Goal: Task Accomplishment & Management: Complete application form

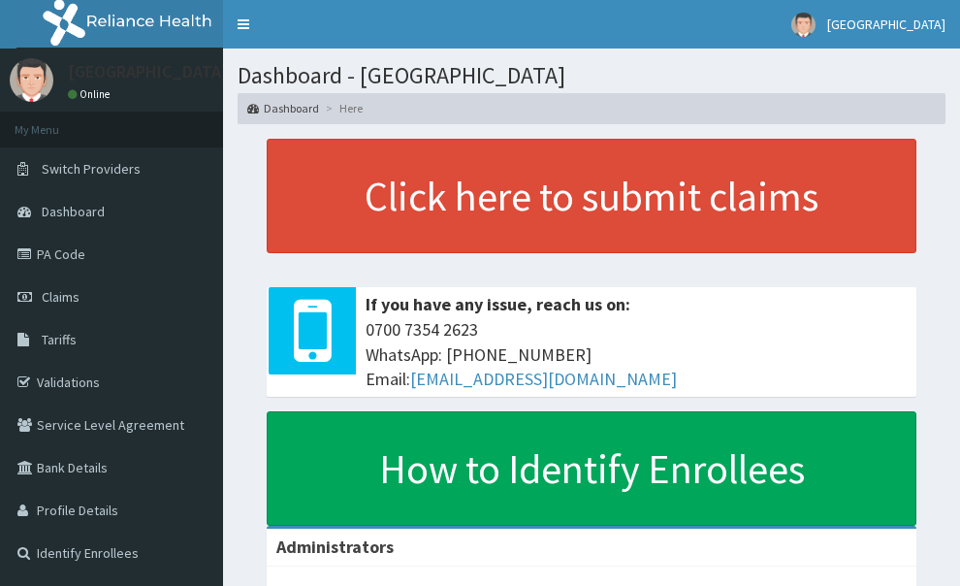
click at [63, 310] on link "Claims" at bounding box center [111, 296] width 223 height 43
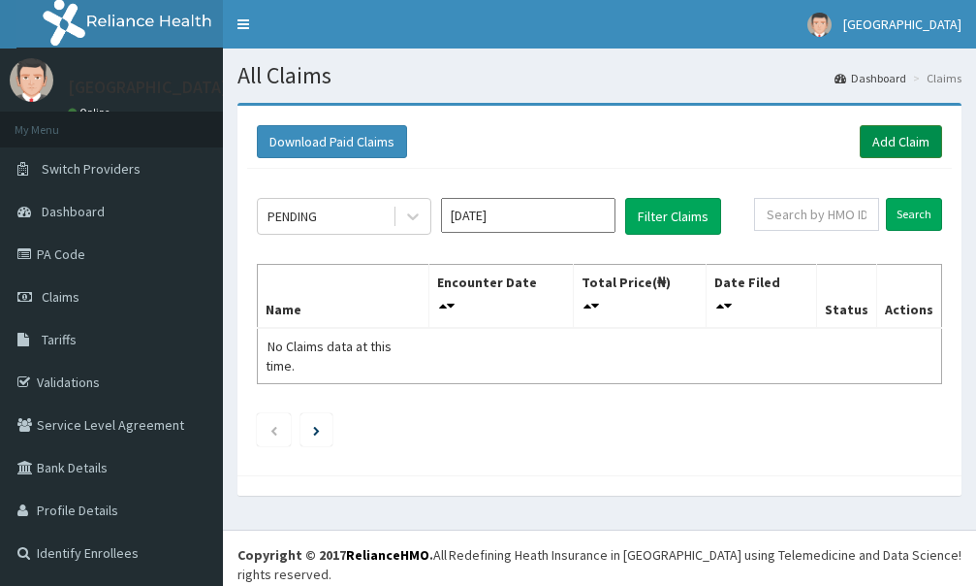
click at [895, 145] on link "Add Claim" at bounding box center [901, 141] width 82 height 33
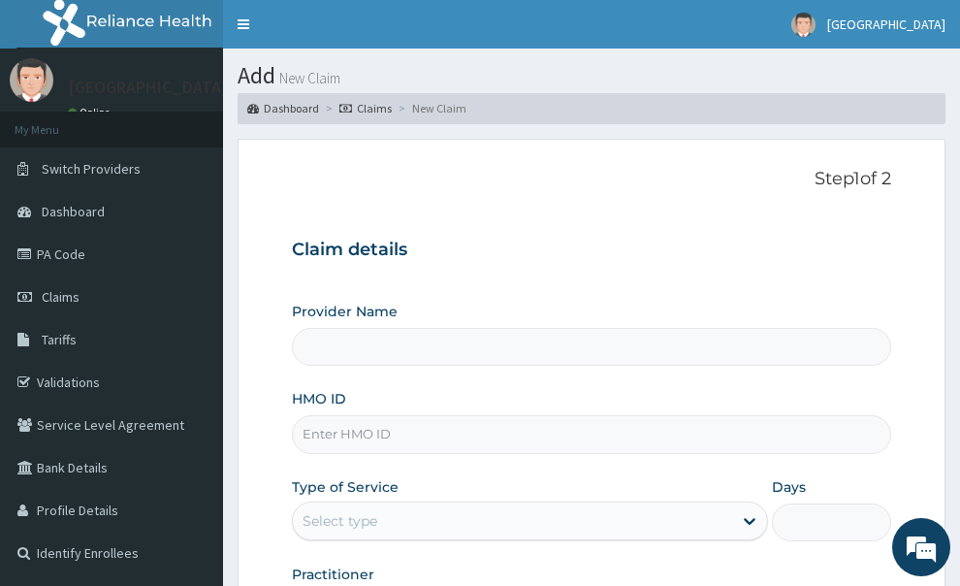
type input "[GEOGRAPHIC_DATA]"
click at [464, 415] on input "HMO ID" at bounding box center [592, 434] width 600 height 38
paste input "KGP/10305/B"
type input "KGP/10305/B"
click at [614, 505] on div "Select type" at bounding box center [513, 520] width 440 height 31
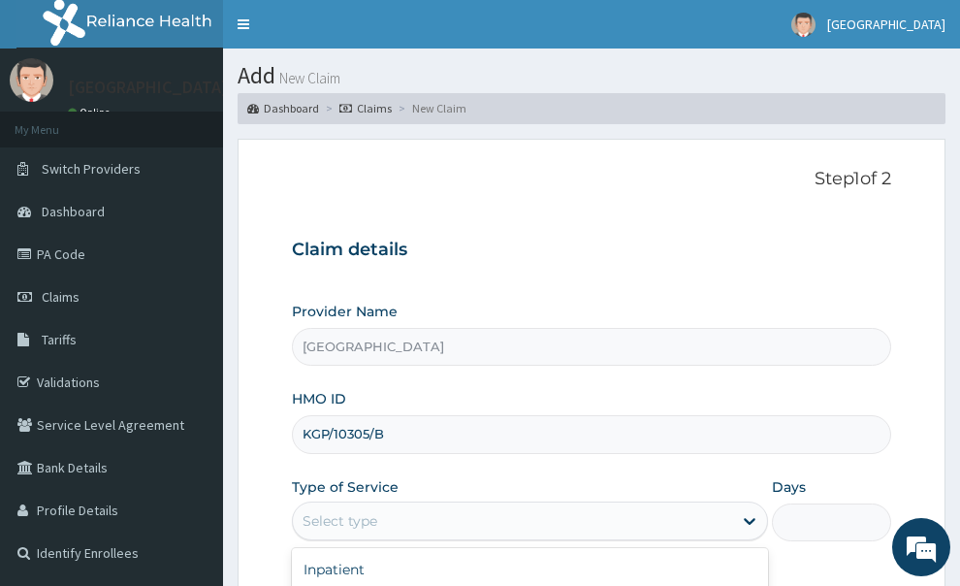
type input "1"
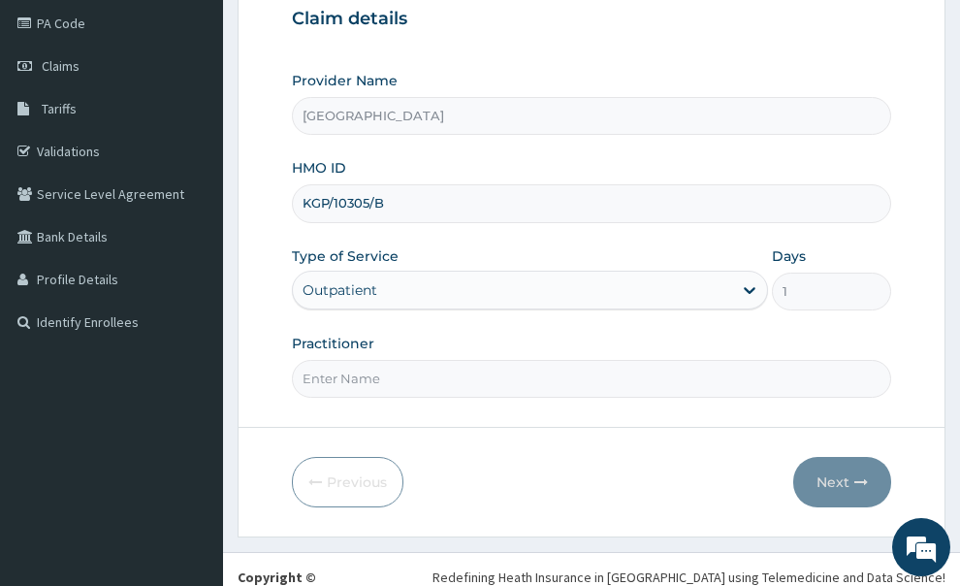
click at [539, 360] on input "Practitioner" at bounding box center [592, 379] width 600 height 38
type input "GP"
click at [843, 457] on button "Next" at bounding box center [842, 482] width 98 height 50
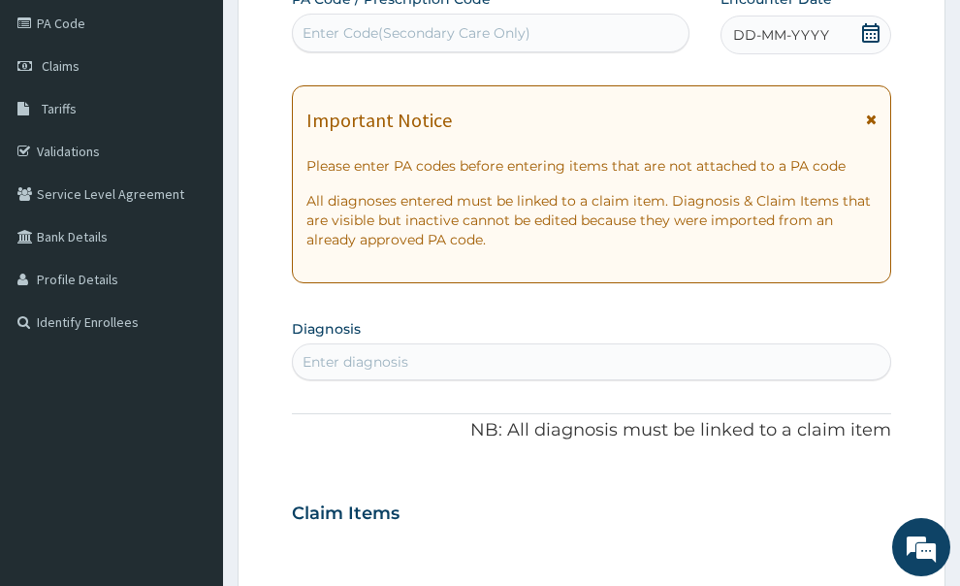
click at [873, 112] on icon at bounding box center [871, 119] width 11 height 14
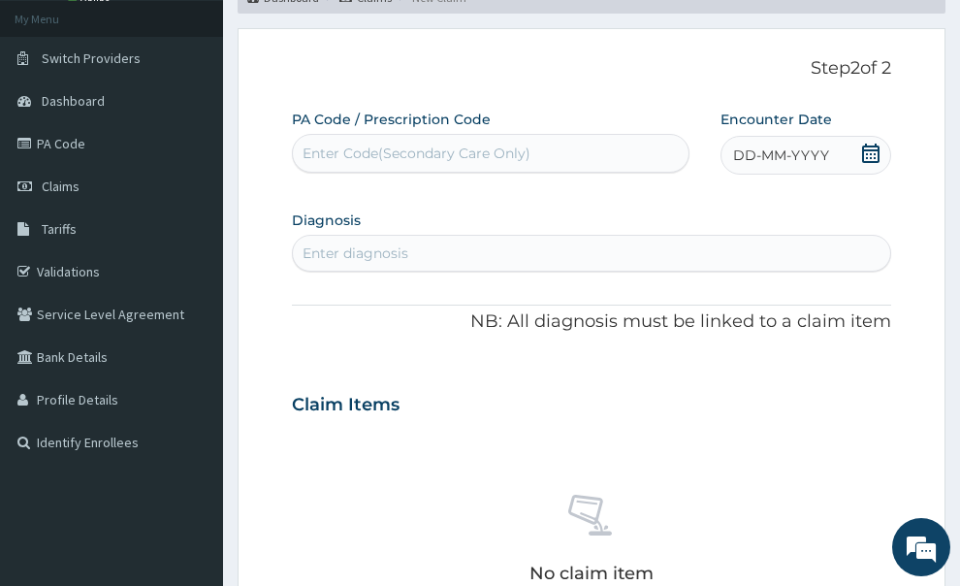
scroll to position [0, 0]
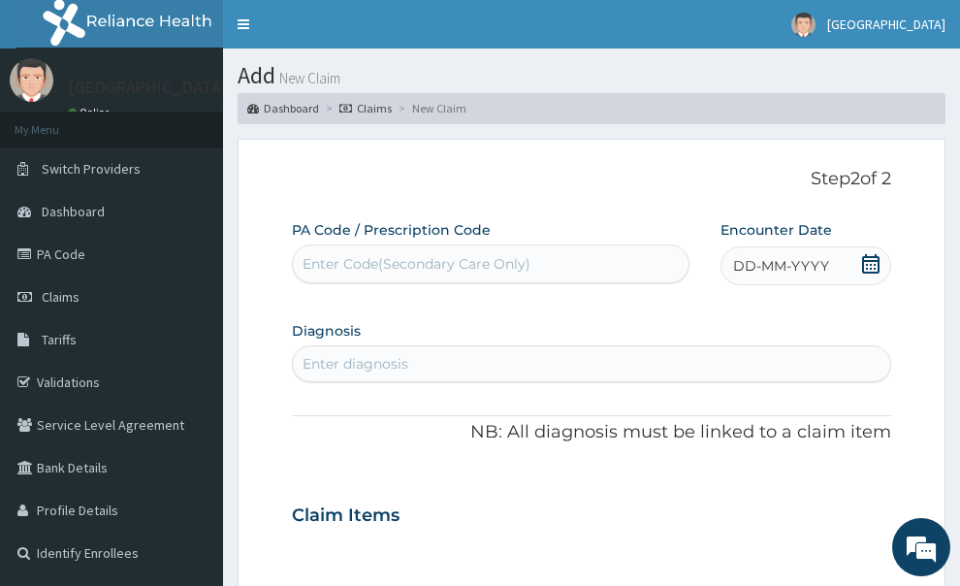
click at [861, 254] on icon at bounding box center [870, 263] width 19 height 19
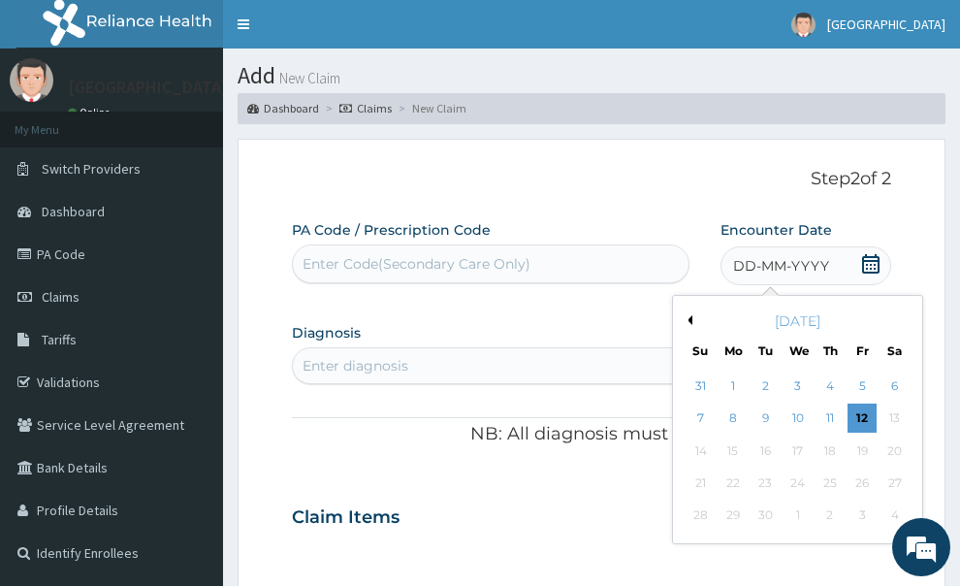
click at [690, 315] on button "Previous Month" at bounding box center [688, 320] width 10 height 10
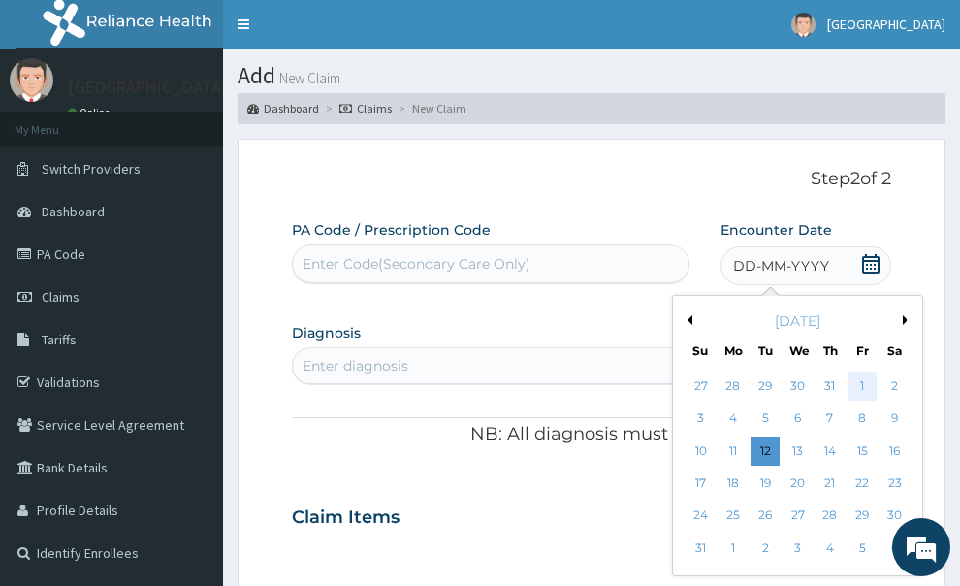
click at [868, 371] on div "1" at bounding box center [862, 385] width 29 height 29
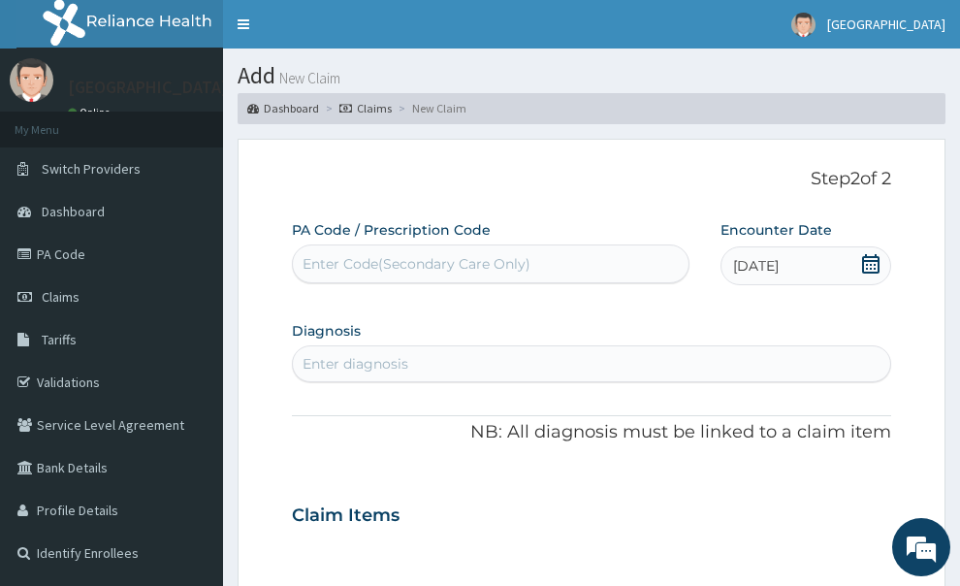
click at [382, 354] on div "Enter diagnosis" at bounding box center [356, 363] width 106 height 19
type input "MALAR"
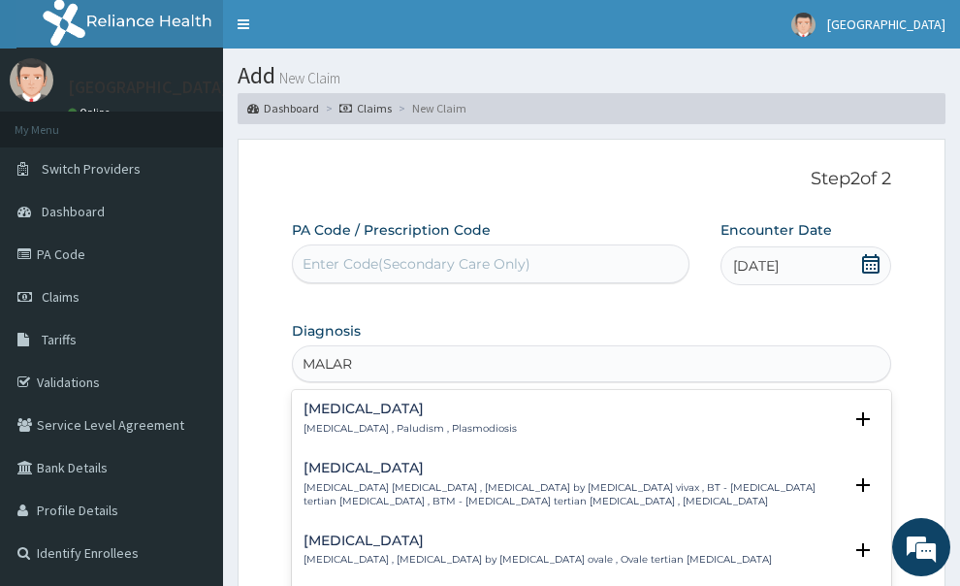
click at [377, 401] on h4 "Malaria" at bounding box center [409, 408] width 213 height 15
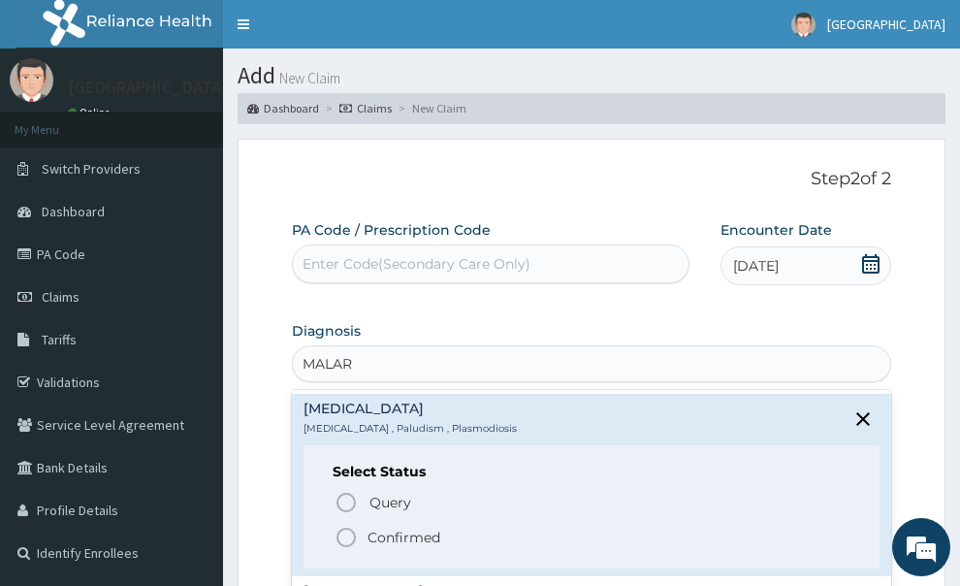
click at [351, 526] on icon "status option filled" at bounding box center [346, 537] width 23 height 23
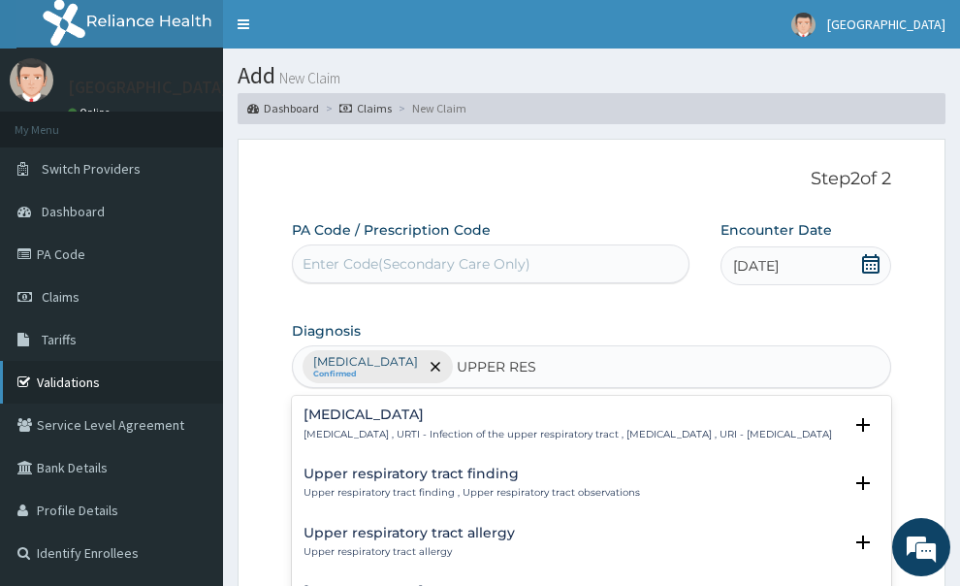
type input "UPPER RESP"
click at [421, 407] on div "Upper respiratory infection Upper respiratory infection , URTI - Infection of t…" at bounding box center [567, 424] width 528 height 34
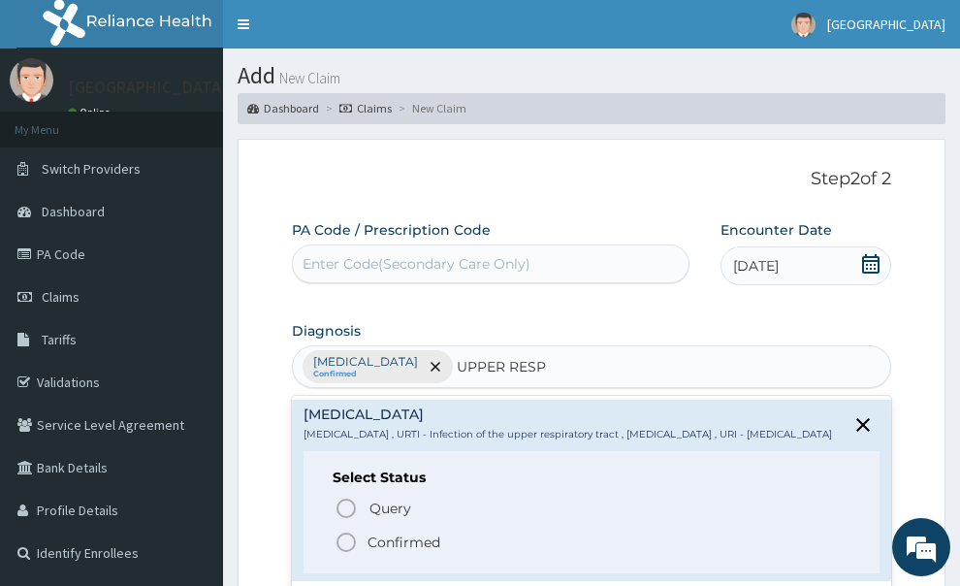
click at [341, 530] on icon "status option filled" at bounding box center [346, 541] width 23 height 23
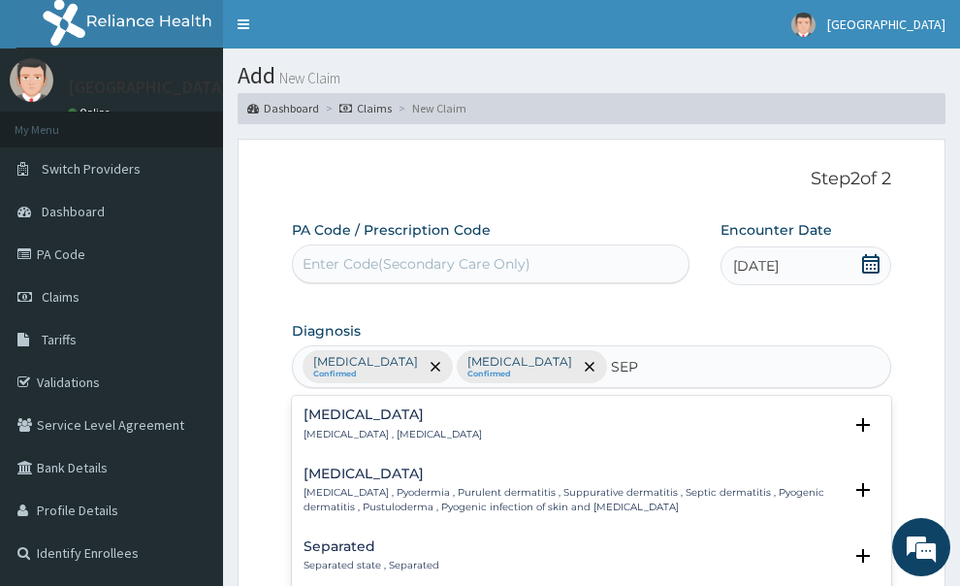
type input "SEPS"
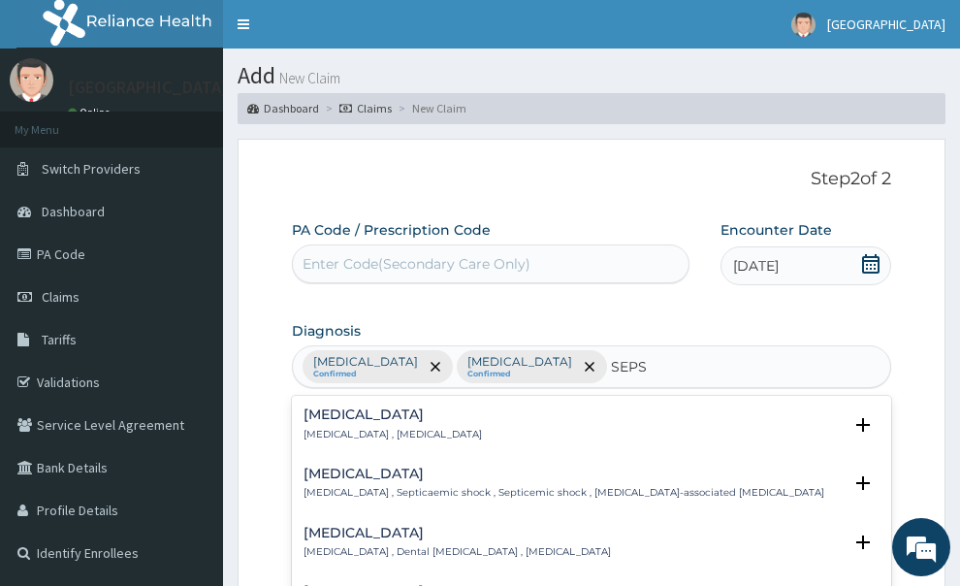
click at [437, 407] on div "Sepsis Systemic infection , Sepsis" at bounding box center [591, 424] width 577 height 34
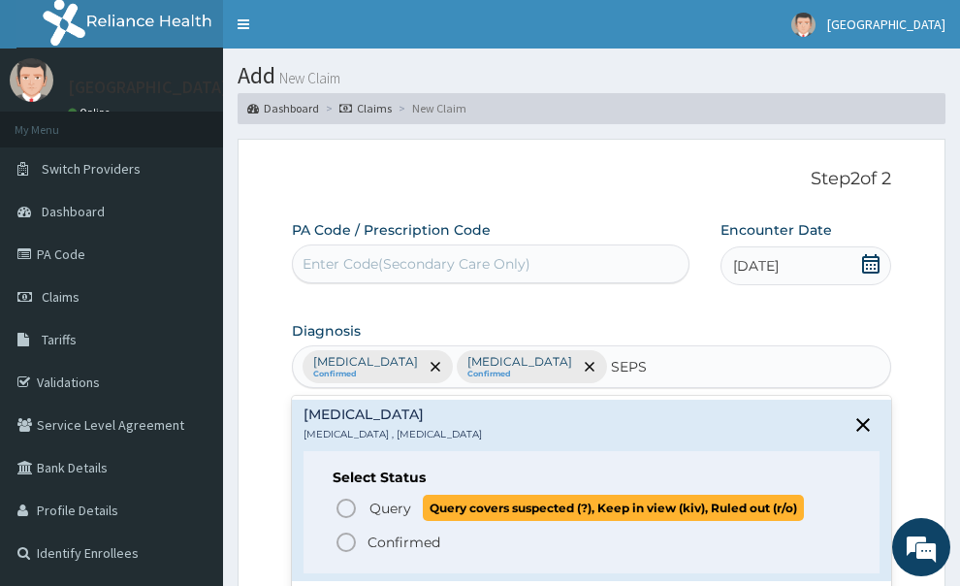
click at [357, 496] on icon "status option query" at bounding box center [346, 507] width 23 height 23
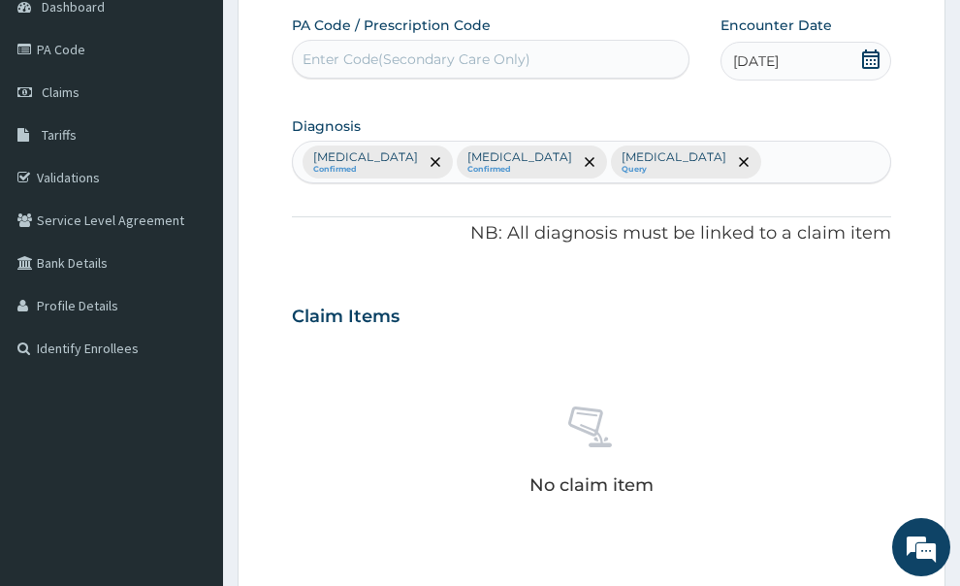
scroll to position [388, 0]
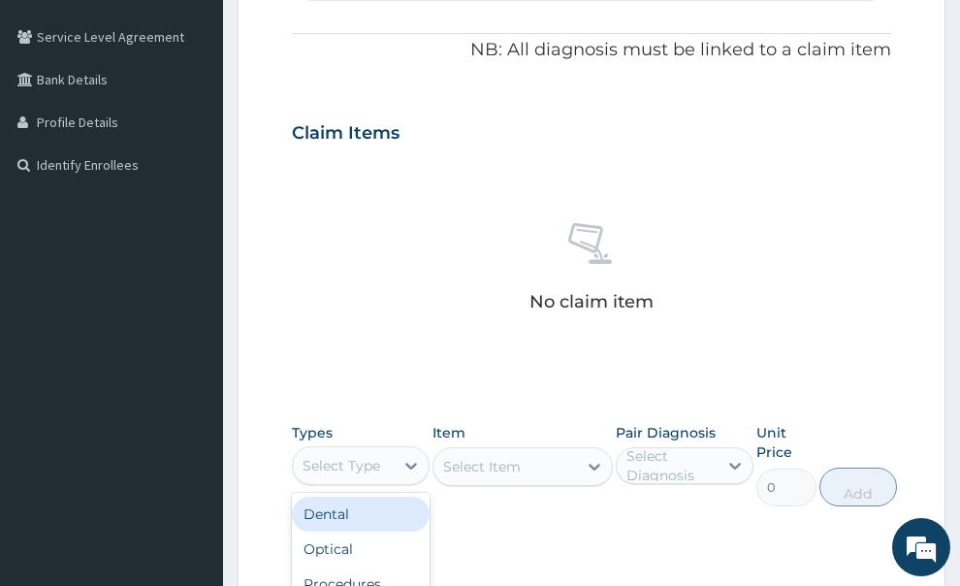
click at [326, 456] on div "Select Type" at bounding box center [342, 465] width 78 height 19
click at [355, 566] on div "Procedures" at bounding box center [361, 583] width 138 height 35
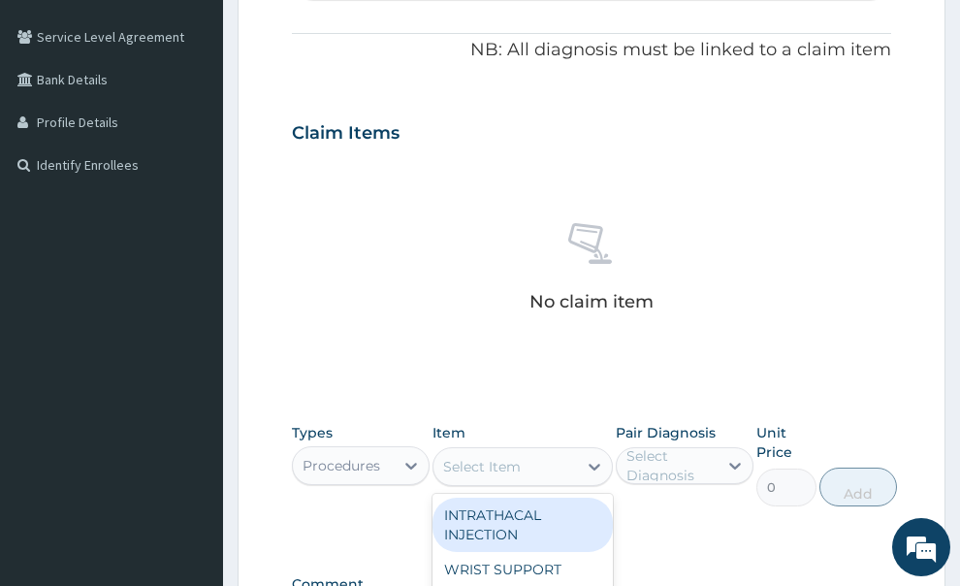
click at [508, 457] on div "Select Item" at bounding box center [482, 466] width 78 height 19
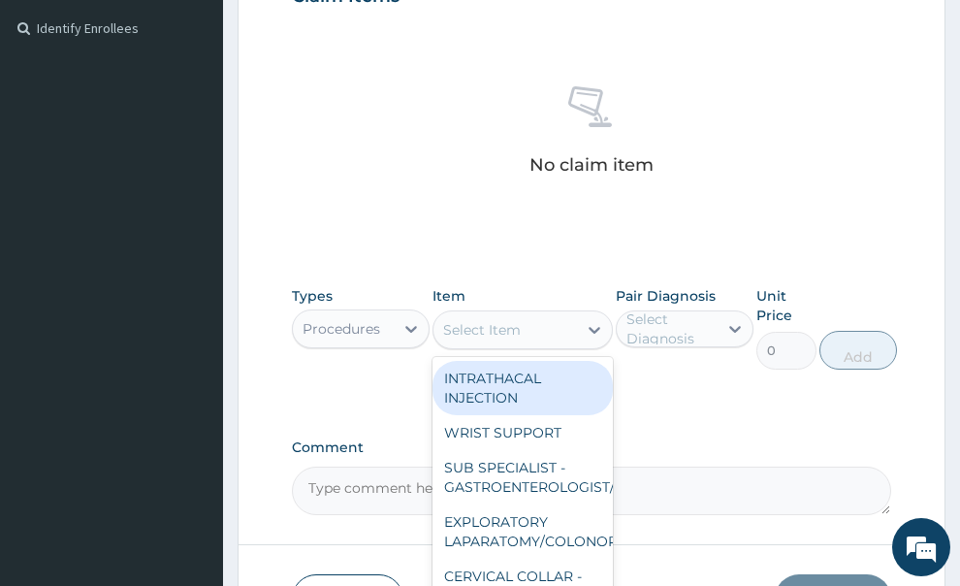
scroll to position [642, 0]
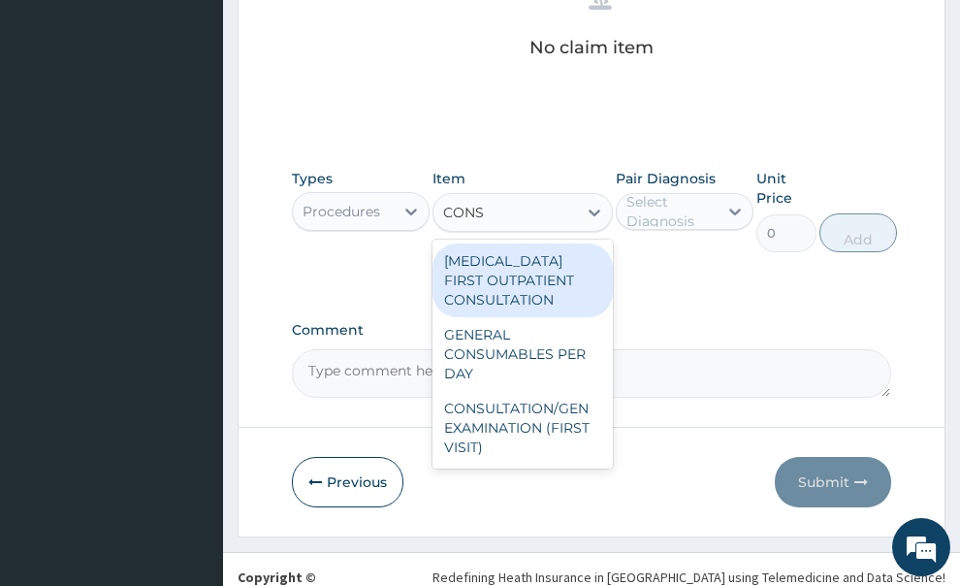
type input "CONSU"
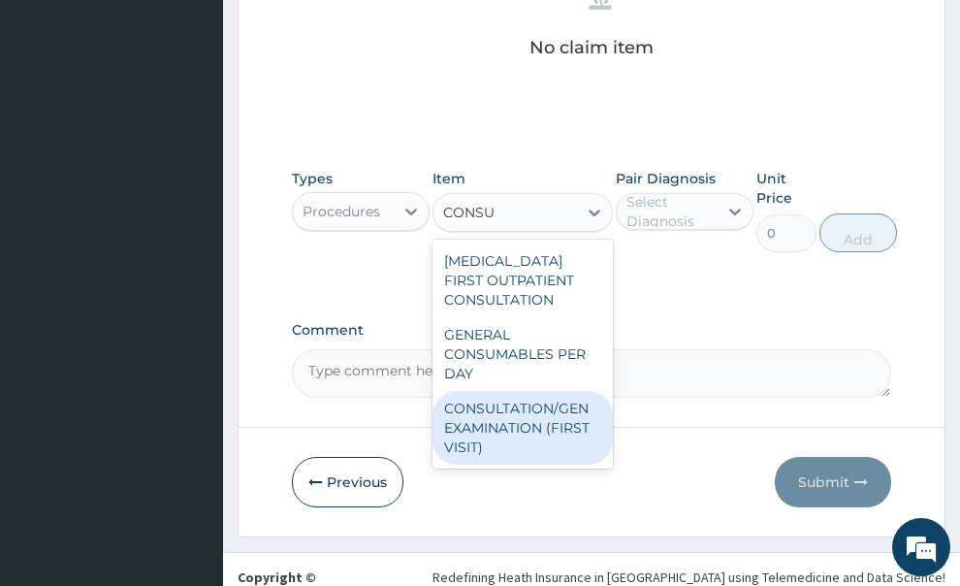
click at [525, 391] on div "CONSULTATION/GEN EXAMINATION (FIRST VISIT)" at bounding box center [522, 428] width 180 height 74
type input "5000"
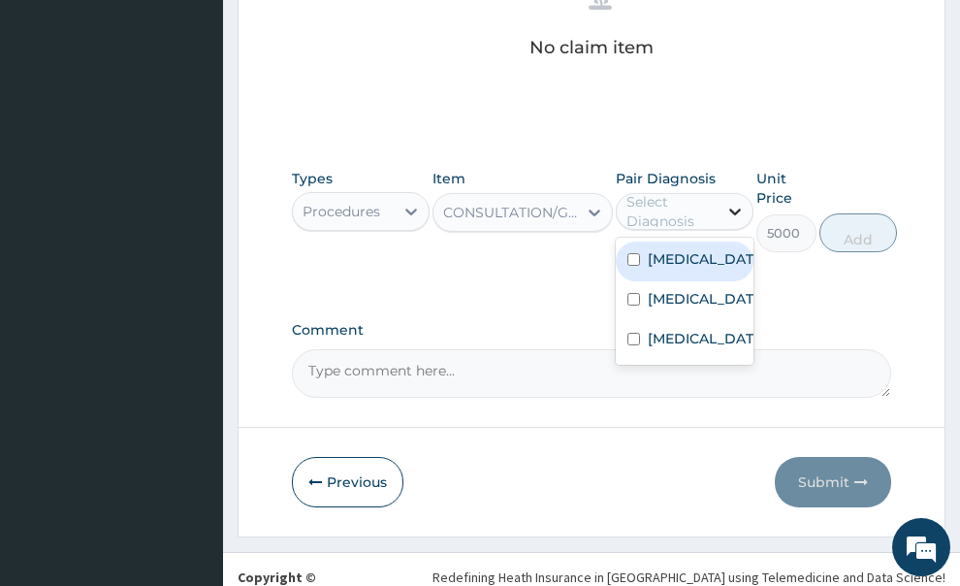
click at [734, 208] on icon at bounding box center [735, 211] width 12 height 7
click at [641, 241] on div "Malaria" at bounding box center [685, 261] width 138 height 40
checkbox input "true"
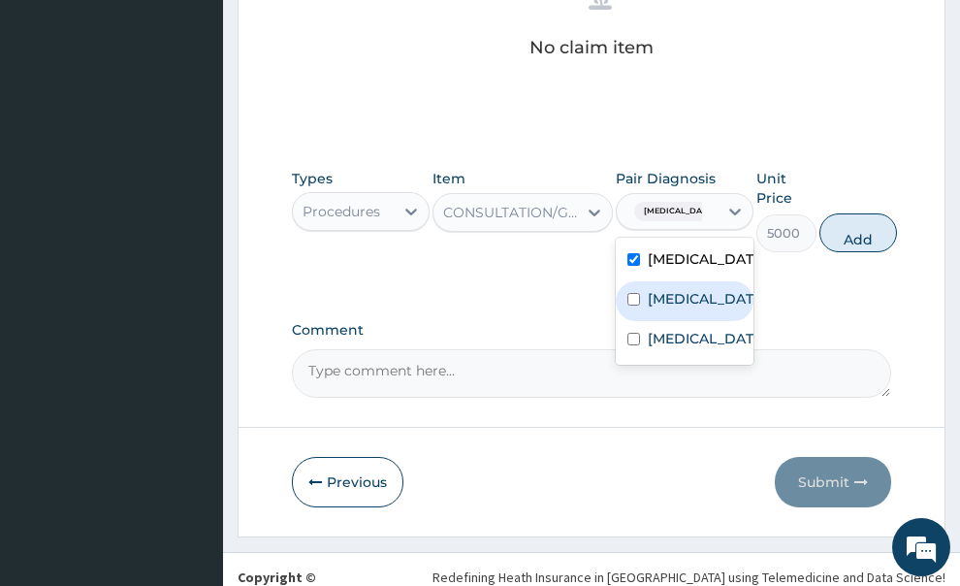
click at [636, 293] on input "checkbox" at bounding box center [633, 299] width 13 height 13
checkbox input "true"
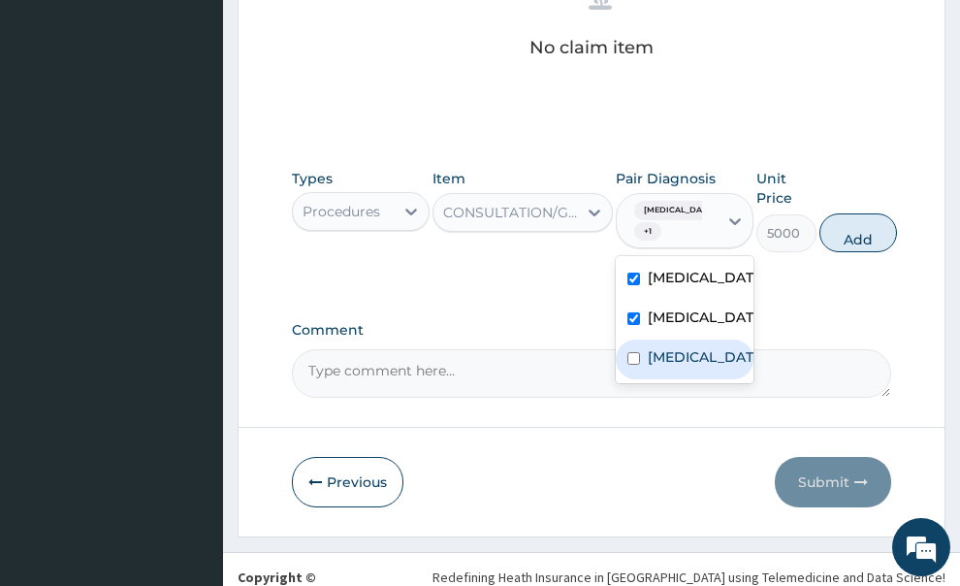
click at [635, 374] on div "Sepsis" at bounding box center [685, 359] width 138 height 40
checkbox input "true"
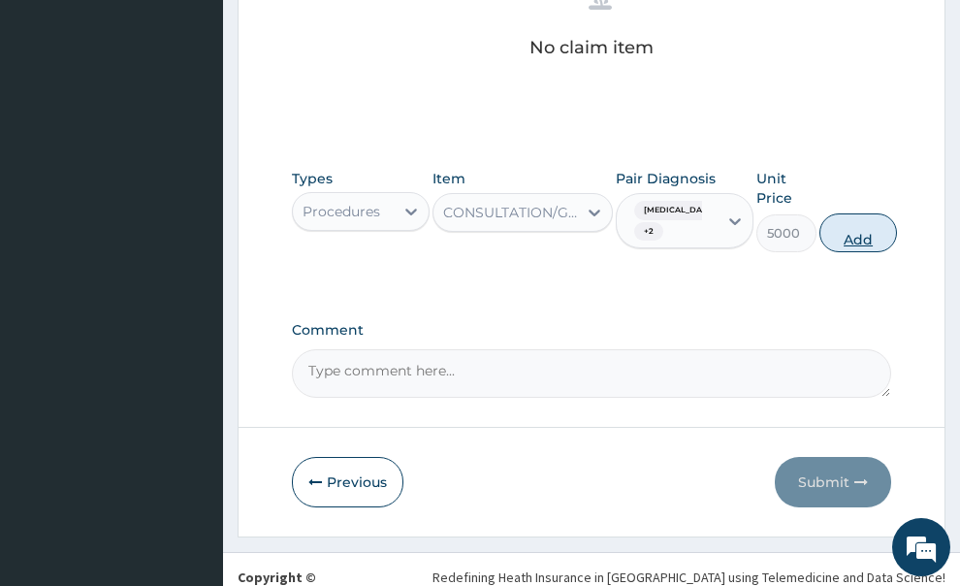
click at [858, 213] on button "Add" at bounding box center [858, 232] width 78 height 39
type input "0"
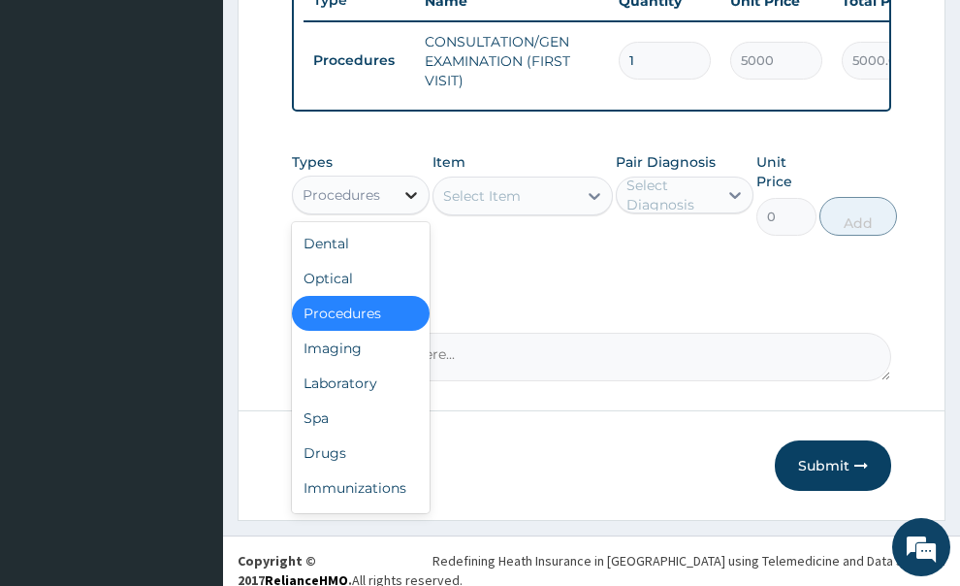
click at [409, 185] on icon at bounding box center [410, 194] width 19 height 19
click at [358, 366] on div "Laboratory" at bounding box center [361, 383] width 138 height 35
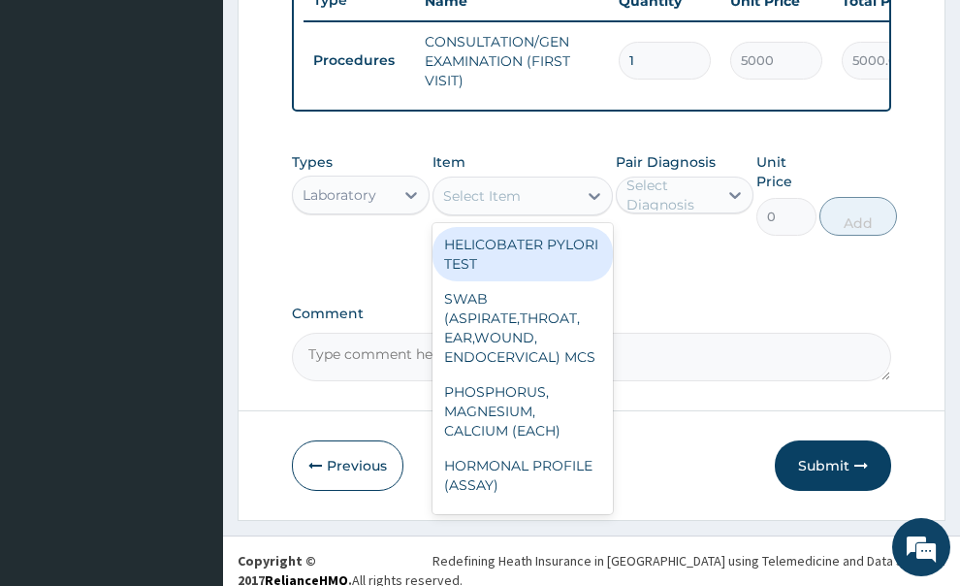
click at [508, 188] on div "Select Item" at bounding box center [505, 195] width 144 height 31
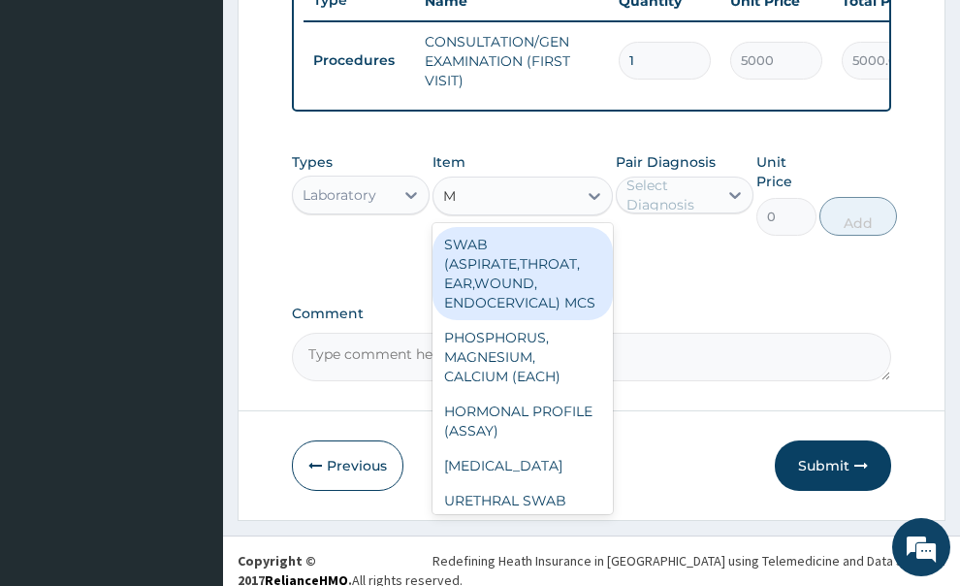
type input "MP"
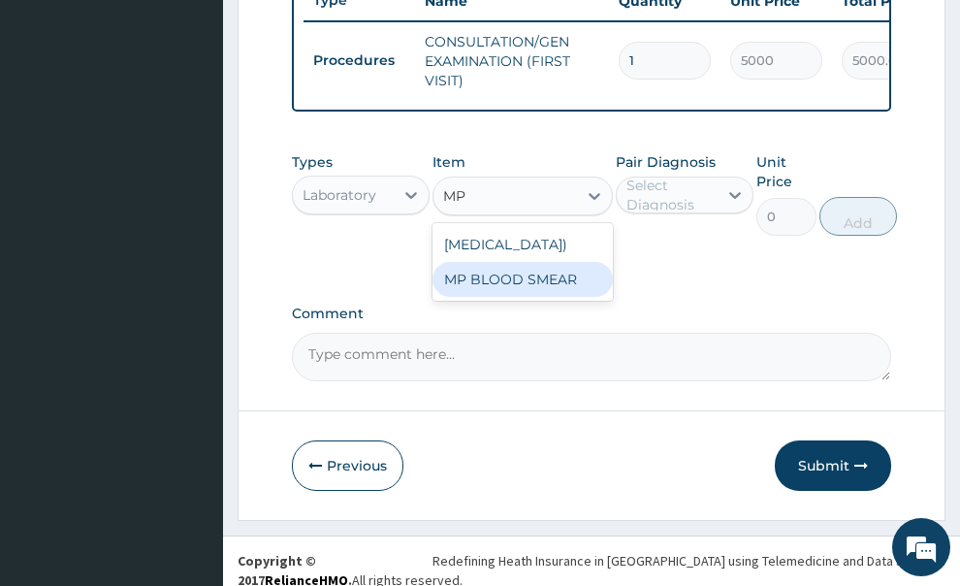
click at [471, 281] on div "MP BLOOD SMEAR" at bounding box center [522, 279] width 180 height 35
type input "2500"
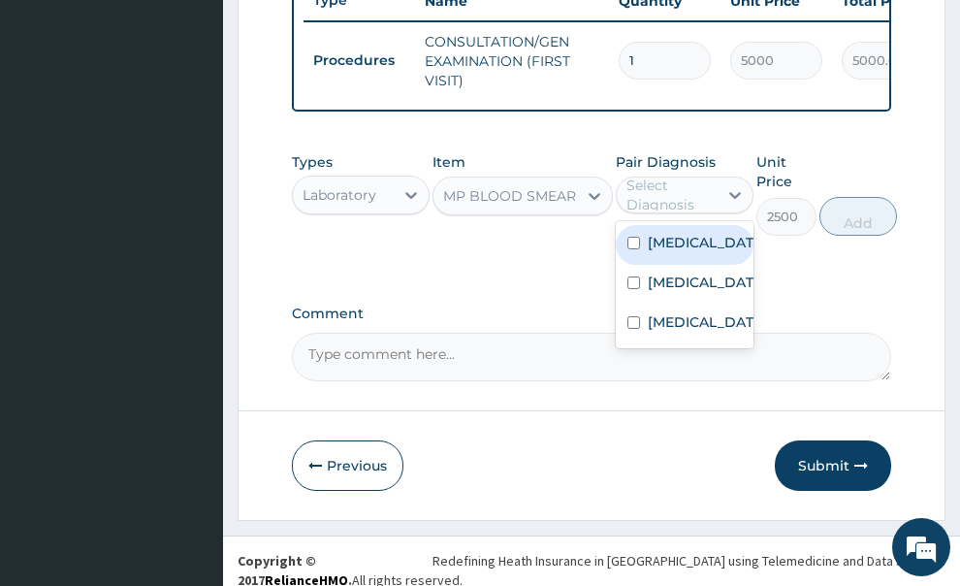
click at [682, 188] on div "Select Diagnosis" at bounding box center [670, 194] width 89 height 39
click at [669, 233] on label "[MEDICAL_DATA]" at bounding box center [705, 242] width 114 height 19
checkbox input "true"
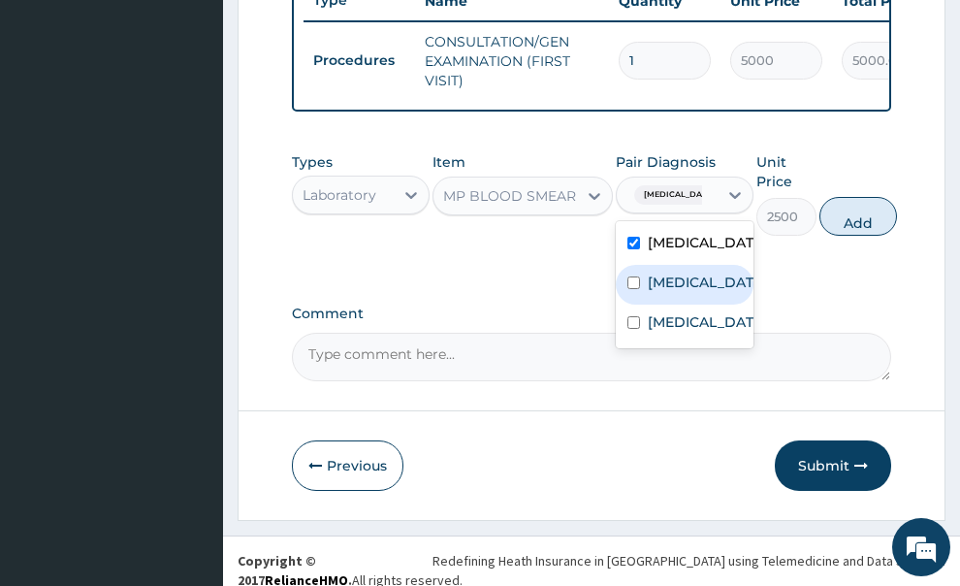
click at [643, 281] on div "[MEDICAL_DATA]" at bounding box center [685, 285] width 138 height 40
checkbox input "true"
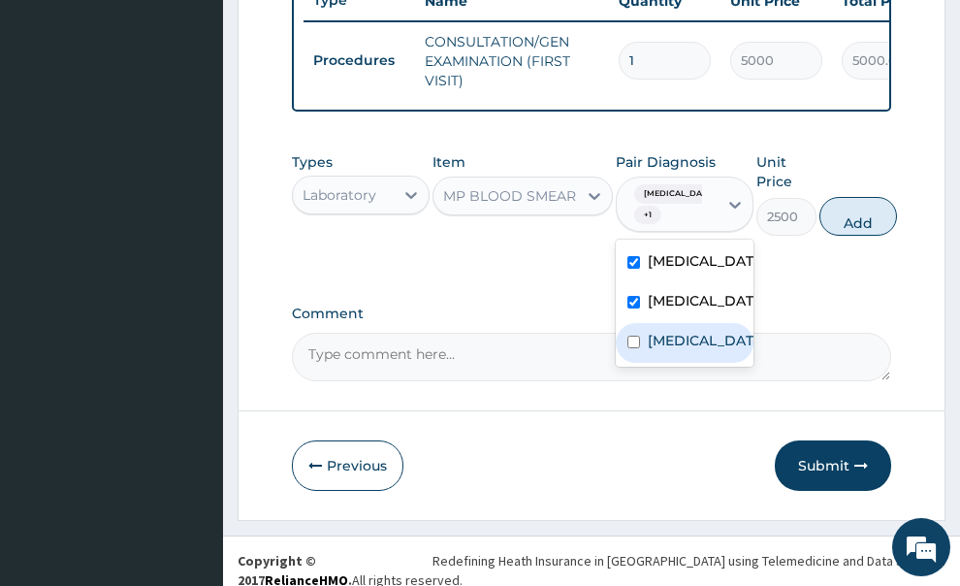
click at [655, 363] on div "Sepsis" at bounding box center [685, 343] width 138 height 40
checkbox input "true"
click at [855, 212] on button "Add" at bounding box center [858, 216] width 78 height 39
type input "0"
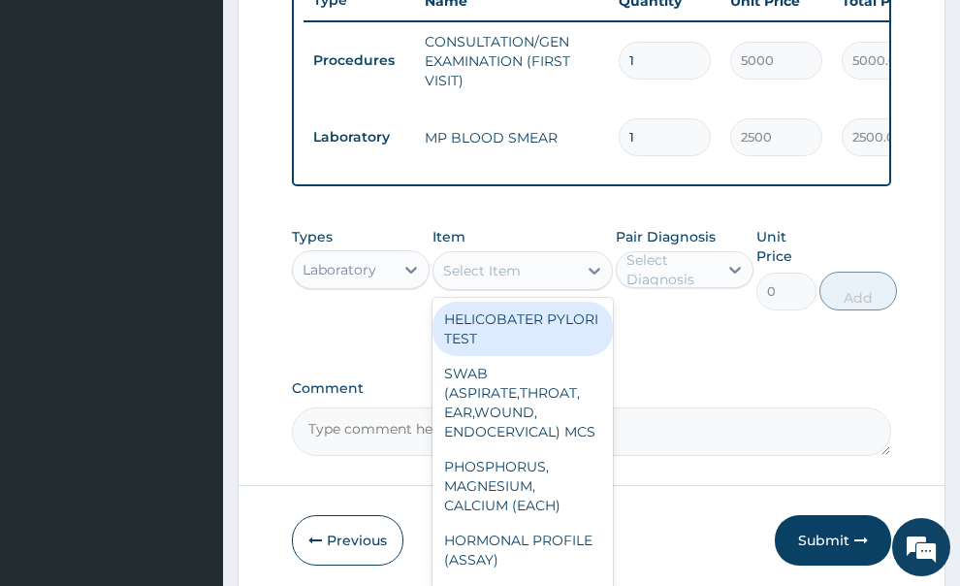
click at [514, 261] on div "Select Item" at bounding box center [482, 270] width 78 height 19
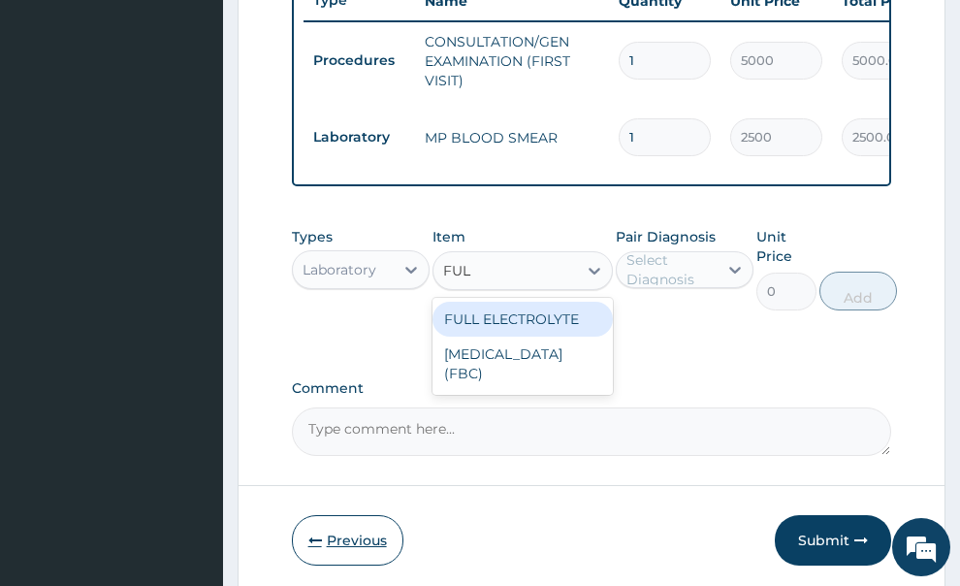
type input "FULL"
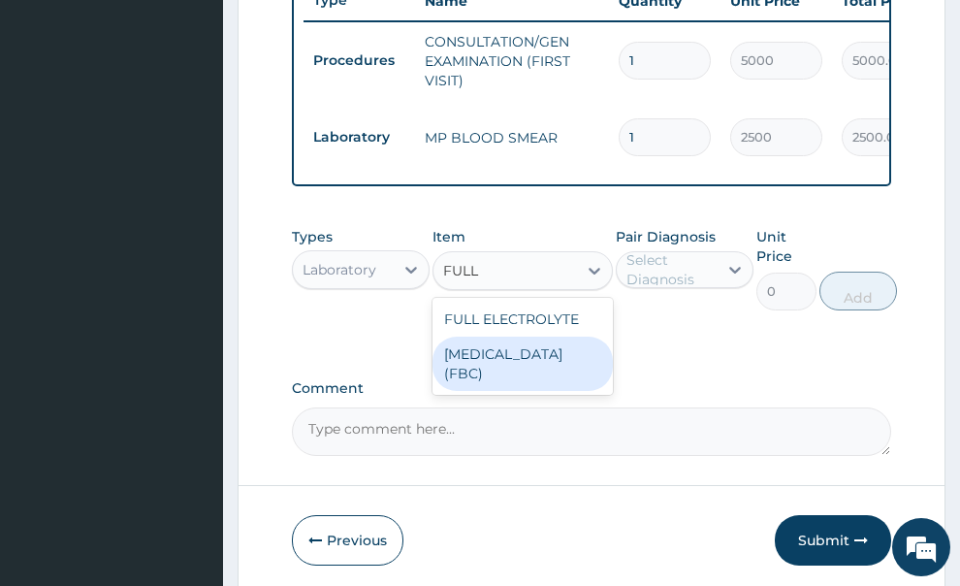
click at [514, 347] on div "[MEDICAL_DATA] (FBC)" at bounding box center [522, 363] width 180 height 54
type input "7000"
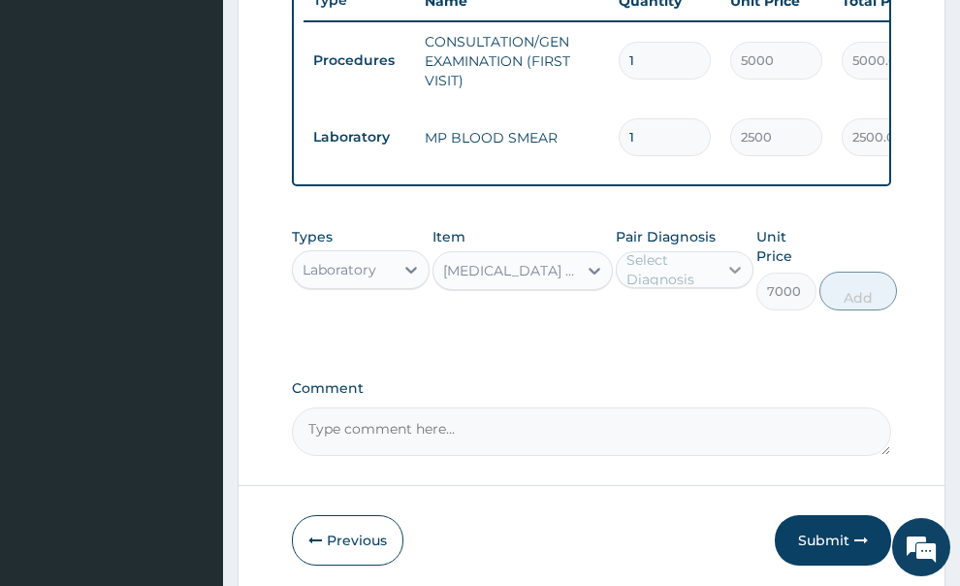
click at [732, 260] on icon at bounding box center [734, 269] width 19 height 19
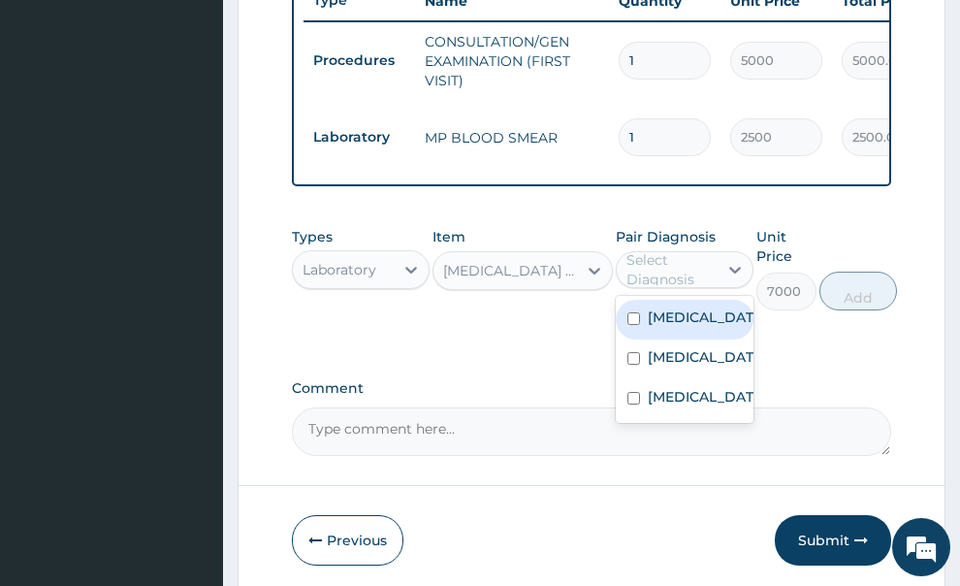
click at [716, 300] on div "[MEDICAL_DATA]" at bounding box center [685, 320] width 138 height 40
checkbox input "true"
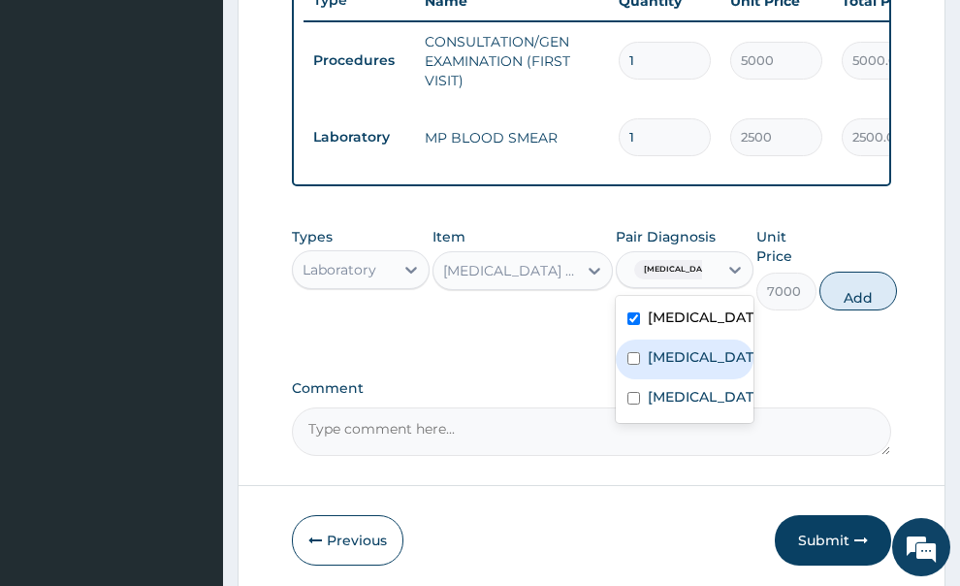
click at [697, 352] on label "[MEDICAL_DATA]" at bounding box center [705, 356] width 114 height 19
checkbox input "true"
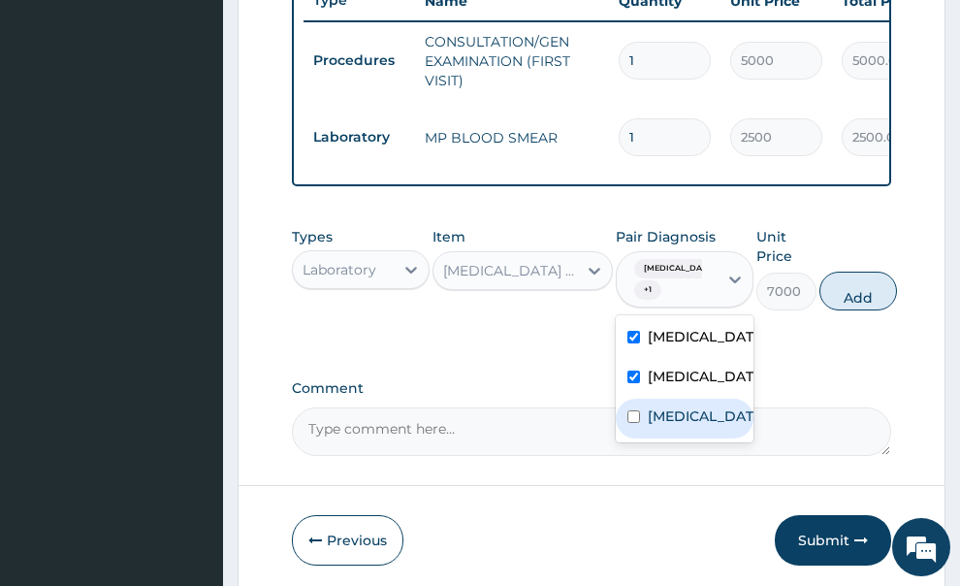
click at [654, 426] on label "Sepsis" at bounding box center [705, 415] width 114 height 19
checkbox input "true"
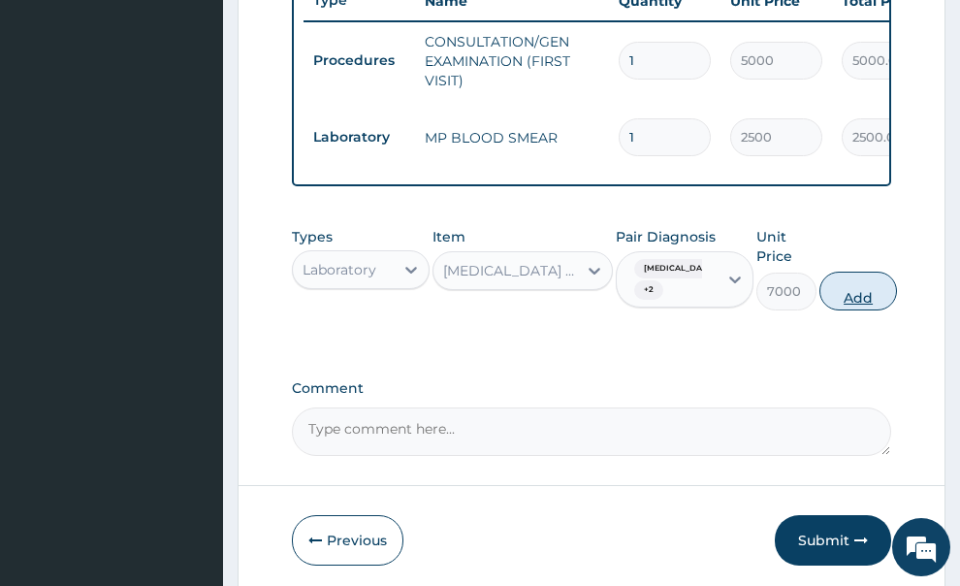
click at [874, 277] on button "Add" at bounding box center [858, 290] width 78 height 39
type input "0"
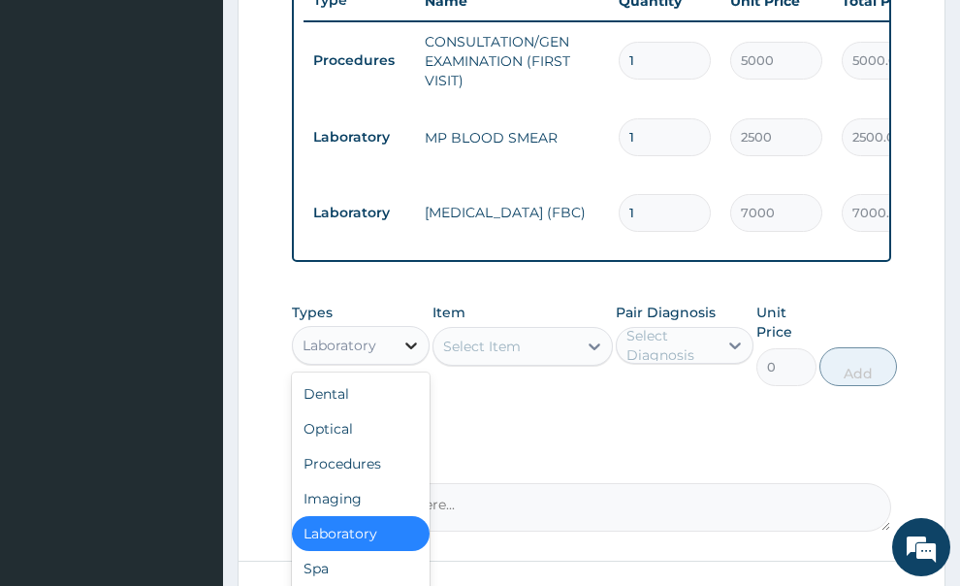
click at [405, 335] on icon at bounding box center [410, 344] width 19 height 19
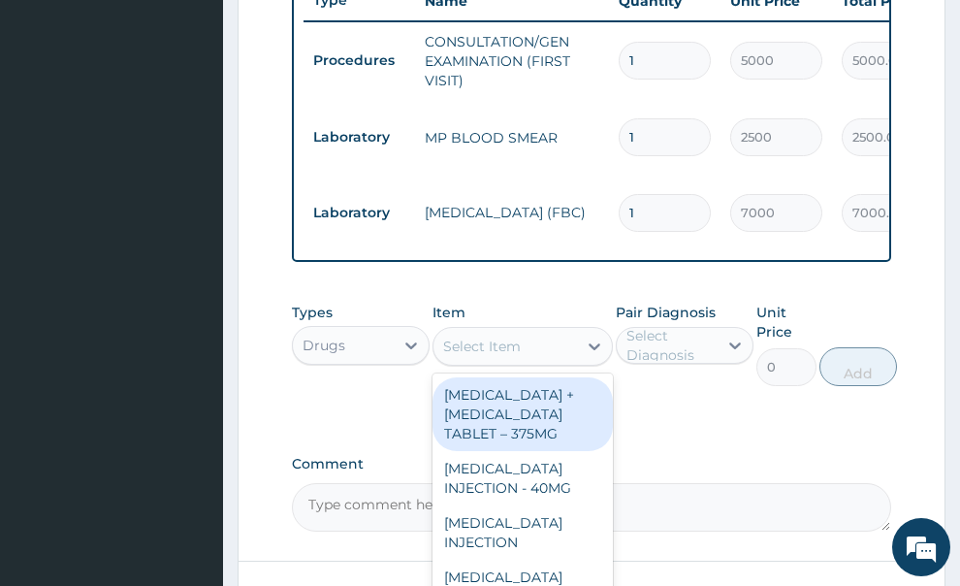
click at [496, 336] on div "Select Item" at bounding box center [482, 345] width 78 height 19
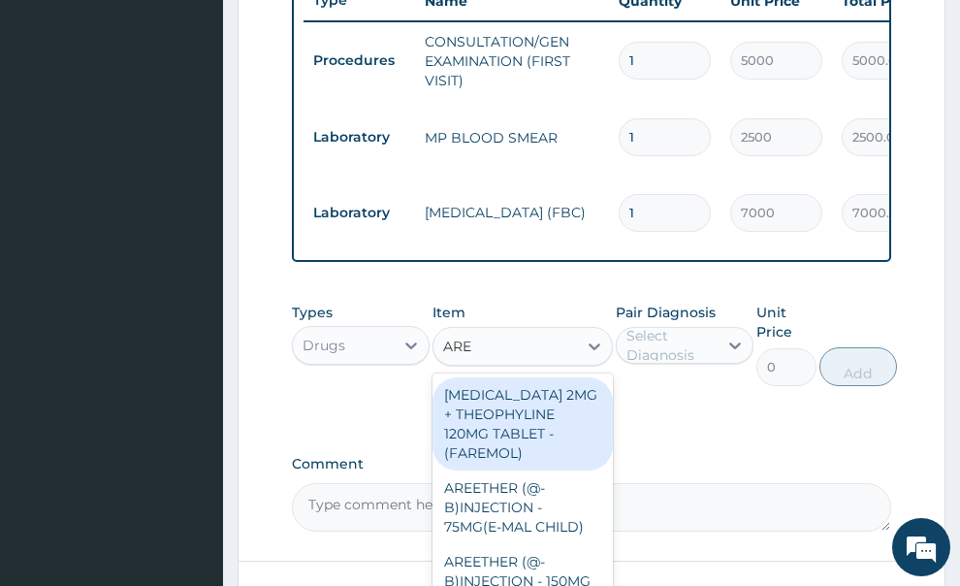
type input "AREE"
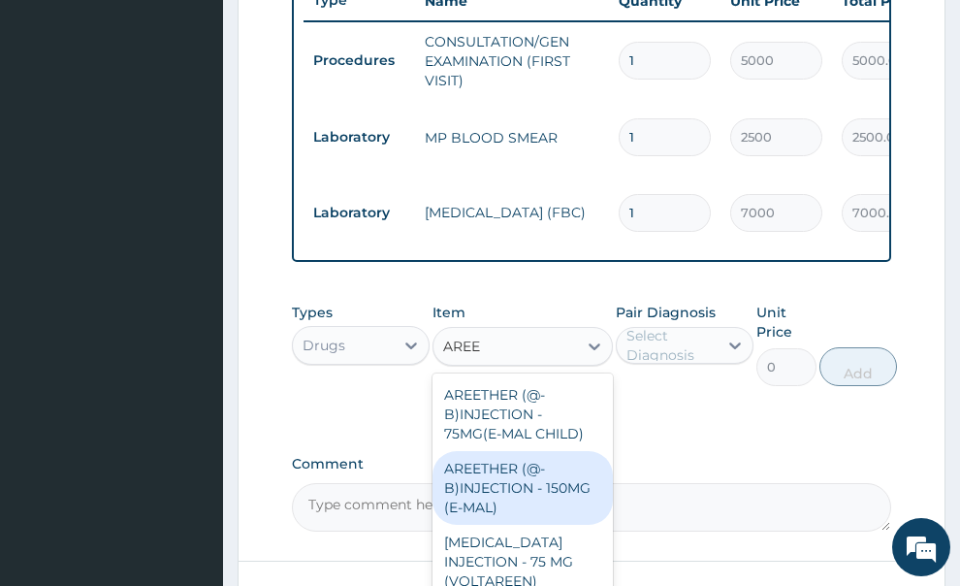
click at [543, 451] on div "AREETHER (@-B)INJECTION - 150MG (E-MAL)" at bounding box center [522, 488] width 180 height 74
type input "3000"
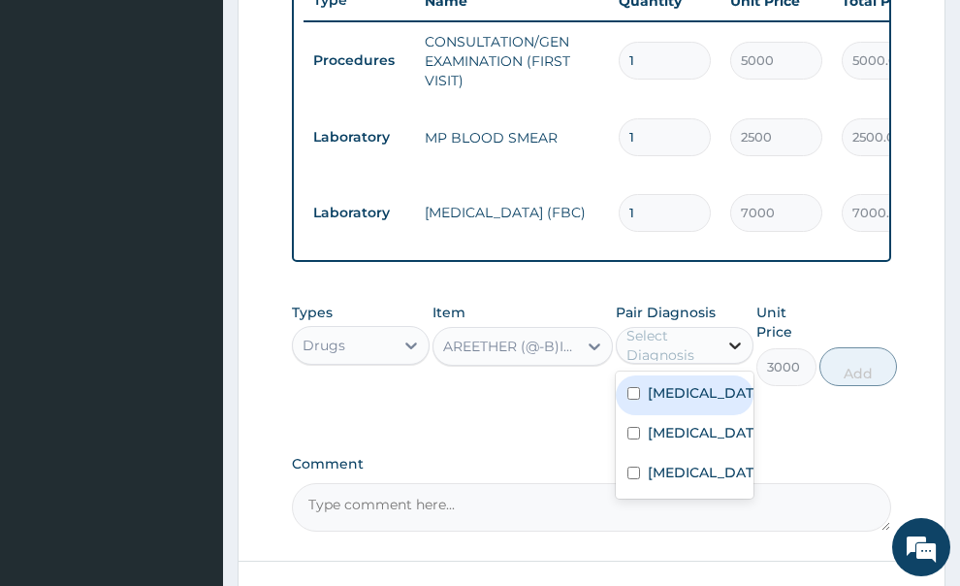
click at [727, 335] on icon at bounding box center [734, 344] width 19 height 19
click at [689, 383] on label "[MEDICAL_DATA]" at bounding box center [705, 392] width 114 height 19
checkbox input "true"
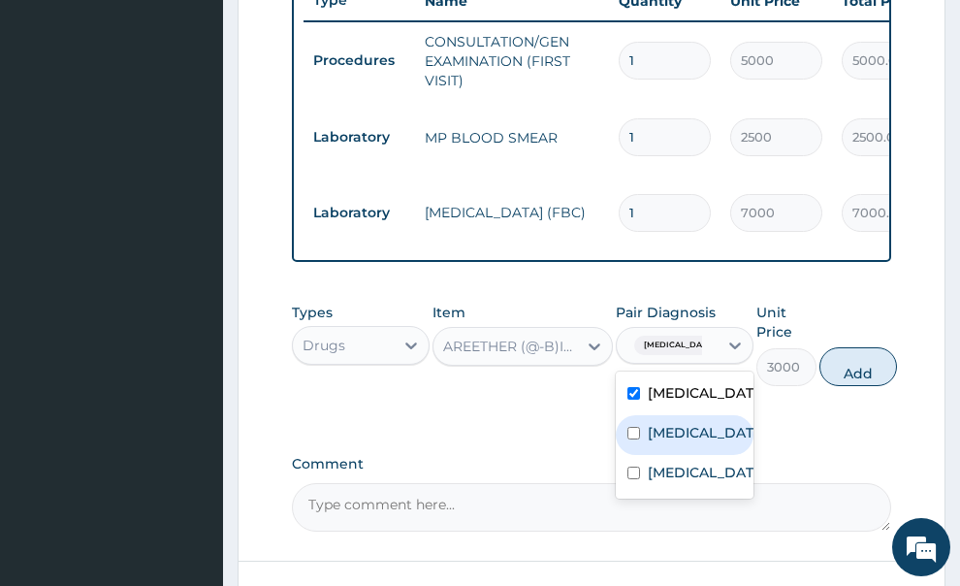
click at [652, 423] on label "[MEDICAL_DATA]" at bounding box center [705, 432] width 114 height 19
checkbox input "true"
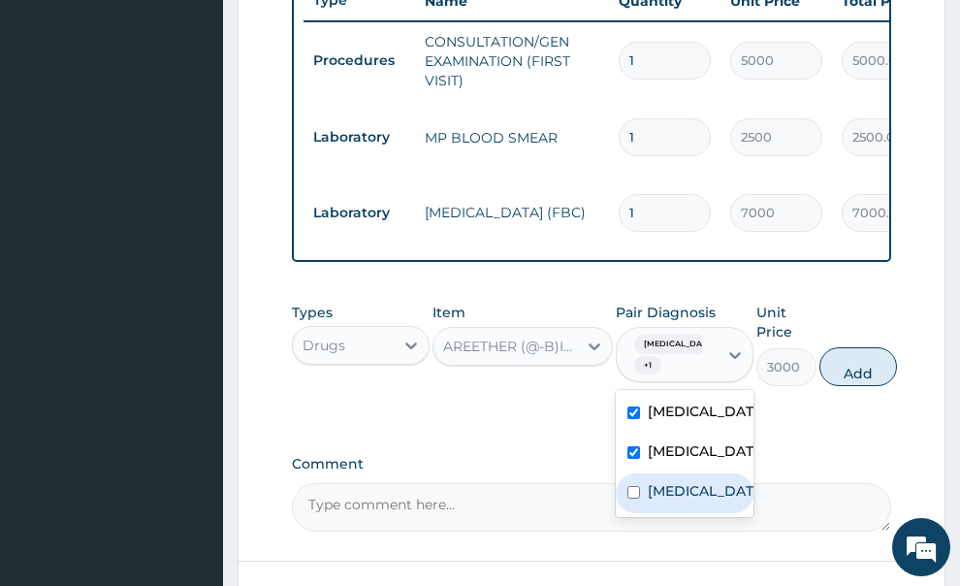
click at [638, 494] on input "checkbox" at bounding box center [633, 492] width 13 height 13
checkbox input "true"
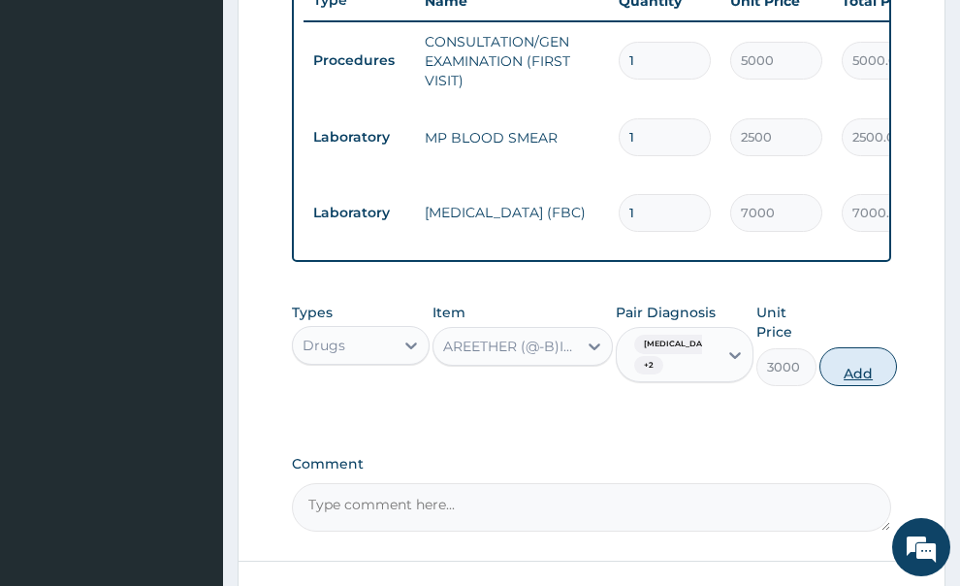
click at [863, 347] on button "Add" at bounding box center [858, 366] width 78 height 39
type input "0"
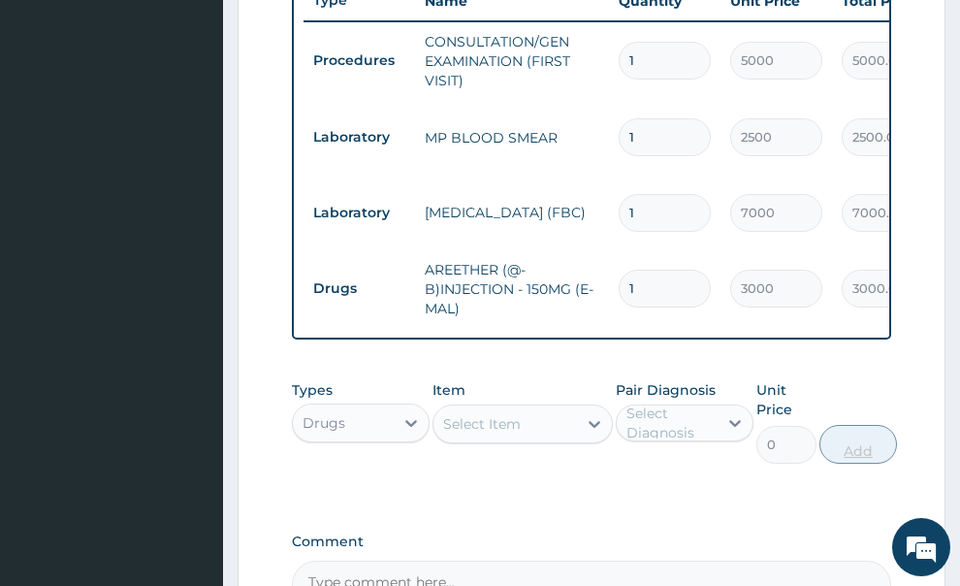
type input "0.00"
type input "6"
type input "18000.00"
type input "6"
click at [569, 408] on div "Select Item" at bounding box center [505, 423] width 144 height 31
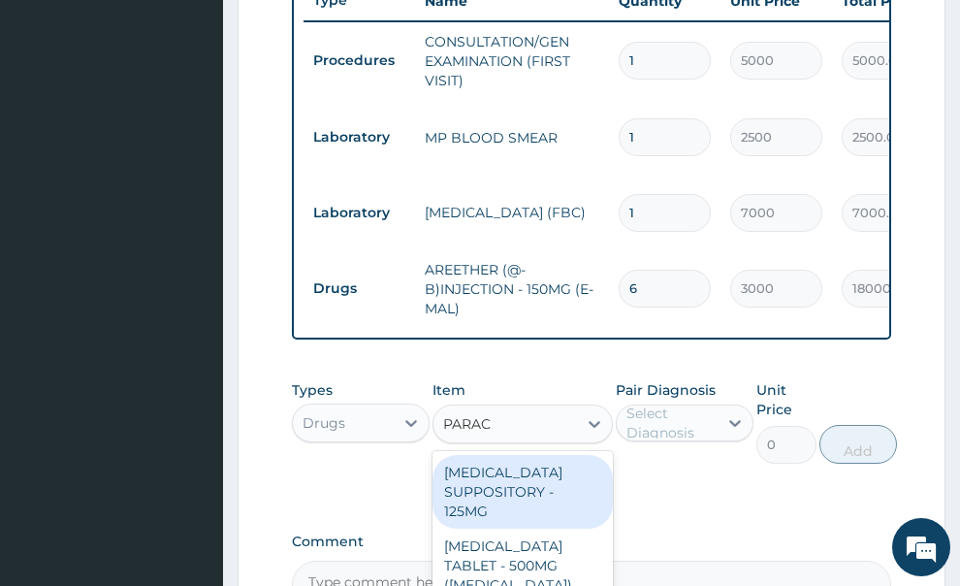
type input "PARACE"
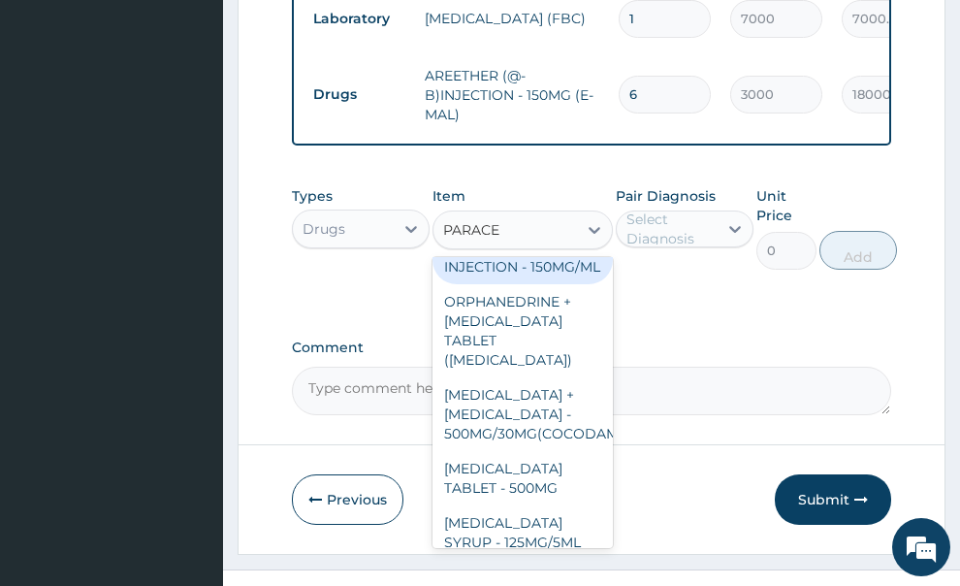
scroll to position [271, 0]
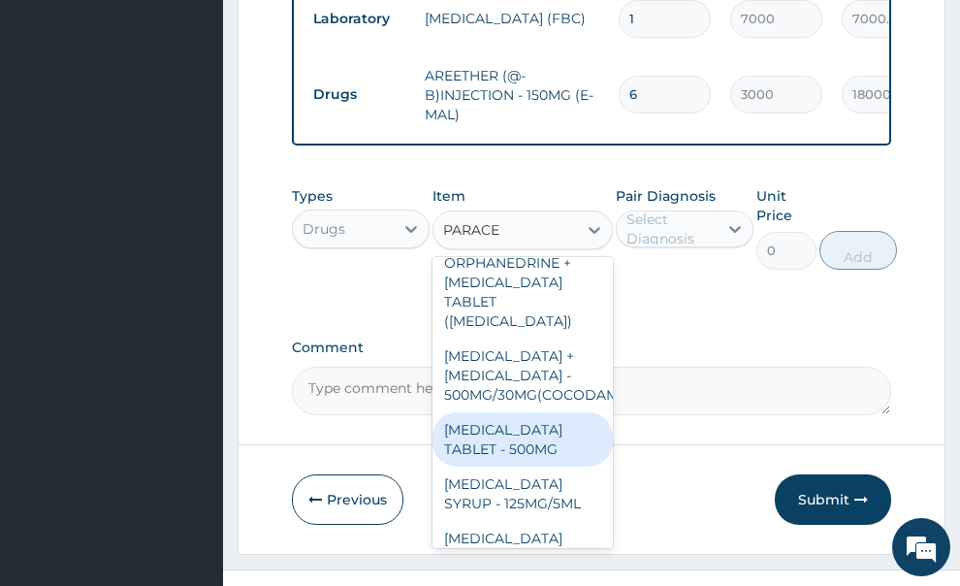
click at [574, 436] on div "PARACETAMOL TABLET - 500MG" at bounding box center [522, 439] width 180 height 54
type input "60"
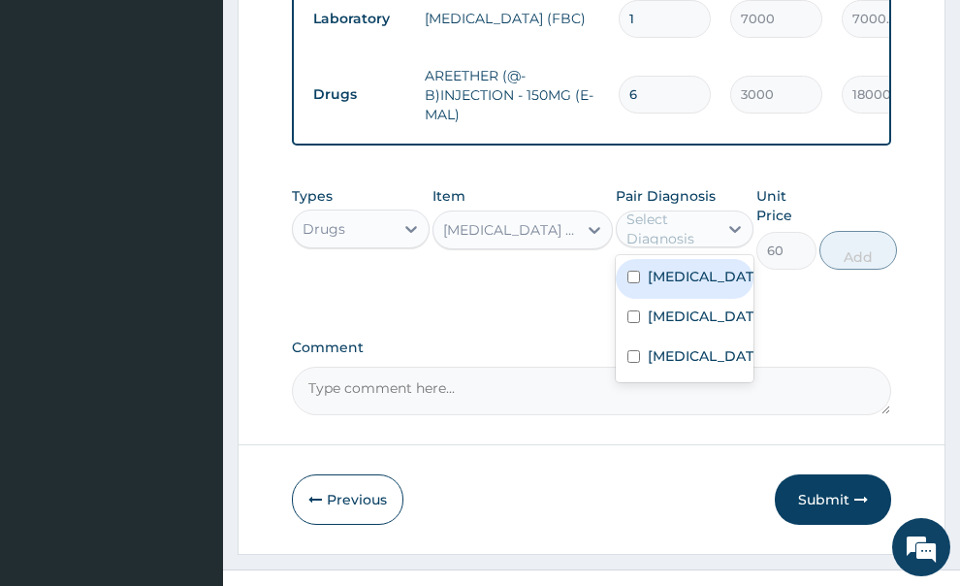
click at [710, 209] on div "Select Diagnosis" at bounding box center [670, 228] width 89 height 39
click at [681, 267] on label "[MEDICAL_DATA]" at bounding box center [705, 276] width 114 height 19
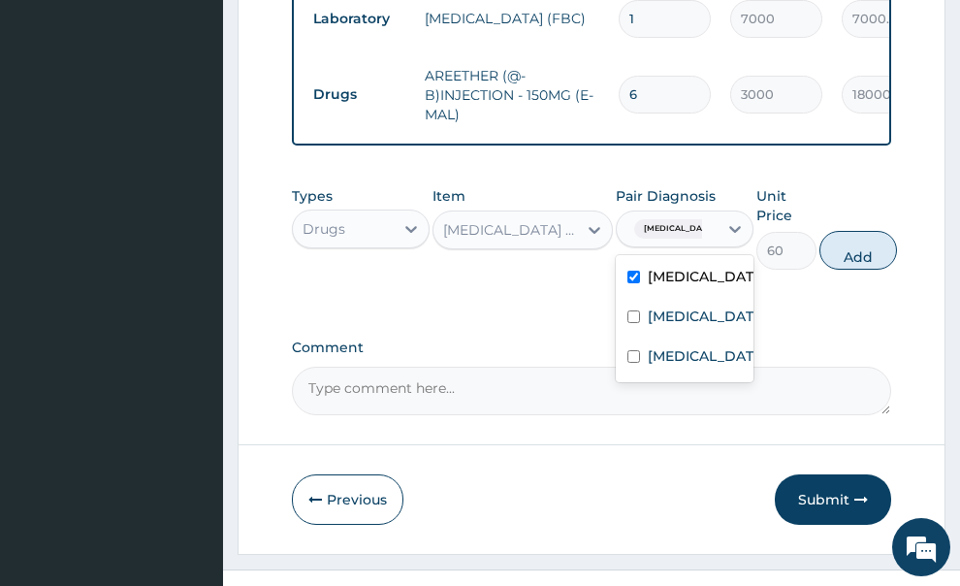
checkbox input "true"
click at [662, 306] on label "[MEDICAL_DATA]" at bounding box center [705, 315] width 114 height 19
checkbox input "true"
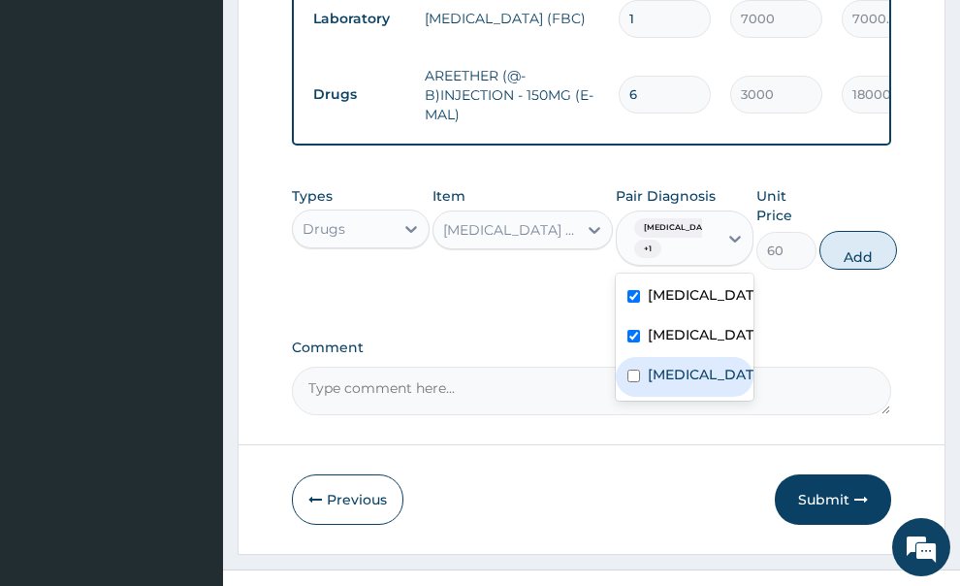
click at [636, 382] on input "checkbox" at bounding box center [633, 375] width 13 height 13
checkbox input "true"
click at [856, 231] on button "Add" at bounding box center [858, 250] width 78 height 39
type input "0"
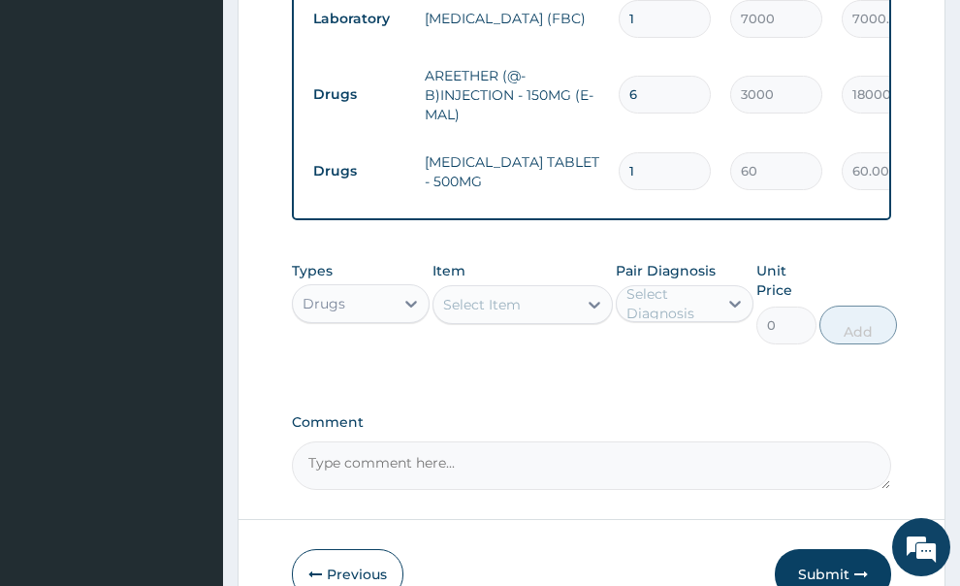
click at [674, 284] on div "Select Diagnosis" at bounding box center [670, 303] width 89 height 39
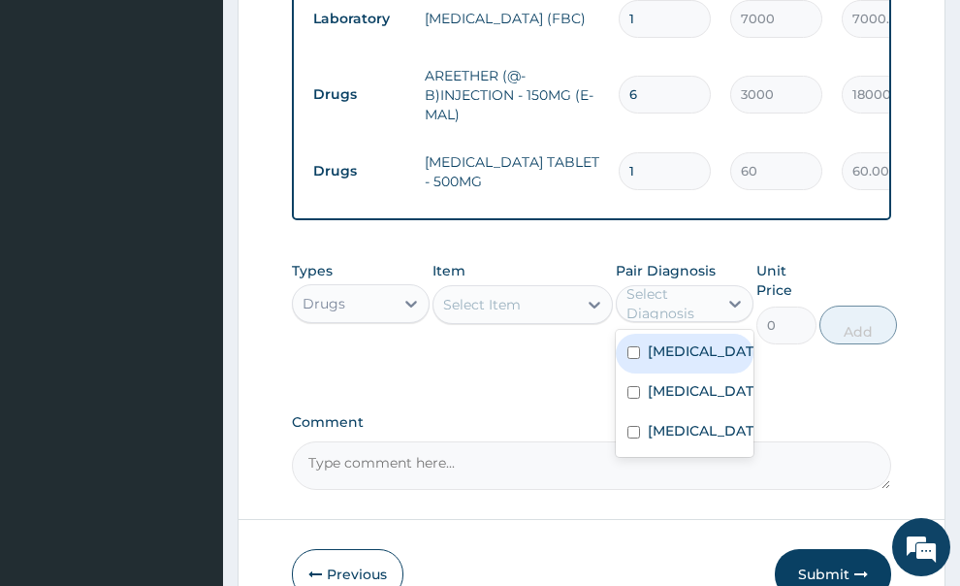
click at [657, 341] on label "[MEDICAL_DATA]" at bounding box center [705, 350] width 114 height 19
checkbox input "true"
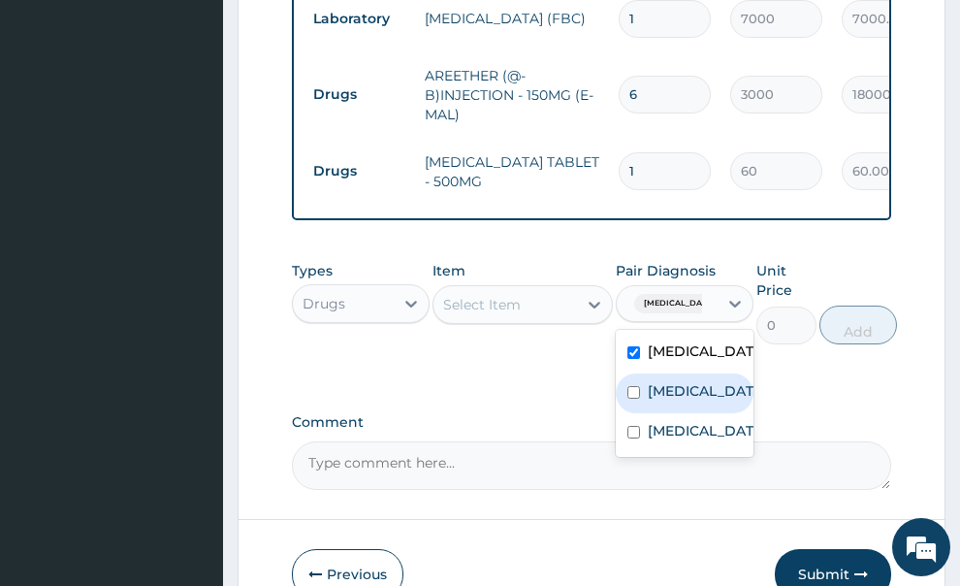
click at [635, 386] on input "checkbox" at bounding box center [633, 392] width 13 height 13
checkbox input "true"
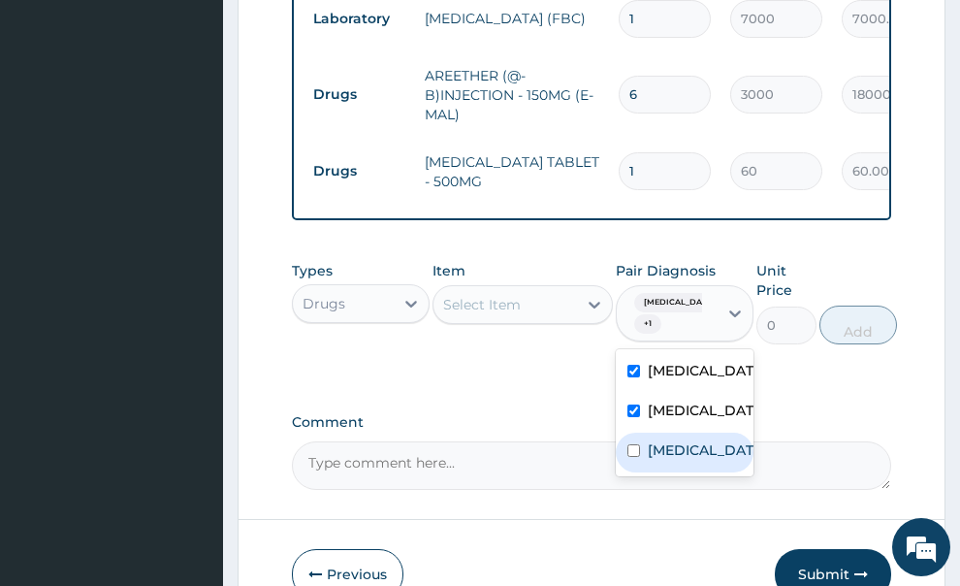
click at [637, 452] on input "checkbox" at bounding box center [633, 450] width 13 height 13
checkbox input "true"
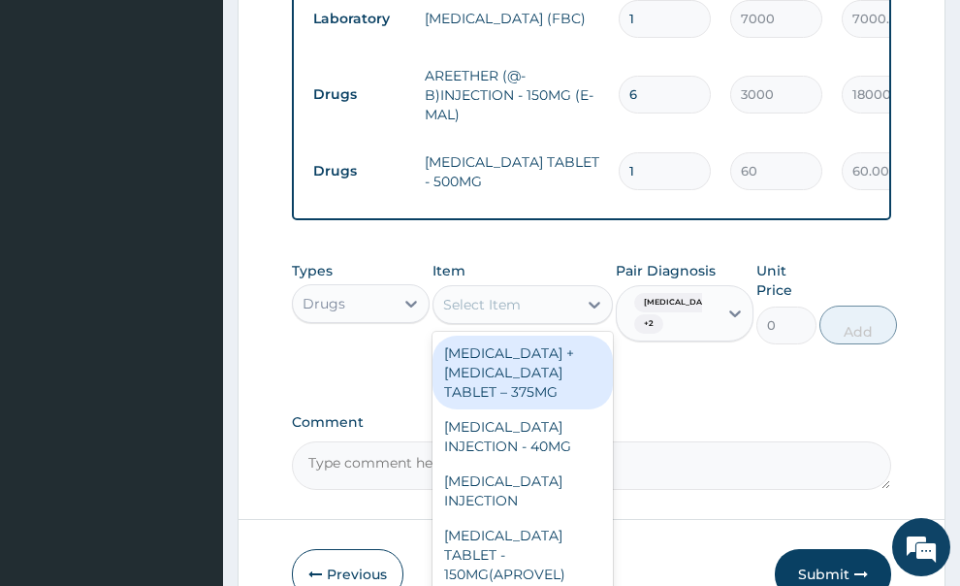
click at [534, 289] on div "Select Item" at bounding box center [505, 304] width 144 height 31
click at [701, 152] on input "1" at bounding box center [665, 171] width 92 height 38
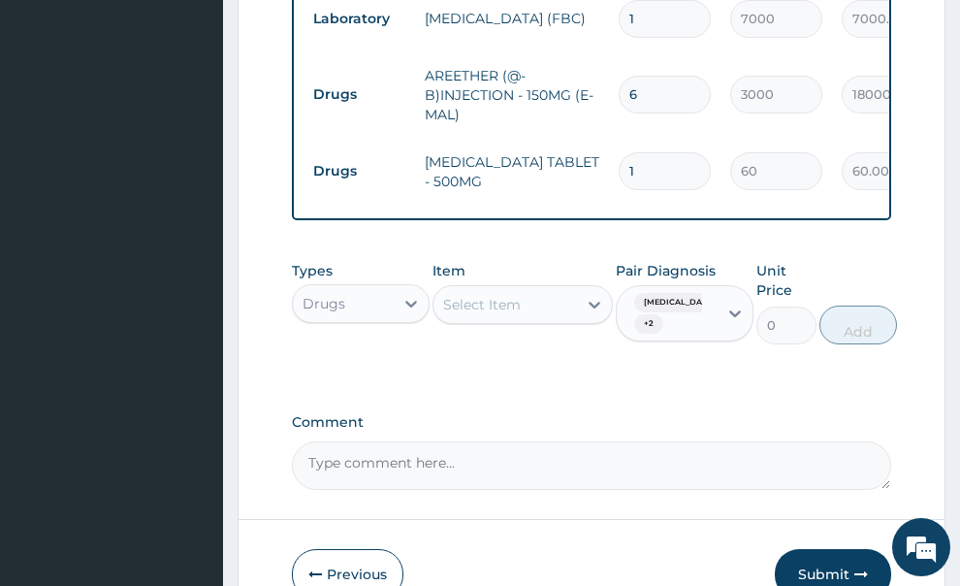
type input "18"
type input "1080.00"
type input "18"
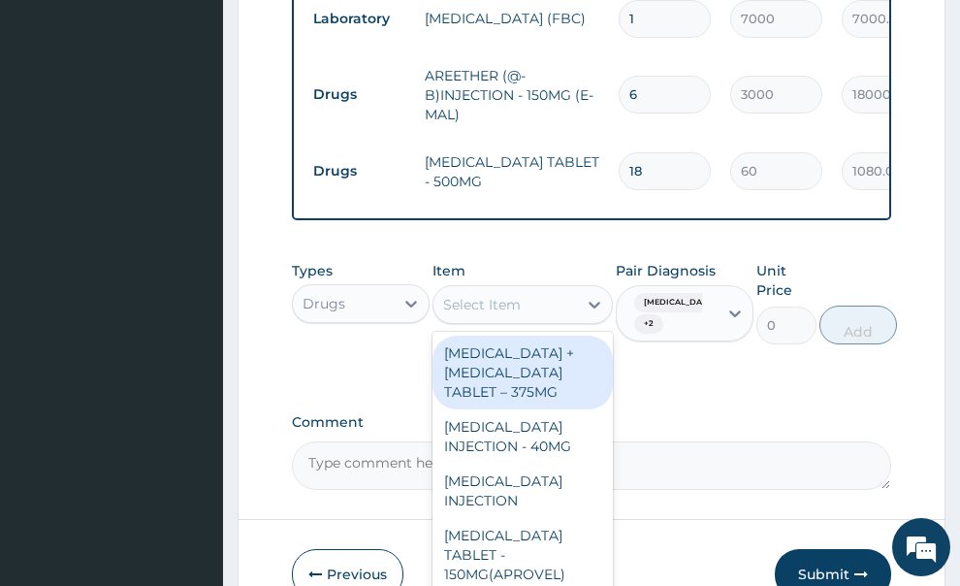
click at [495, 295] on div "Select Item" at bounding box center [482, 304] width 78 height 19
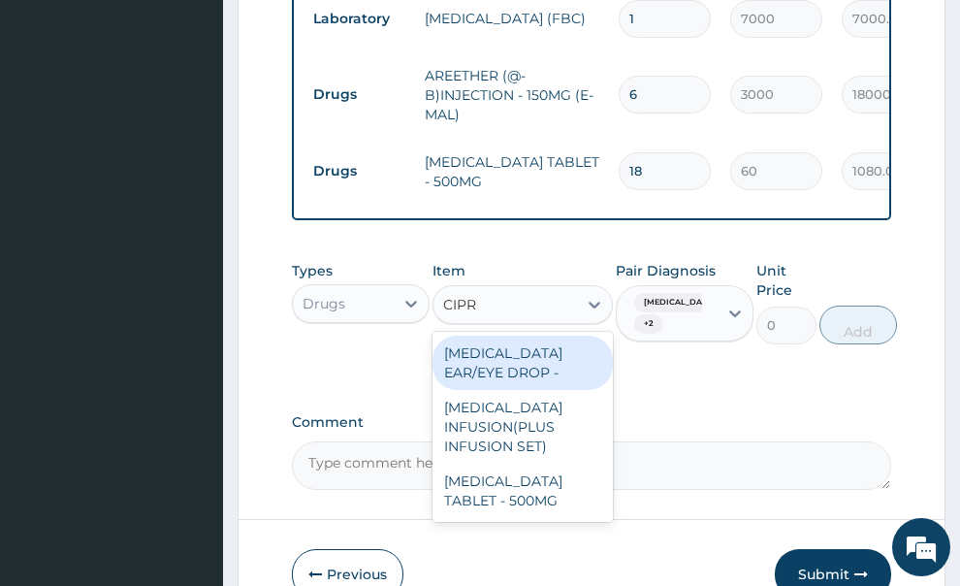
type input "CIPRO"
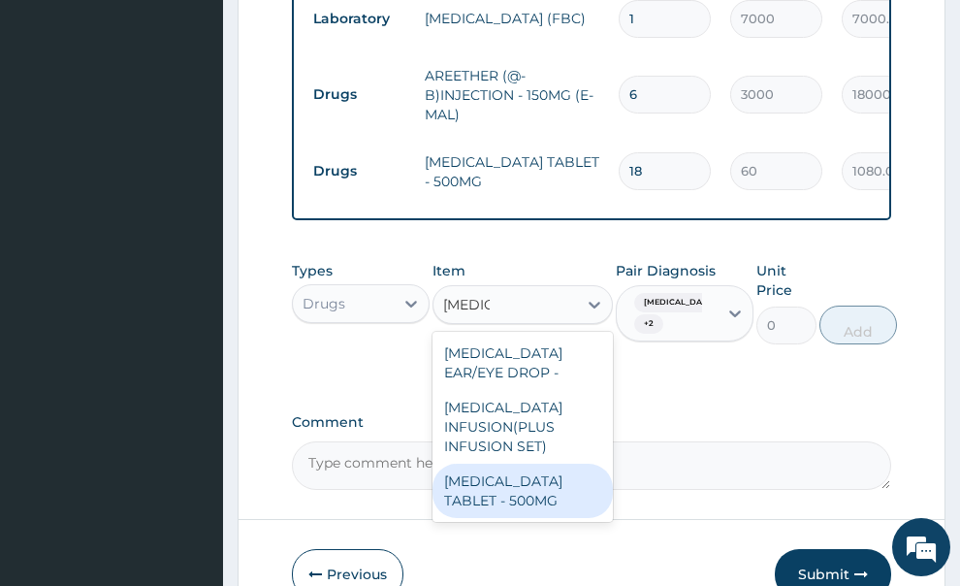
click at [524, 463] on div "[MEDICAL_DATA] TABLET - 500MG" at bounding box center [522, 490] width 180 height 54
type input "350"
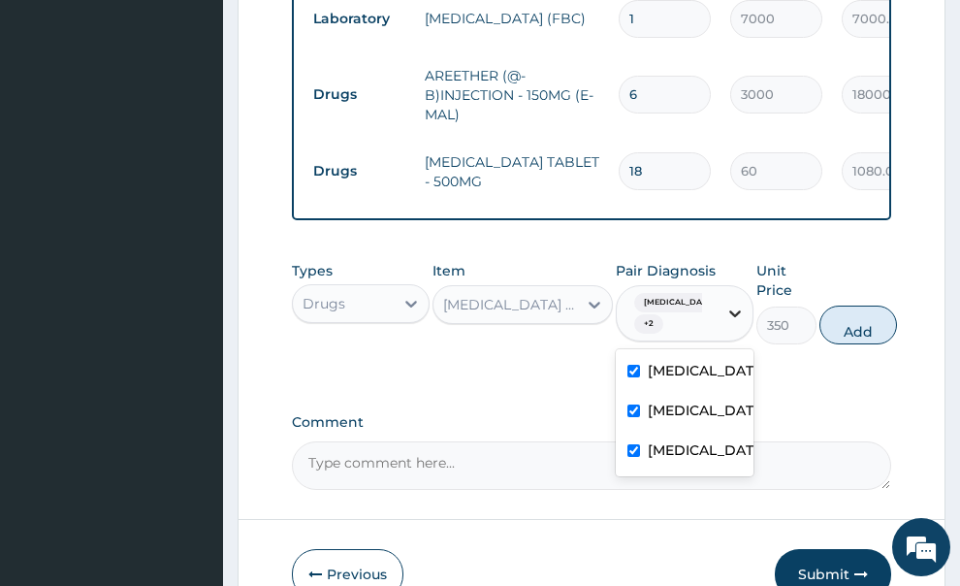
click at [740, 310] on icon at bounding box center [735, 313] width 12 height 7
click at [707, 353] on div "Malaria" at bounding box center [685, 373] width 138 height 40
checkbox input "false"
click at [630, 404] on input "checkbox" at bounding box center [633, 410] width 13 height 13
checkbox input "false"
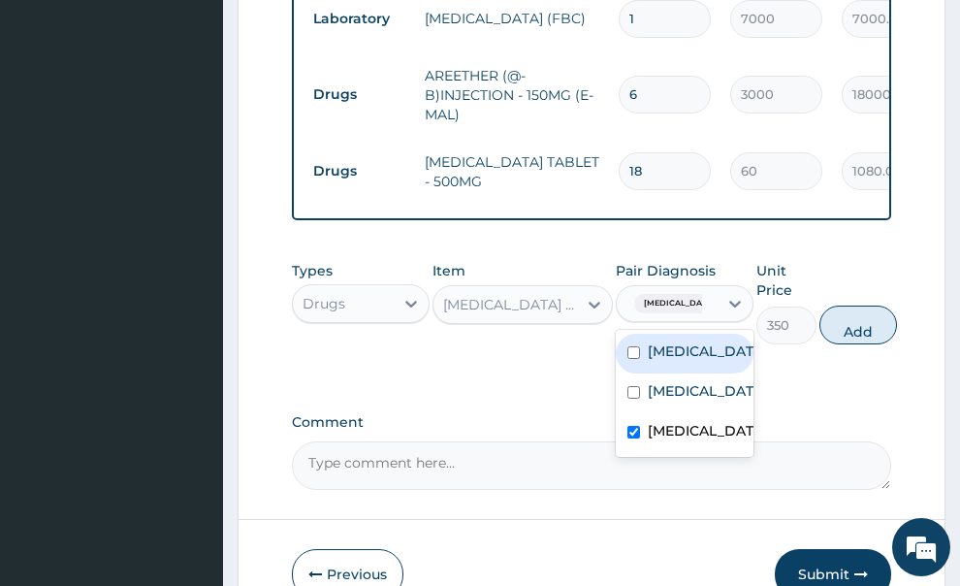
click at [641, 334] on div "Malaria" at bounding box center [685, 354] width 138 height 40
checkbox input "true"
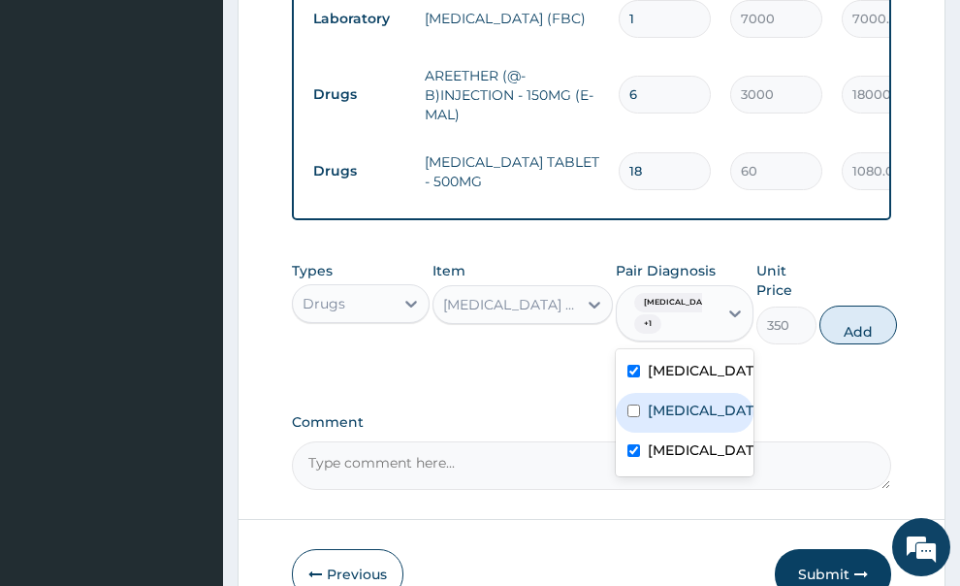
click at [633, 404] on input "checkbox" at bounding box center [633, 410] width 13 height 13
checkbox input "true"
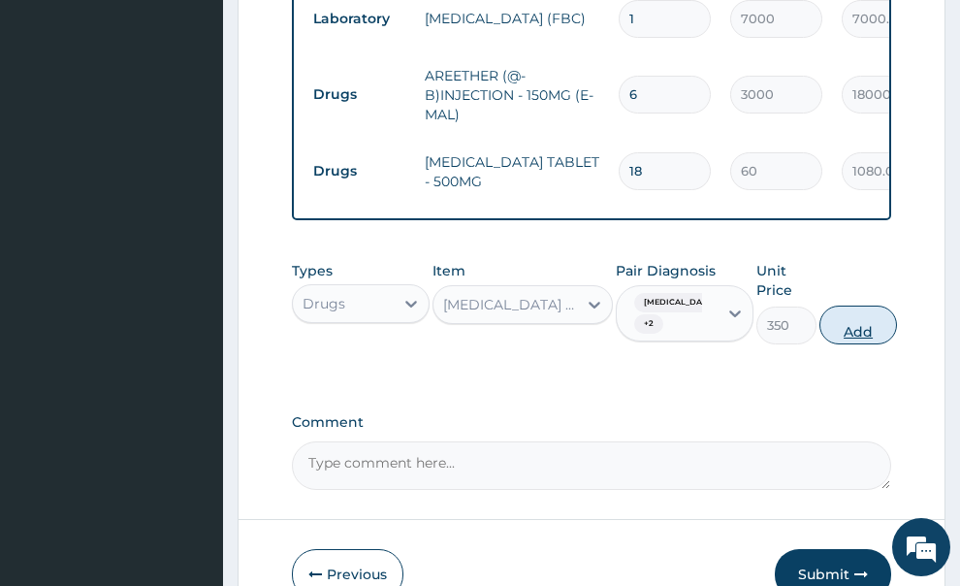
click at [841, 305] on button "Add" at bounding box center [858, 324] width 78 height 39
type input "0"
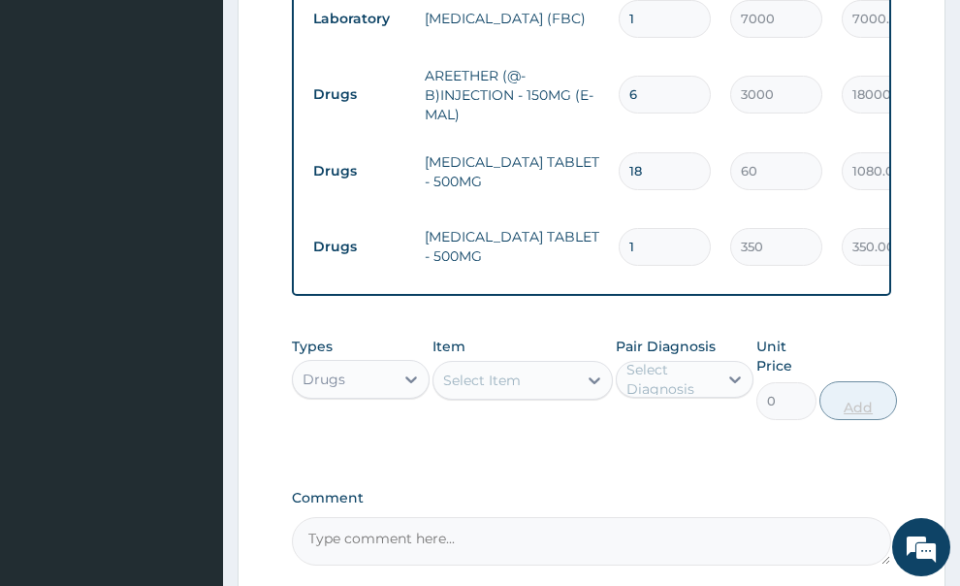
type input "10"
type input "3500.00"
type input "10"
click at [499, 370] on div "Select Item" at bounding box center [482, 379] width 78 height 19
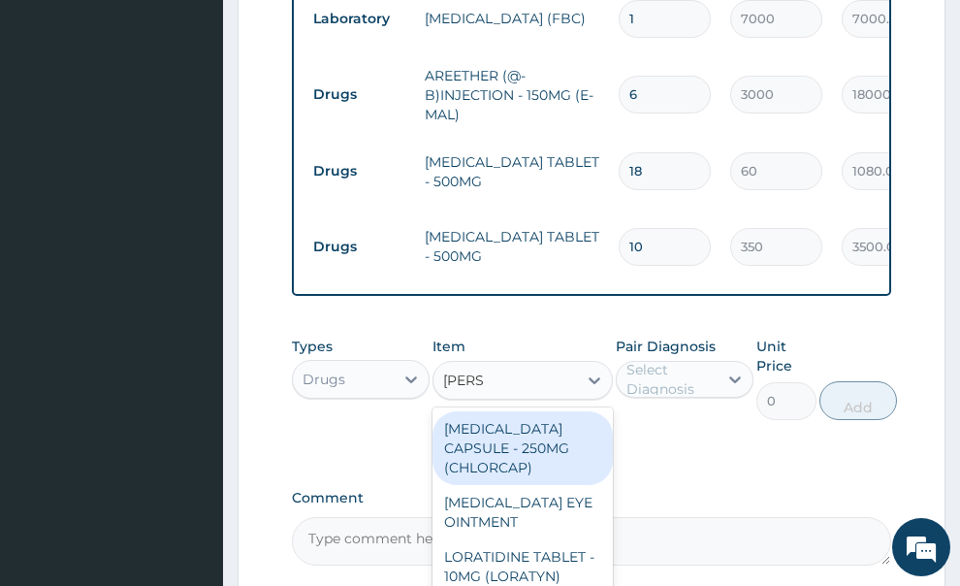
type input "LORAT"
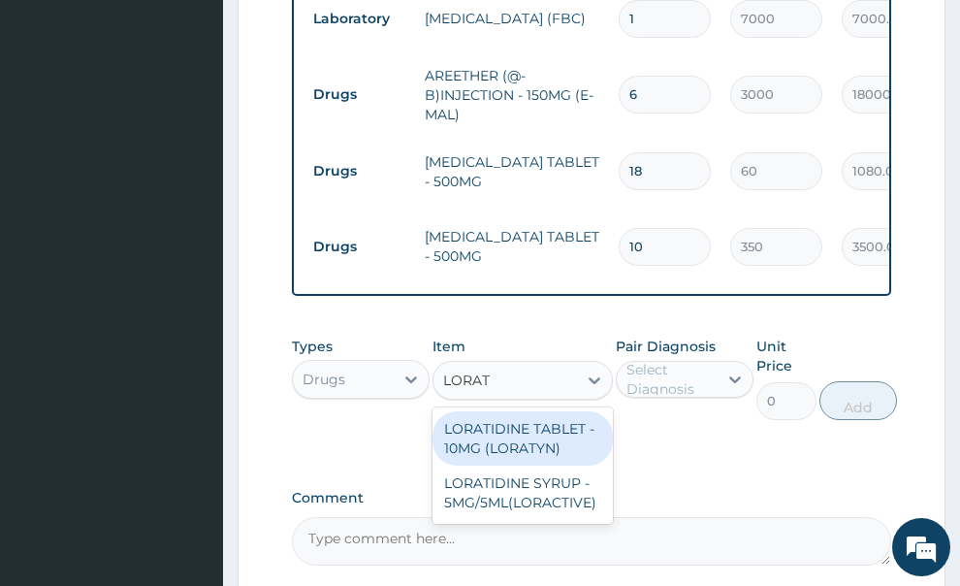
click at [507, 411] on div "LORATIDINE TABLET - 10MG (LORATYN)" at bounding box center [522, 438] width 180 height 54
type input "175"
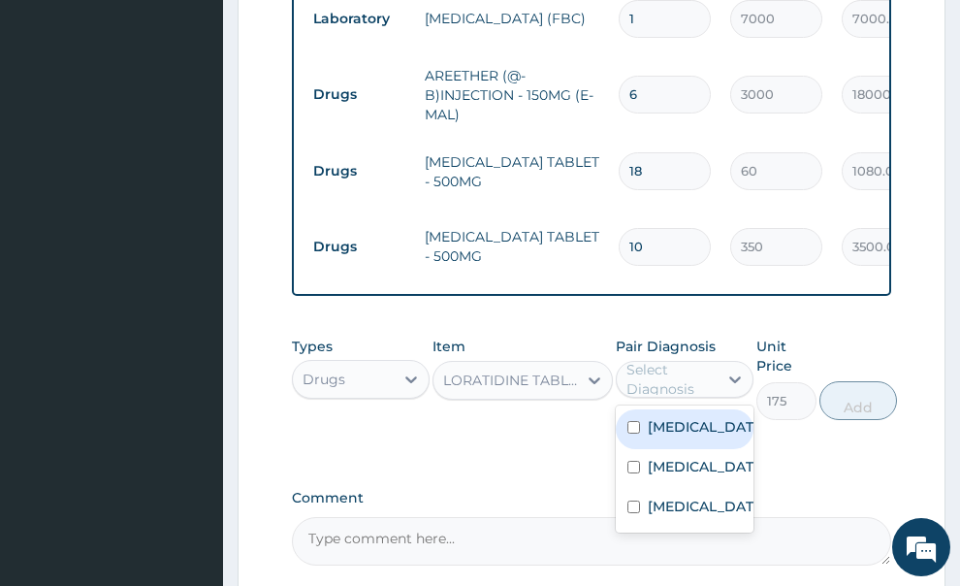
click at [660, 360] on div "Select Diagnosis" at bounding box center [670, 379] width 89 height 39
click at [654, 417] on label "[MEDICAL_DATA]" at bounding box center [705, 426] width 114 height 19
checkbox input "true"
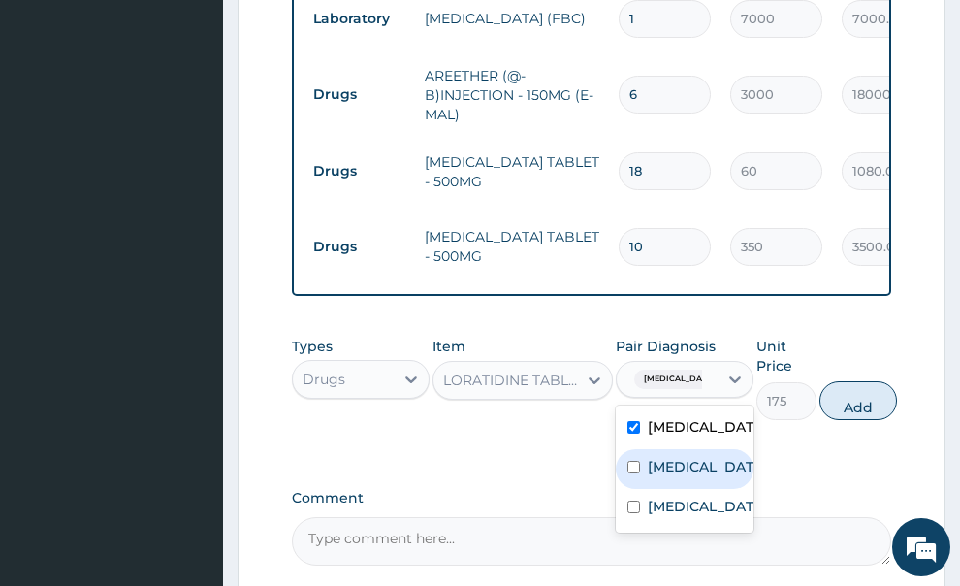
click at [631, 461] on input "checkbox" at bounding box center [633, 467] width 13 height 13
checkbox input "true"
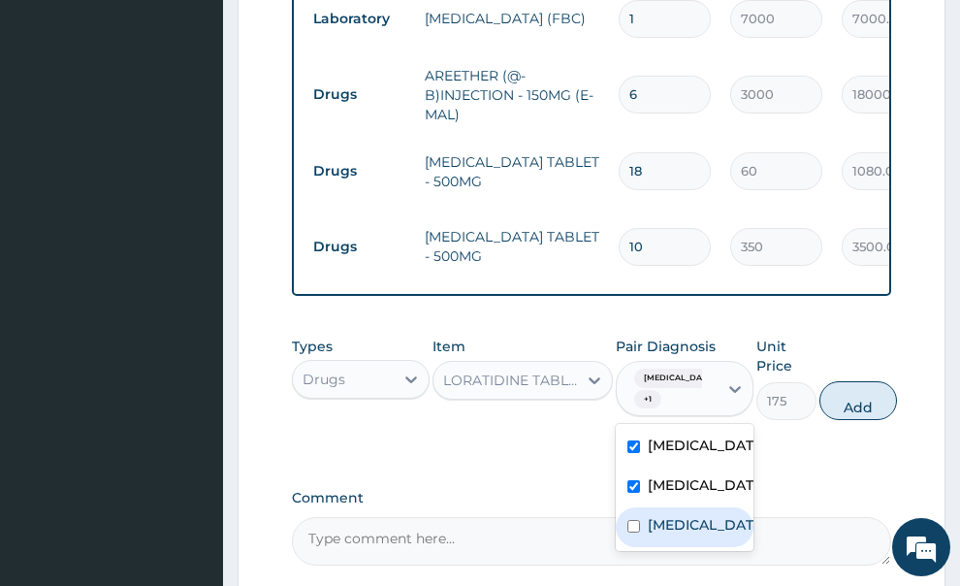
click at [631, 520] on input "checkbox" at bounding box center [633, 526] width 13 height 13
checkbox input "true"
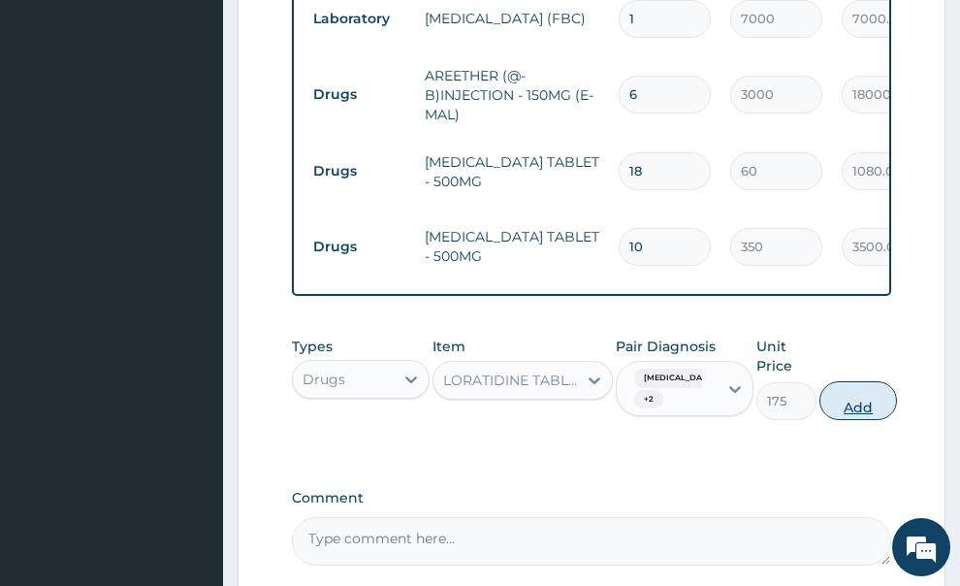
click at [857, 381] on button "Add" at bounding box center [858, 400] width 78 height 39
type input "0"
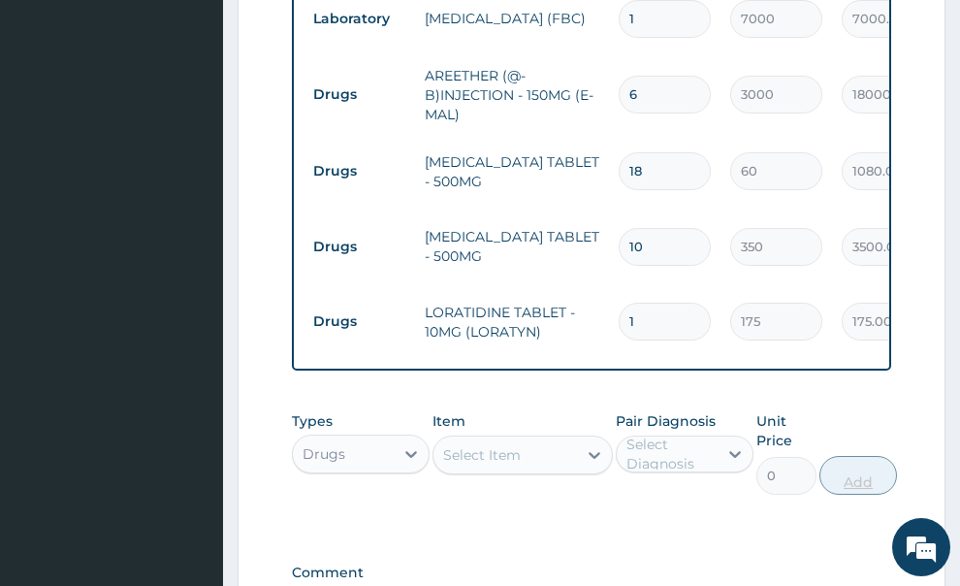
type input "0.00"
type input "5"
type input "875.00"
type input "5"
click at [507, 445] on div "Select Item" at bounding box center [482, 454] width 78 height 19
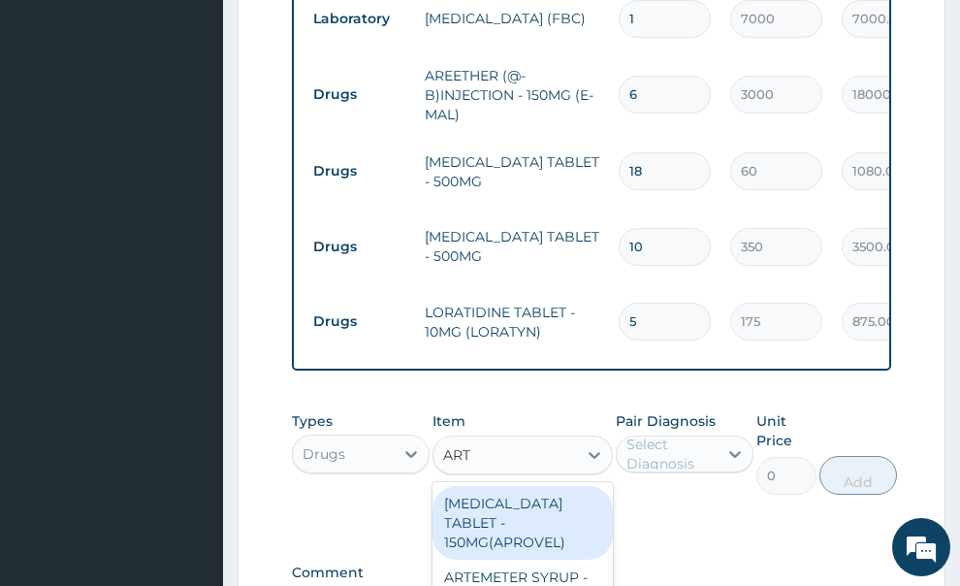
type input "ARTE"
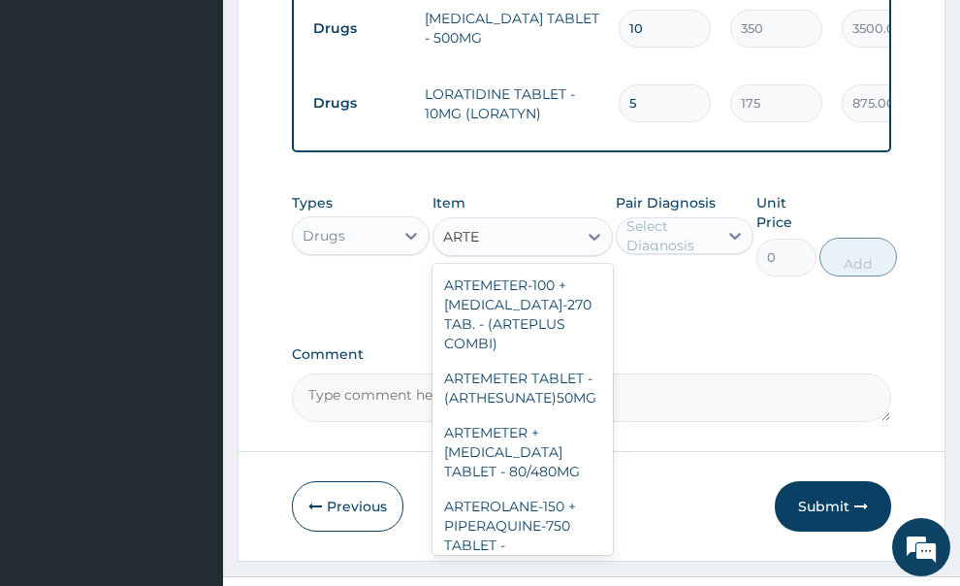
scroll to position [1319, 0]
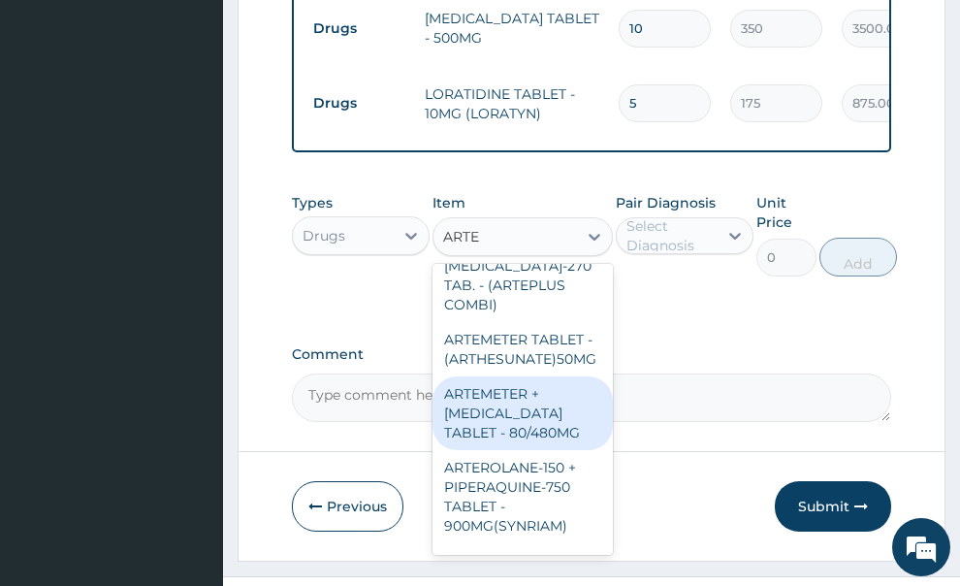
click at [508, 399] on div "ARTEMETER + [MEDICAL_DATA] TABLET - 80/480MG" at bounding box center [522, 413] width 180 height 74
type input "650"
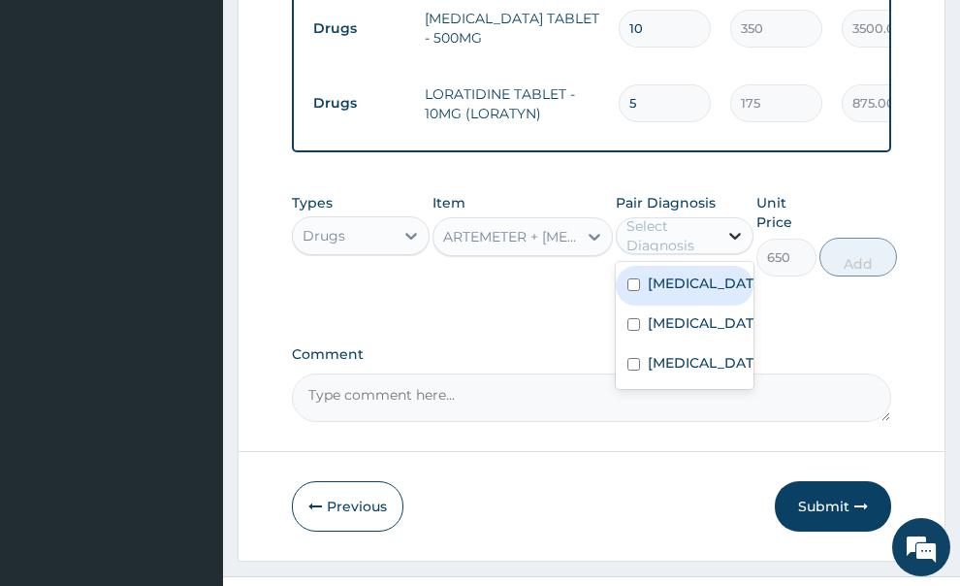
click at [719, 218] on div at bounding box center [735, 235] width 35 height 35
click at [655, 273] on label "[MEDICAL_DATA]" at bounding box center [705, 282] width 114 height 19
checkbox input "true"
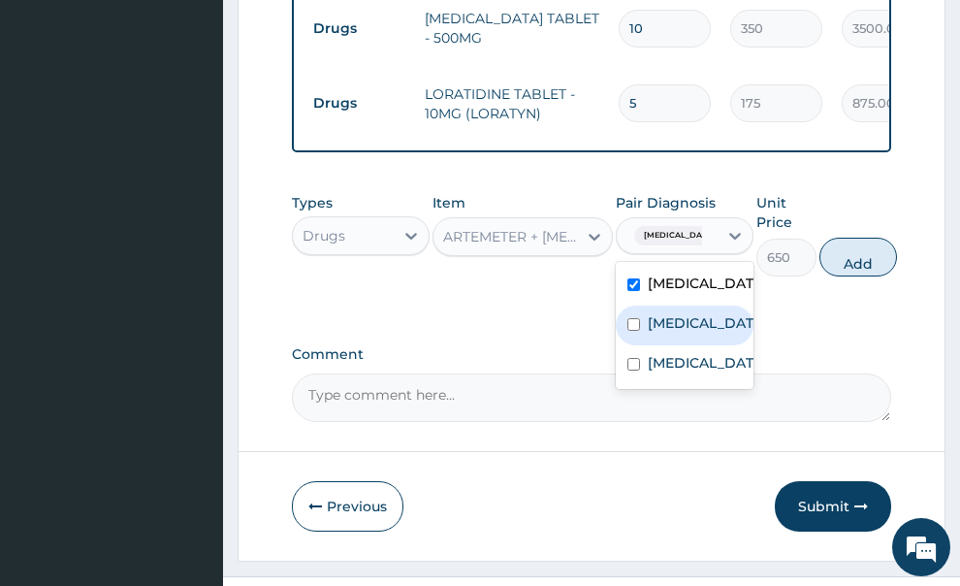
click at [639, 318] on input "checkbox" at bounding box center [633, 324] width 13 height 13
checkbox input "true"
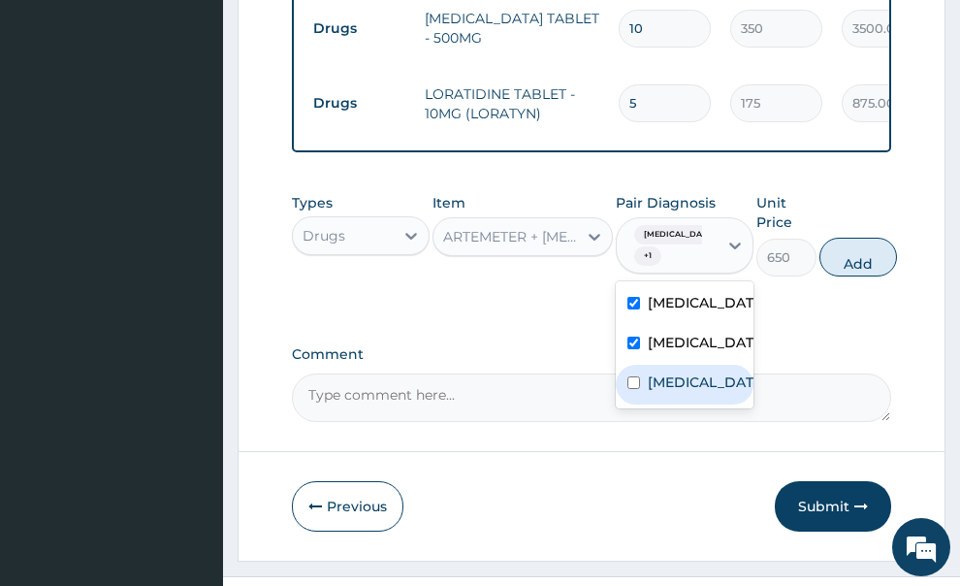
click at [642, 365] on div "Sepsis" at bounding box center [685, 385] width 138 height 40
checkbox input "true"
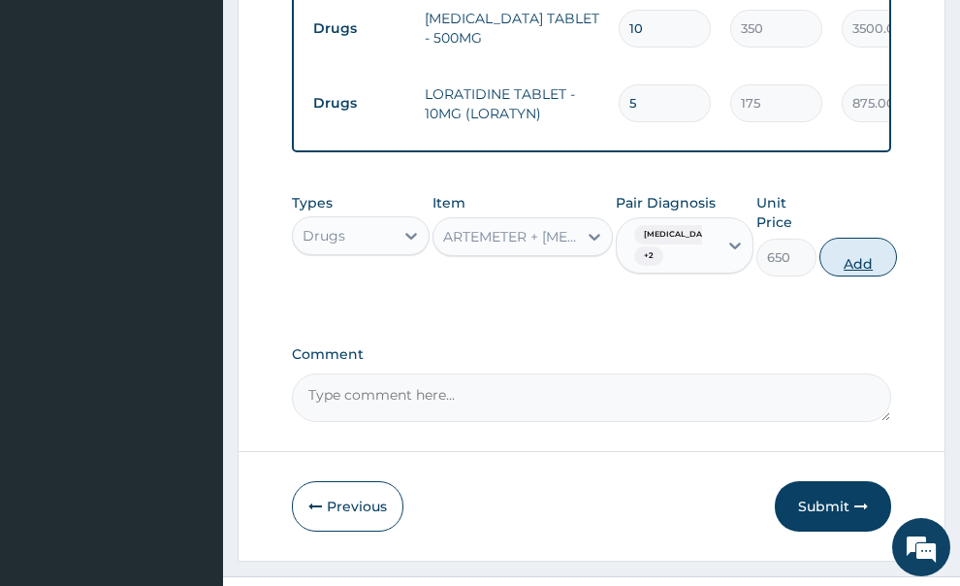
click at [848, 238] on button "Add" at bounding box center [858, 257] width 78 height 39
type input "0"
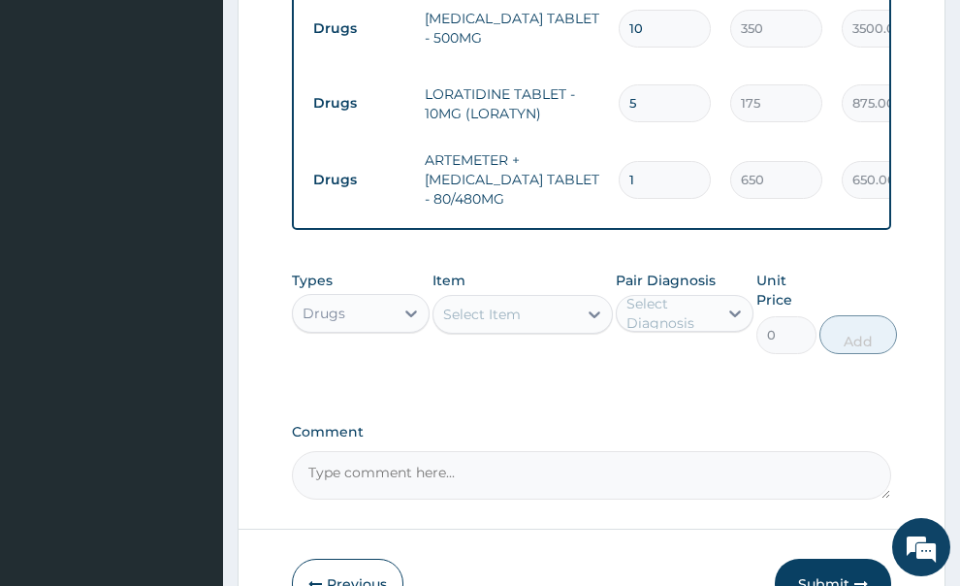
type input "0.00"
type input "6"
type input "3900.00"
type input "6"
click at [827, 558] on button "Submit" at bounding box center [833, 583] width 116 height 50
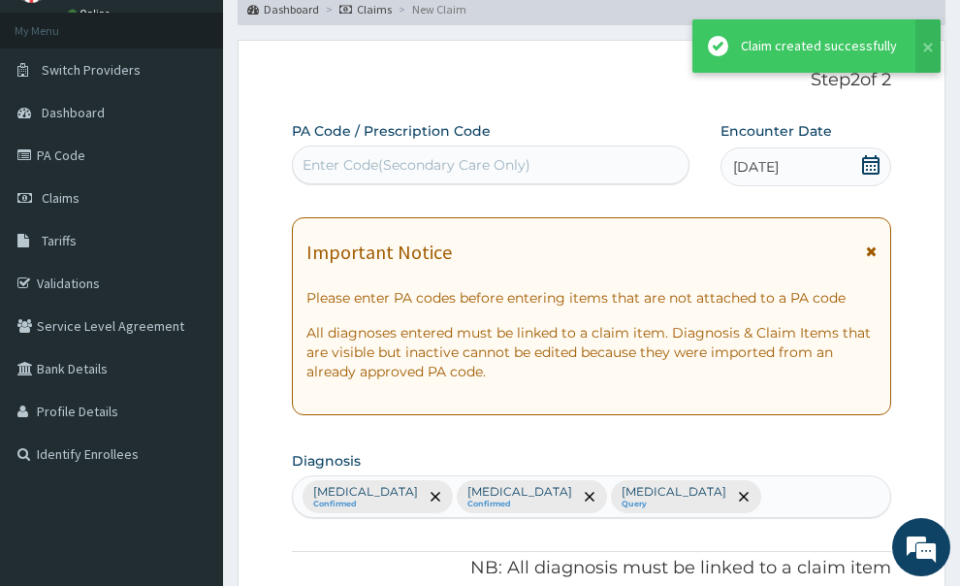
scroll to position [989, 0]
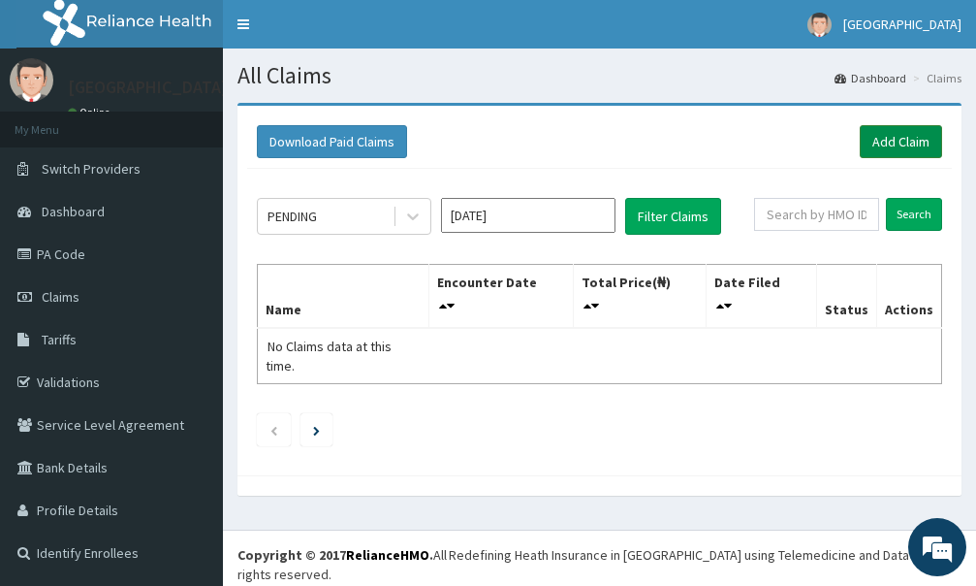
click at [872, 136] on link "Add Claim" at bounding box center [901, 141] width 82 height 33
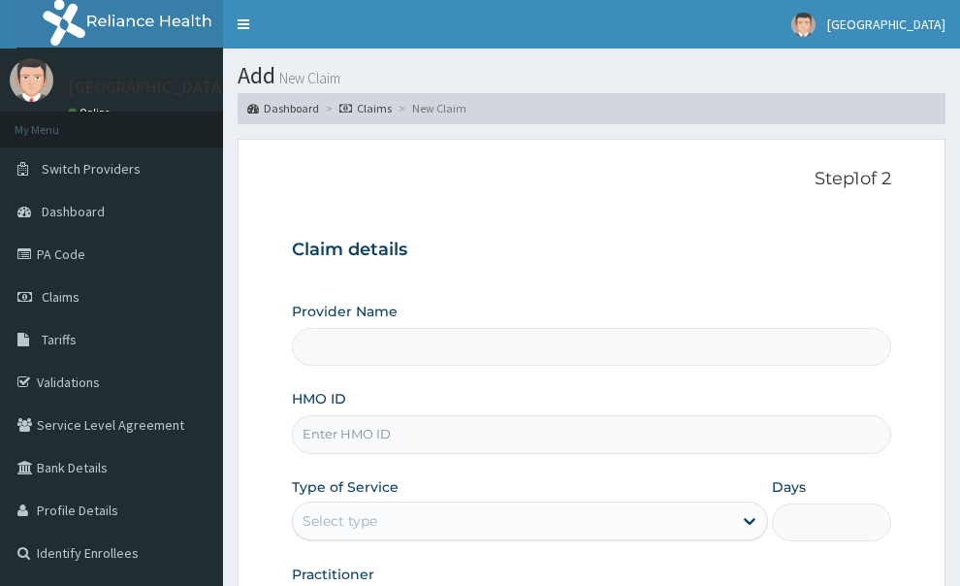
click at [449, 415] on input "HMO ID" at bounding box center [592, 434] width 600 height 38
paste input "KGP/10305/B"
type input "KGP/10305/B"
click at [732, 505] on div "Select type" at bounding box center [513, 520] width 440 height 31
click at [750, 511] on icon at bounding box center [749, 520] width 19 height 19
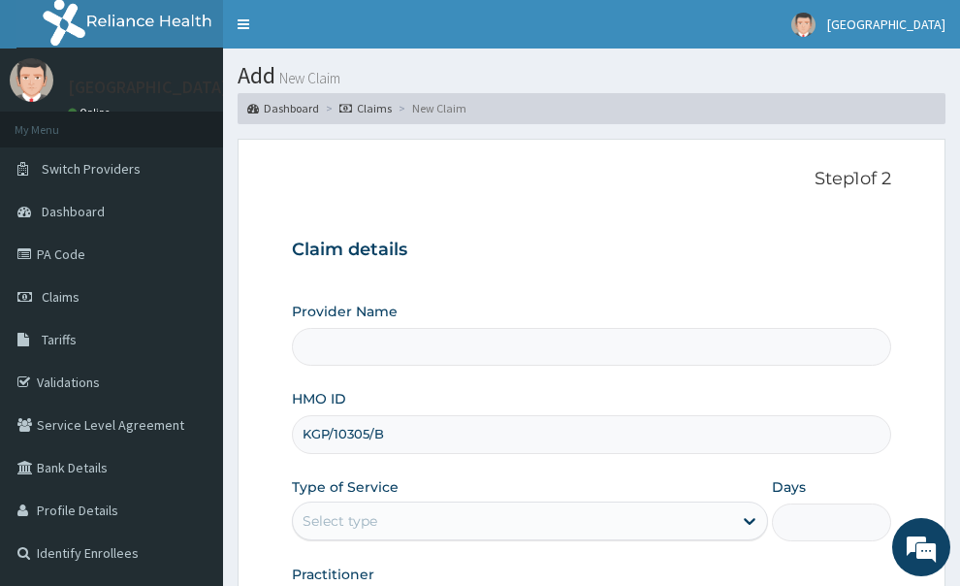
click at [310, 564] on label "Practitioner" at bounding box center [333, 573] width 82 height 19
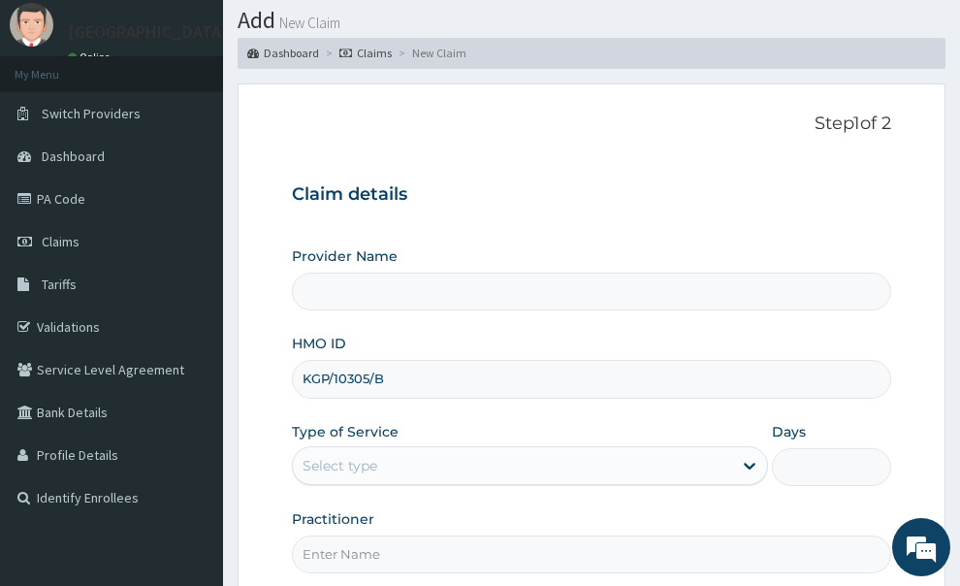
scroll to position [201, 0]
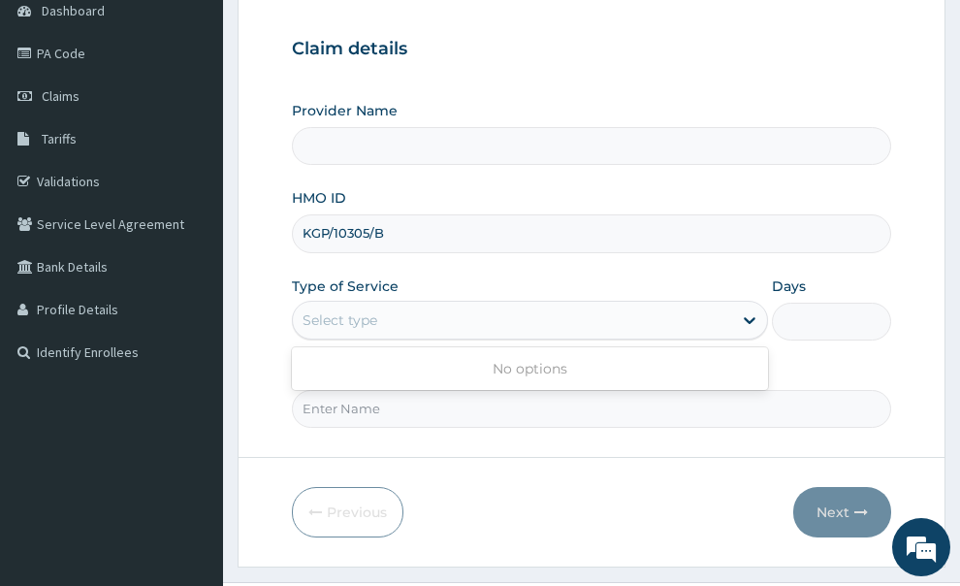
click at [614, 304] on div "Select type" at bounding box center [513, 319] width 440 height 31
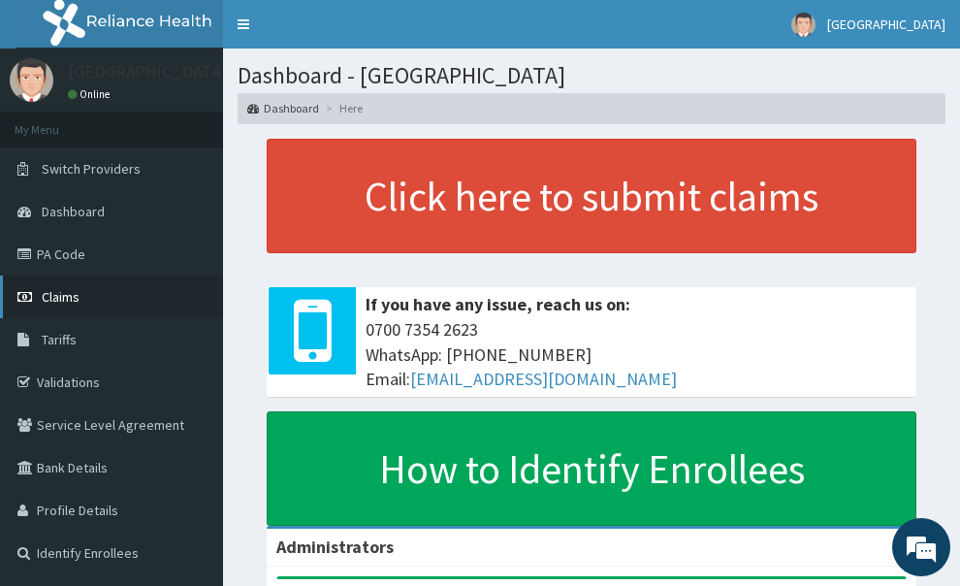
click at [56, 285] on link "Claims" at bounding box center [111, 296] width 223 height 43
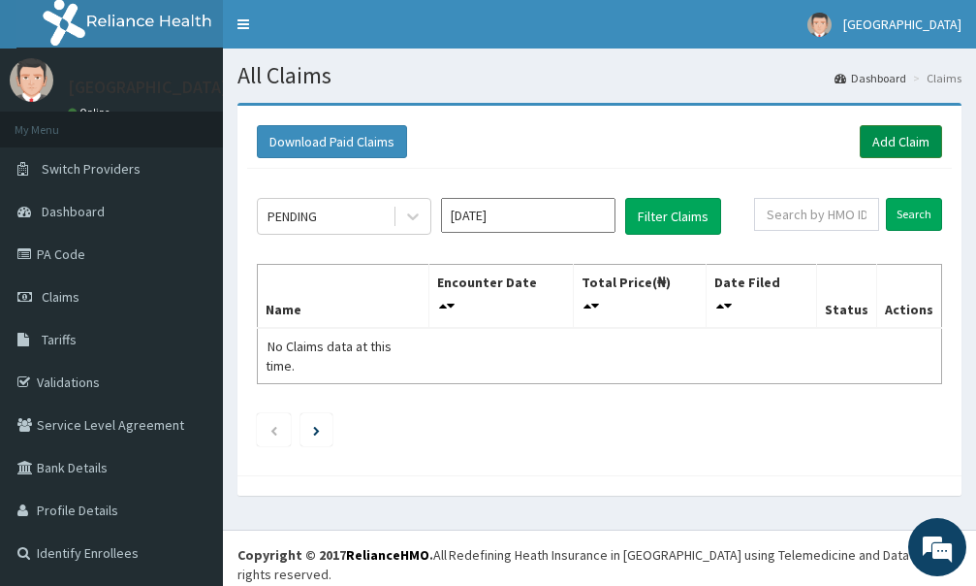
click at [868, 144] on link "Add Claim" at bounding box center [901, 141] width 82 height 33
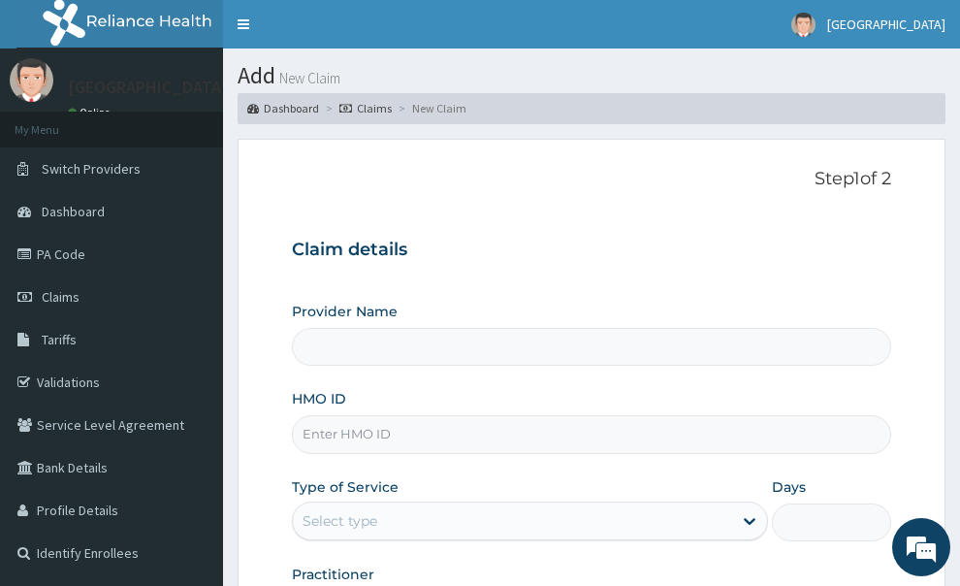
click at [383, 415] on input "HMO ID" at bounding box center [592, 434] width 600 height 38
type input "[GEOGRAPHIC_DATA]"
paste input "KGP/10305/B"
type input "KGP/10305/B"
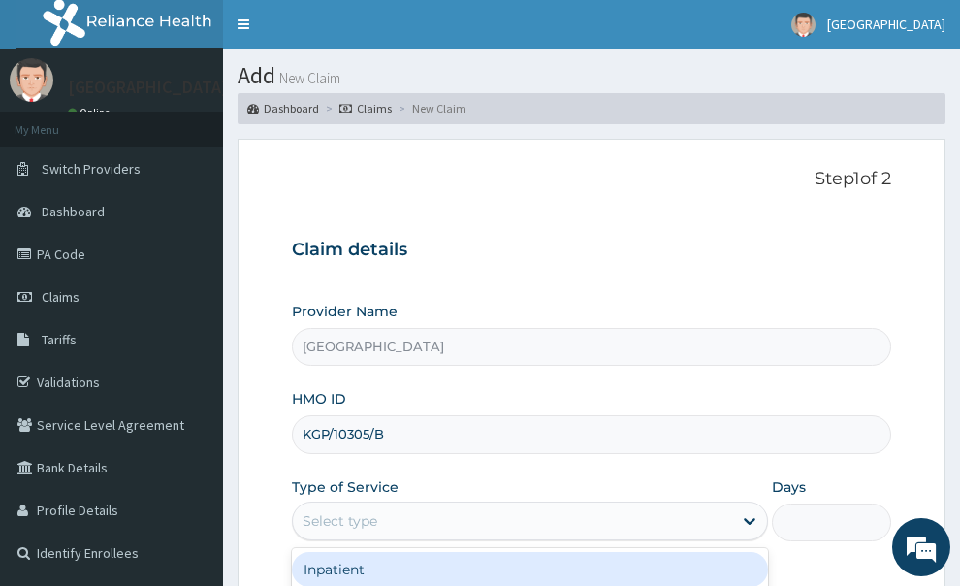
click at [366, 511] on div "Select type" at bounding box center [340, 520] width 75 height 19
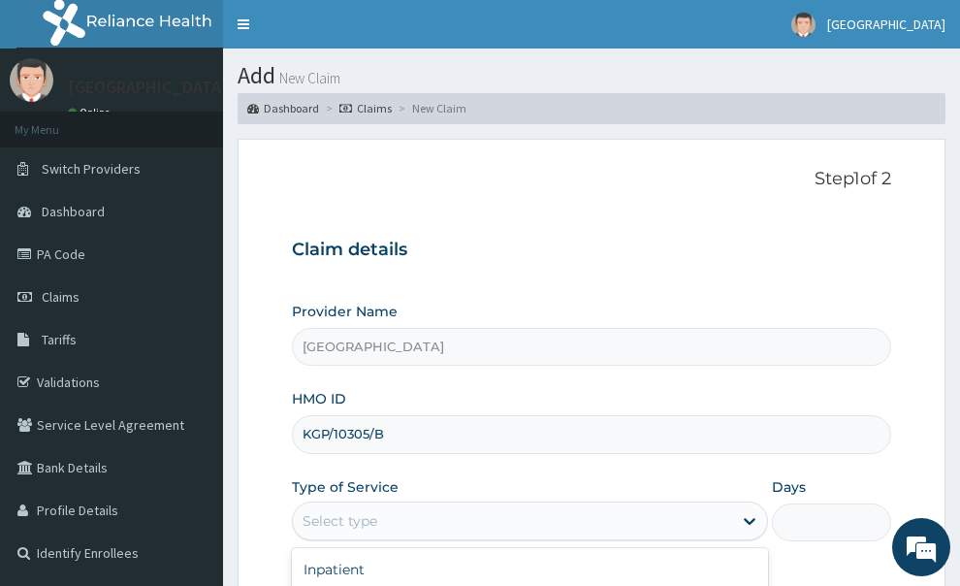
type input "1"
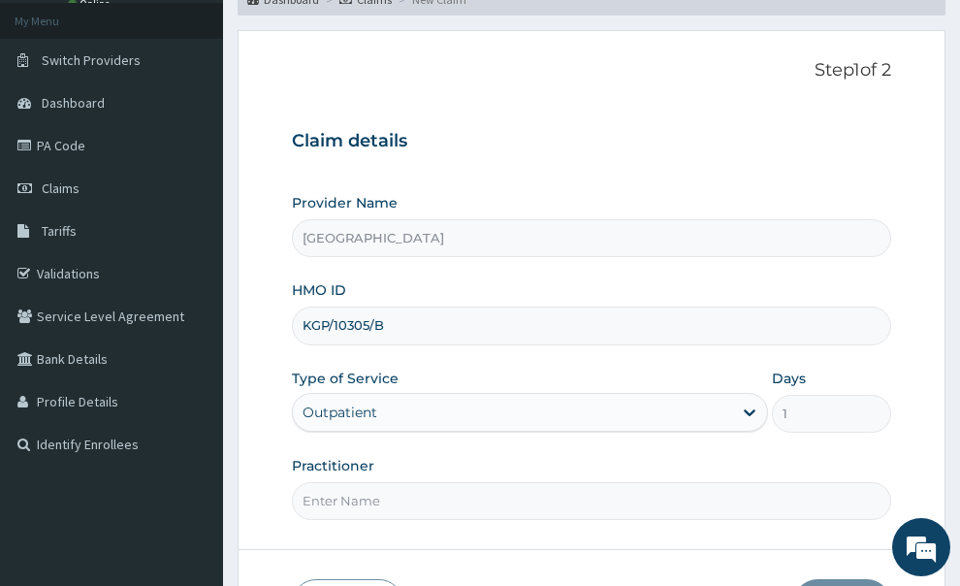
scroll to position [194, 0]
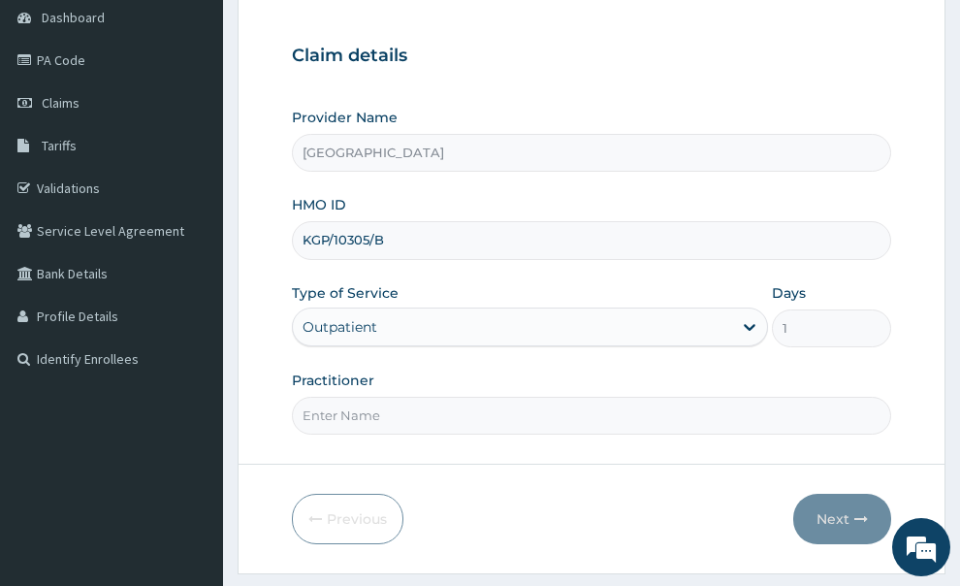
click at [545, 397] on input "Practitioner" at bounding box center [592, 416] width 600 height 38
type input "GP"
click at [867, 494] on button "Next" at bounding box center [842, 519] width 98 height 50
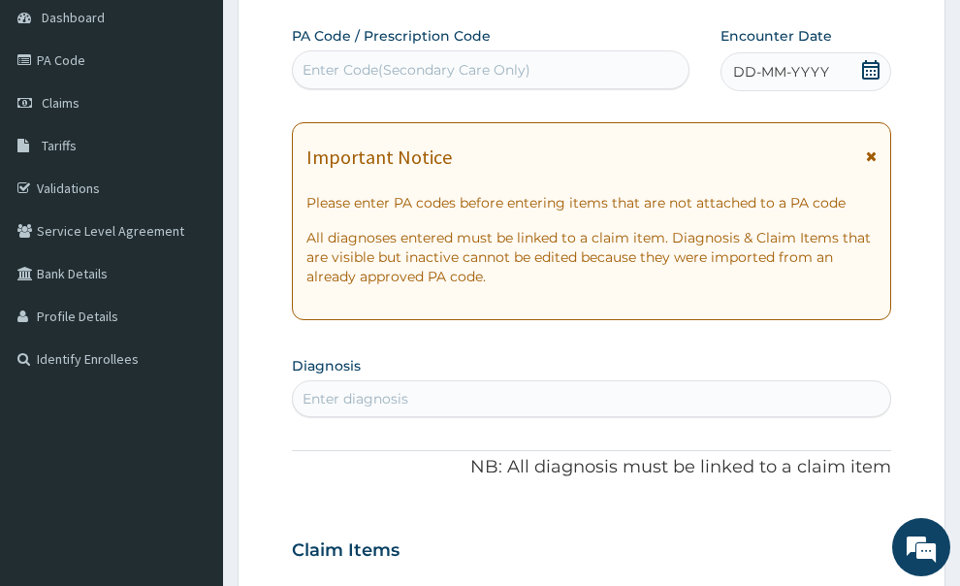
click at [874, 149] on icon at bounding box center [871, 156] width 11 height 14
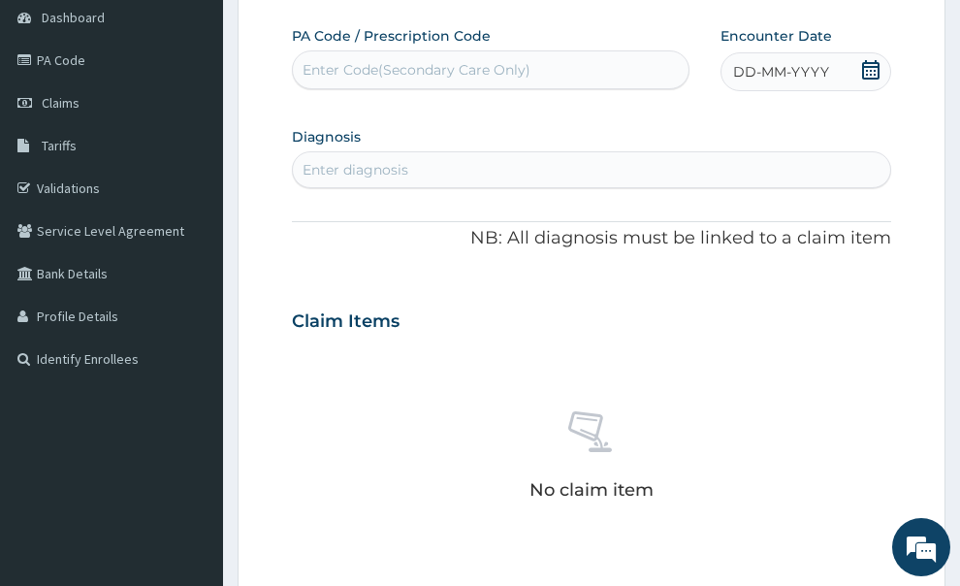
click at [872, 60] on span at bounding box center [870, 72] width 19 height 24
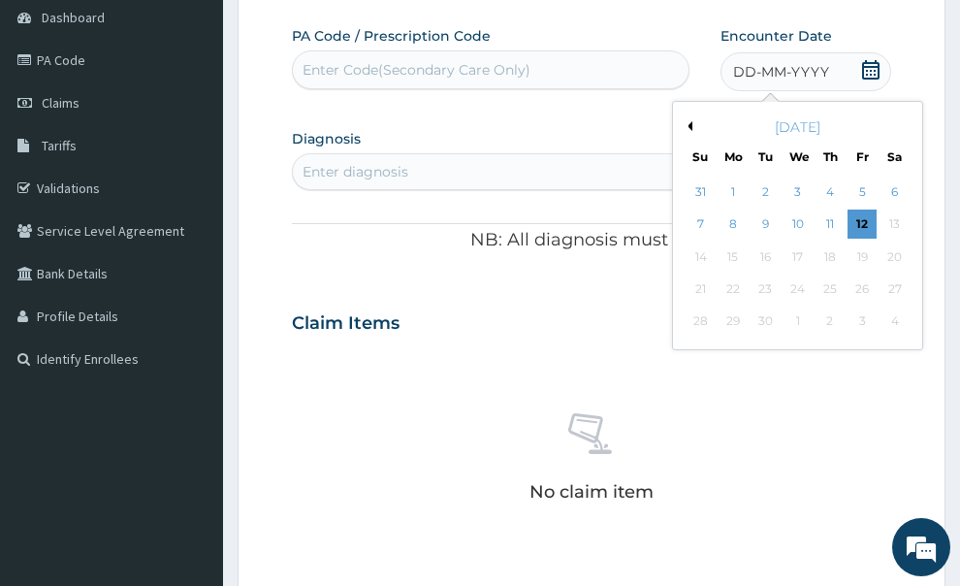
click at [689, 121] on button "Previous Month" at bounding box center [688, 126] width 10 height 10
click at [688, 121] on button "Previous Month" at bounding box center [688, 126] width 10 height 10
click at [904, 121] on button "Next Month" at bounding box center [909, 126] width 10 height 10
click at [853, 210] on div "8" at bounding box center [862, 224] width 29 height 29
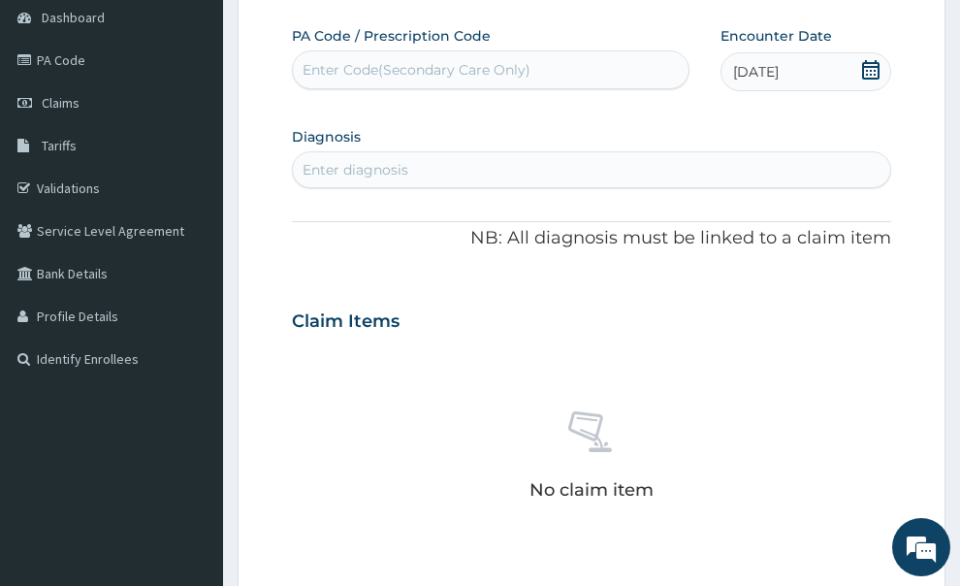
click at [546, 154] on div "Enter diagnosis" at bounding box center [592, 169] width 598 height 31
type input "R"
type input "MALAR"
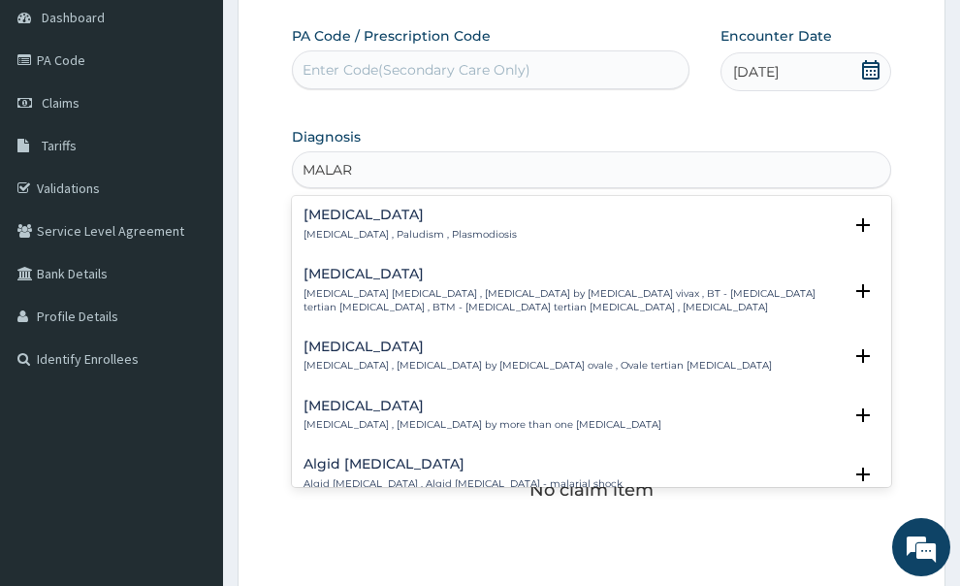
click at [509, 207] on div "Malaria Malaria , Paludism , Plasmodiosis" at bounding box center [591, 224] width 577 height 34
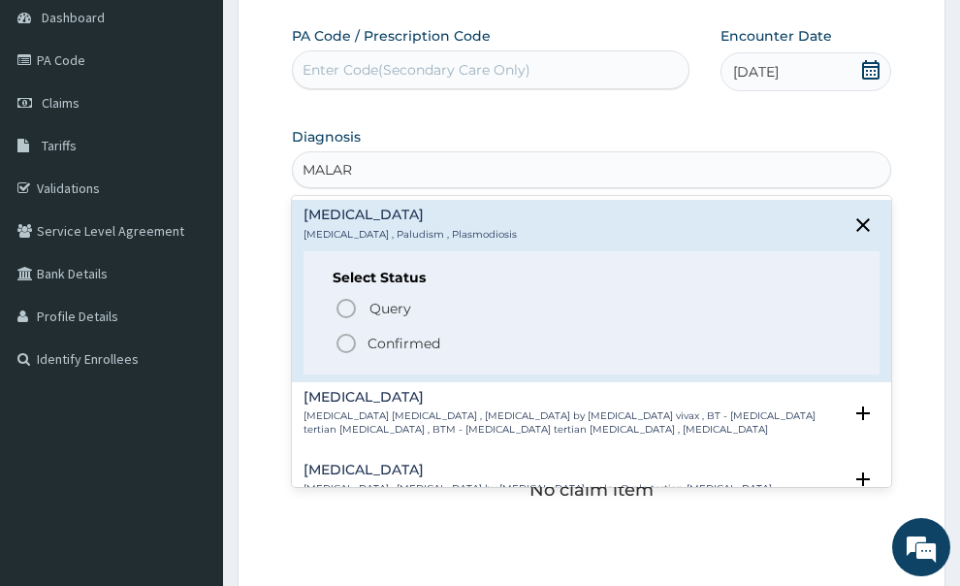
click at [428, 334] on p "Confirmed" at bounding box center [403, 343] width 73 height 19
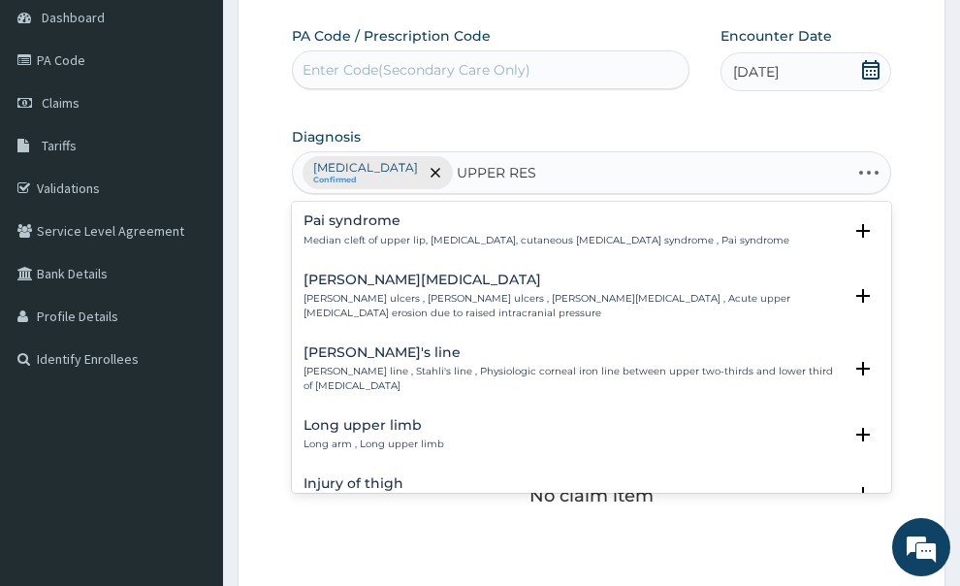
type input "UPPER RESP"
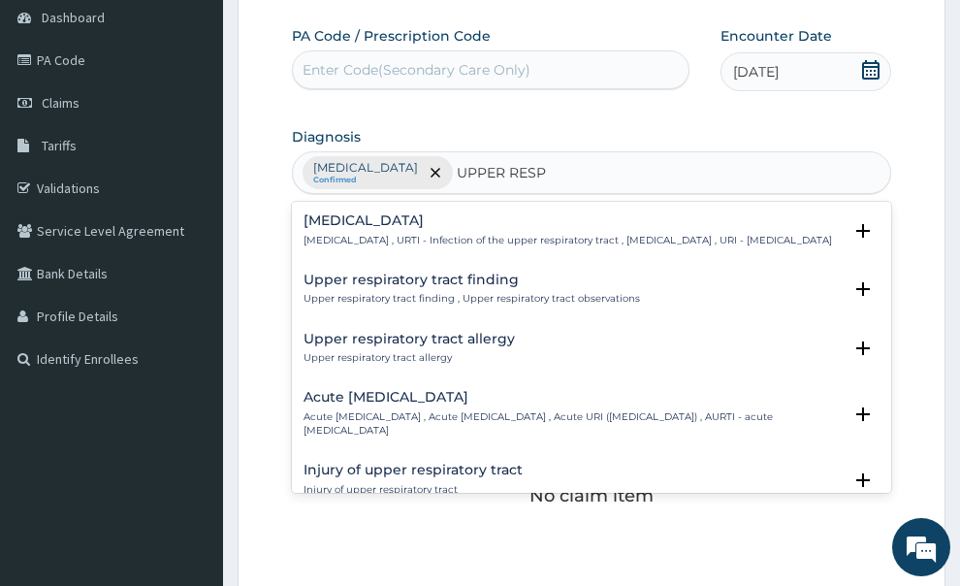
click at [526, 234] on p "Upper respiratory infection , URTI - Infection of the upper respiratory tract ,…" at bounding box center [567, 241] width 528 height 14
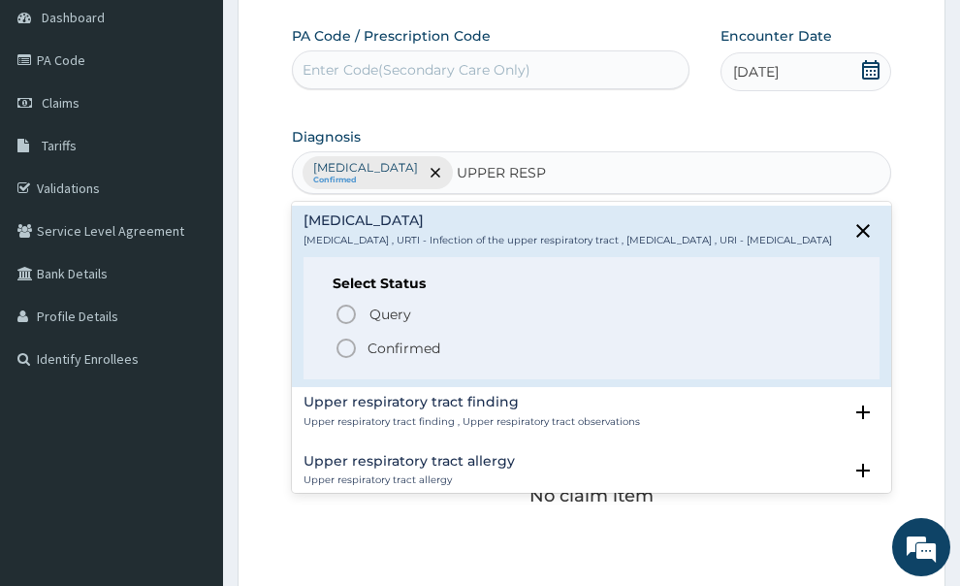
click at [419, 338] on p "Confirmed" at bounding box center [403, 347] width 73 height 19
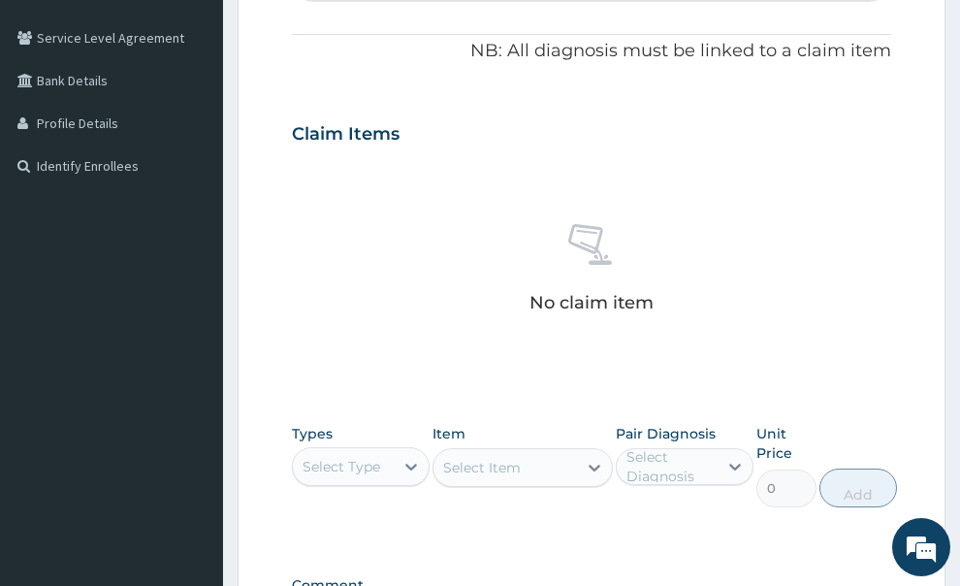
scroll to position [582, 0]
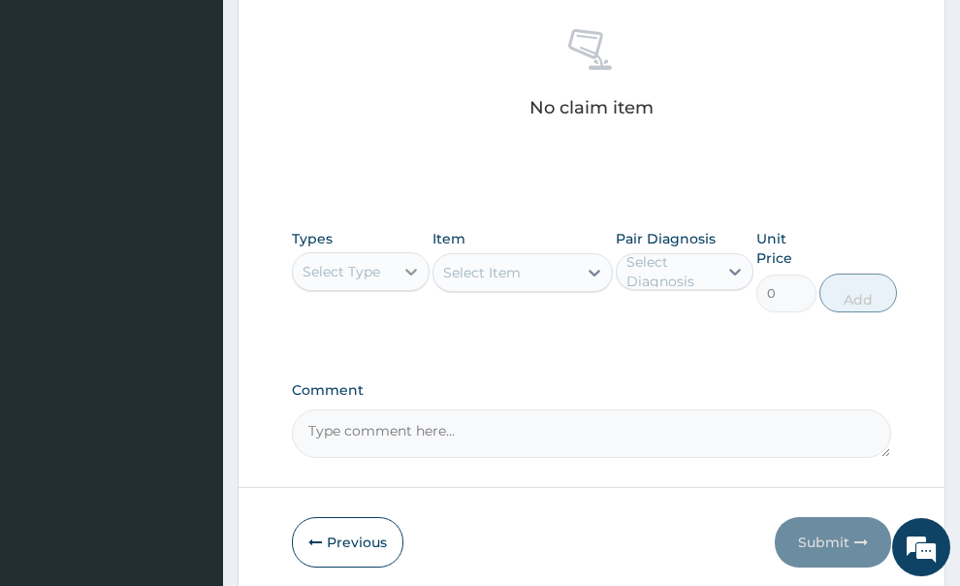
click at [401, 262] on icon at bounding box center [410, 271] width 19 height 19
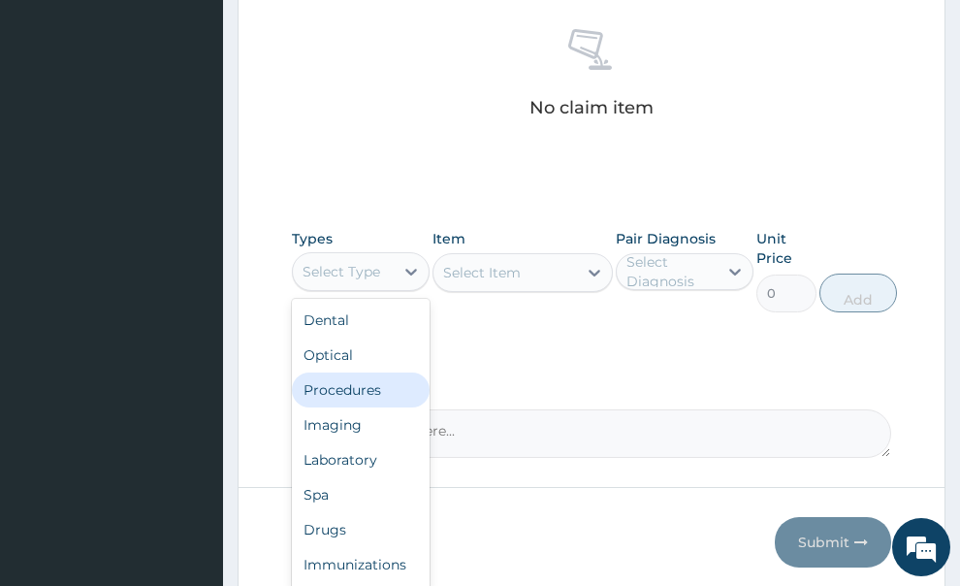
click at [360, 372] on div "Procedures" at bounding box center [361, 389] width 138 height 35
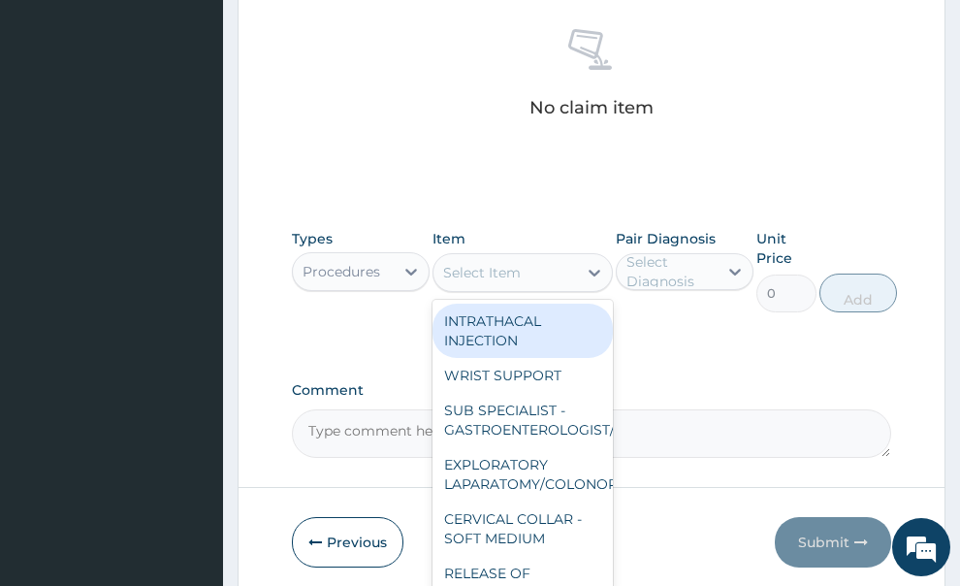
click at [593, 263] on icon at bounding box center [594, 272] width 19 height 19
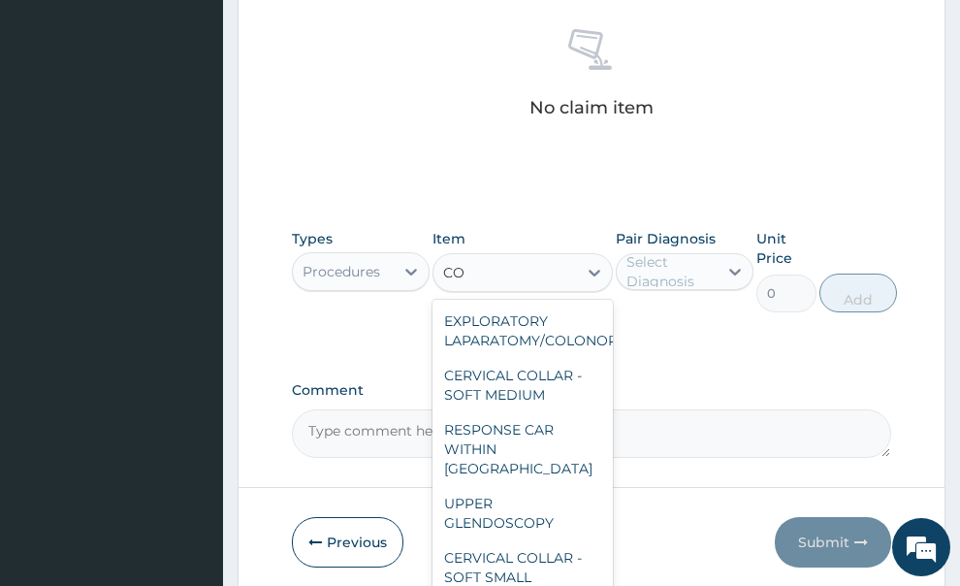
type input "C"
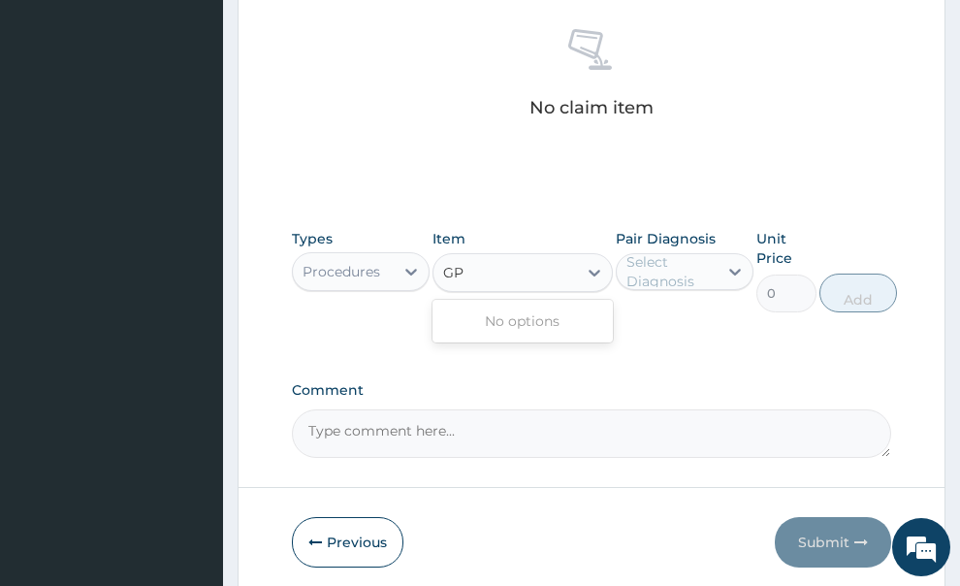
type input "G"
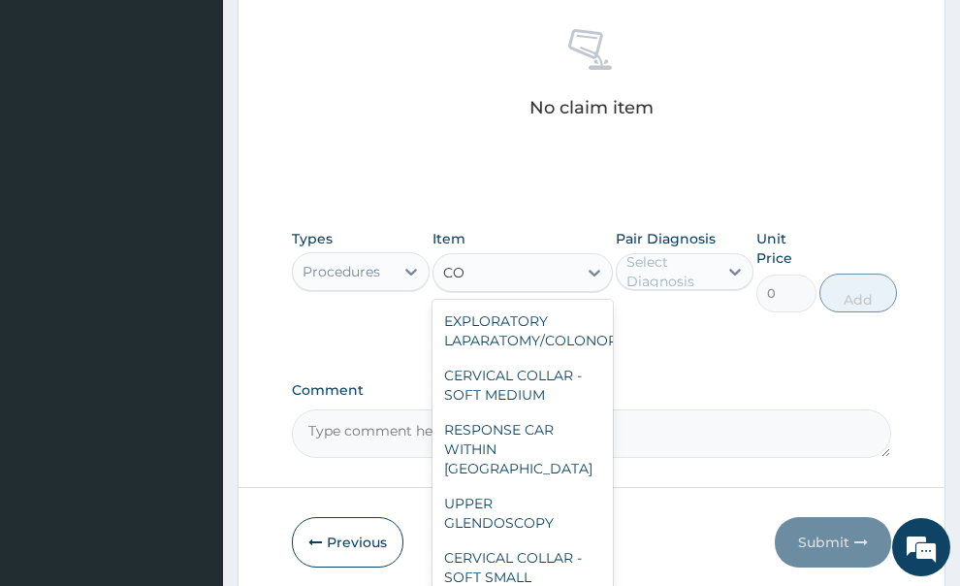
type input "C"
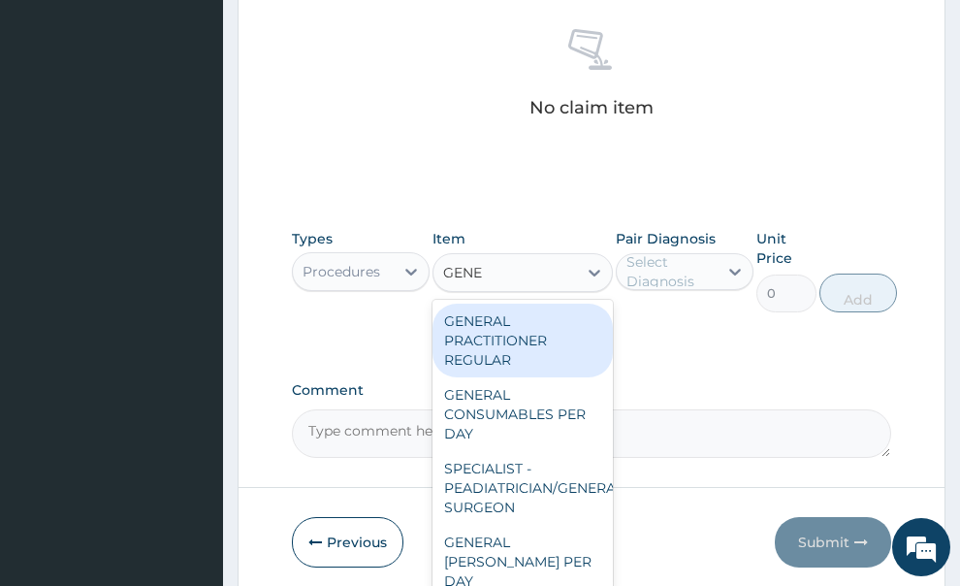
type input "GENER"
click at [490, 306] on div "GENERAL PRACTITIONER REGULAR" at bounding box center [522, 340] width 180 height 74
type input "2500"
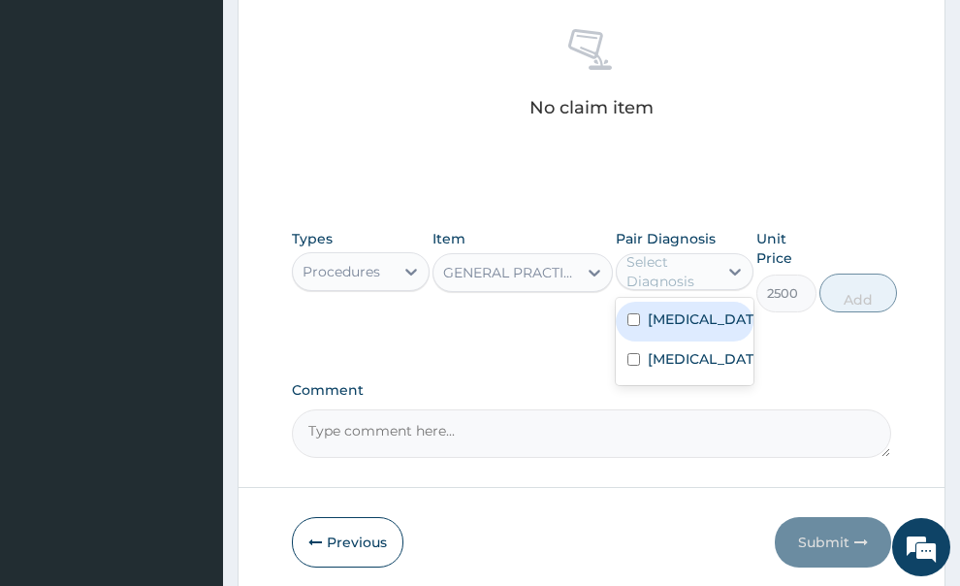
click at [685, 252] on div "Select Diagnosis" at bounding box center [670, 271] width 89 height 39
click at [675, 309] on label "Malaria" at bounding box center [705, 318] width 114 height 19
checkbox input "true"
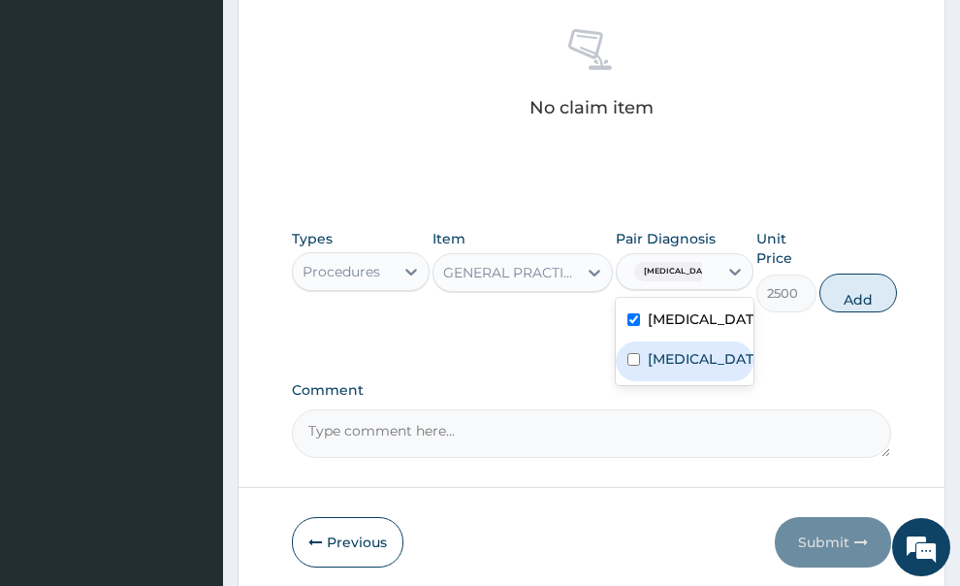
click at [652, 356] on label "Upper respiratory infection" at bounding box center [705, 358] width 114 height 19
checkbox input "true"
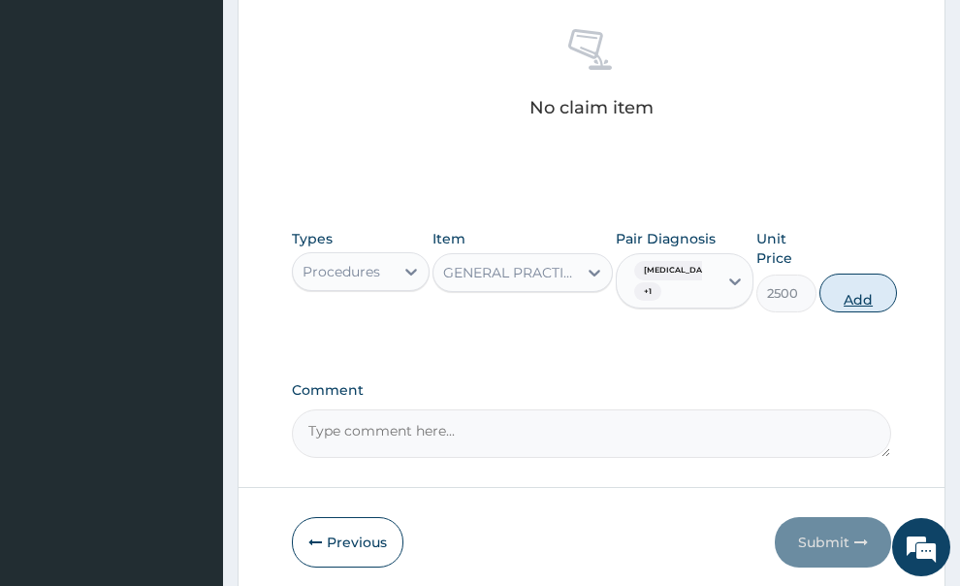
click at [857, 273] on button "Add" at bounding box center [858, 292] width 78 height 39
type input "0"
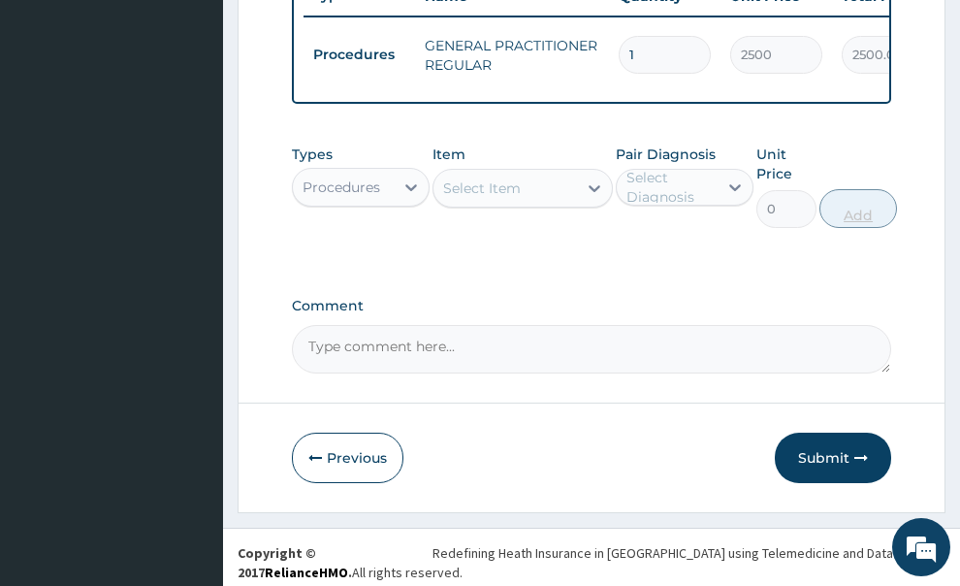
scroll to position [566, 0]
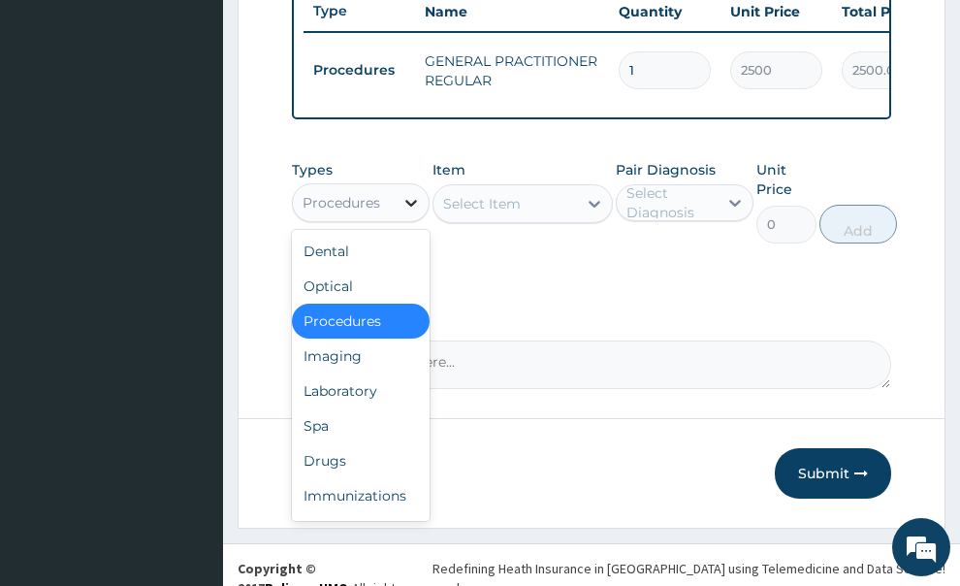
click at [398, 186] on div at bounding box center [411, 202] width 35 height 35
click at [356, 373] on div "Laboratory" at bounding box center [361, 390] width 138 height 35
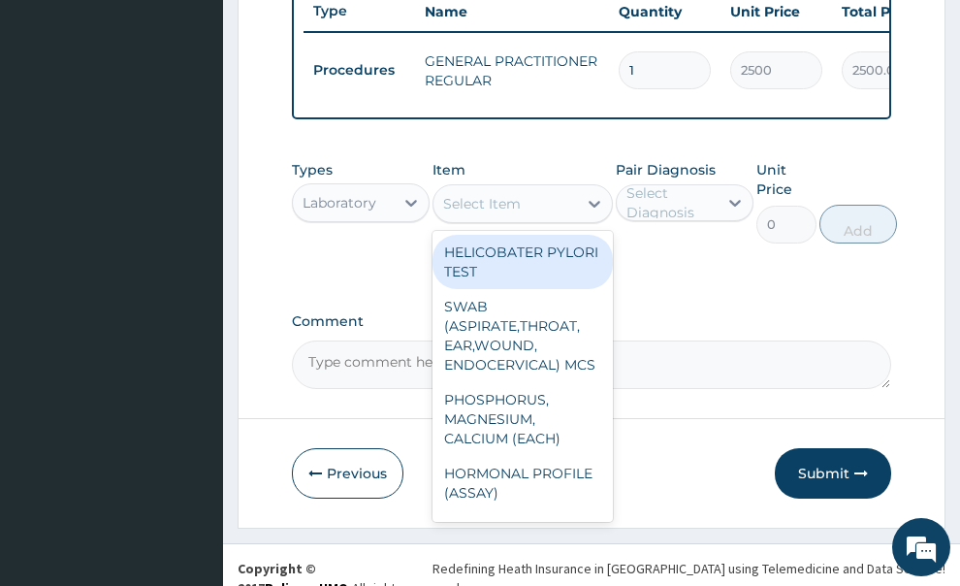
click at [548, 188] on div "Select Item" at bounding box center [505, 203] width 144 height 31
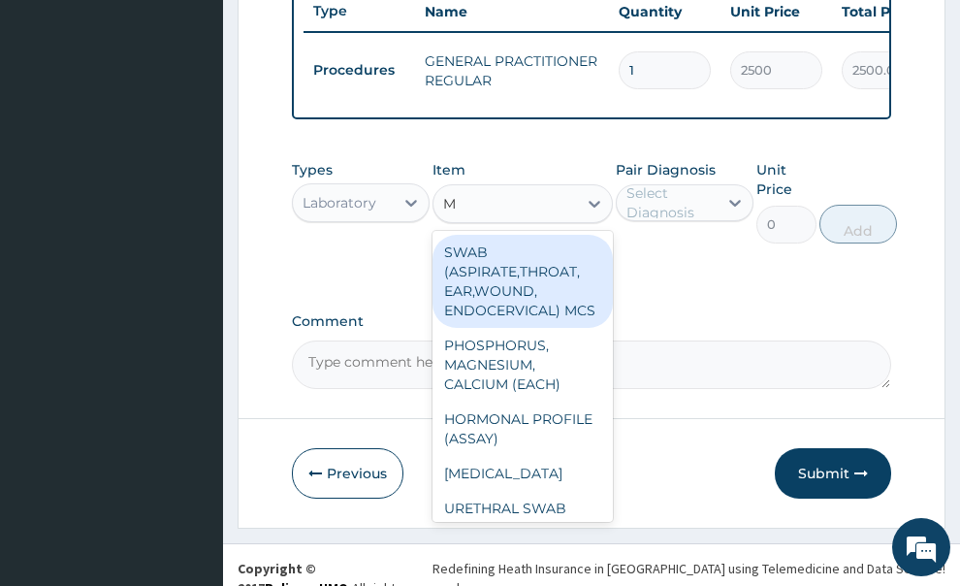
type input "MP"
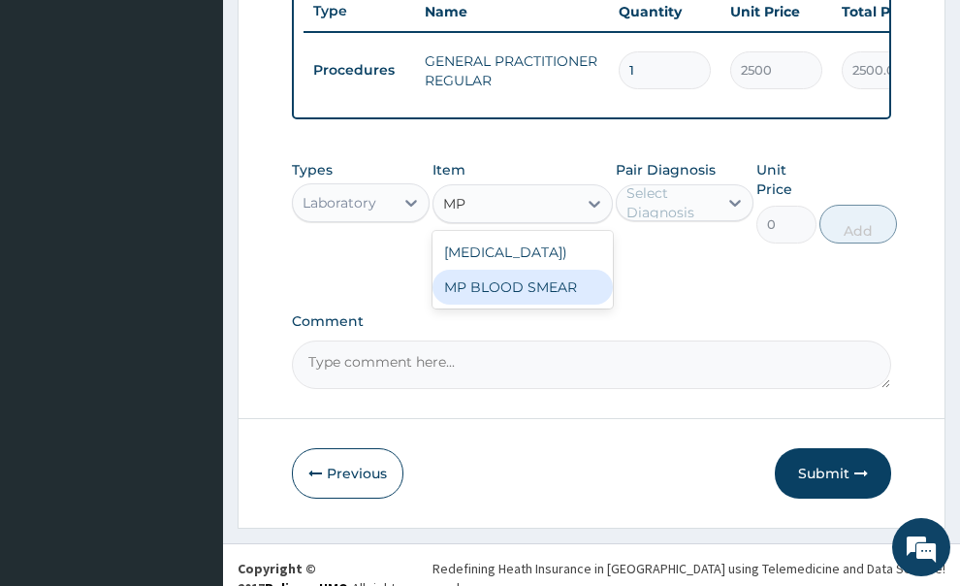
click at [538, 276] on div "MP BLOOD SMEAR" at bounding box center [522, 287] width 180 height 35
type input "2500"
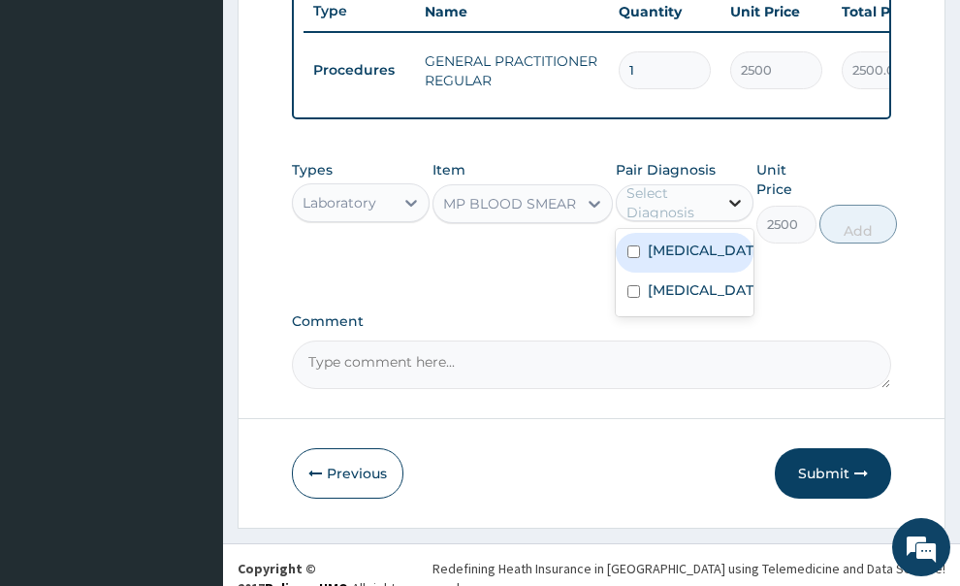
click at [739, 193] on icon at bounding box center [734, 202] width 19 height 19
click at [704, 237] on div "Malaria" at bounding box center [685, 253] width 138 height 40
checkbox input "true"
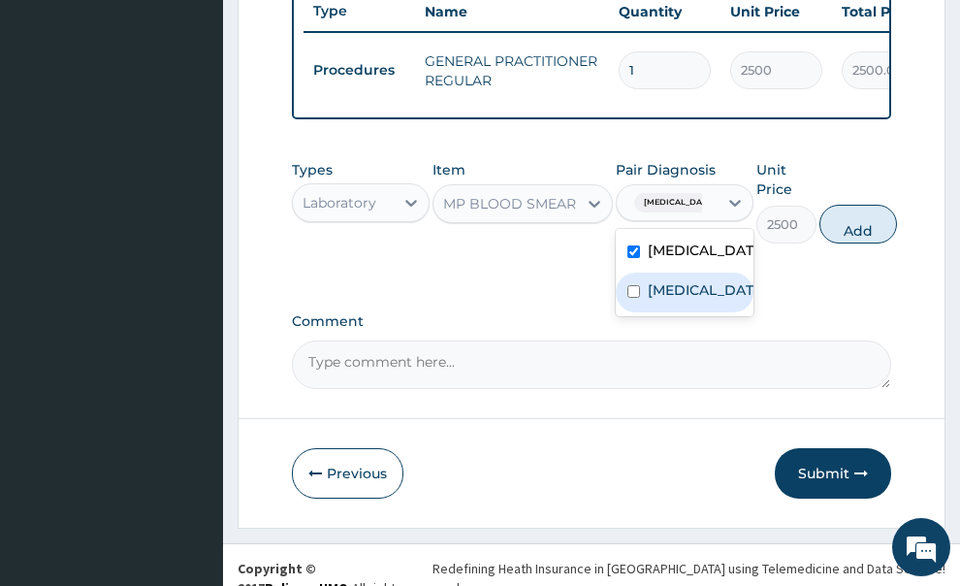
click at [668, 296] on label "Upper respiratory infection" at bounding box center [705, 289] width 114 height 19
checkbox input "true"
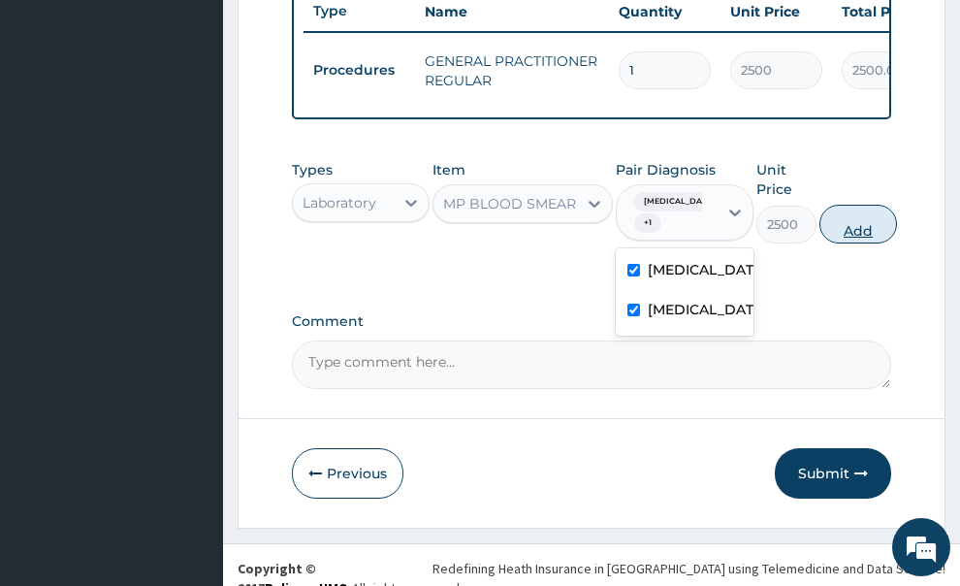
click at [845, 211] on button "Add" at bounding box center [858, 224] width 78 height 39
type input "0"
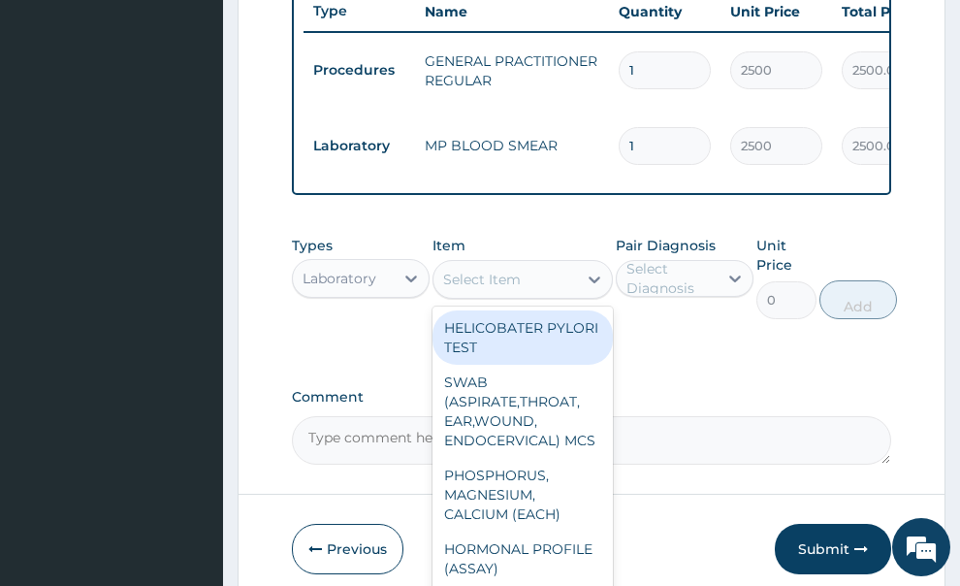
click at [469, 270] on div "Select Item" at bounding box center [482, 279] width 78 height 19
click at [713, 348] on div "PA Code / Prescription Code Enter Code(Secondary Care Only) Encounter Date 08-0…" at bounding box center [592, 59] width 600 height 811
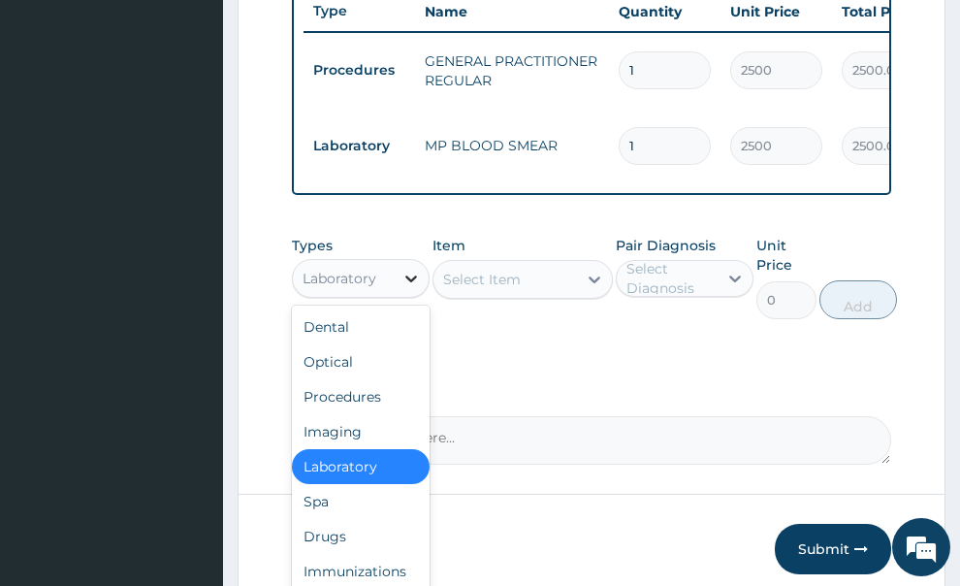
click at [399, 261] on div at bounding box center [411, 278] width 35 height 35
click at [338, 519] on div "Drugs" at bounding box center [361, 536] width 138 height 35
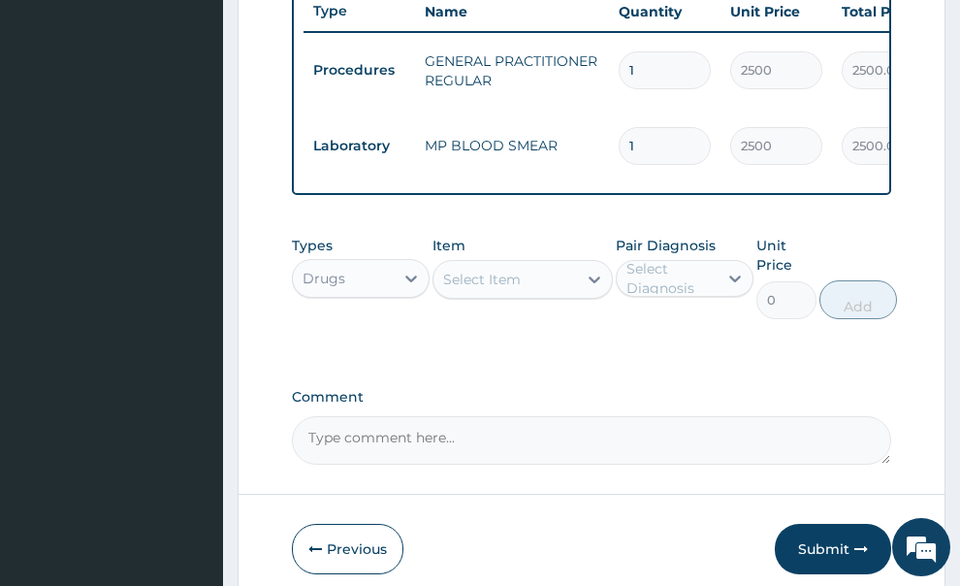
click at [508, 270] on div "Select Item" at bounding box center [482, 279] width 78 height 19
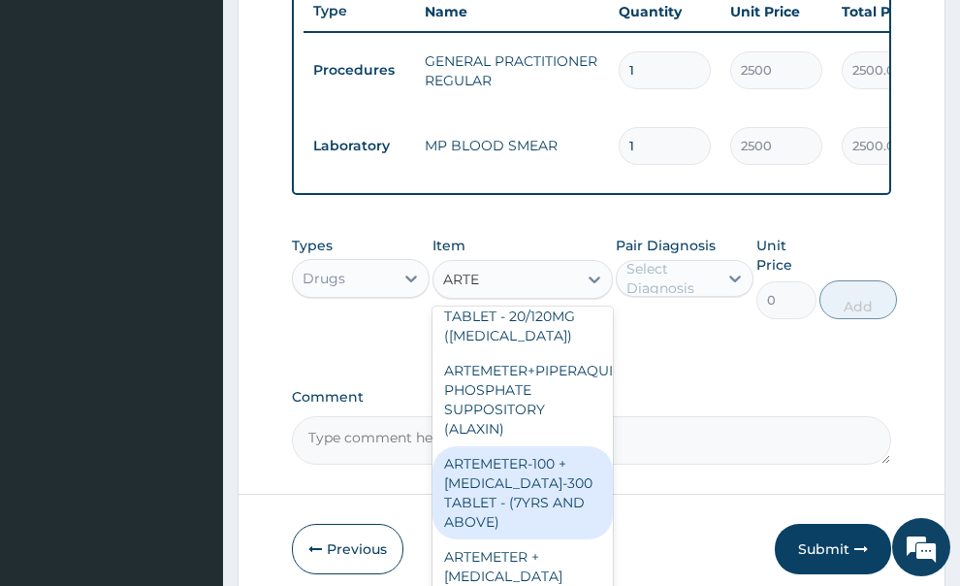
scroll to position [116, 0]
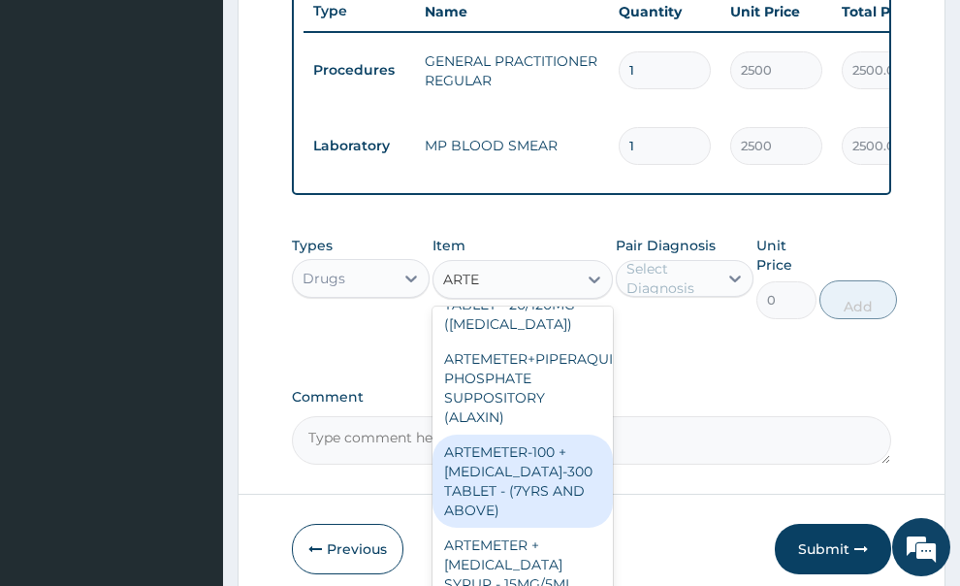
type input "ARTEM"
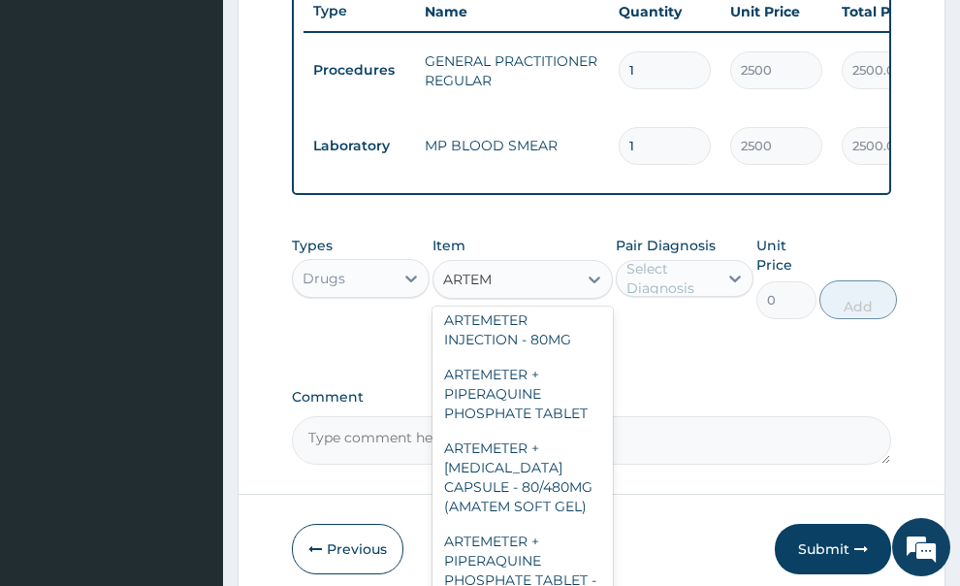
scroll to position [621, 0]
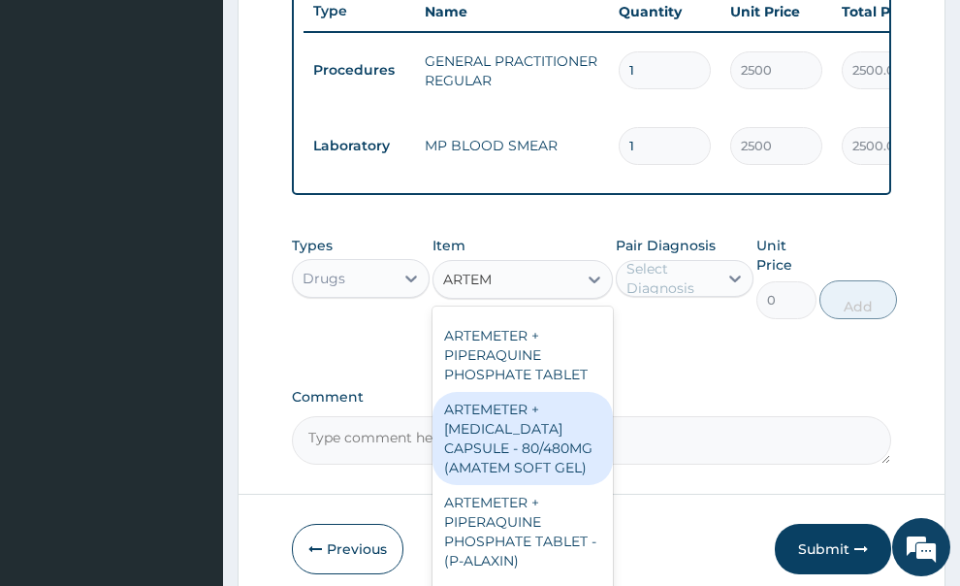
click at [558, 441] on div "ARTEMETER + LUMEFANTRINE CAPSULE - 80/480MG (AMATEM SOFT GEL)" at bounding box center [522, 438] width 180 height 93
type input "750"
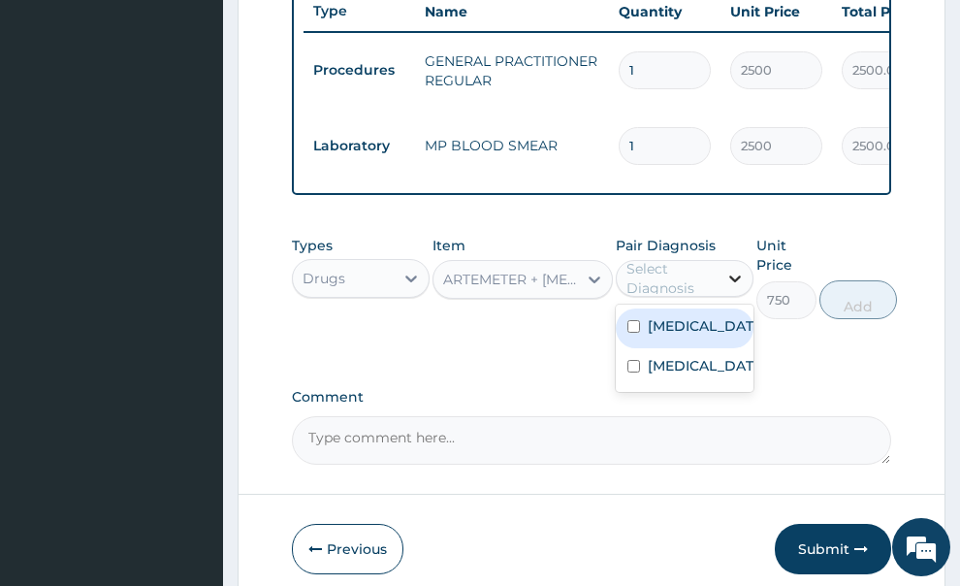
click at [736, 275] on icon at bounding box center [735, 278] width 12 height 7
click at [684, 316] on label "Malaria" at bounding box center [705, 325] width 114 height 19
checkbox input "true"
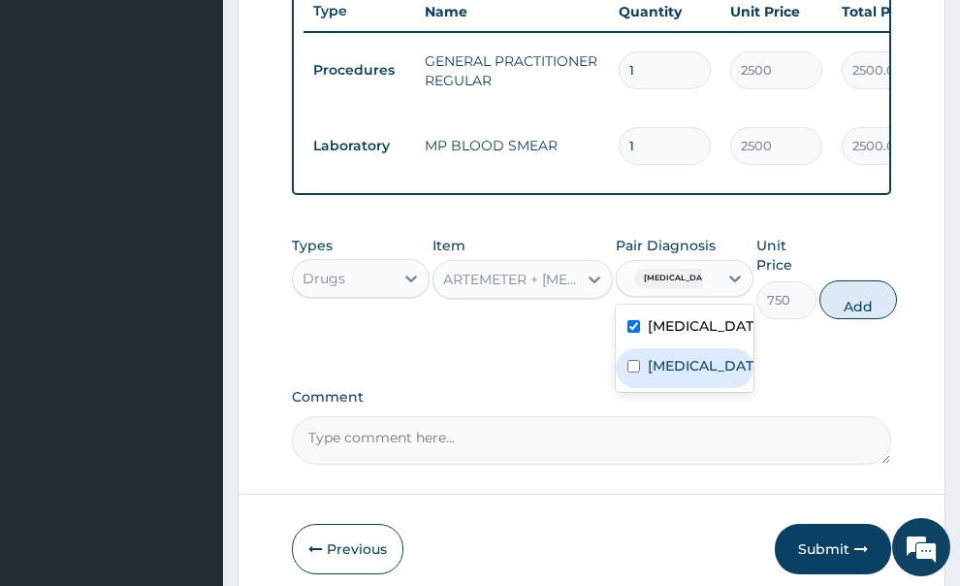
click at [678, 356] on label "Upper respiratory infection" at bounding box center [705, 365] width 114 height 19
checkbox input "true"
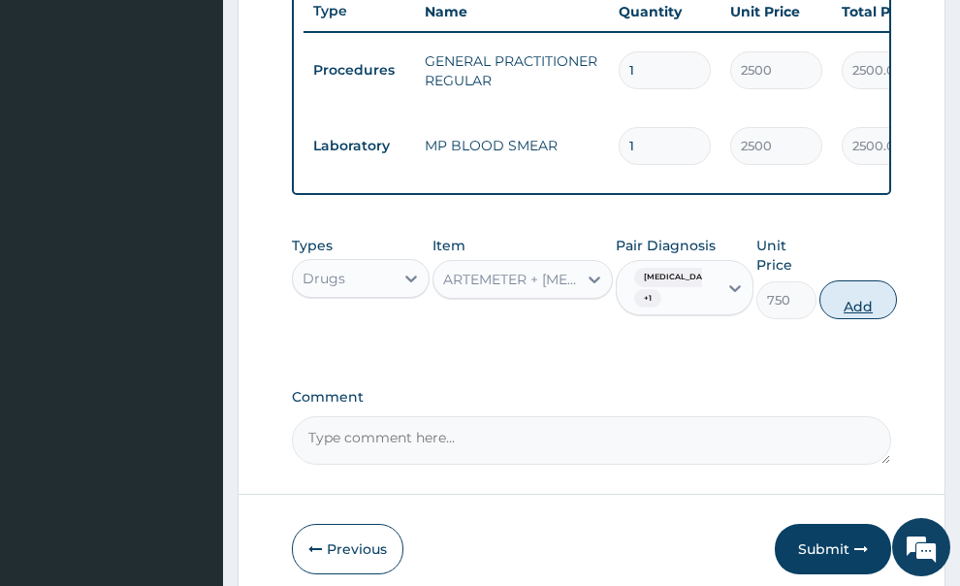
click at [868, 280] on button "Add" at bounding box center [858, 299] width 78 height 39
type input "0"
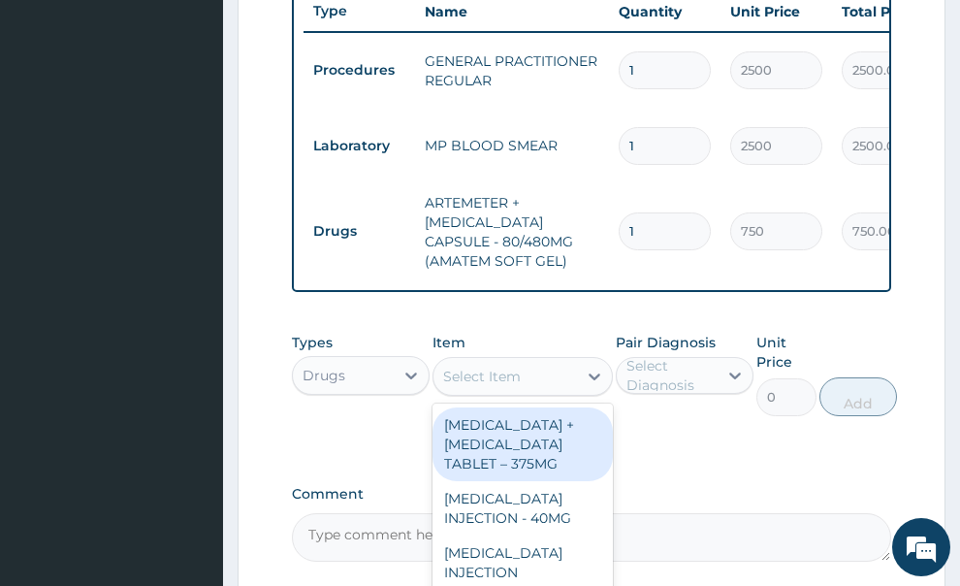
click at [562, 361] on div "Select Item" at bounding box center [505, 376] width 144 height 31
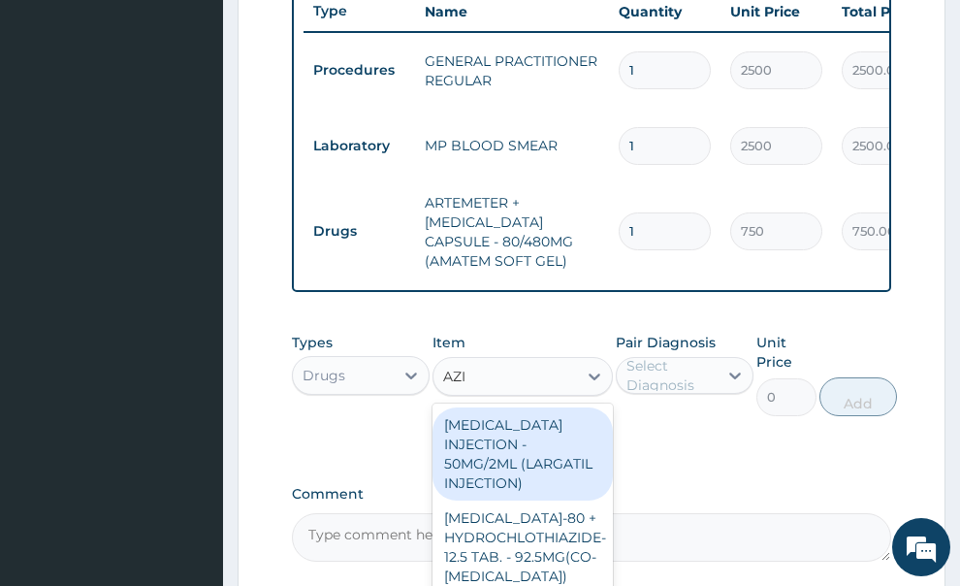
type input "AZIT"
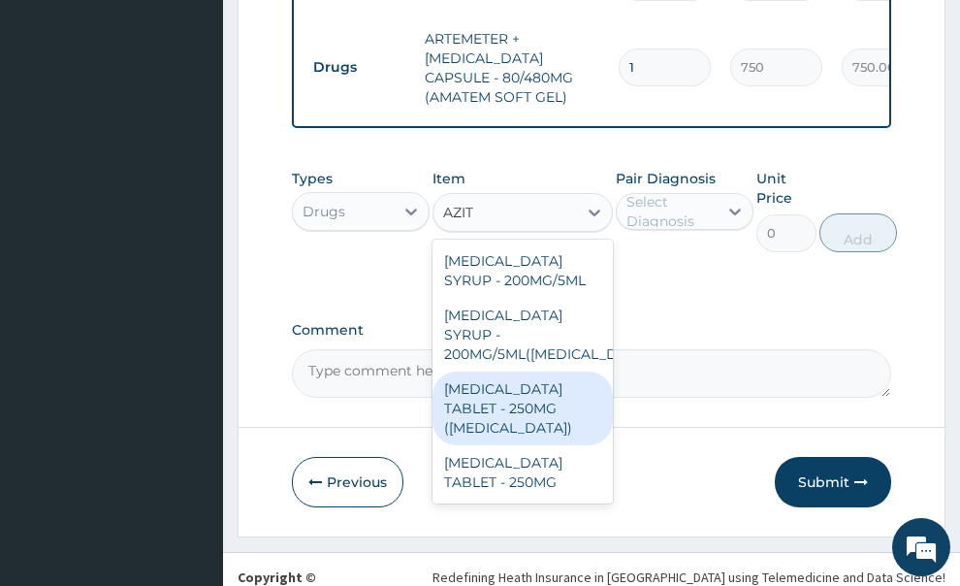
scroll to position [9, 0]
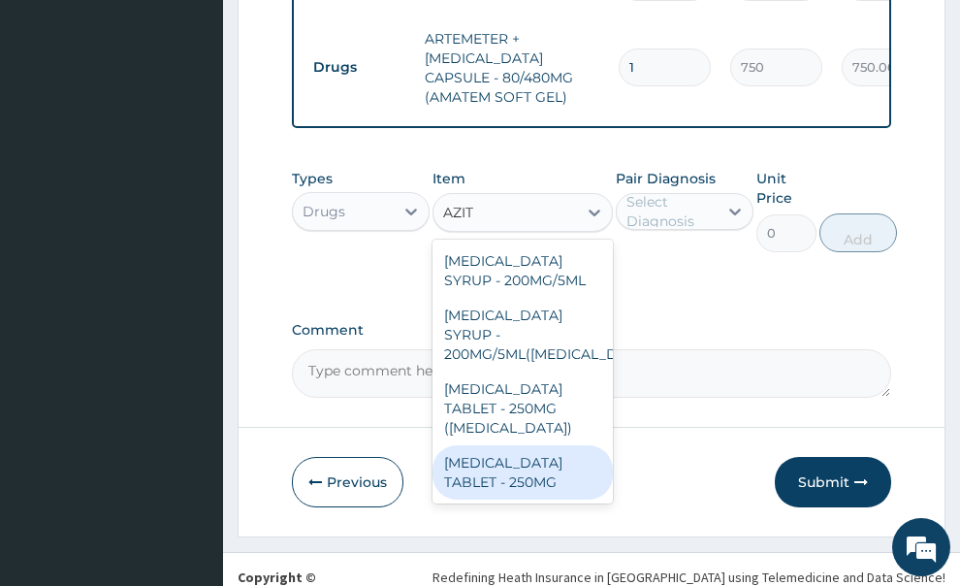
click at [543, 454] on div "AZITHROMYCIN TABLET - 250MG" at bounding box center [522, 472] width 180 height 54
type input "500"
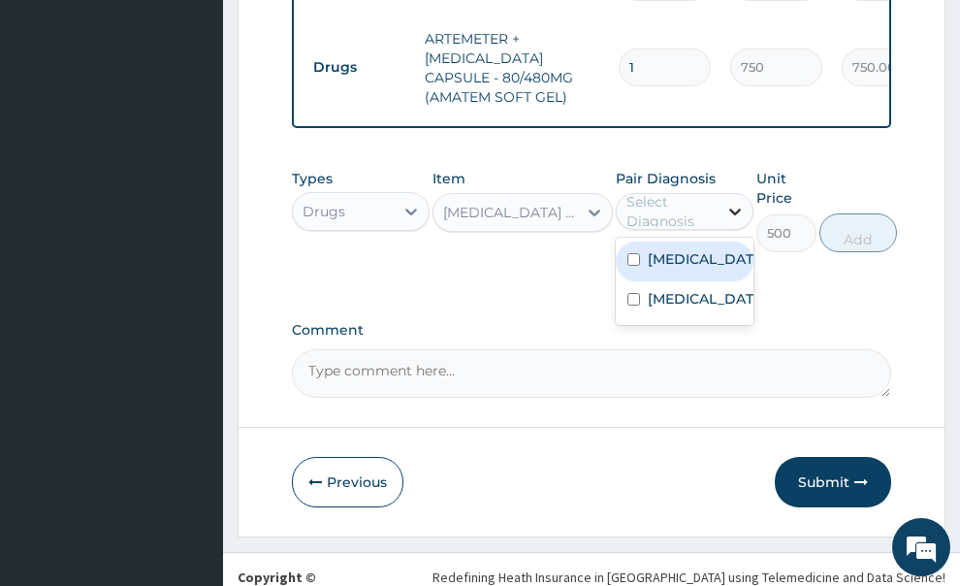
click at [739, 208] on icon at bounding box center [735, 211] width 12 height 7
click at [687, 249] on label "Malaria" at bounding box center [705, 258] width 114 height 19
checkbox input "true"
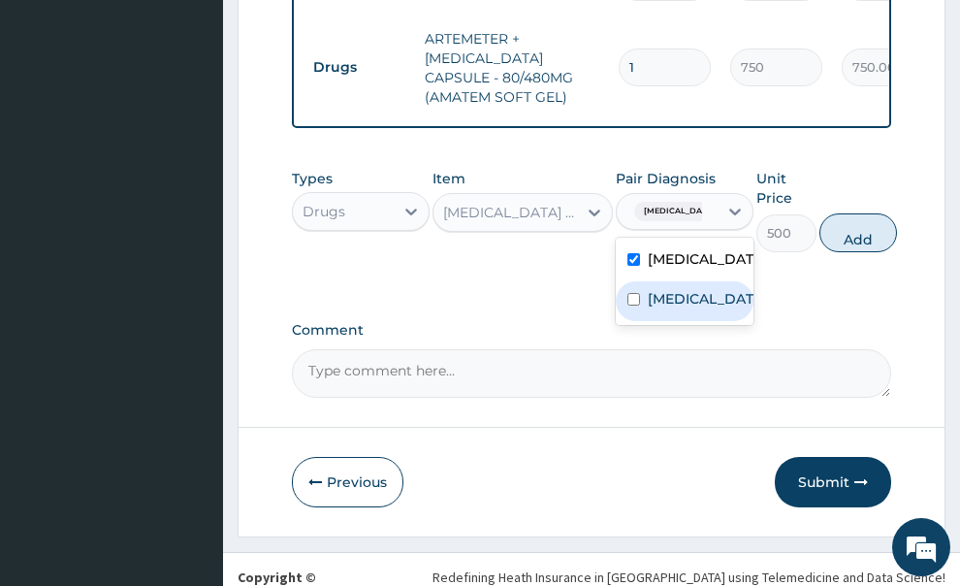
click at [666, 289] on label "Upper respiratory infection" at bounding box center [705, 298] width 114 height 19
checkbox input "true"
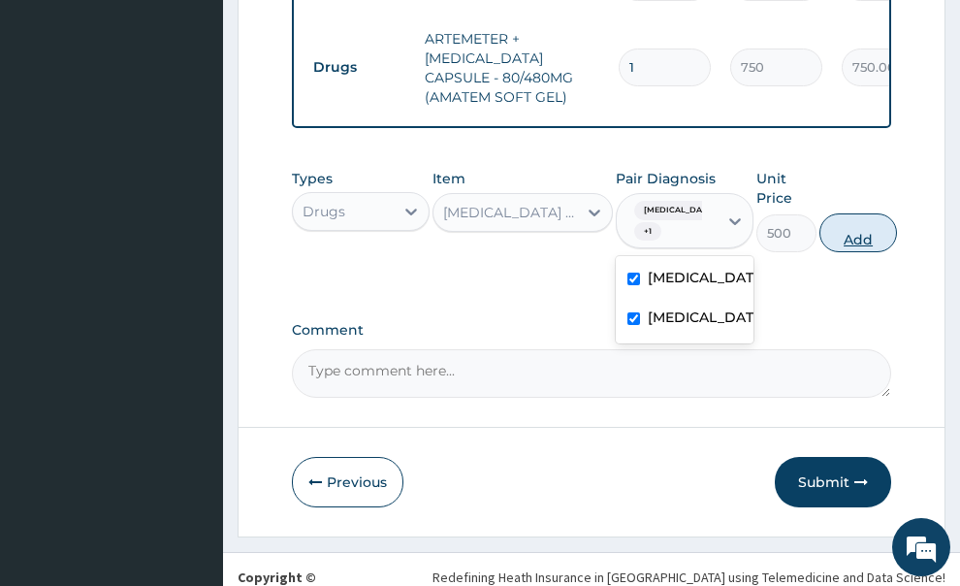
click at [854, 213] on button "Add" at bounding box center [858, 232] width 78 height 39
type input "0"
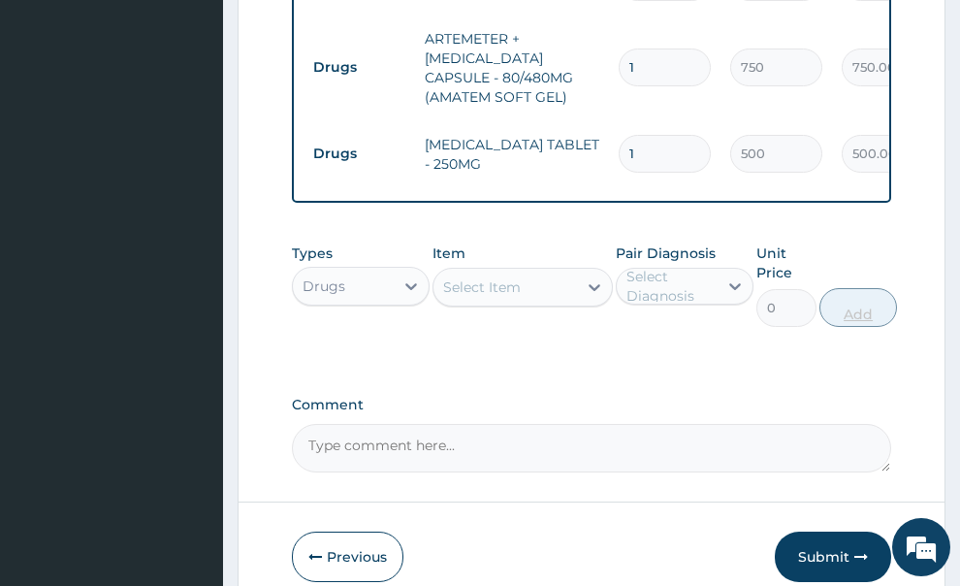
type input "0.00"
type input "3"
type input "1500.00"
type input "3"
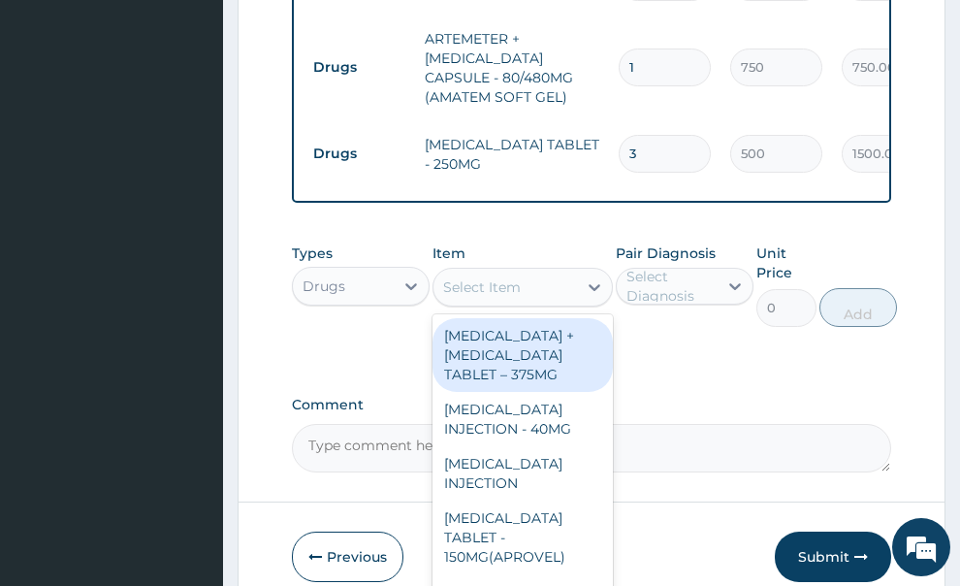
click at [528, 271] on div "Select Item" at bounding box center [505, 286] width 144 height 31
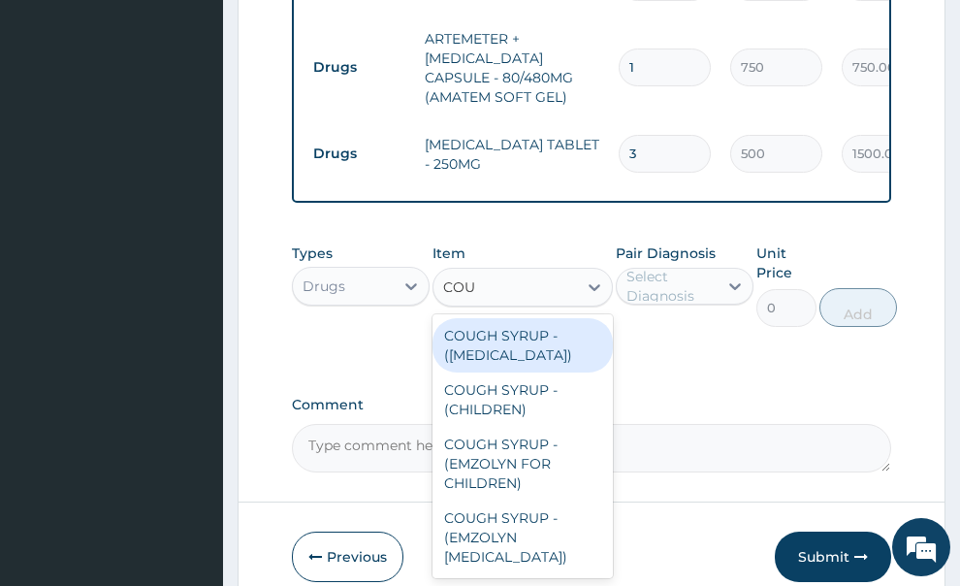
type input "COUG"
click at [539, 318] on div "COUGH SYRUP - (EXPECTORANT)" at bounding box center [522, 345] width 180 height 54
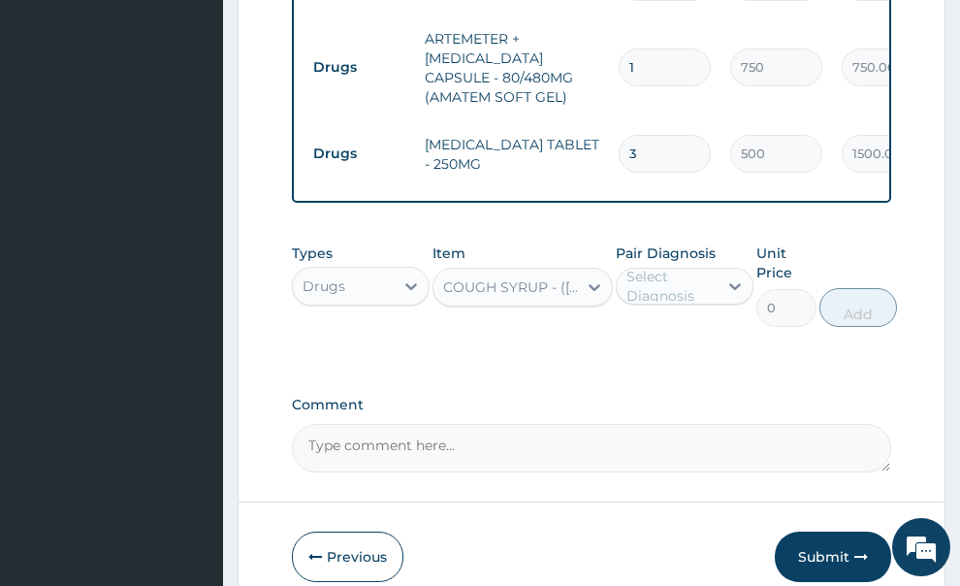
type input "2000"
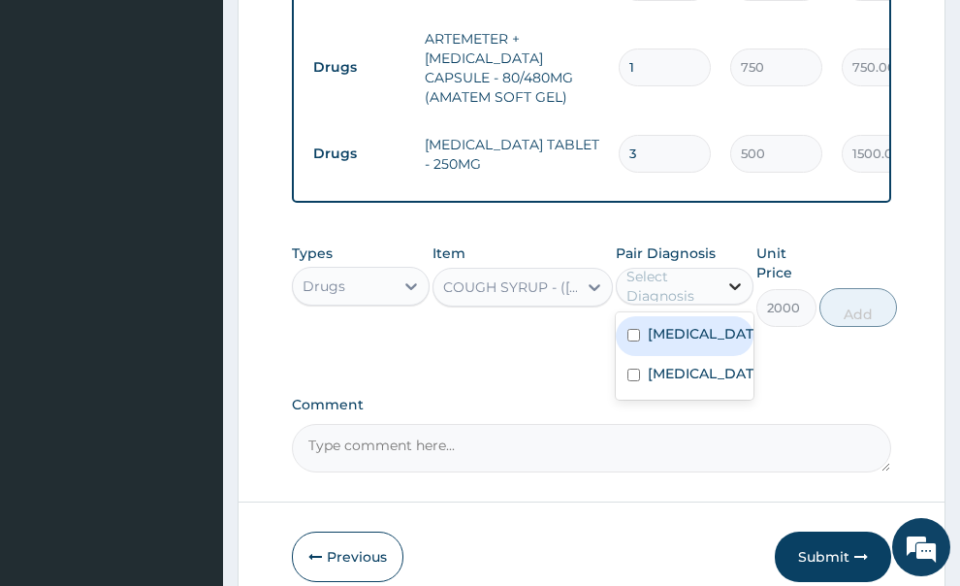
click at [735, 276] on icon at bounding box center [734, 285] width 19 height 19
click at [686, 324] on label "Malaria" at bounding box center [705, 333] width 114 height 19
checkbox input "true"
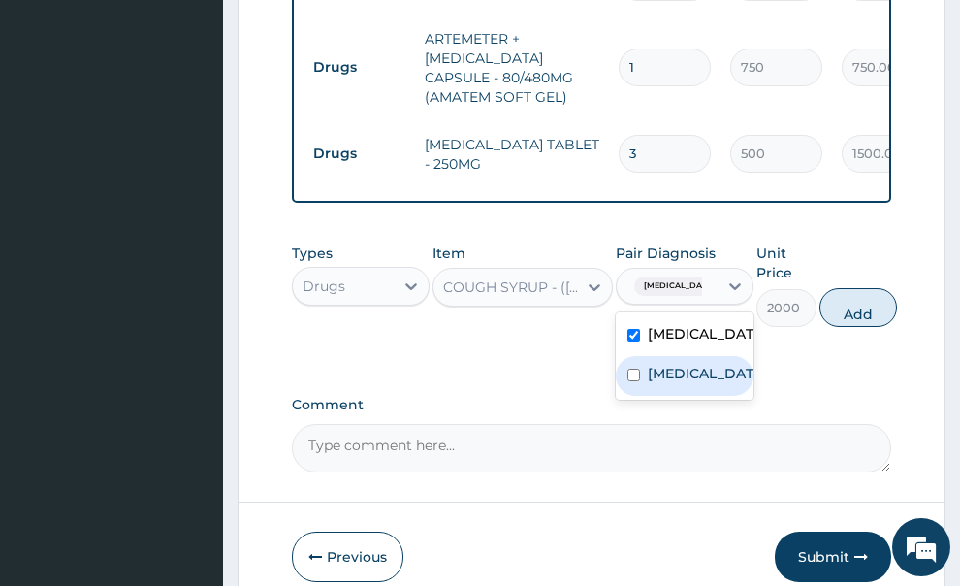
click at [636, 368] on input "checkbox" at bounding box center [633, 374] width 13 height 13
checkbox input "true"
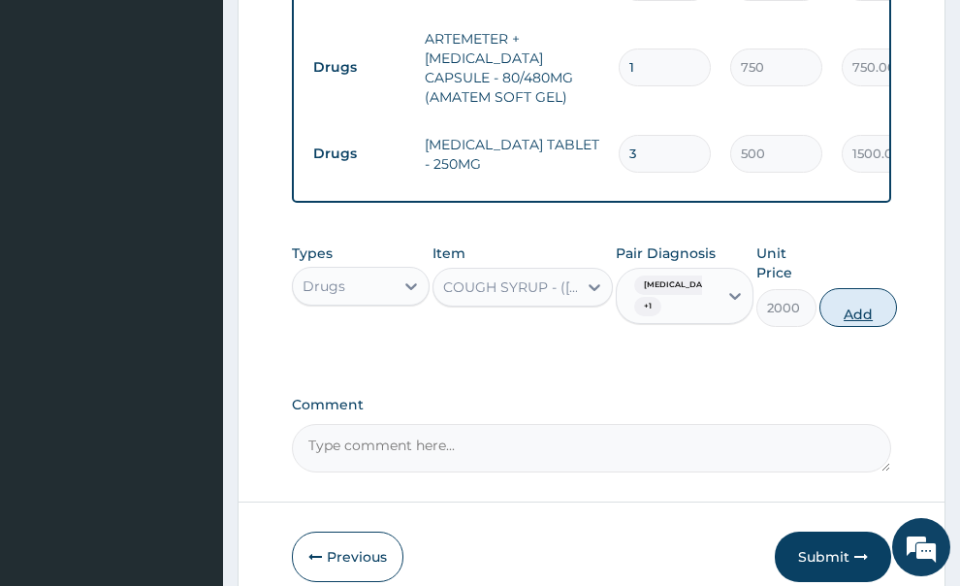
click at [855, 288] on button "Add" at bounding box center [858, 307] width 78 height 39
type input "0"
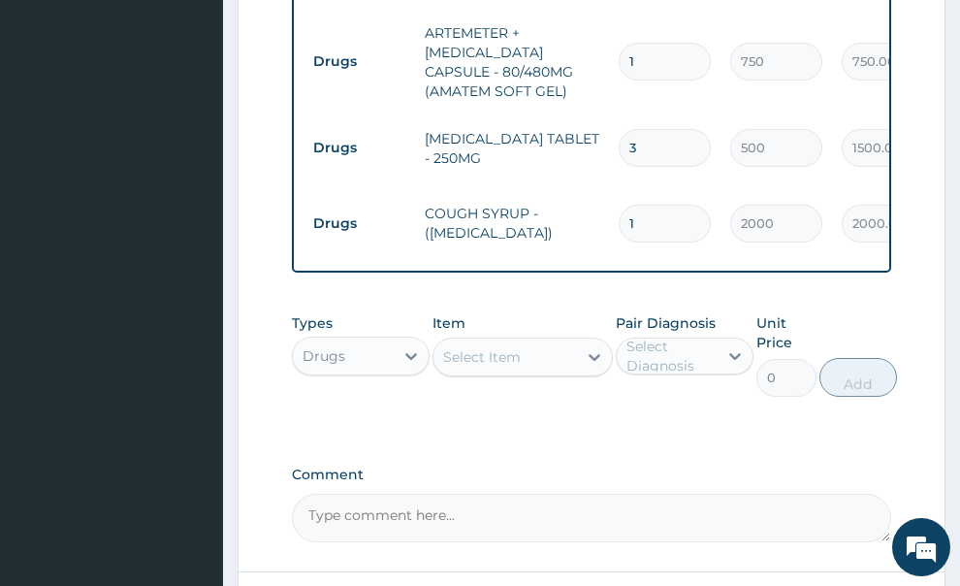
scroll to position [864, 0]
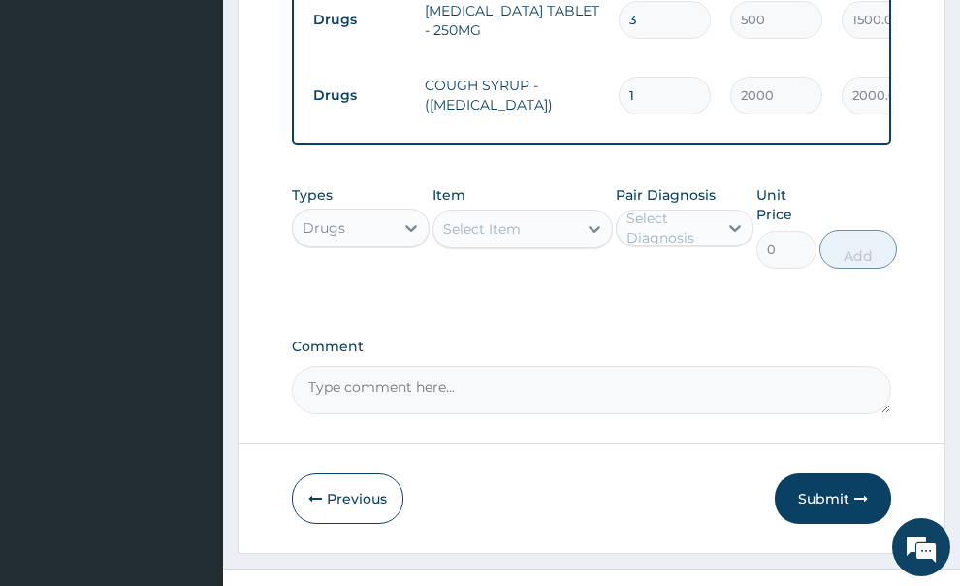
click at [412, 366] on textarea "Comment" at bounding box center [592, 390] width 600 height 48
paste textarea "DIAGNOSIS:Multiple drug resistant Malaria"
type textarea "DIAGNOSIS:Multiple drug resistant Malaria"
click at [791, 473] on button "Submit" at bounding box center [833, 498] width 116 height 50
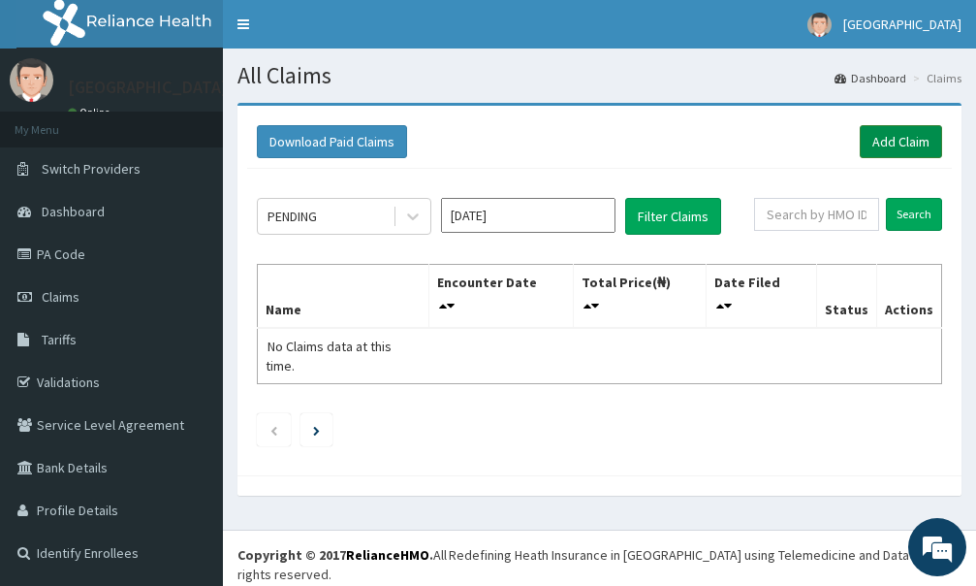
click at [877, 143] on link "Add Claim" at bounding box center [901, 141] width 82 height 33
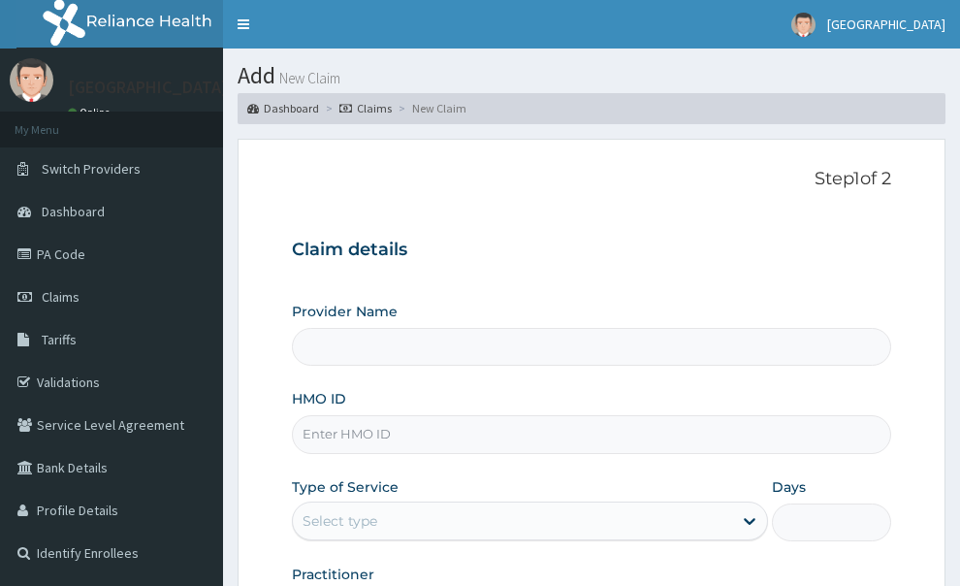
drag, startPoint x: 0, startPoint y: 0, endPoint x: 361, endPoint y: 405, distance: 542.6
click at [361, 415] on input "HMO ID" at bounding box center [592, 434] width 600 height 38
type input "[GEOGRAPHIC_DATA]"
paste input "AMO/10023/D"
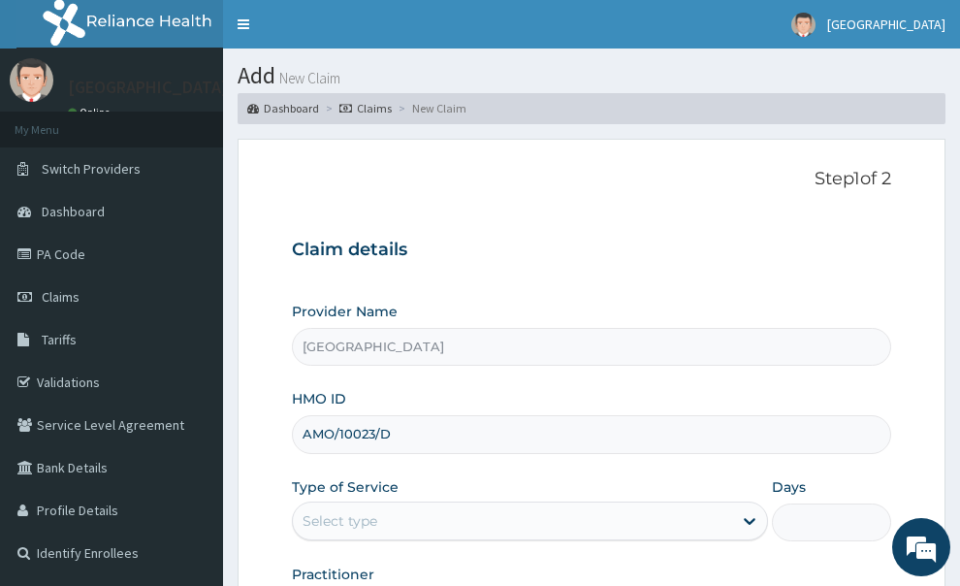
type input "AMO/10023/D"
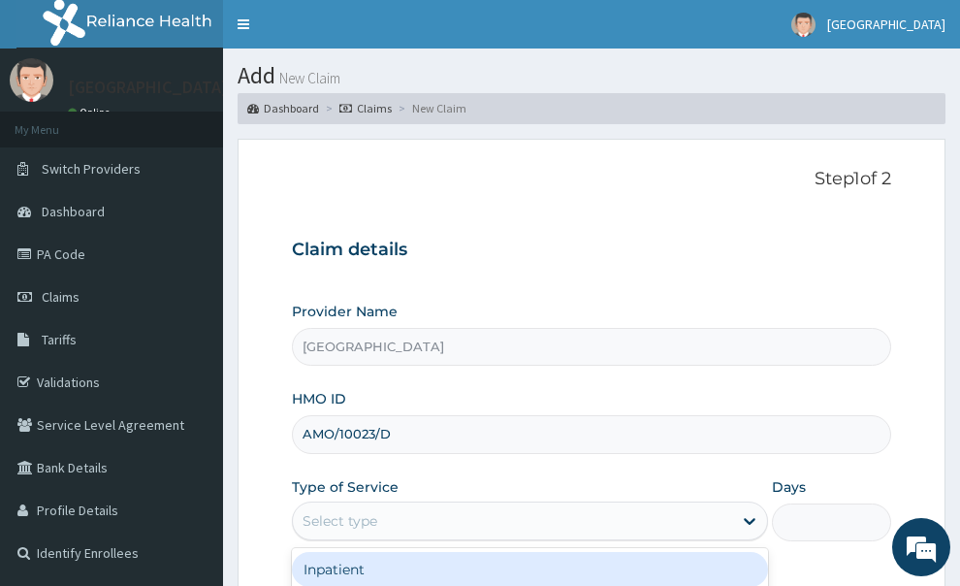
click at [411, 505] on div "Select type" at bounding box center [513, 520] width 440 height 31
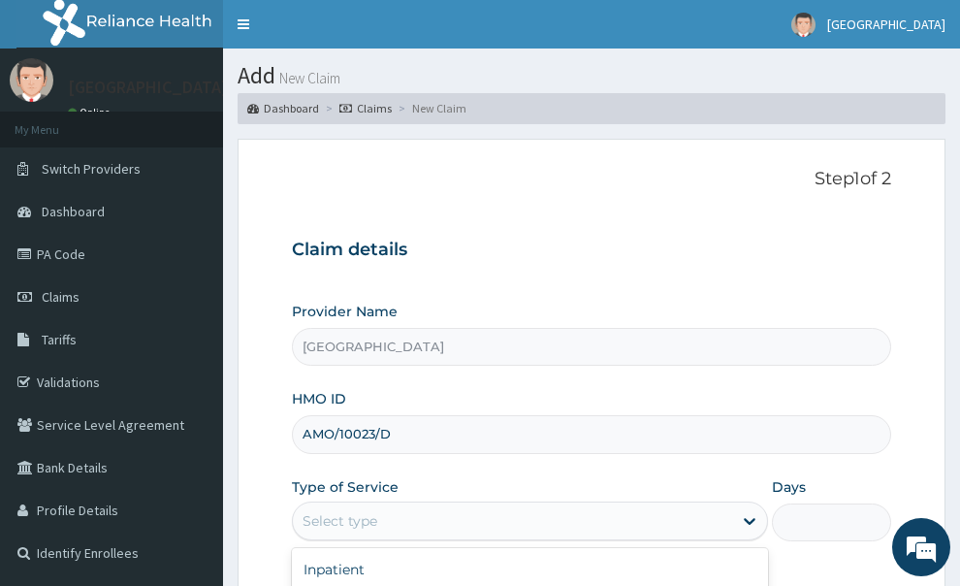
type input "1"
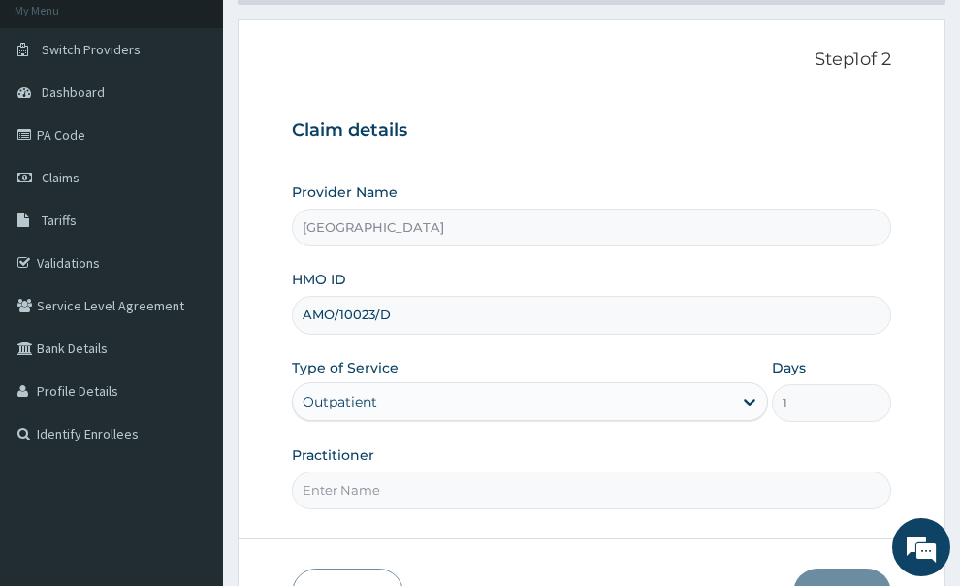
scroll to position [231, 0]
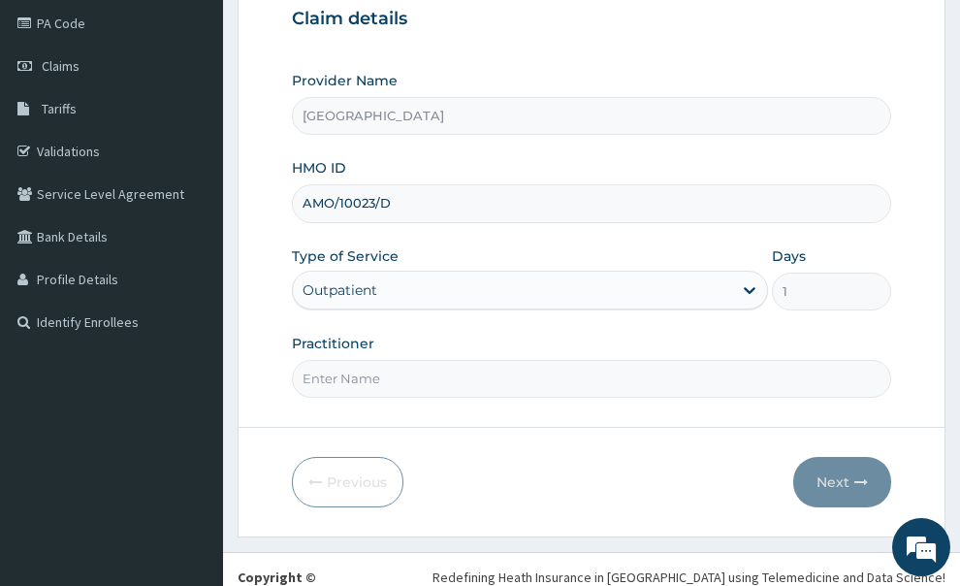
click at [406, 360] on input "Practitioner" at bounding box center [592, 379] width 600 height 38
type input "GP"
click at [818, 457] on button "Next" at bounding box center [842, 482] width 98 height 50
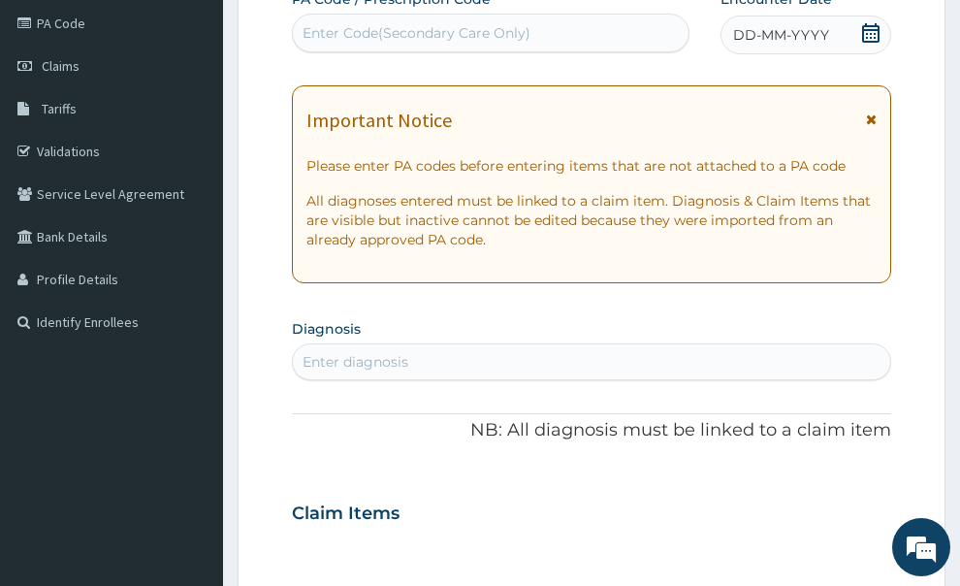
click at [874, 112] on icon at bounding box center [871, 119] width 11 height 14
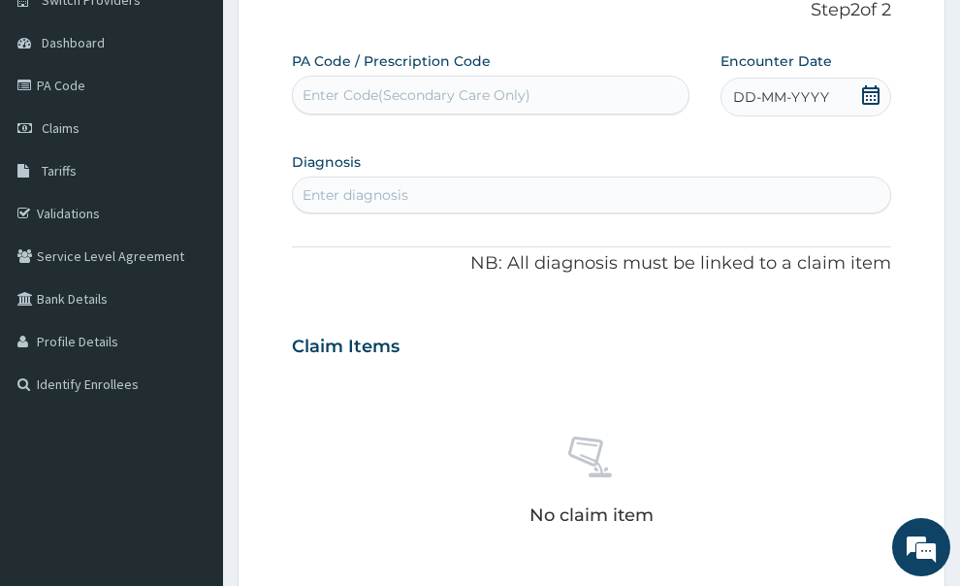
scroll to position [134, 0]
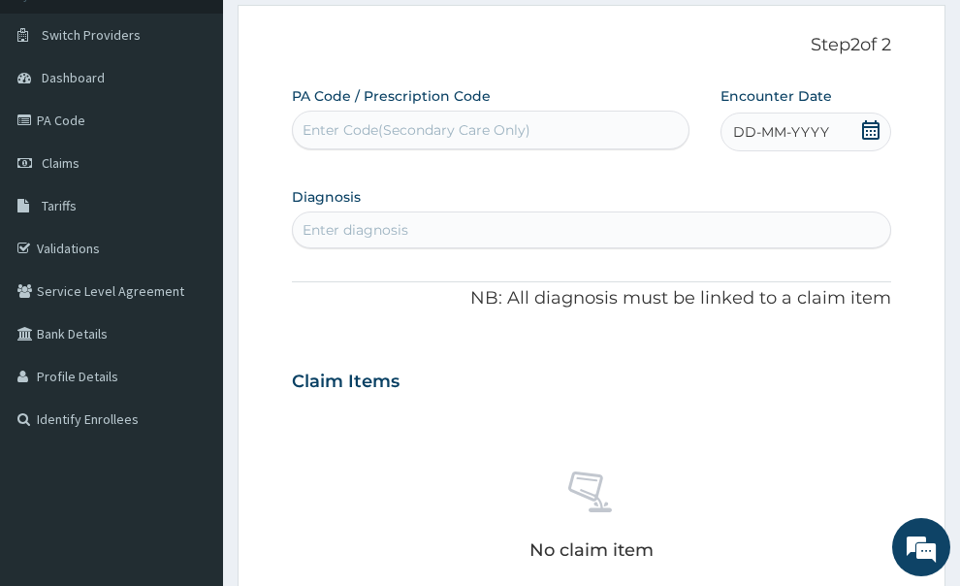
click at [869, 120] on icon at bounding box center [870, 129] width 19 height 19
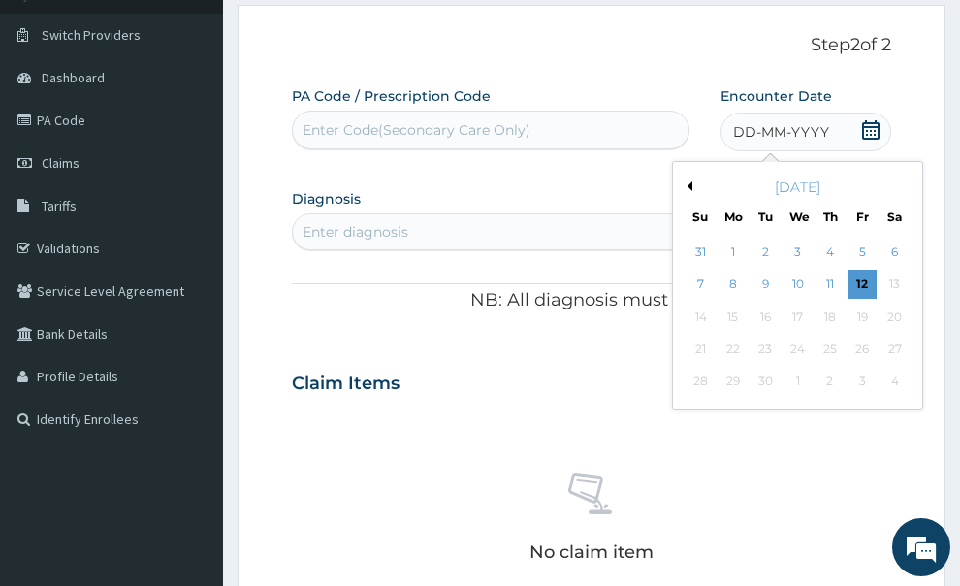
click at [690, 181] on button "Previous Month" at bounding box center [688, 186] width 10 height 10
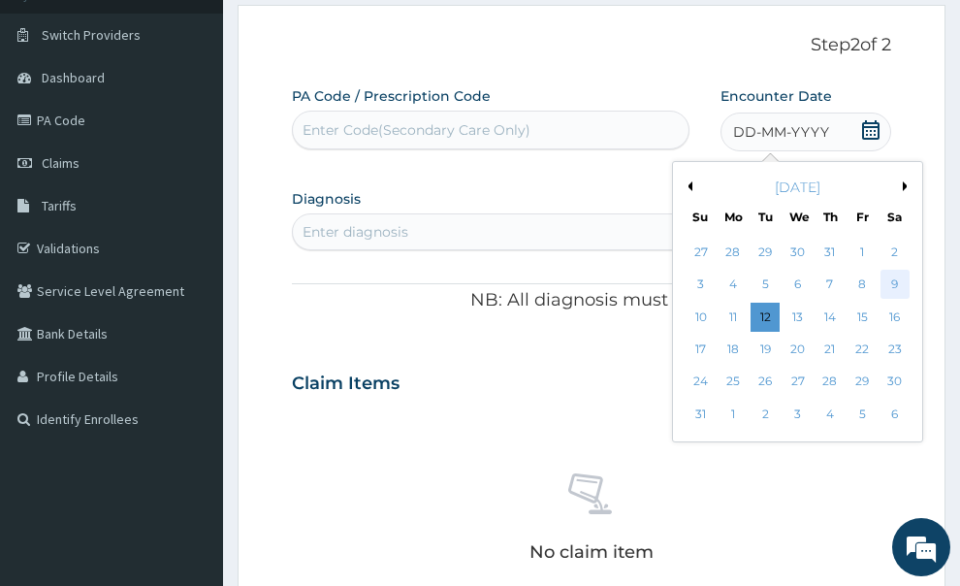
click at [894, 271] on div "9" at bounding box center [894, 285] width 29 height 29
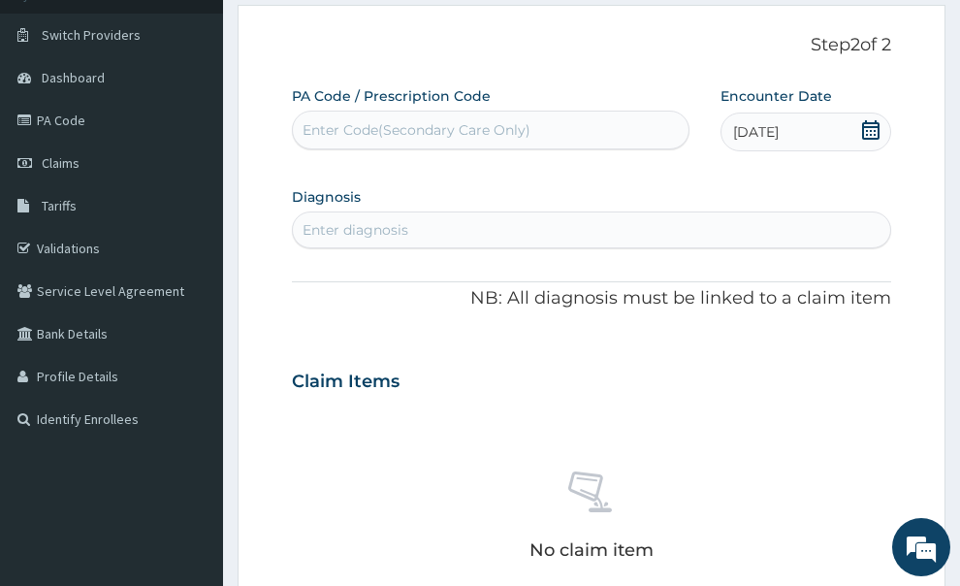
click at [449, 214] on div "Enter diagnosis" at bounding box center [592, 229] width 598 height 31
type input "PHARY"
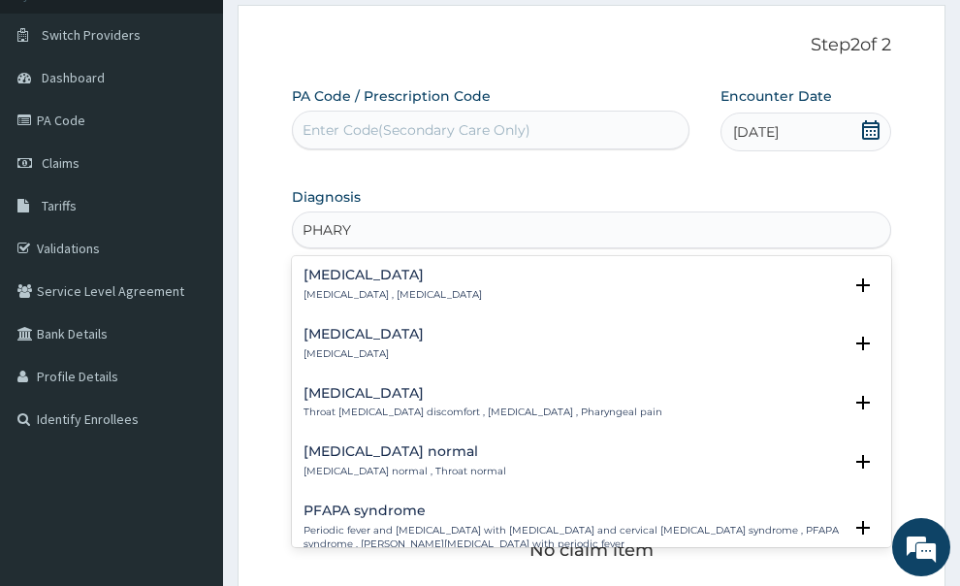
click at [360, 327] on h4 "Pharyngitis" at bounding box center [363, 334] width 120 height 15
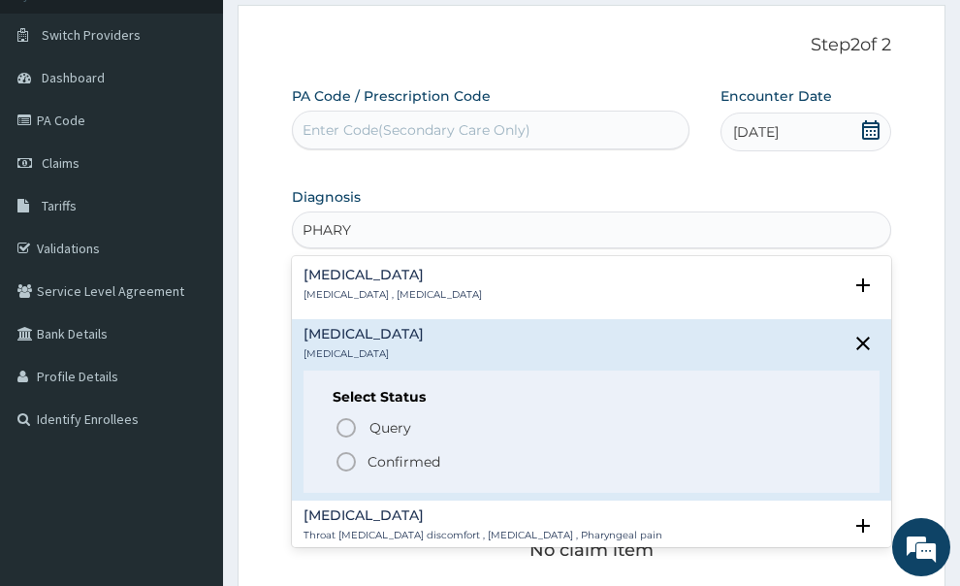
click at [350, 450] on icon "status option filled" at bounding box center [346, 461] width 23 height 23
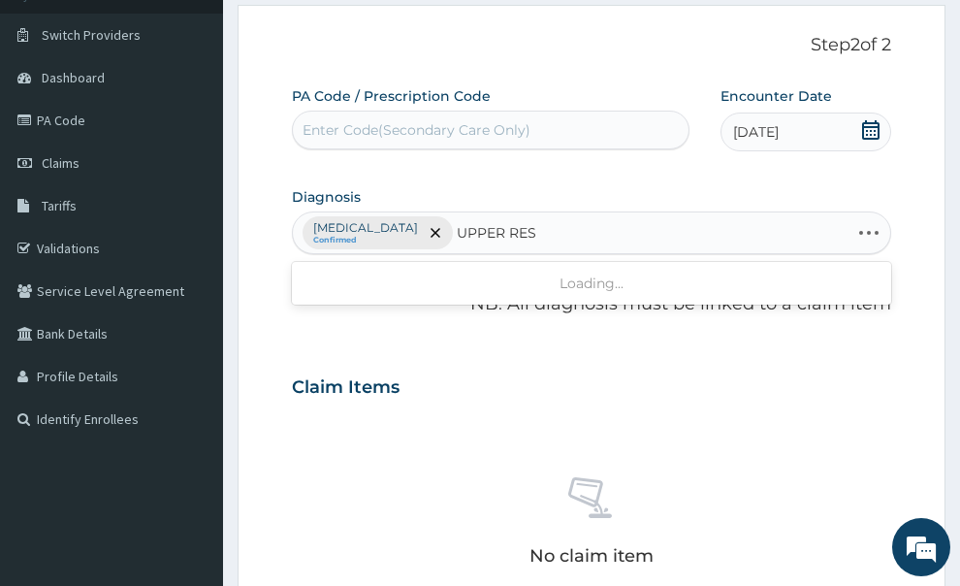
type input "UPPER RESP"
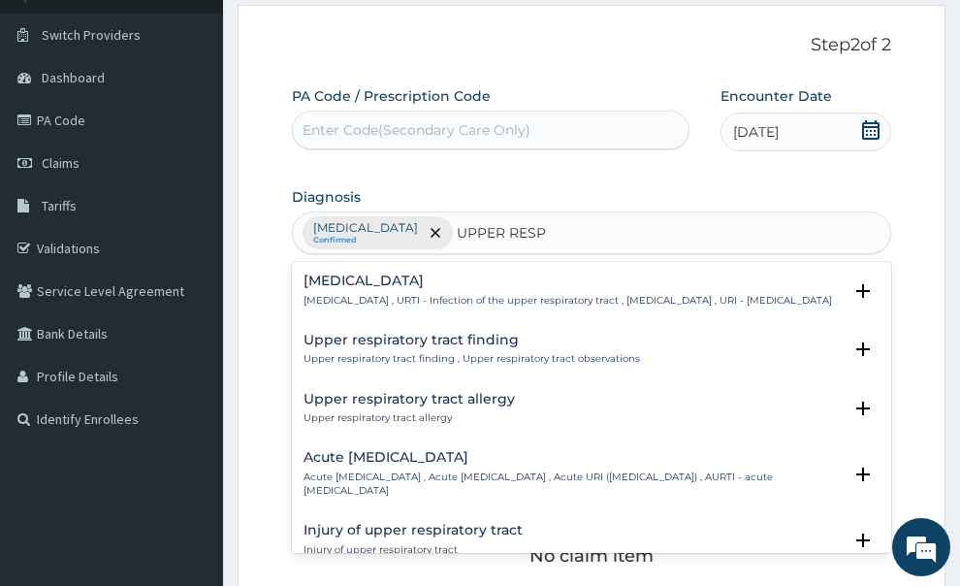
click at [522, 273] on div "Upper respiratory infection Upper respiratory infection , URTI - Infection of t…" at bounding box center [567, 290] width 528 height 34
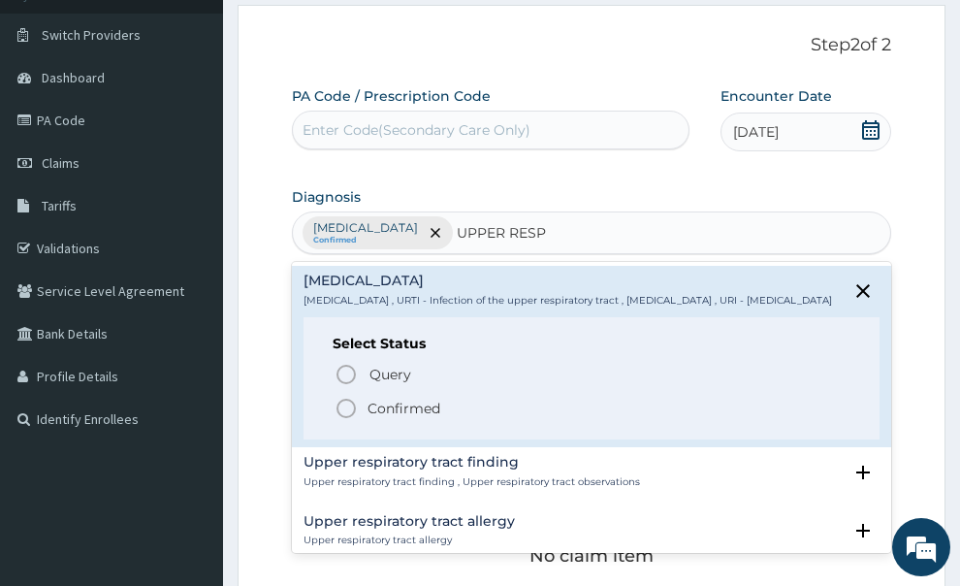
click at [367, 399] on p "Confirmed" at bounding box center [403, 408] width 73 height 19
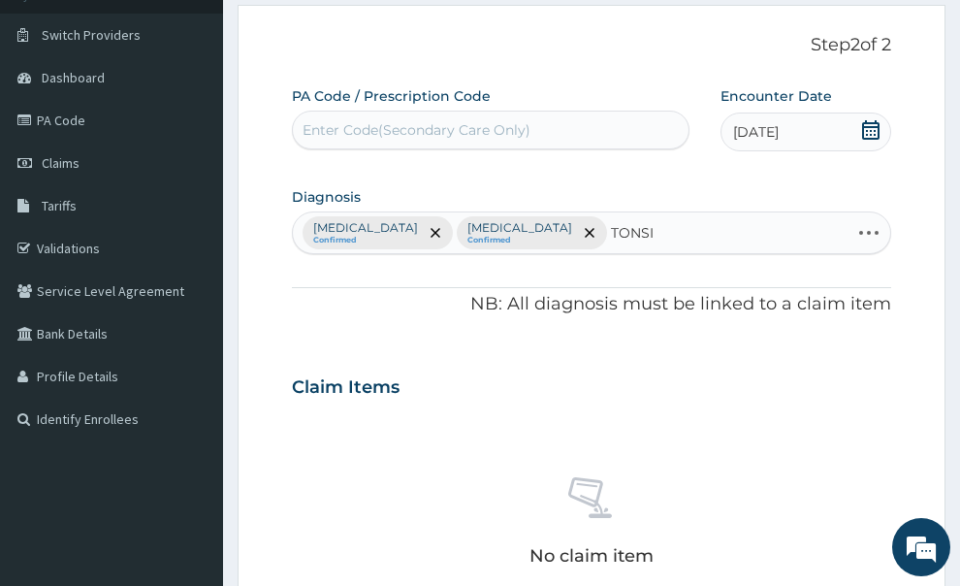
type input "TONSIL"
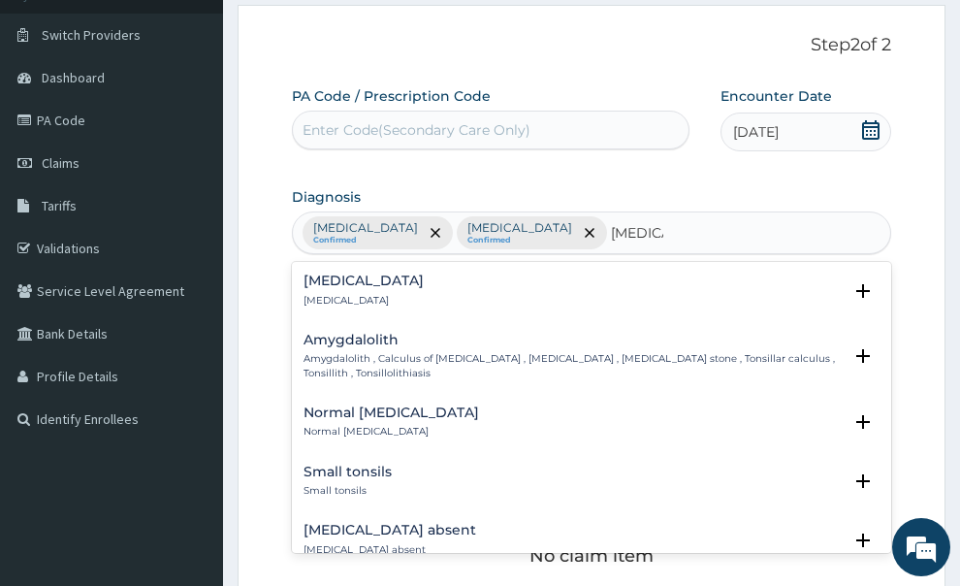
click at [372, 273] on div "Tonsillitis Tonsillitis" at bounding box center [591, 290] width 577 height 34
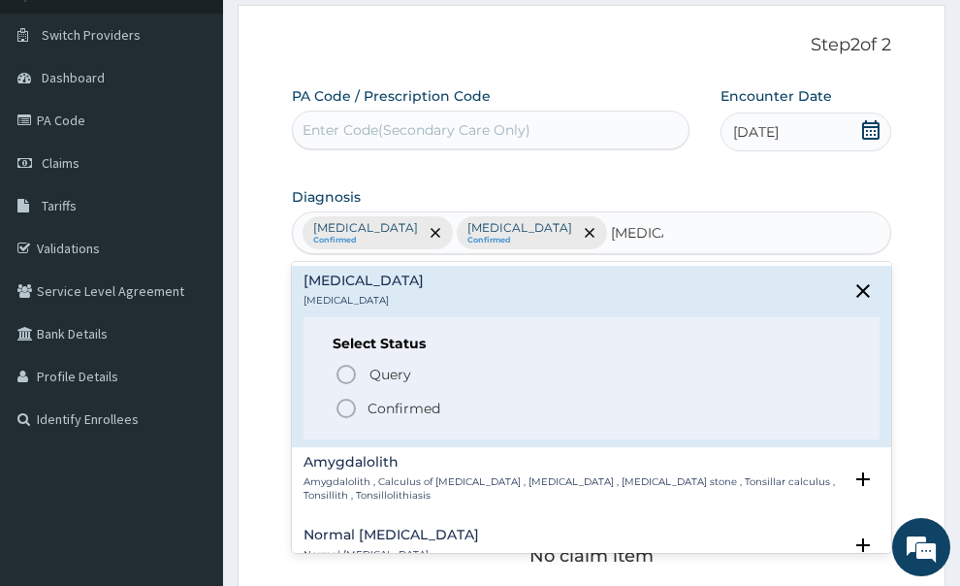
click at [348, 397] on icon "status option filled" at bounding box center [346, 408] width 23 height 23
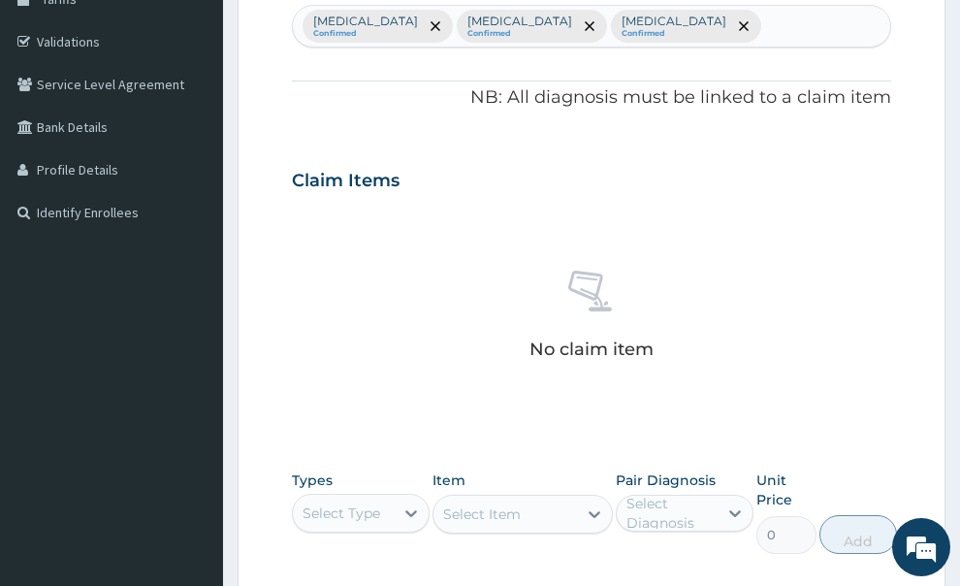
scroll to position [425, 0]
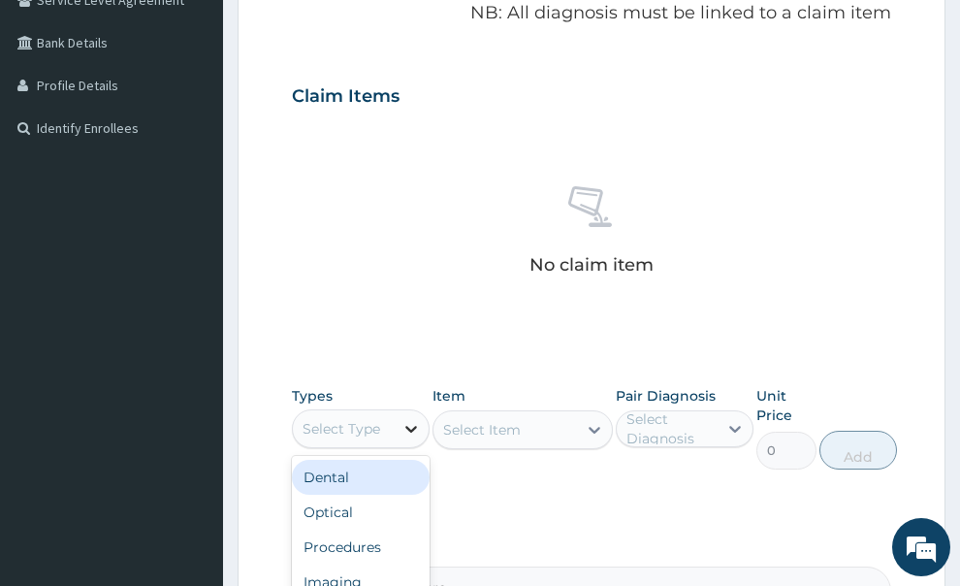
click at [395, 411] on div at bounding box center [411, 428] width 35 height 35
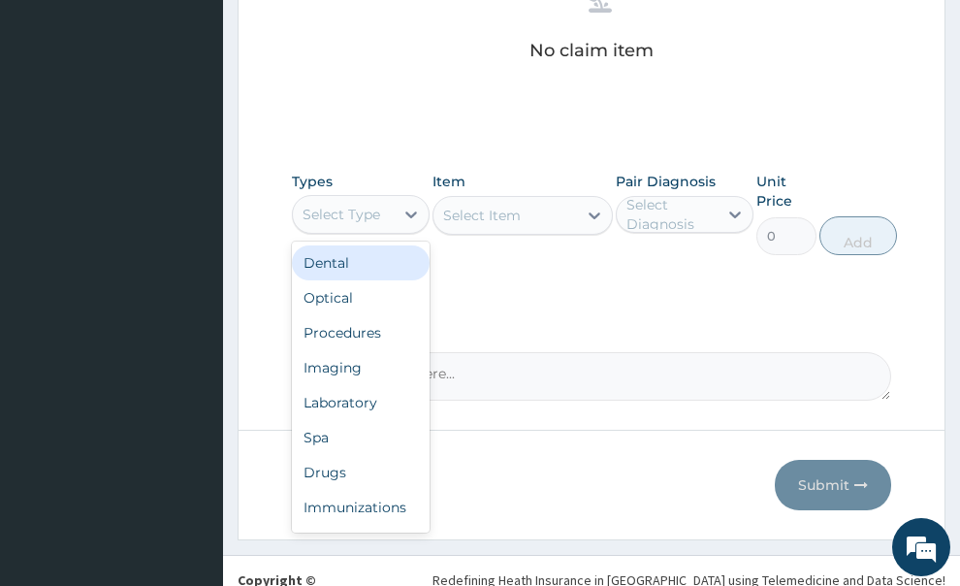
scroll to position [642, 0]
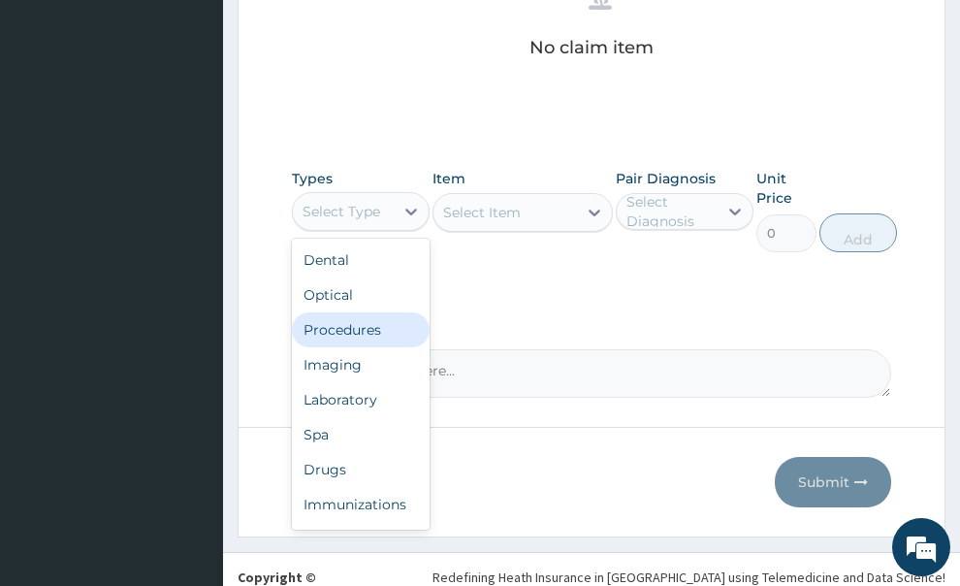
click at [367, 312] on div "Procedures" at bounding box center [361, 329] width 138 height 35
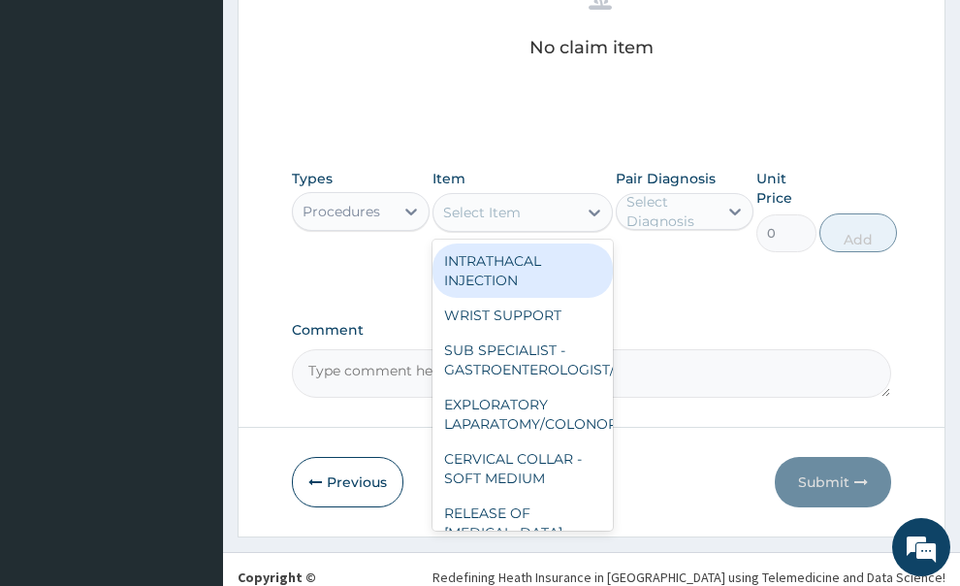
click at [479, 197] on div "Select Item" at bounding box center [505, 212] width 144 height 31
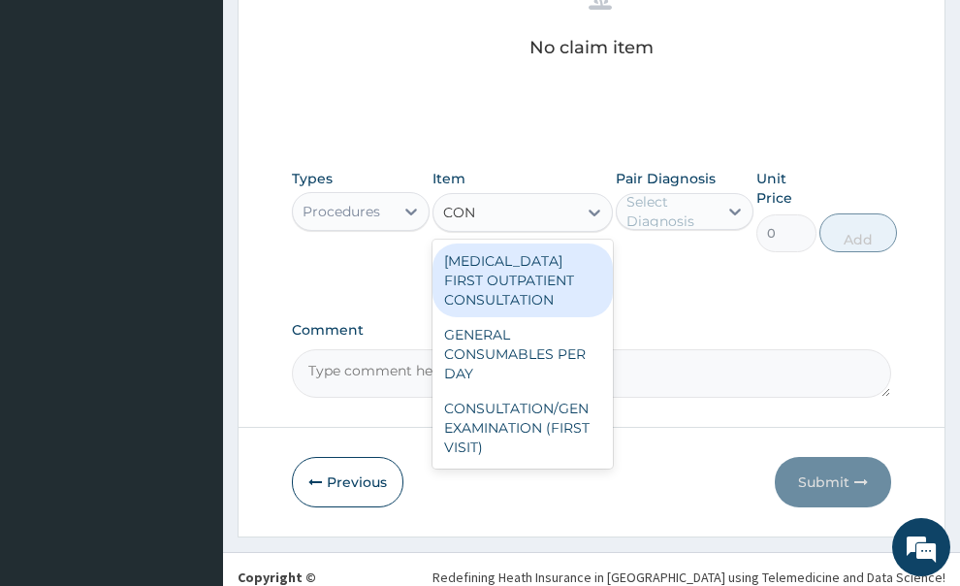
type input "CONS"
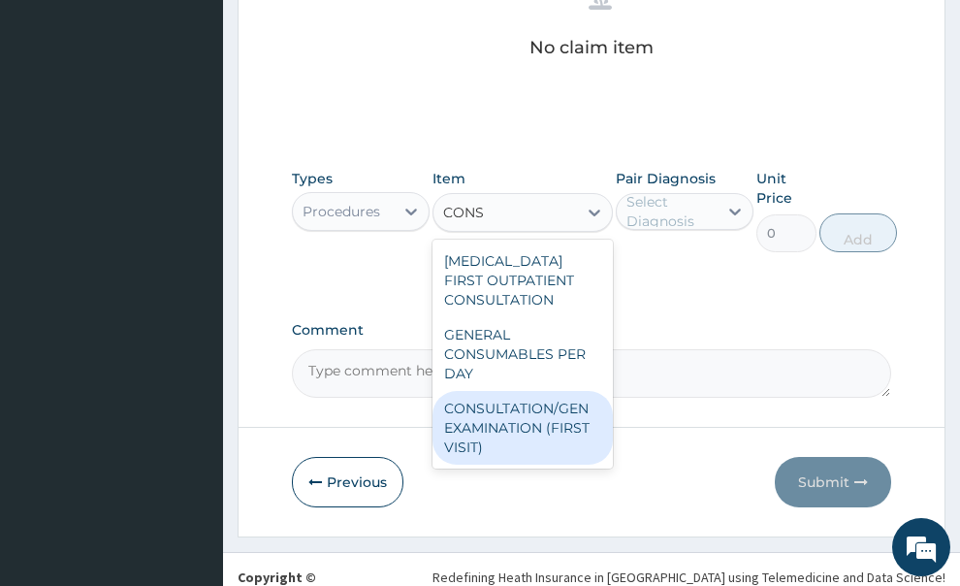
click at [508, 402] on div "CONSULTATION/GEN EXAMINATION (FIRST VISIT)" at bounding box center [522, 428] width 180 height 74
type input "5000"
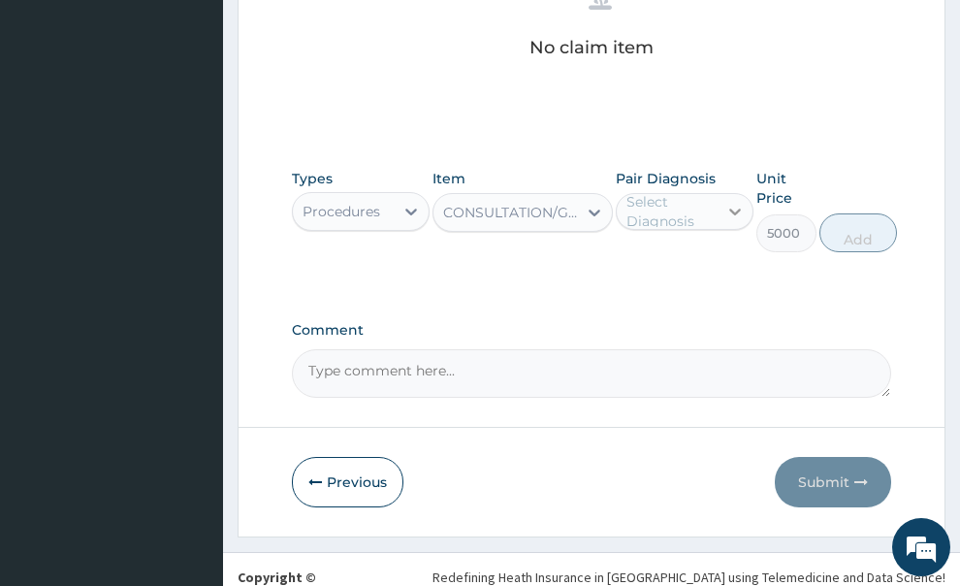
click at [738, 202] on icon at bounding box center [734, 211] width 19 height 19
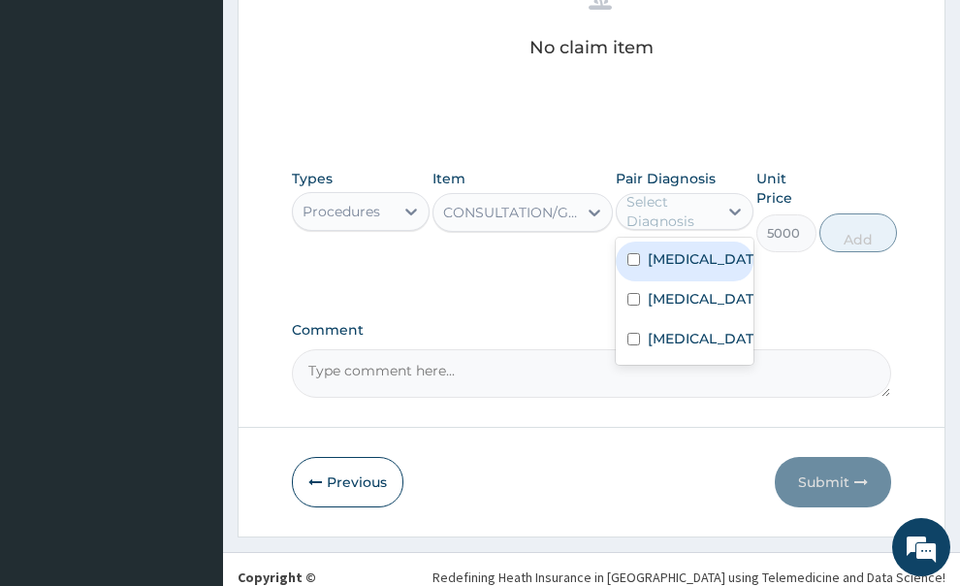
click at [703, 249] on label "Pharyngitis" at bounding box center [705, 258] width 114 height 19
checkbox input "true"
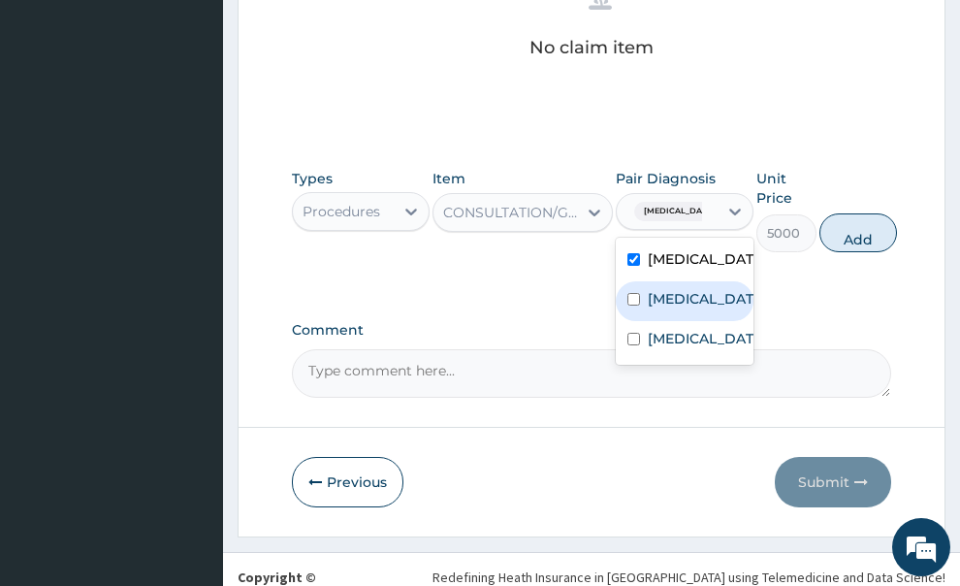
click at [655, 289] on label "Upper respiratory infection" at bounding box center [705, 298] width 114 height 19
checkbox input "true"
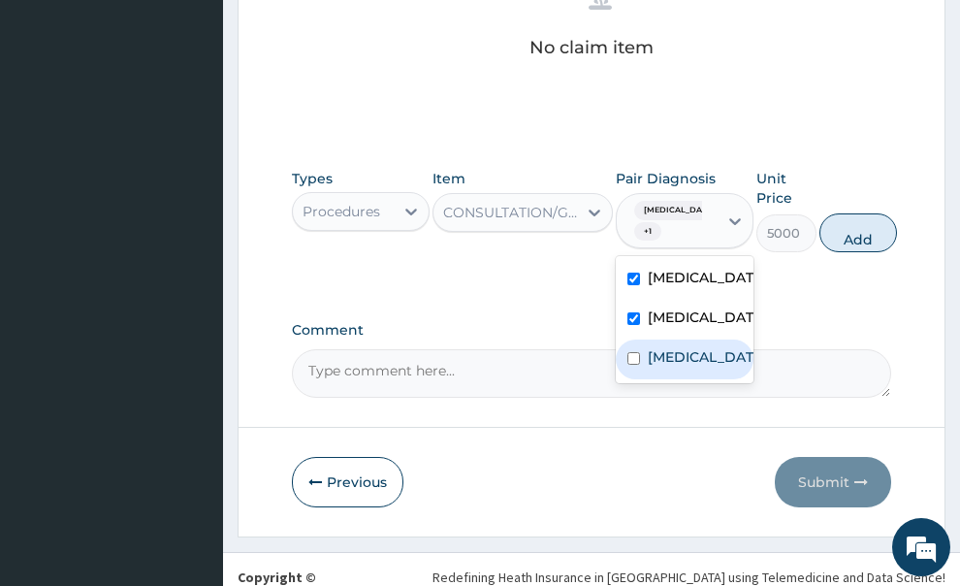
click at [640, 361] on div "Tonsillitis" at bounding box center [685, 359] width 138 height 40
checkbox input "true"
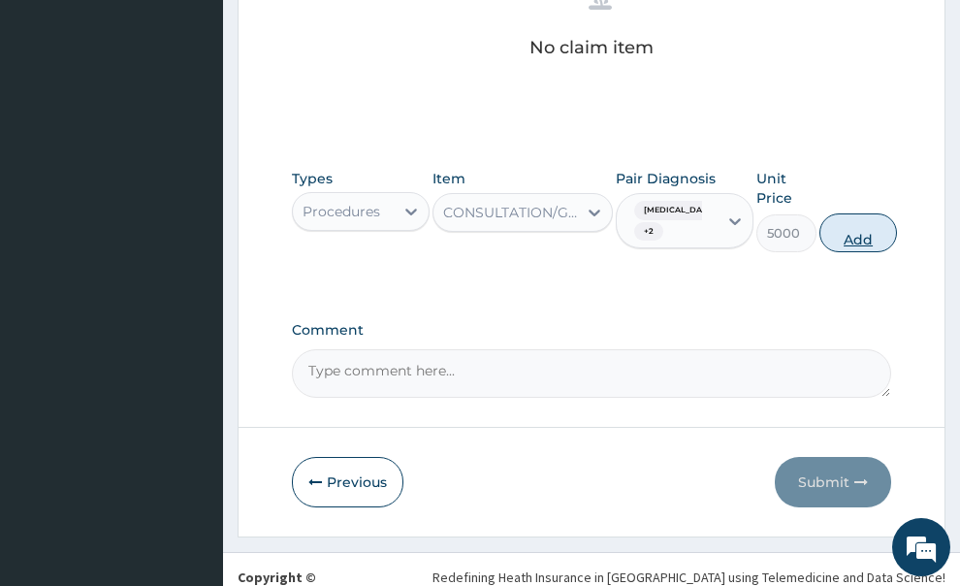
click at [835, 213] on button "Add" at bounding box center [858, 232] width 78 height 39
type input "0"
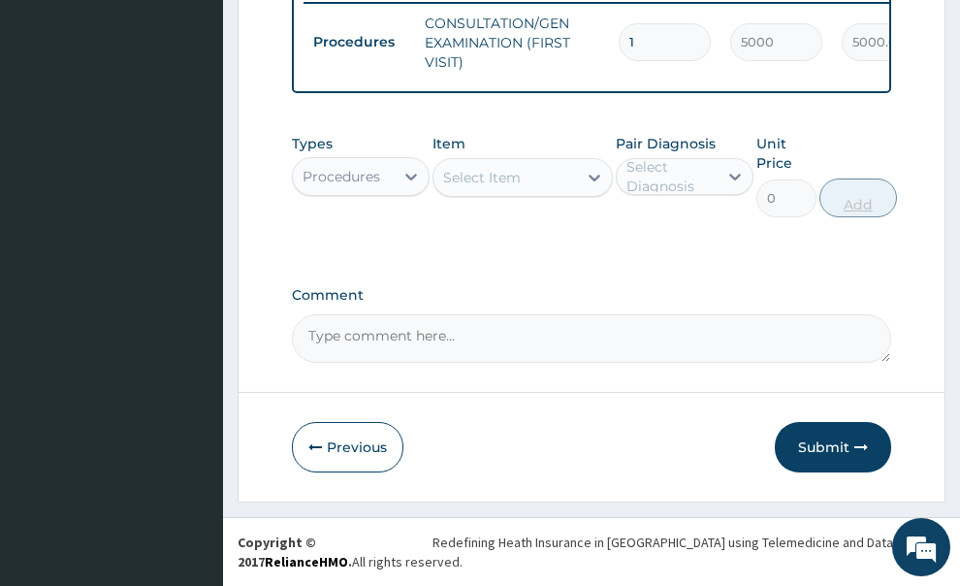
scroll to position [577, 0]
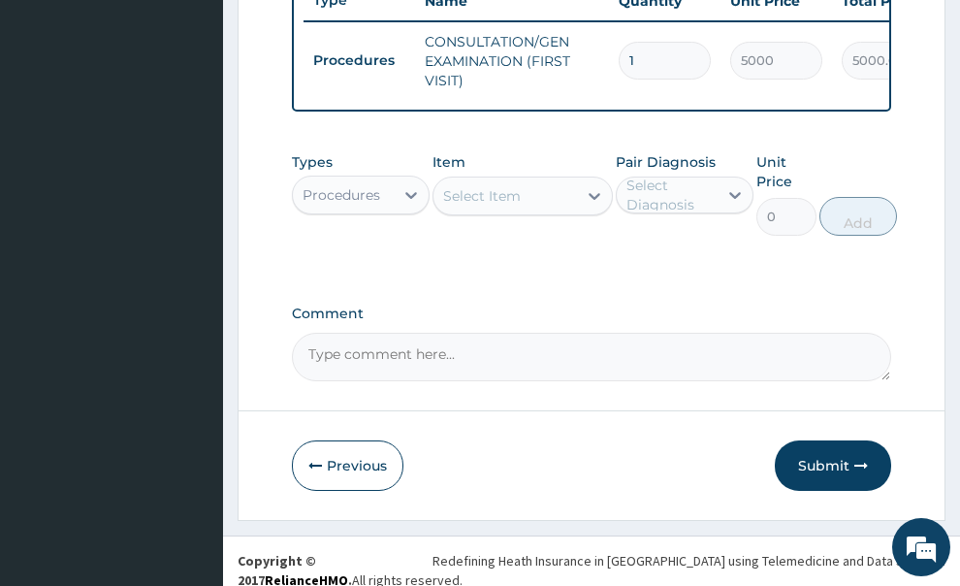
click at [493, 186] on div "Select Item" at bounding box center [482, 195] width 78 height 19
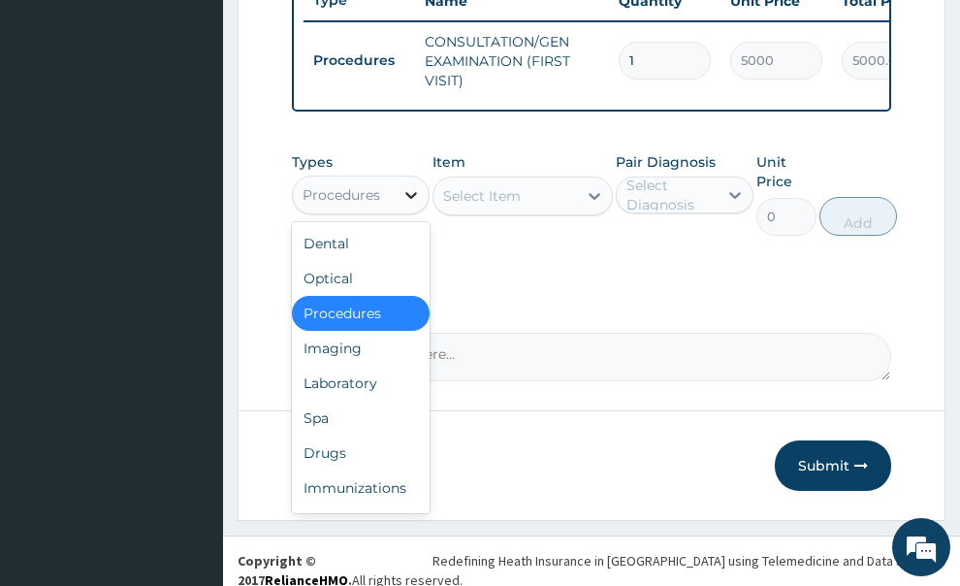
click at [414, 192] on icon at bounding box center [411, 195] width 12 height 7
click at [367, 366] on div "Laboratory" at bounding box center [361, 383] width 138 height 35
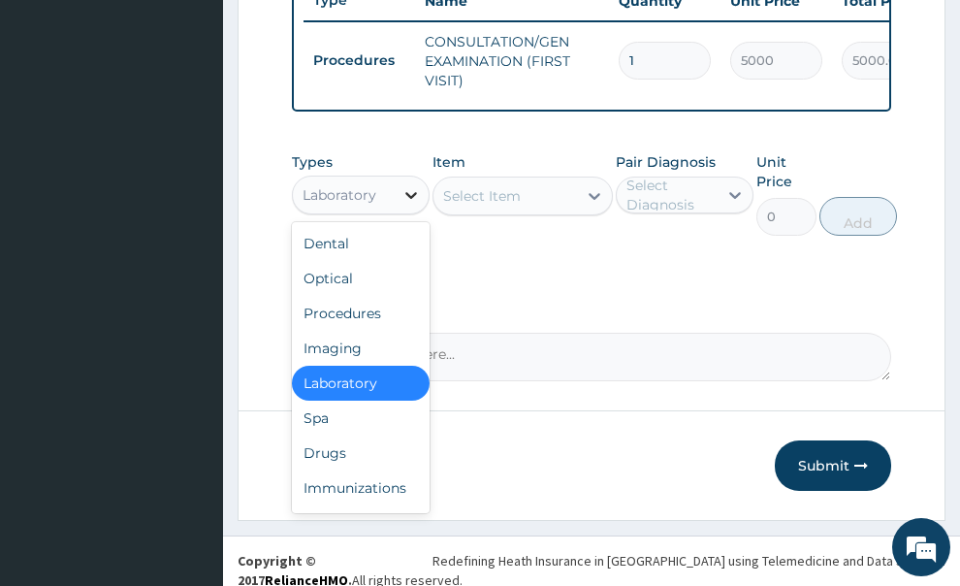
click at [411, 185] on icon at bounding box center [410, 194] width 19 height 19
click at [348, 435] on div "Drugs" at bounding box center [361, 452] width 138 height 35
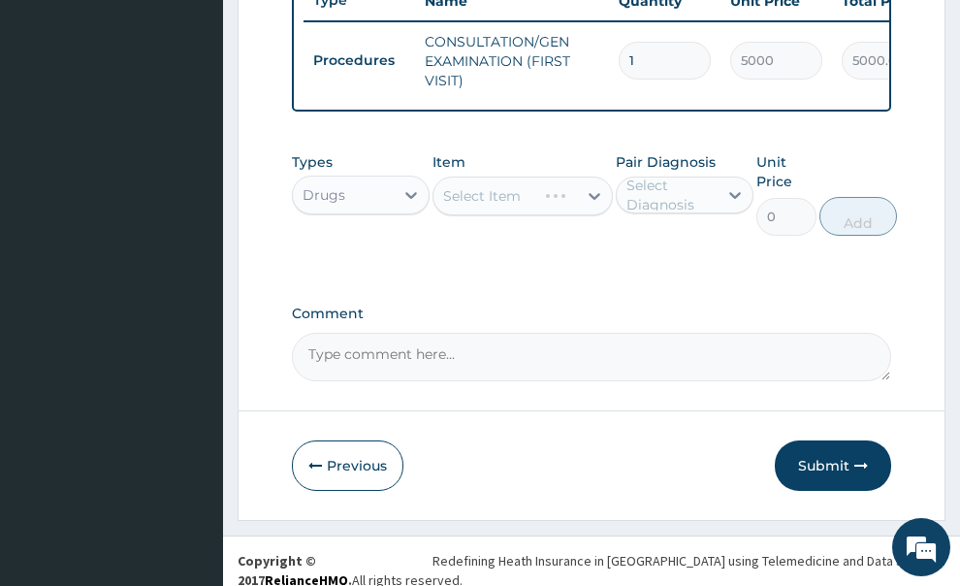
scroll to position [480, 0]
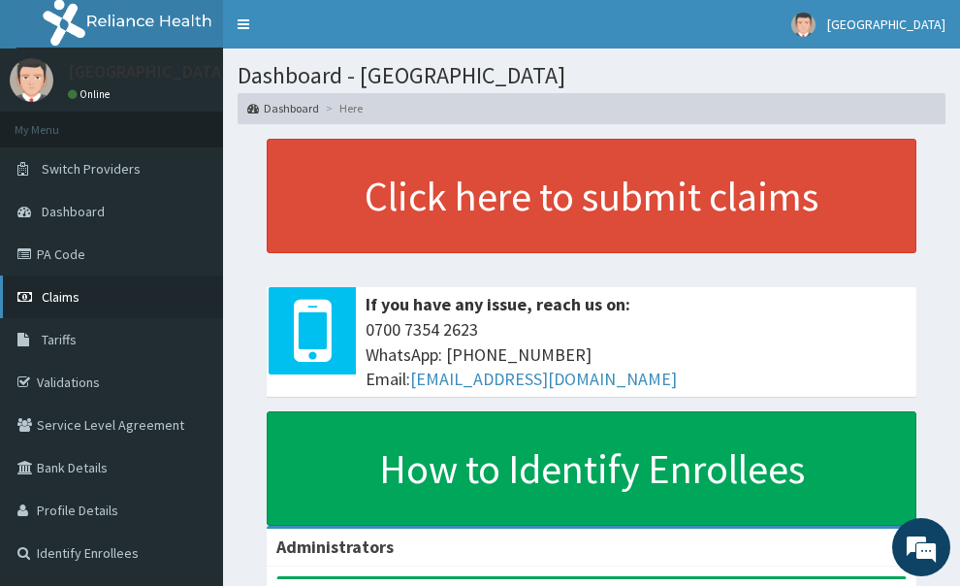
click at [63, 292] on span "Claims" at bounding box center [61, 296] width 38 height 17
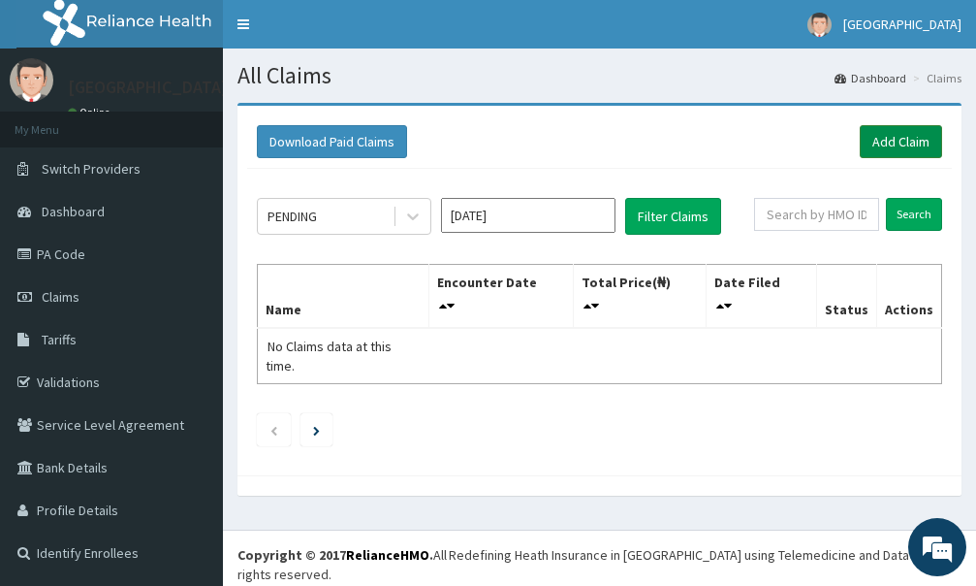
click at [866, 145] on link "Add Claim" at bounding box center [901, 141] width 82 height 33
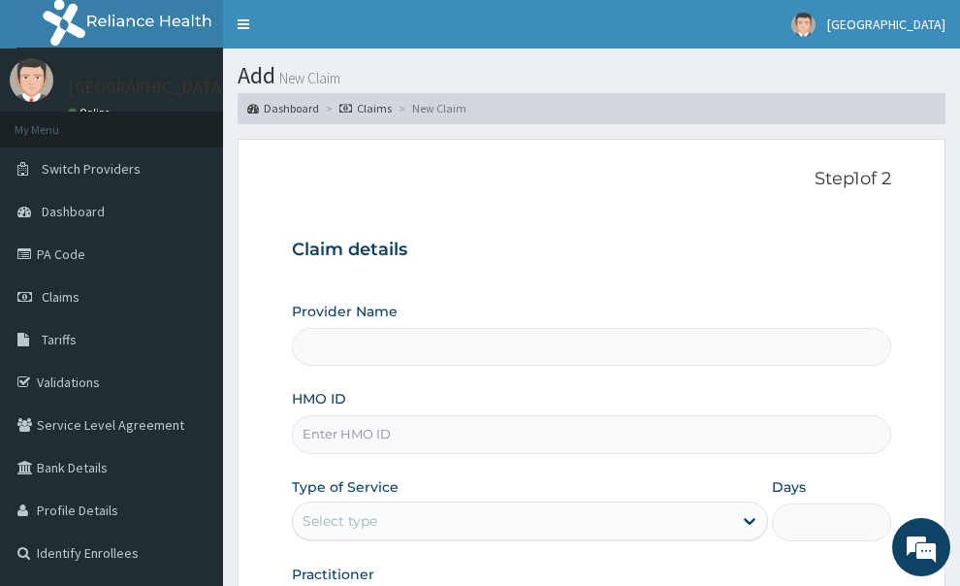
type input "[GEOGRAPHIC_DATA]"
click at [389, 415] on input "HMO ID" at bounding box center [592, 434] width 600 height 38
paste input "AMO/10023/D"
type input "AMO/10023/D"
click at [447, 505] on div "Select type" at bounding box center [513, 520] width 440 height 31
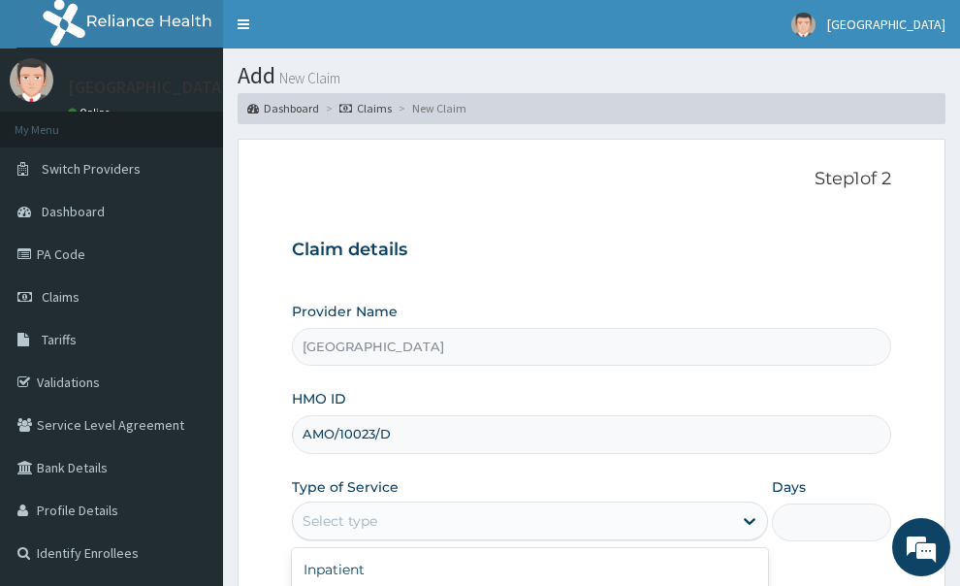
type input "1"
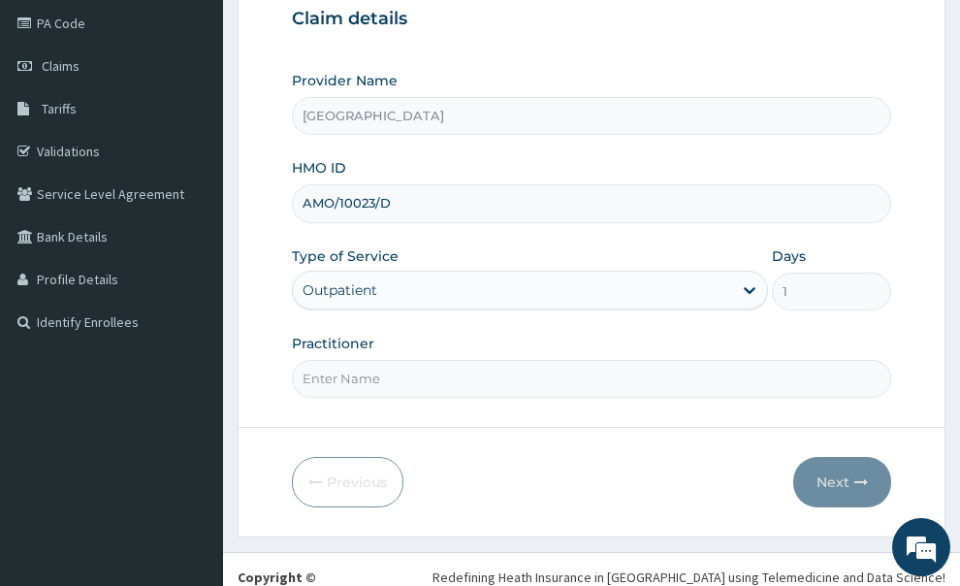
click at [372, 360] on input "Practitioner" at bounding box center [592, 379] width 600 height 38
type input "GP"
click at [877, 457] on button "Next" at bounding box center [842, 482] width 98 height 50
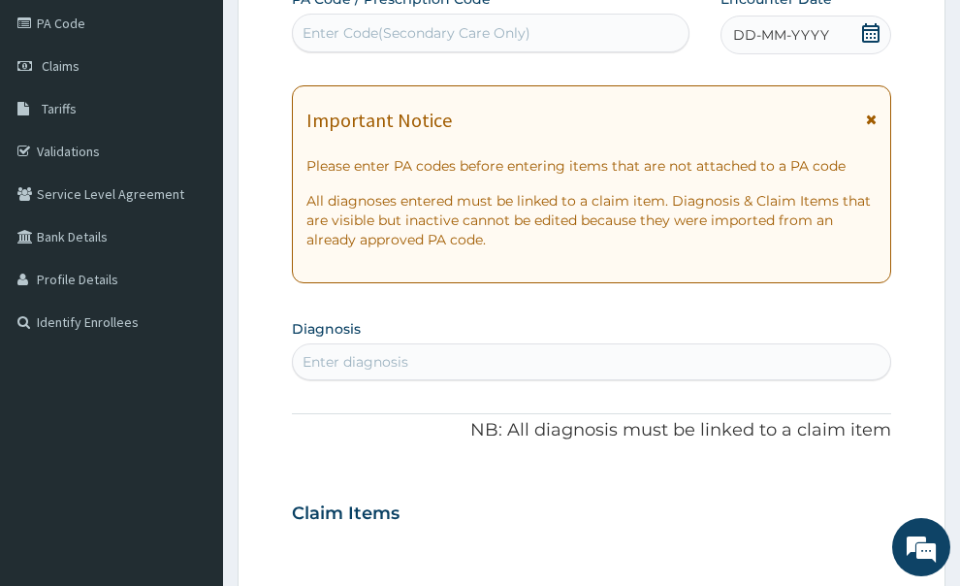
click at [876, 110] on span at bounding box center [871, 125] width 11 height 31
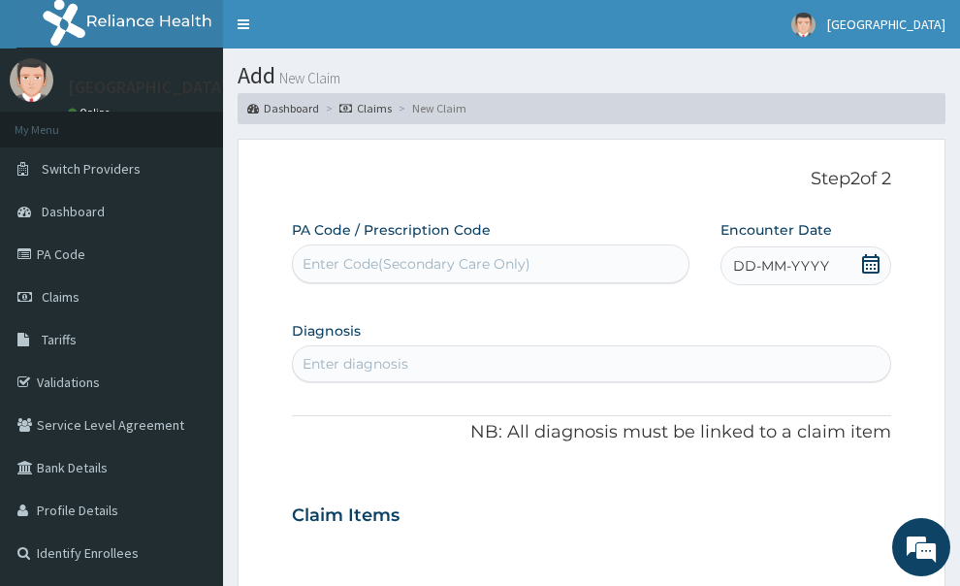
click at [877, 254] on icon at bounding box center [870, 263] width 19 height 19
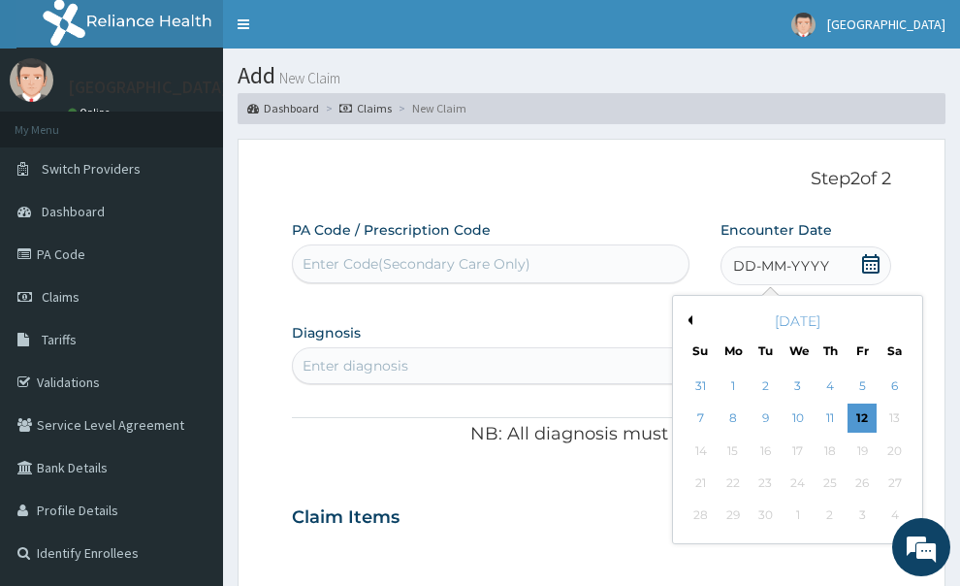
click at [688, 315] on button "Previous Month" at bounding box center [688, 320] width 10 height 10
click at [862, 404] on div "8" at bounding box center [862, 418] width 29 height 29
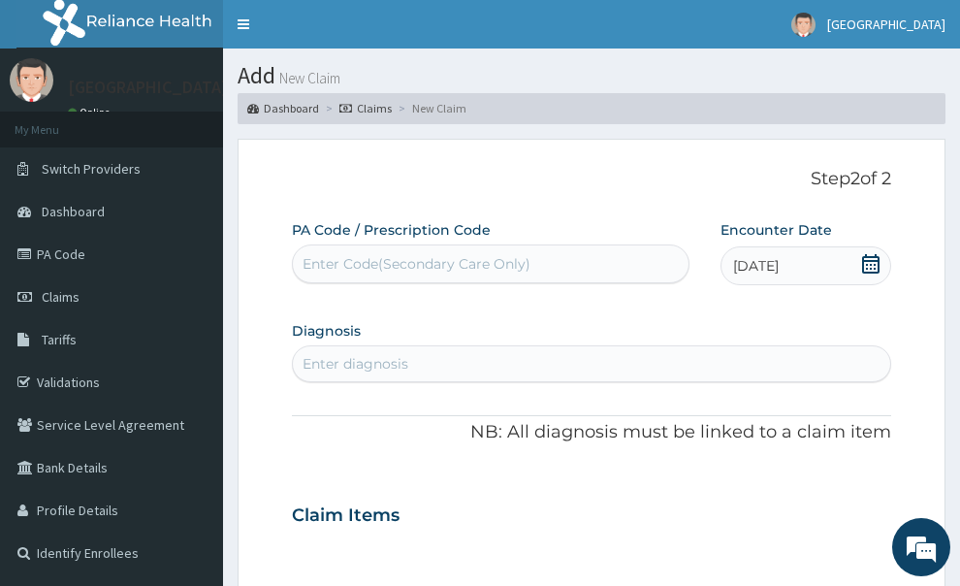
click at [485, 348] on div "Enter diagnosis" at bounding box center [592, 363] width 598 height 31
type input "MALA"
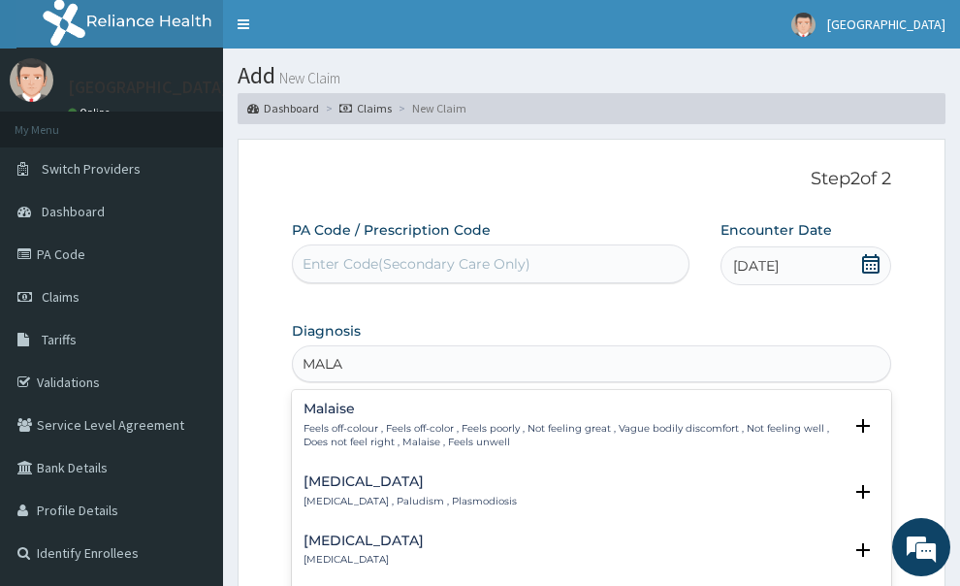
click at [406, 474] on h4 "Malaria" at bounding box center [409, 481] width 213 height 15
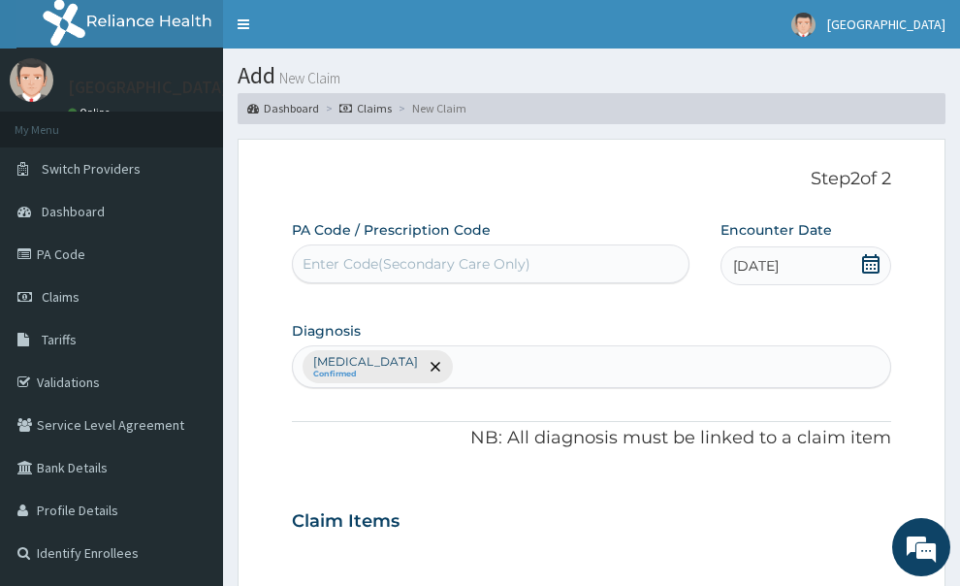
scroll to position [194, 0]
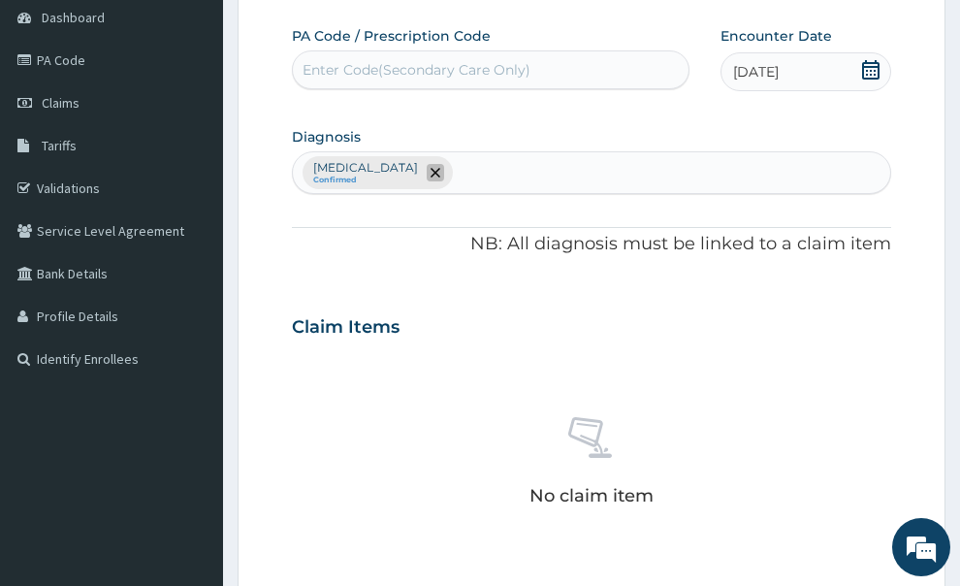
click at [431, 168] on icon "remove selection option" at bounding box center [436, 173] width 10 height 10
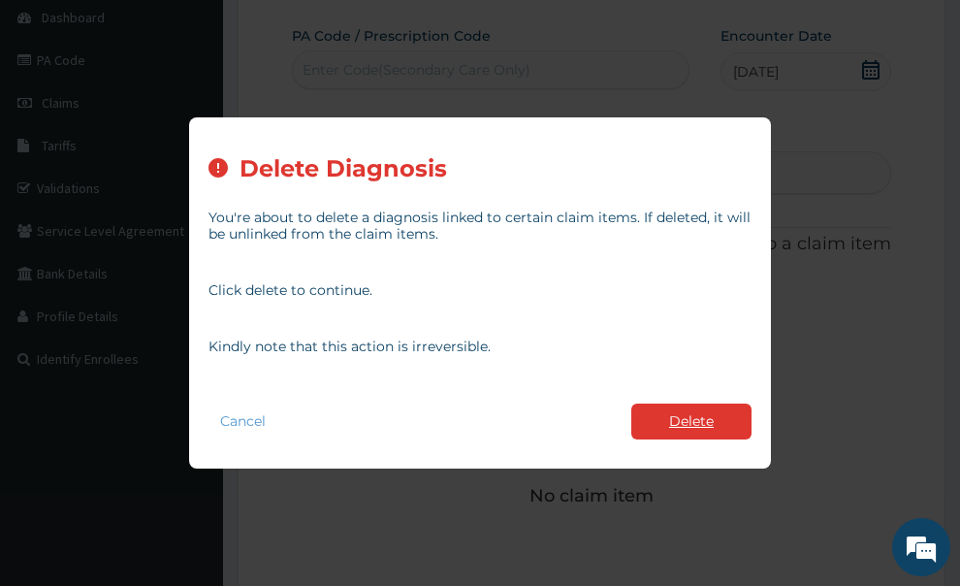
click at [680, 421] on button "Delete" at bounding box center [691, 421] width 120 height 36
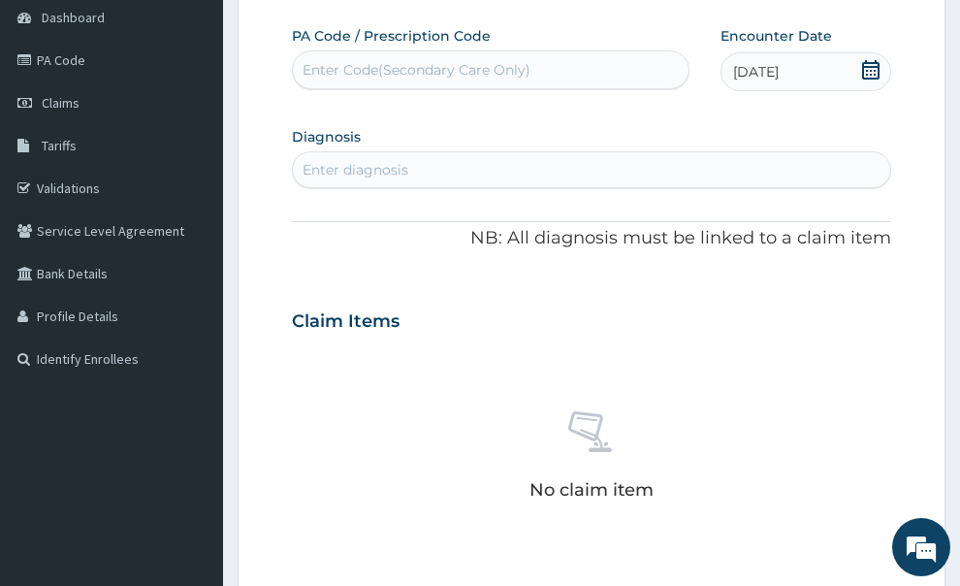
click at [393, 160] on div "Enter diagnosis" at bounding box center [356, 169] width 106 height 19
type input "PHARYN"
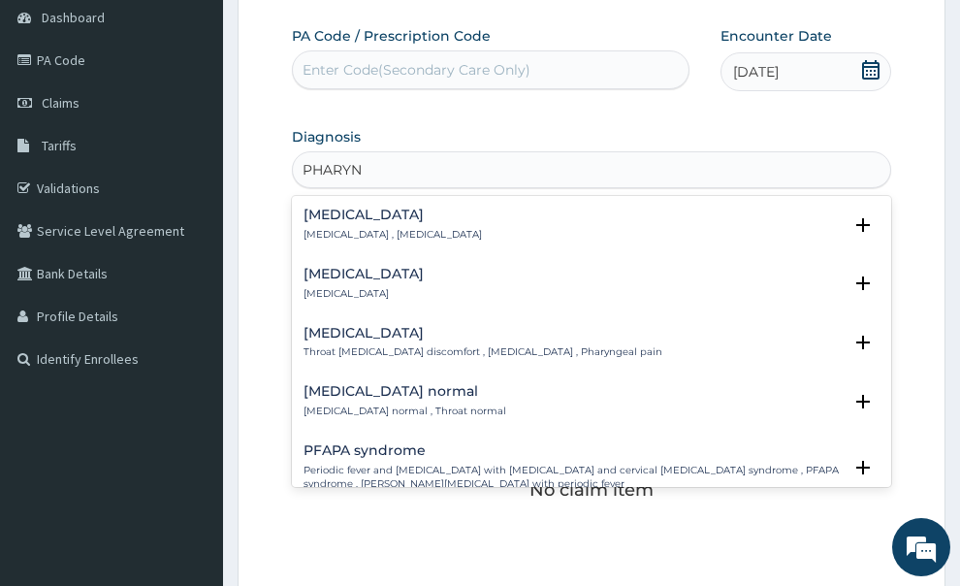
click at [371, 267] on h4 "[MEDICAL_DATA]" at bounding box center [363, 274] width 120 height 15
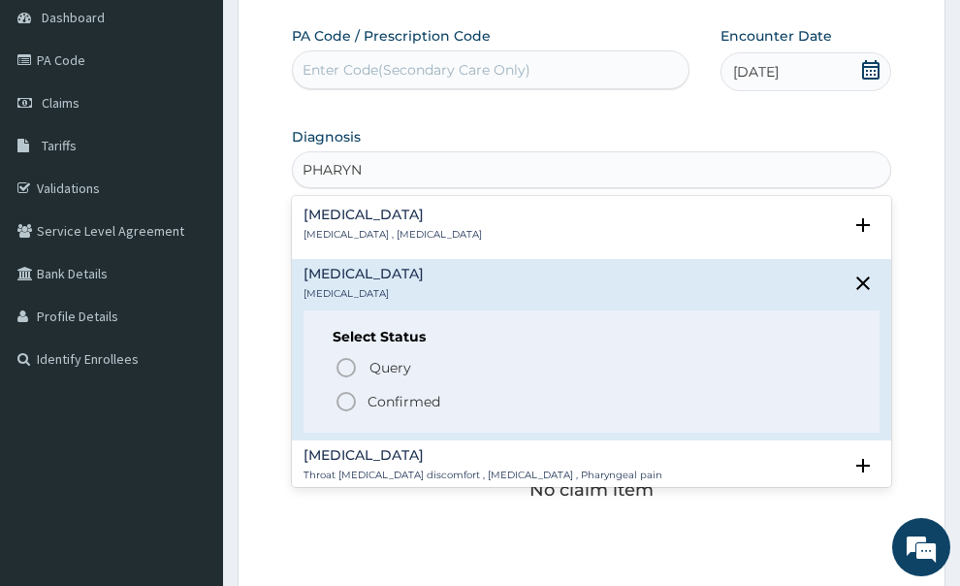
click at [361, 390] on span "Confirmed" at bounding box center [593, 401] width 517 height 23
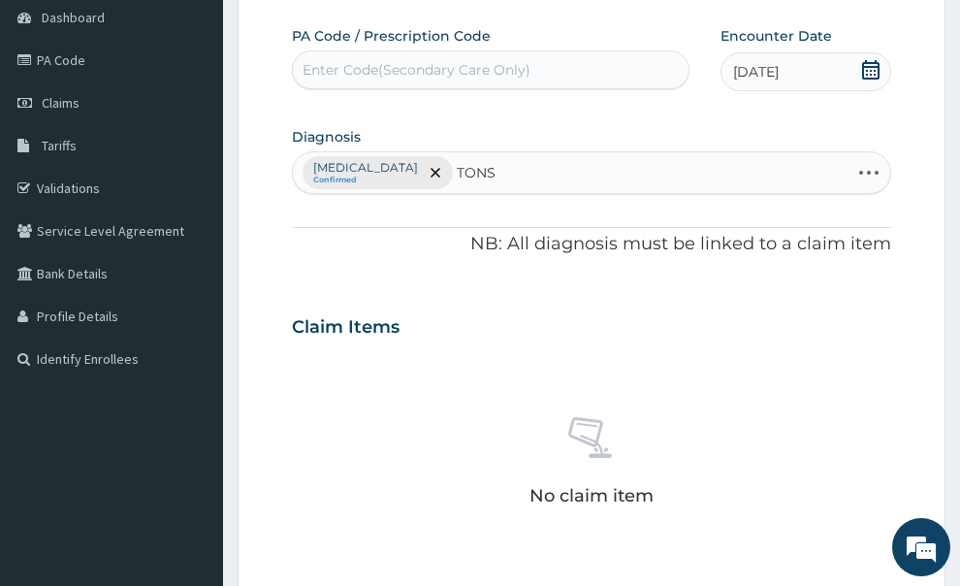
type input "TONSI"
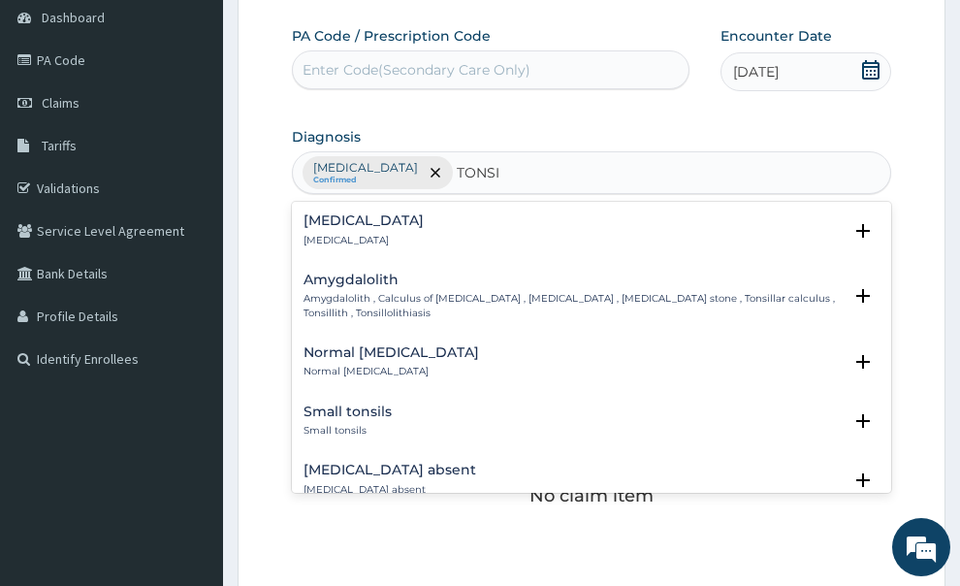
click at [341, 234] on p "[MEDICAL_DATA]" at bounding box center [363, 241] width 120 height 14
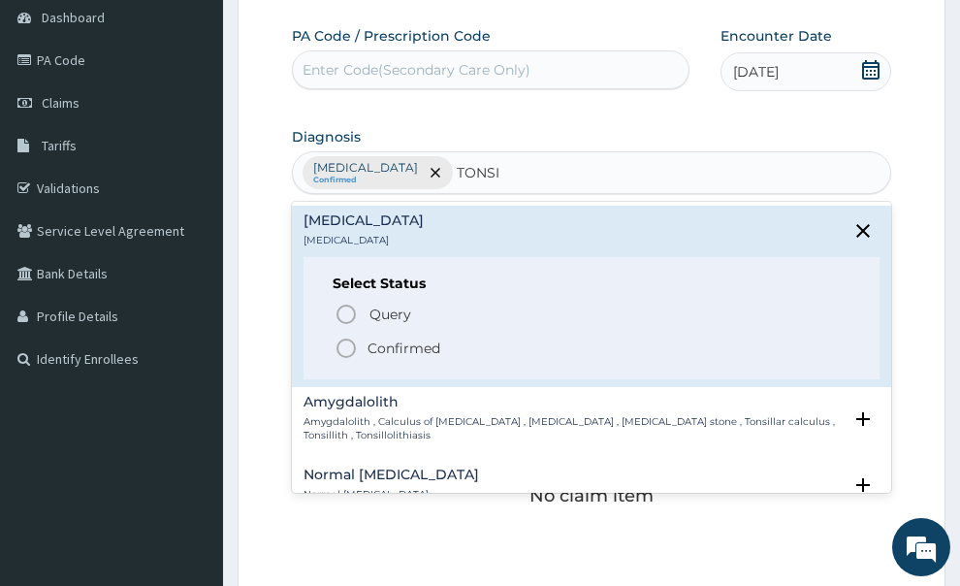
click at [347, 336] on icon "status option filled" at bounding box center [346, 347] width 23 height 23
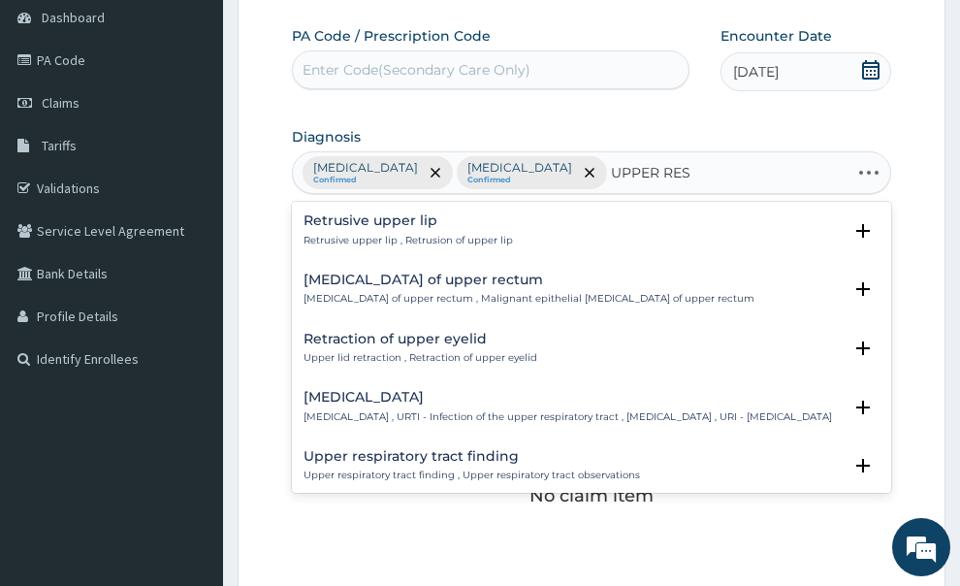
type input "UPPER RESP"
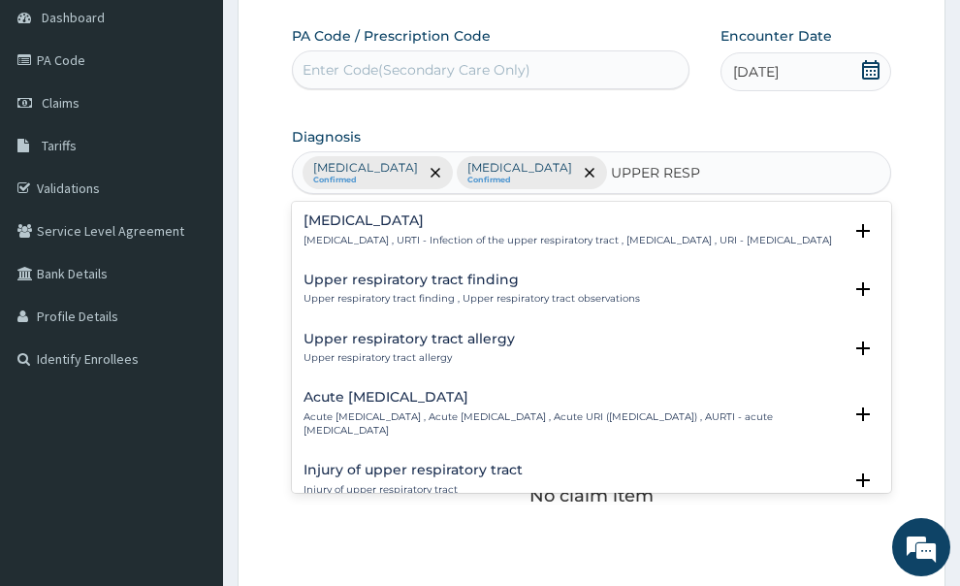
click at [550, 234] on p "[MEDICAL_DATA] , URTI - Infection of the upper respiratory tract , [MEDICAL_DAT…" at bounding box center [567, 241] width 528 height 14
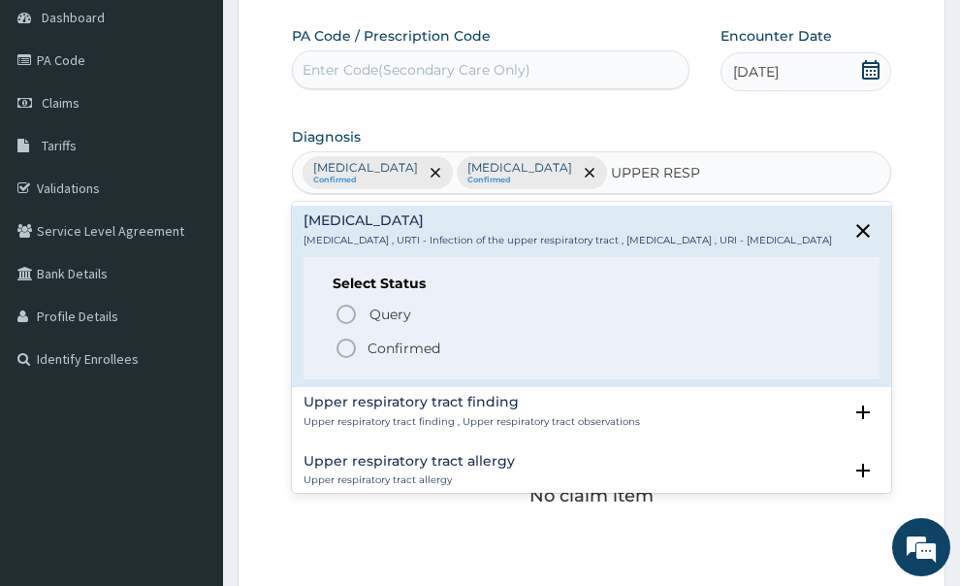
click at [348, 336] on icon "status option filled" at bounding box center [346, 347] width 23 height 23
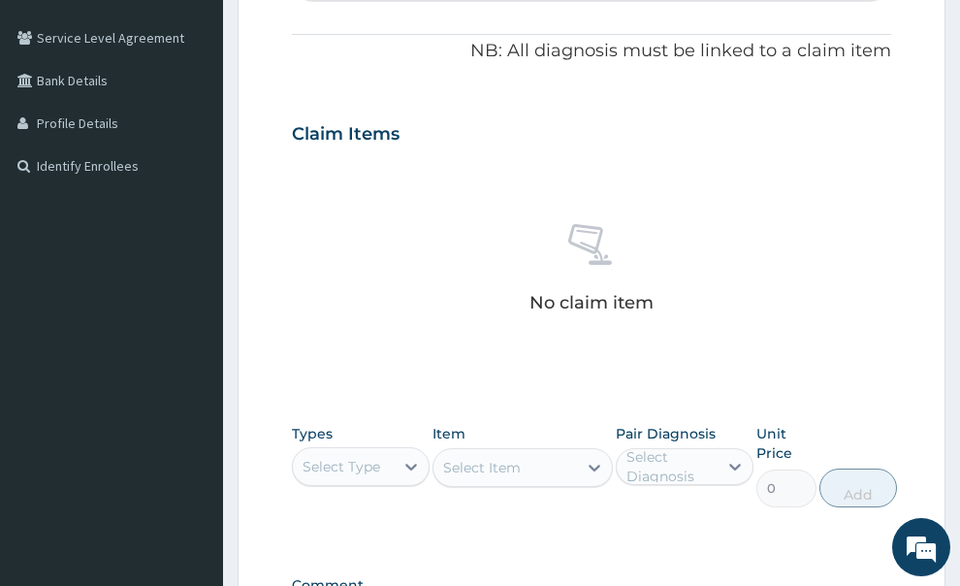
scroll to position [485, 0]
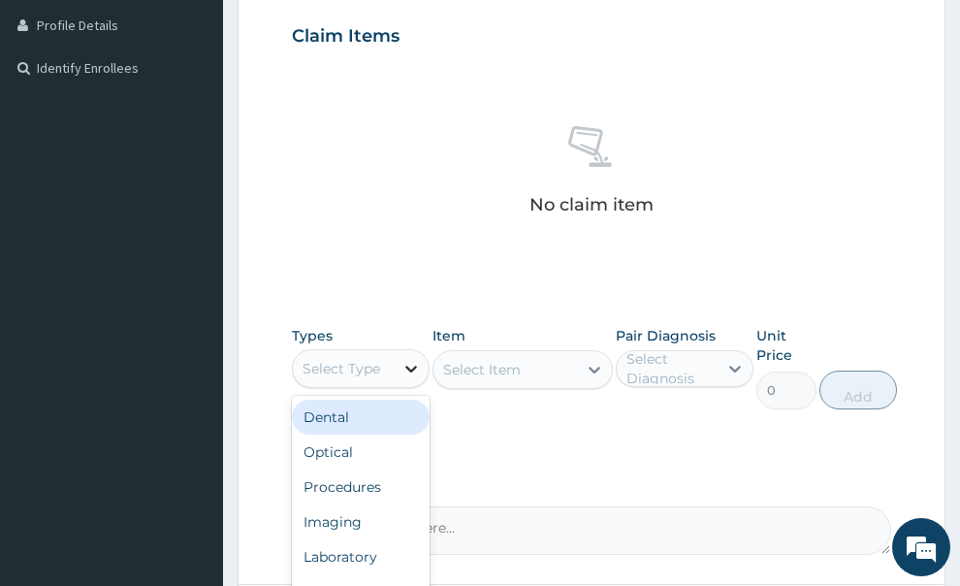
click at [398, 351] on div at bounding box center [411, 368] width 35 height 35
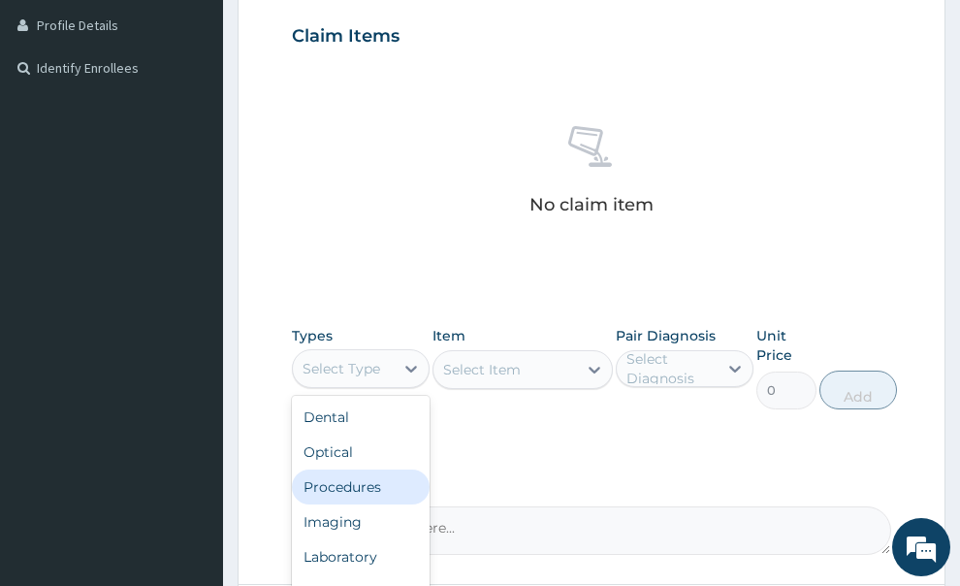
click at [395, 469] on div "Procedures" at bounding box center [361, 486] width 138 height 35
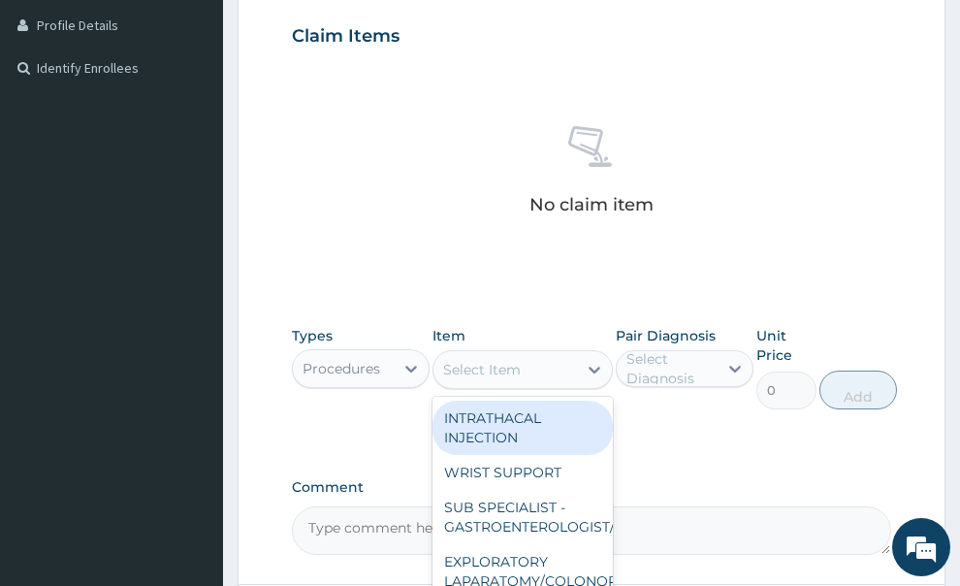
click at [570, 354] on div "Select Item" at bounding box center [505, 369] width 144 height 31
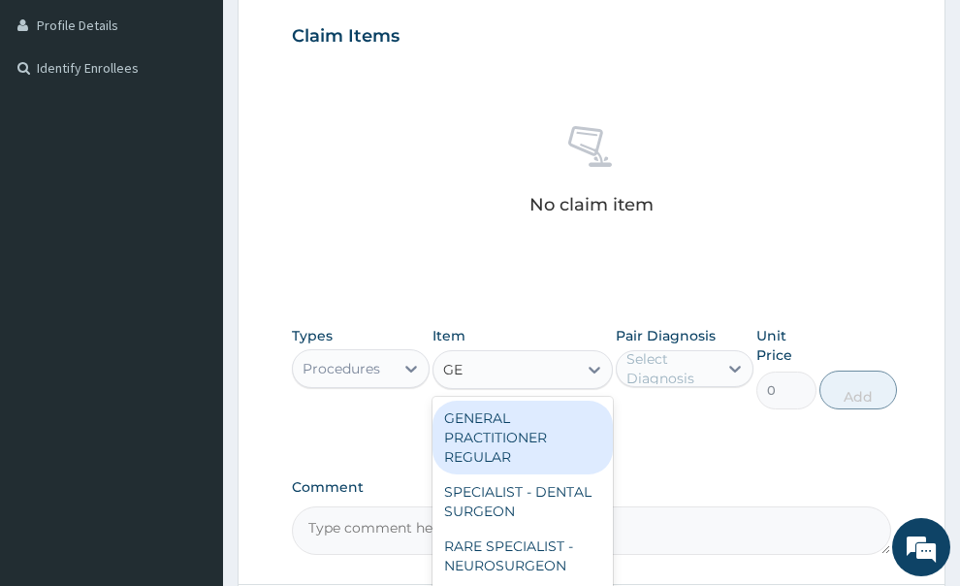
type input "GEN"
click at [539, 416] on div "GENERAL PRACTITIONER REGULAR" at bounding box center [522, 437] width 180 height 74
type input "2500"
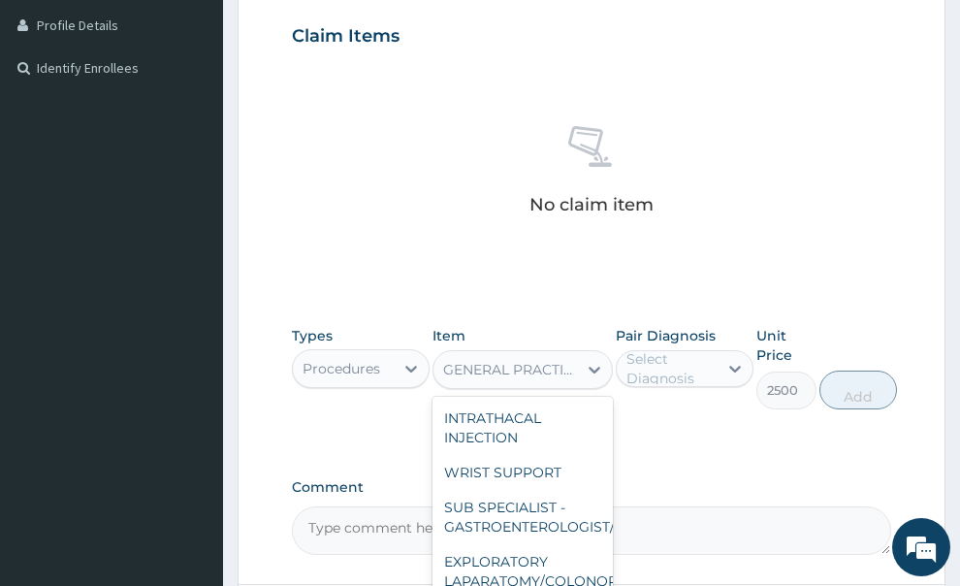
click at [545, 360] on div "GENERAL PRACTITIONER REGULAR" at bounding box center [511, 369] width 136 height 19
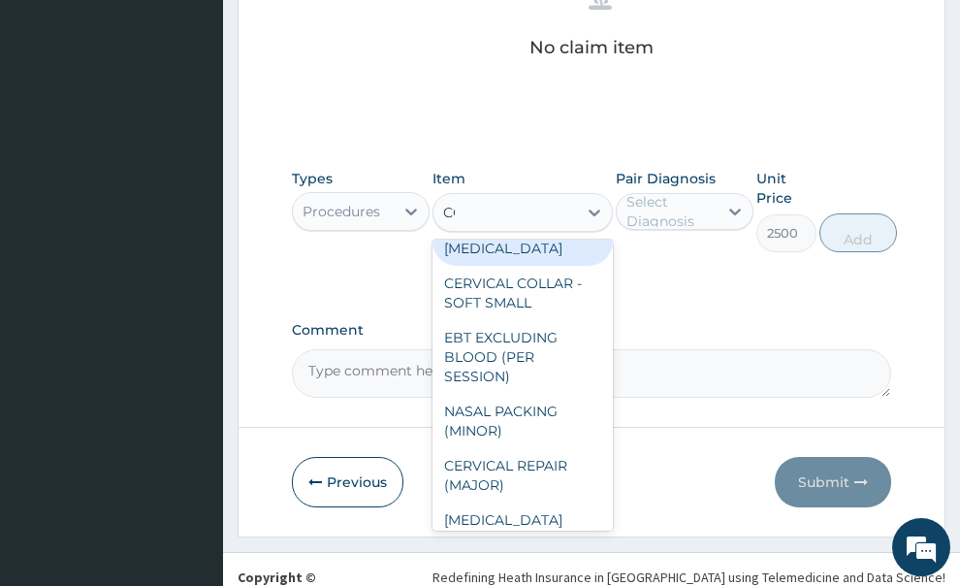
scroll to position [156, 0]
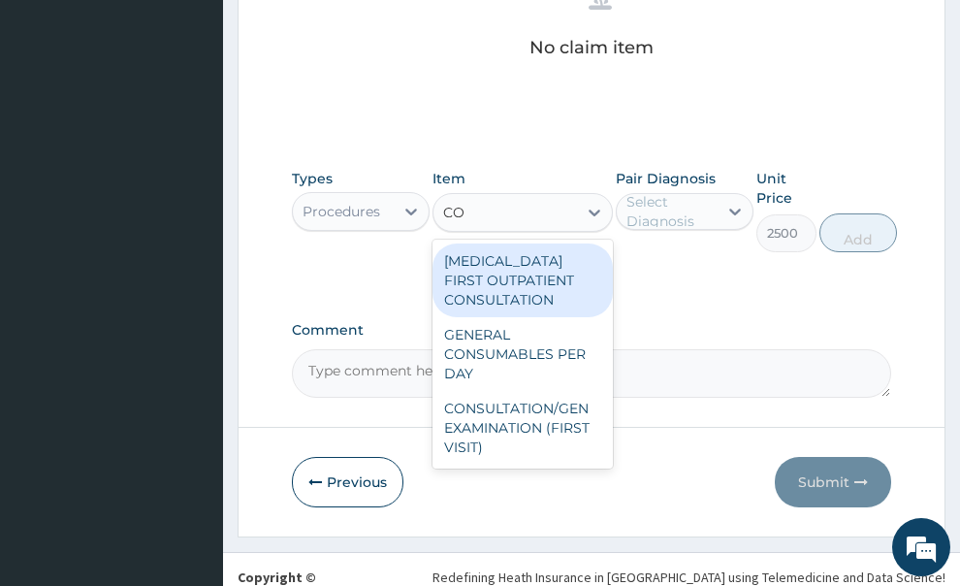
type input "CON"
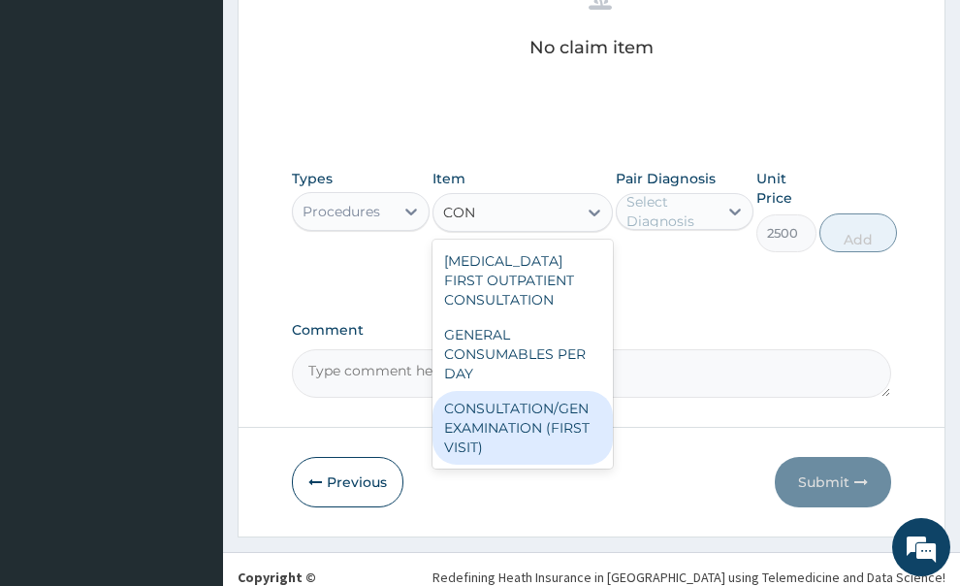
click at [578, 402] on div "CONSULTATION/GEN EXAMINATION (FIRST VISIT)" at bounding box center [522, 428] width 180 height 74
type input "5000"
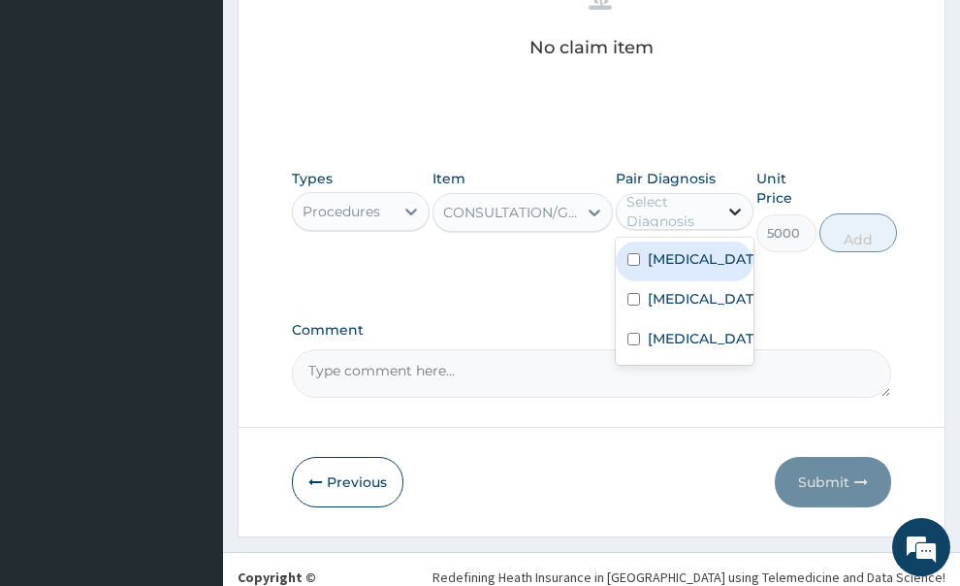
click at [725, 194] on div at bounding box center [735, 211] width 35 height 35
click at [714, 249] on label "Pharyngitis" at bounding box center [705, 258] width 114 height 19
checkbox input "true"
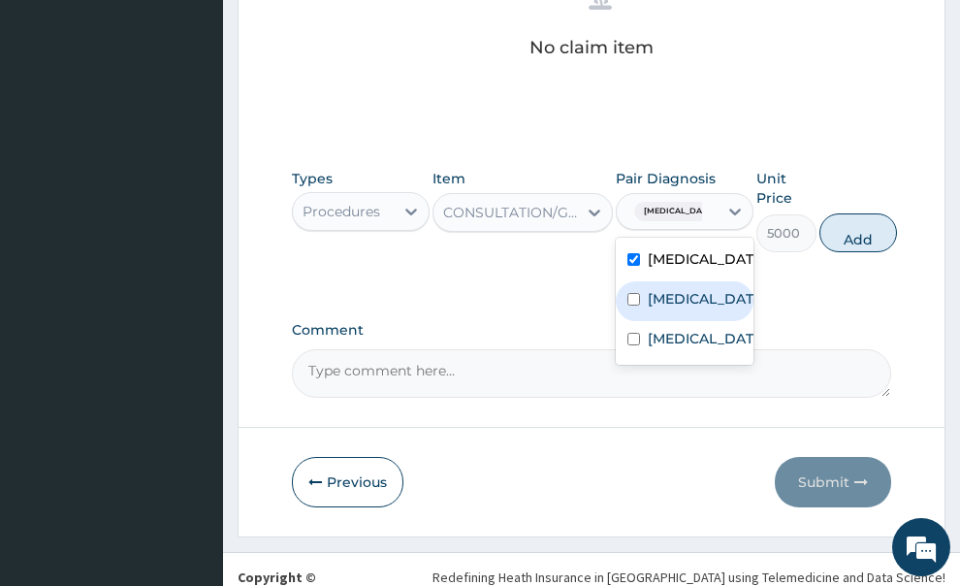
click at [701, 289] on label "Tonsillitis" at bounding box center [705, 298] width 114 height 19
checkbox input "true"
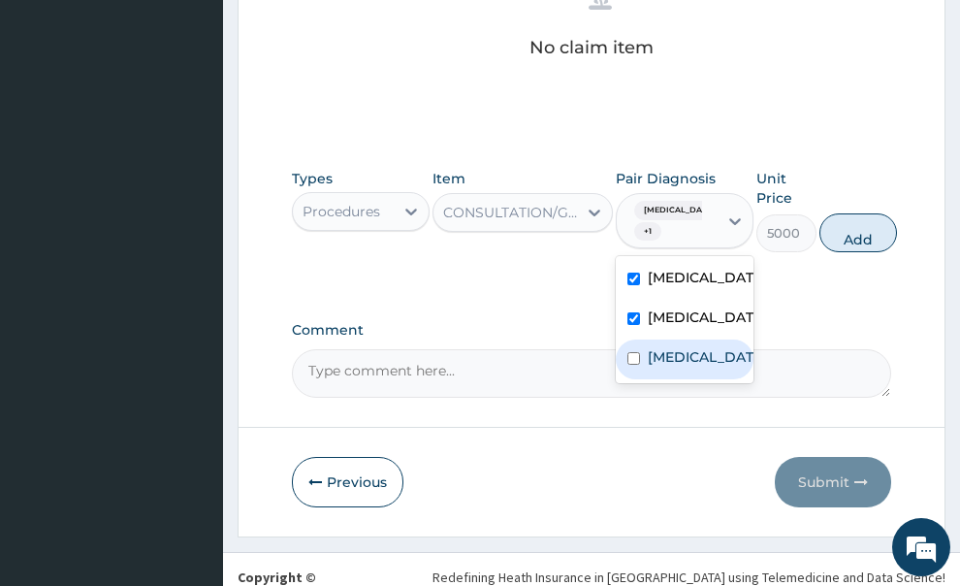
click at [672, 347] on label "Upper respiratory infection" at bounding box center [705, 356] width 114 height 19
checkbox input "true"
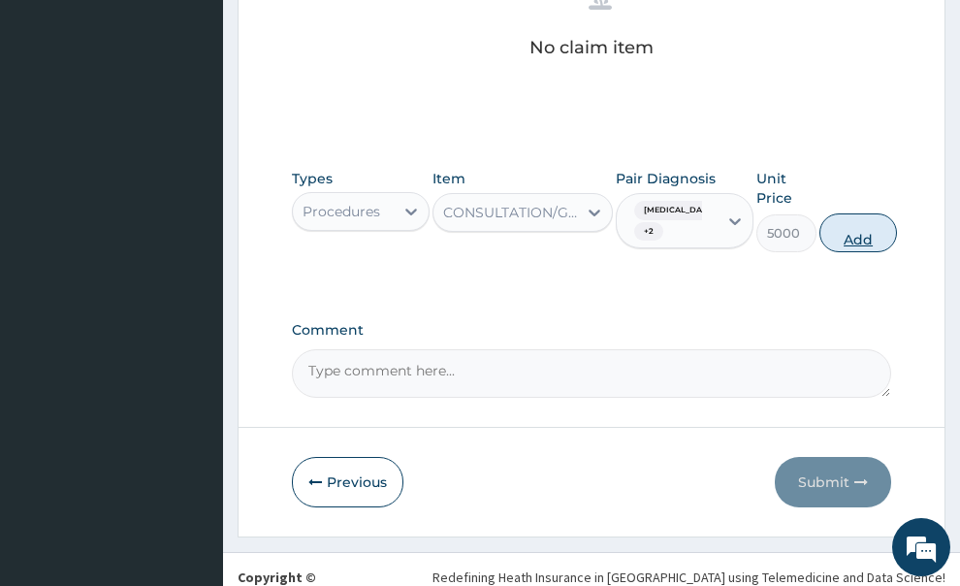
click at [875, 213] on button "Add" at bounding box center [858, 232] width 78 height 39
type input "0"
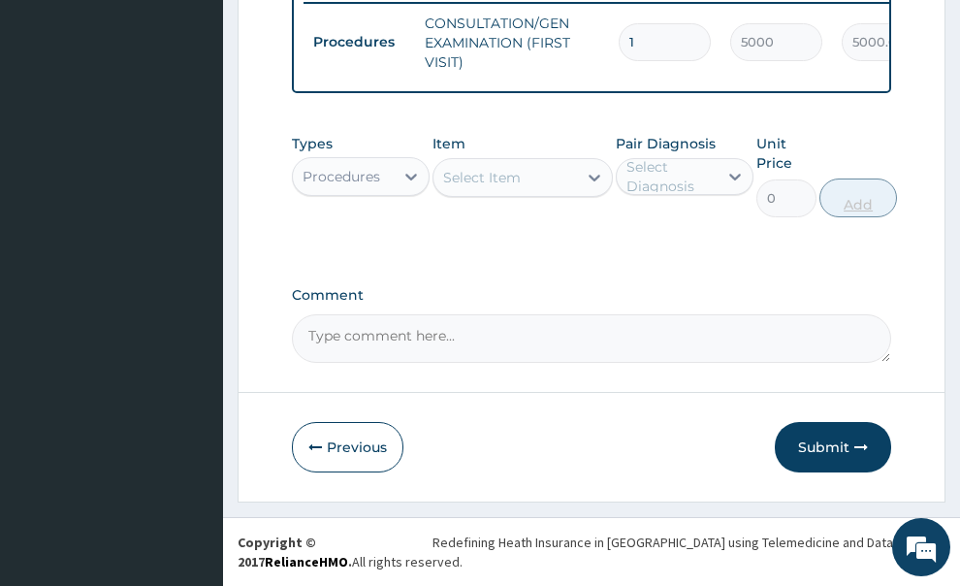
scroll to position [577, 0]
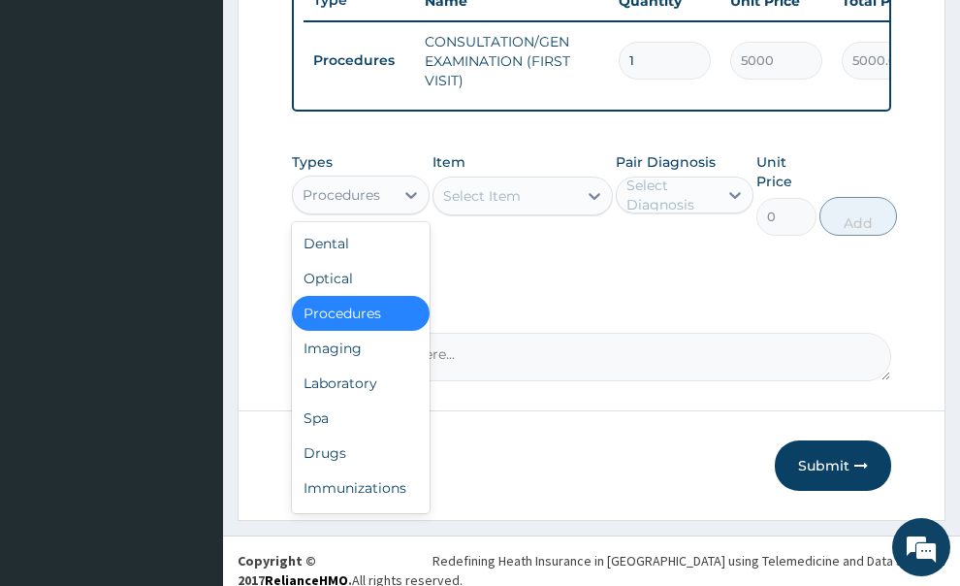
click at [355, 185] on div "Procedures" at bounding box center [342, 194] width 78 height 19
click at [350, 435] on div "Drugs" at bounding box center [361, 452] width 138 height 35
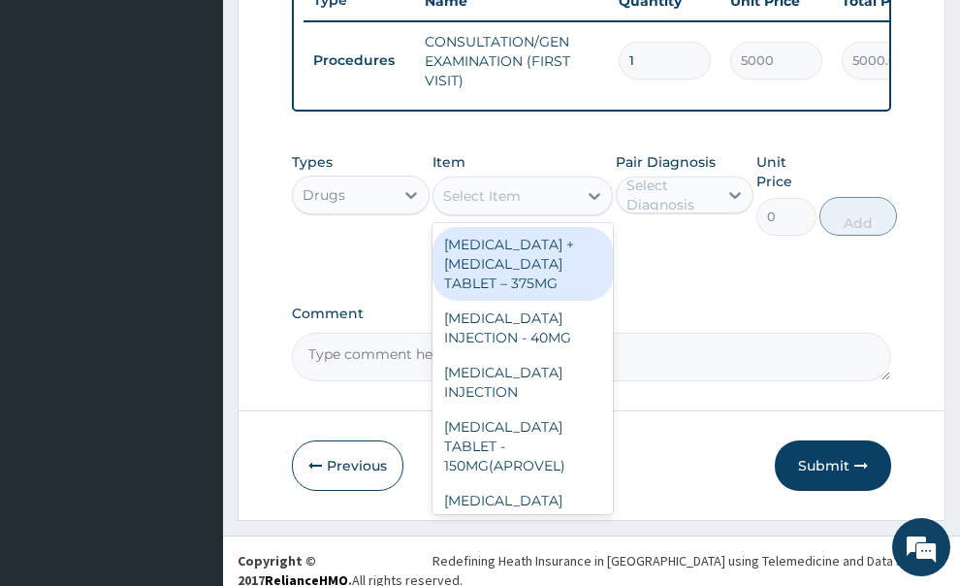
click at [521, 183] on div "Select Item" at bounding box center [505, 195] width 144 height 31
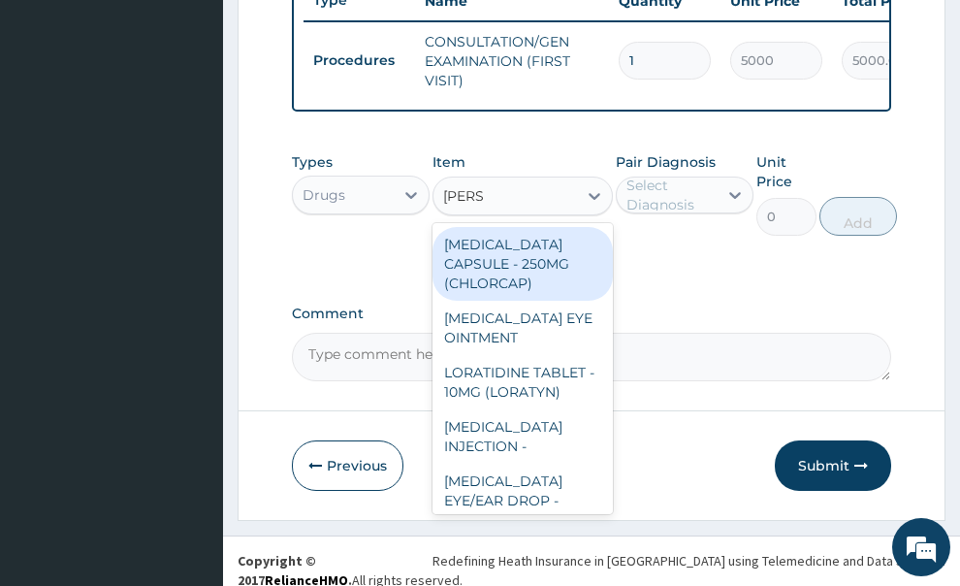
type input "LORAT"
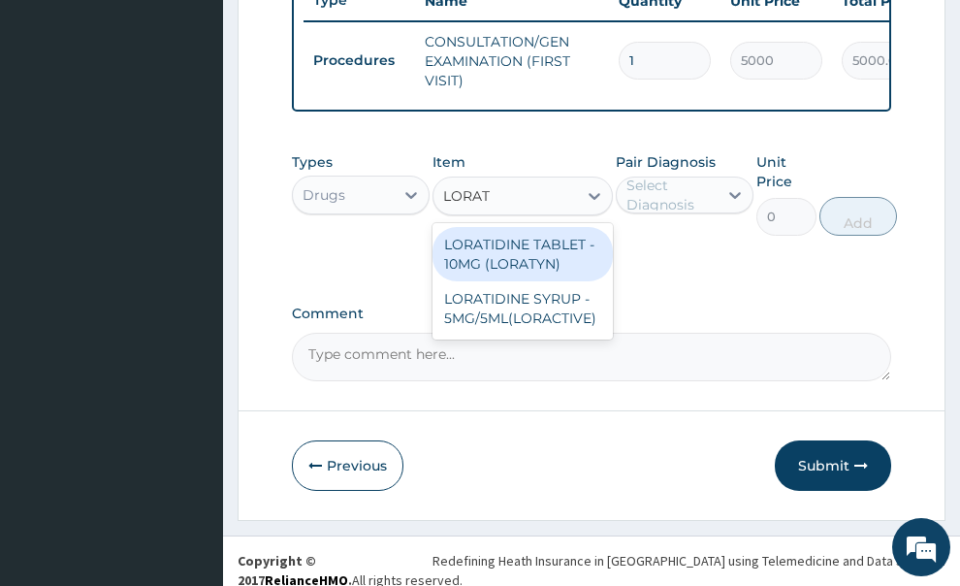
click at [526, 237] on div "LORATIDINE TABLET - 10MG (LORATYN)" at bounding box center [522, 254] width 180 height 54
type input "175"
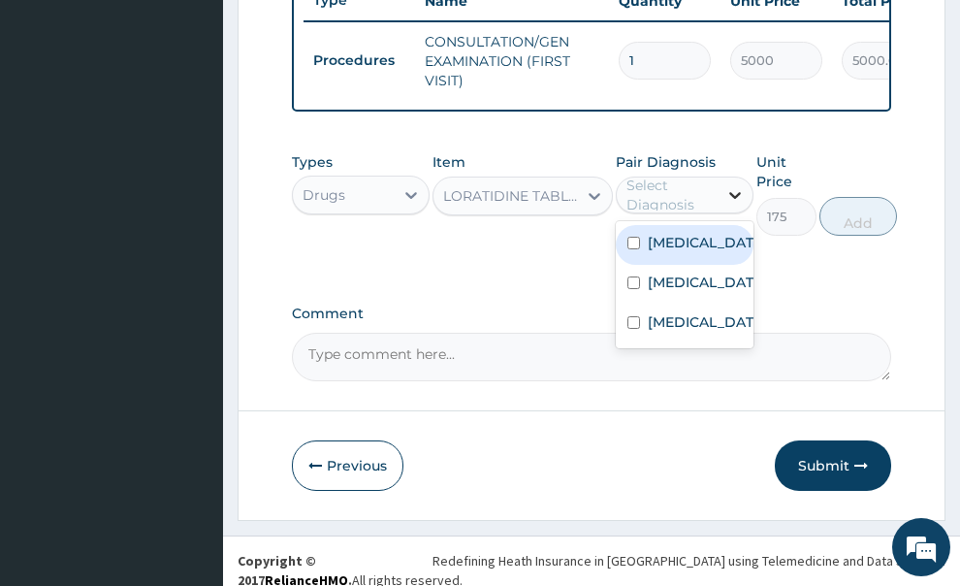
click at [734, 185] on icon at bounding box center [734, 194] width 19 height 19
click at [704, 239] on div "Pharyngitis" at bounding box center [685, 245] width 138 height 40
checkbox input "true"
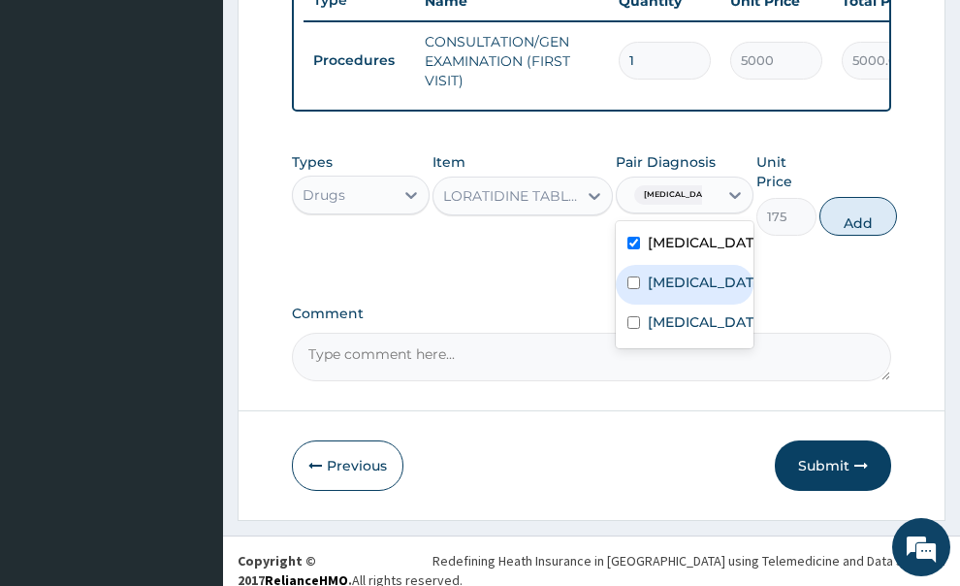
click at [695, 272] on label "Tonsillitis" at bounding box center [705, 281] width 114 height 19
checkbox input "true"
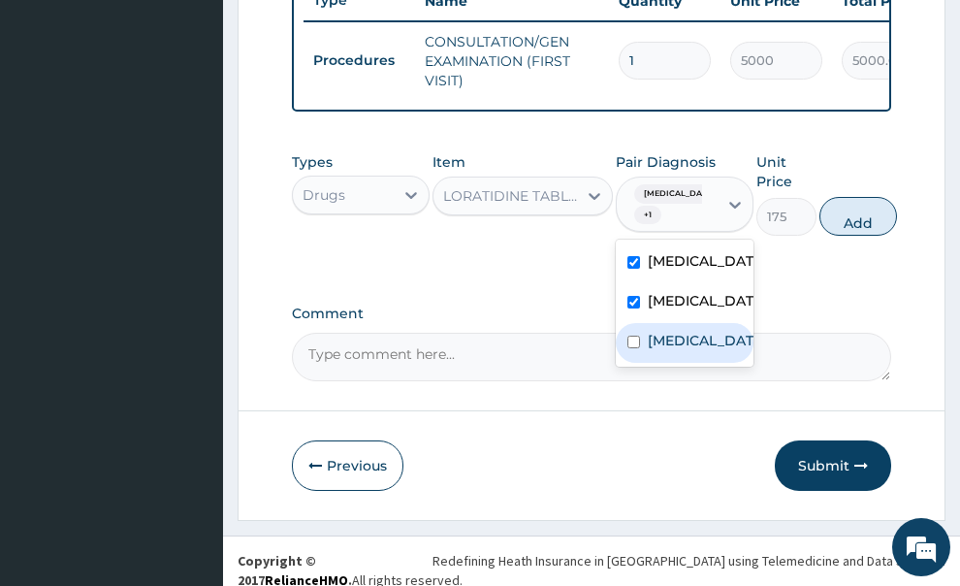
click at [634, 346] on input "checkbox" at bounding box center [633, 341] width 13 height 13
checkbox input "true"
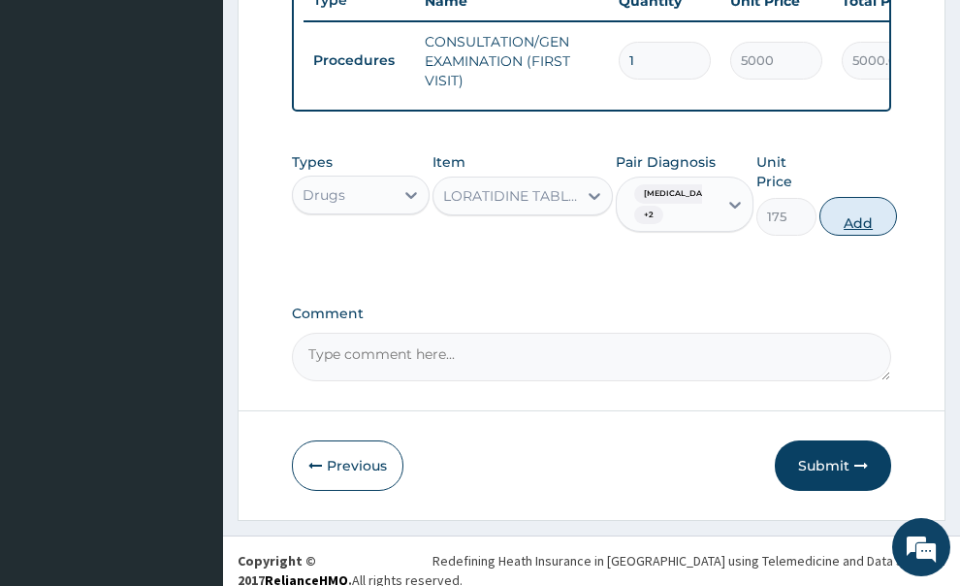
click at [827, 207] on button "Add" at bounding box center [858, 216] width 78 height 39
type input "0"
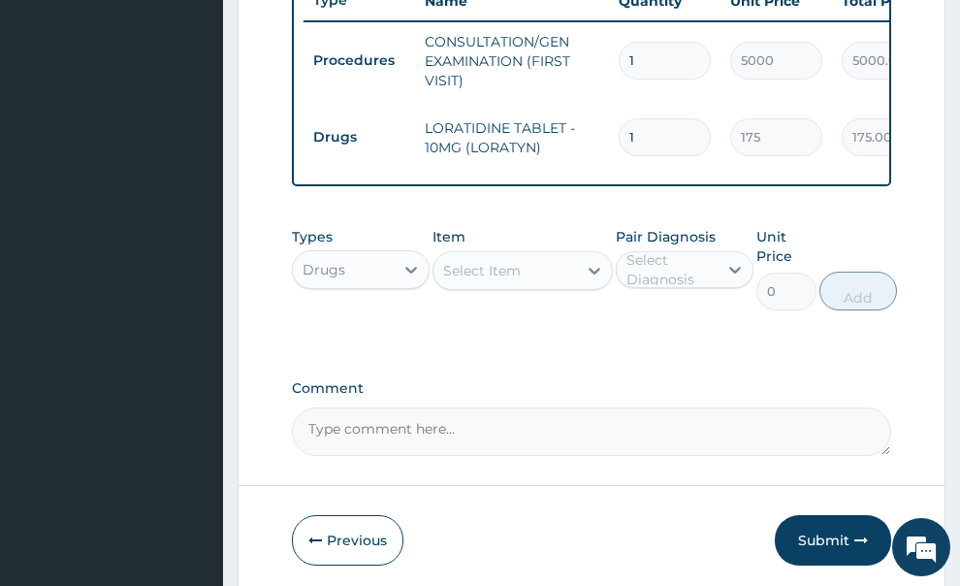
type input "0.00"
type input "5"
type input "875.00"
type input "5"
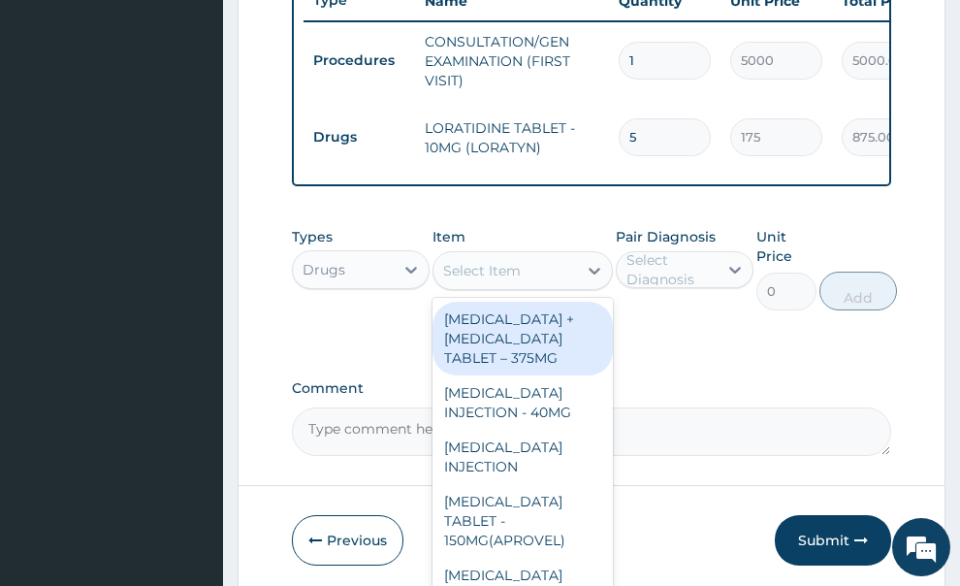
click at [540, 255] on div "Select Item" at bounding box center [505, 270] width 144 height 31
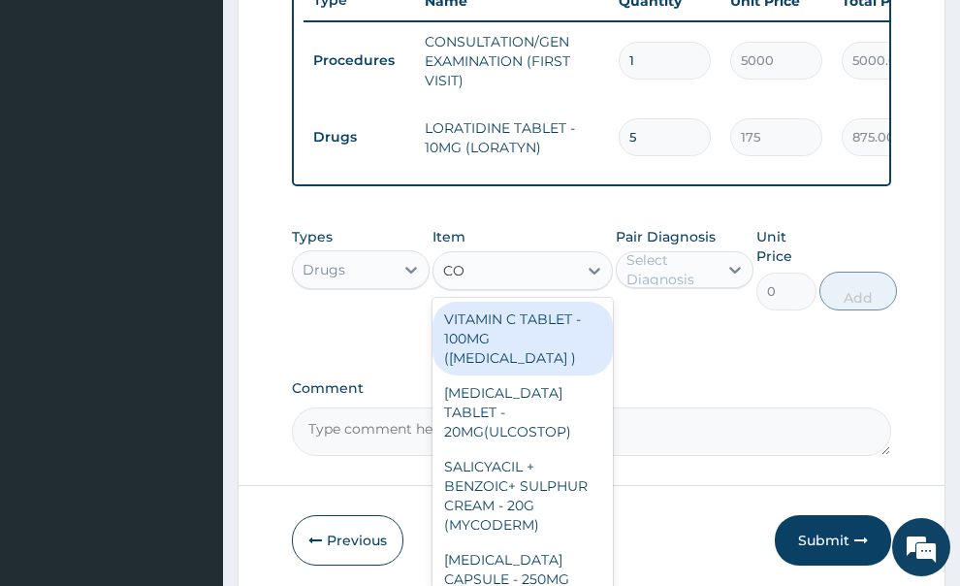
type input "COU"
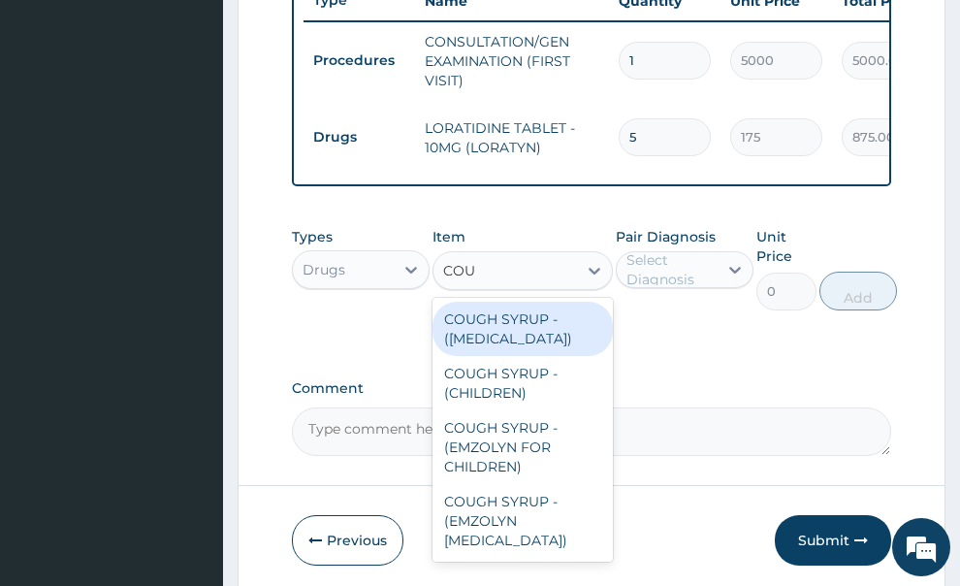
click at [533, 303] on div "COUGH SYRUP - (EXPECTORANT)" at bounding box center [522, 329] width 180 height 54
type input "2000"
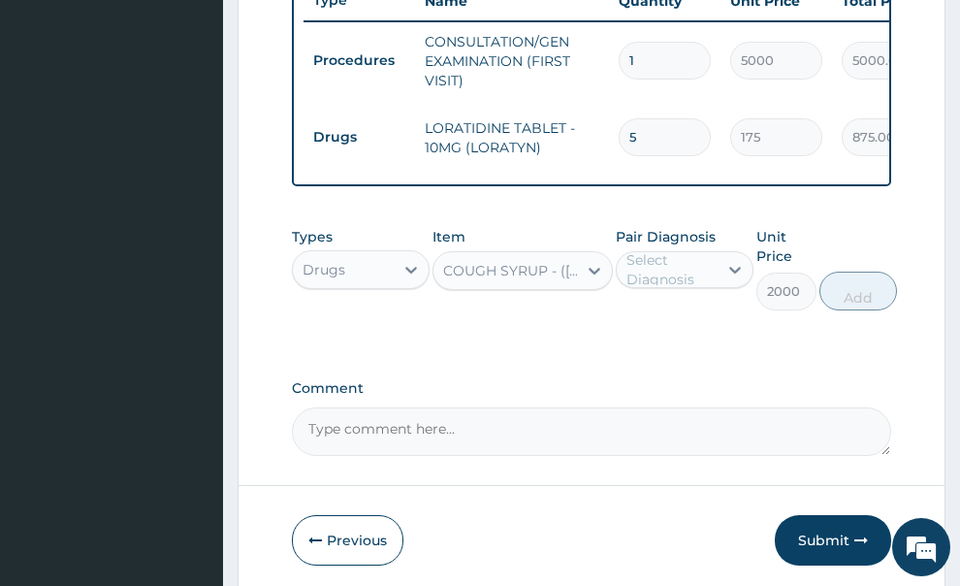
drag, startPoint x: 819, startPoint y: 511, endPoint x: 569, endPoint y: 449, distance: 257.7
click at [571, 450] on form "Step 2 of 2 PA Code / Prescription Code Enter Code(Secondary Care Only) Encount…" at bounding box center [592, 79] width 708 height 1035
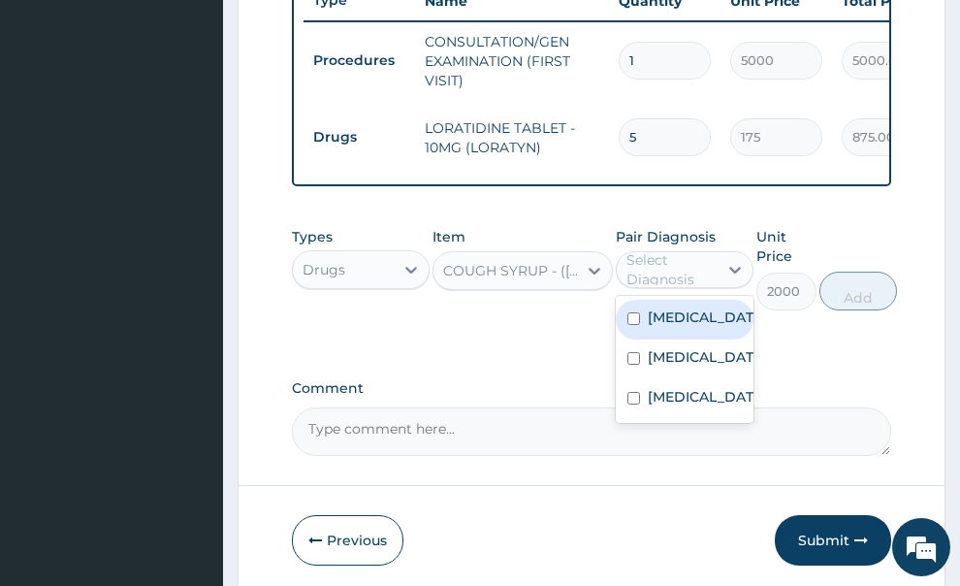
click at [715, 250] on div "Select Diagnosis" at bounding box center [670, 269] width 89 height 39
click at [698, 300] on div "Pharyngitis" at bounding box center [685, 320] width 138 height 40
checkbox input "true"
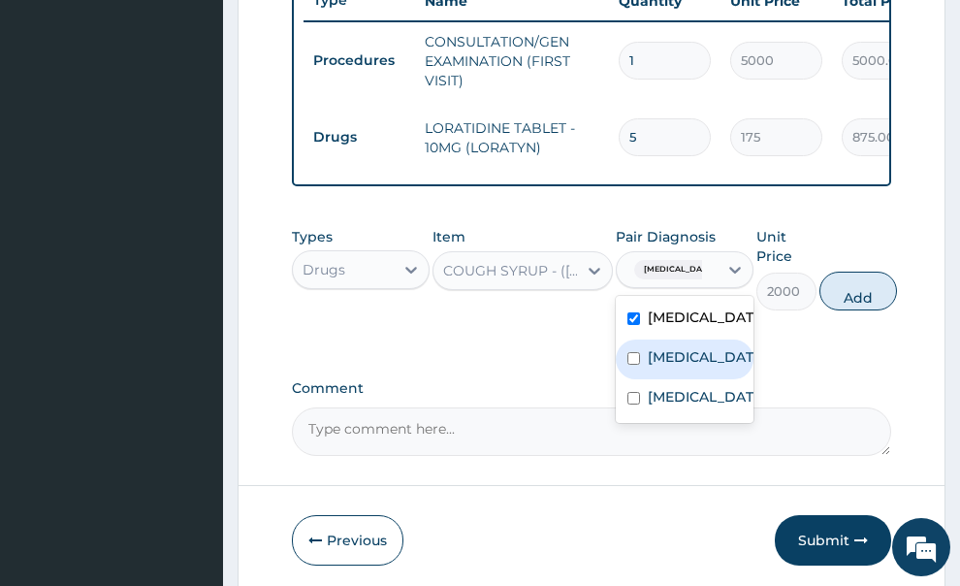
click at [684, 339] on div "Tonsillitis" at bounding box center [685, 359] width 138 height 40
checkbox input "true"
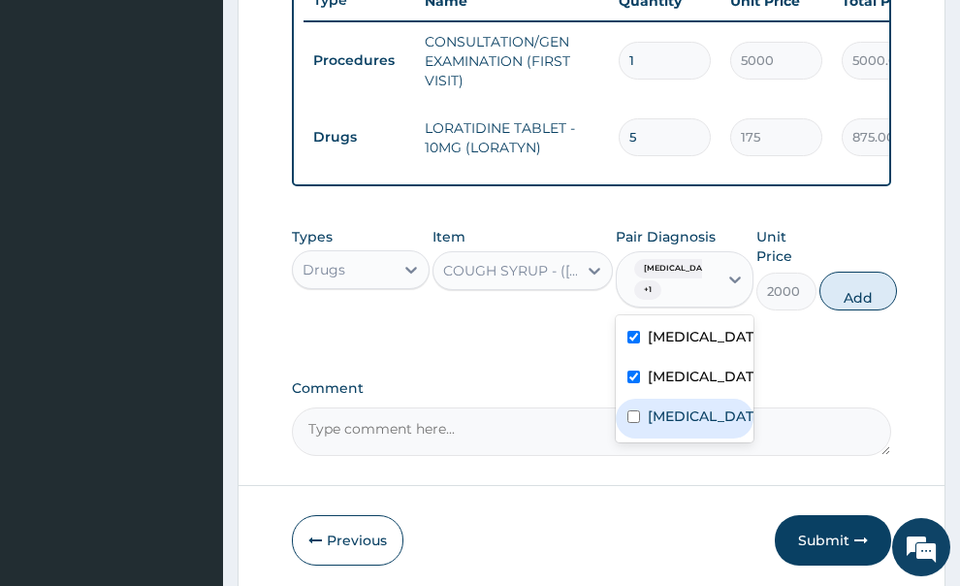
click at [660, 410] on label "Upper respiratory infection" at bounding box center [705, 415] width 114 height 19
checkbox input "true"
click at [856, 271] on button "Add" at bounding box center [858, 290] width 78 height 39
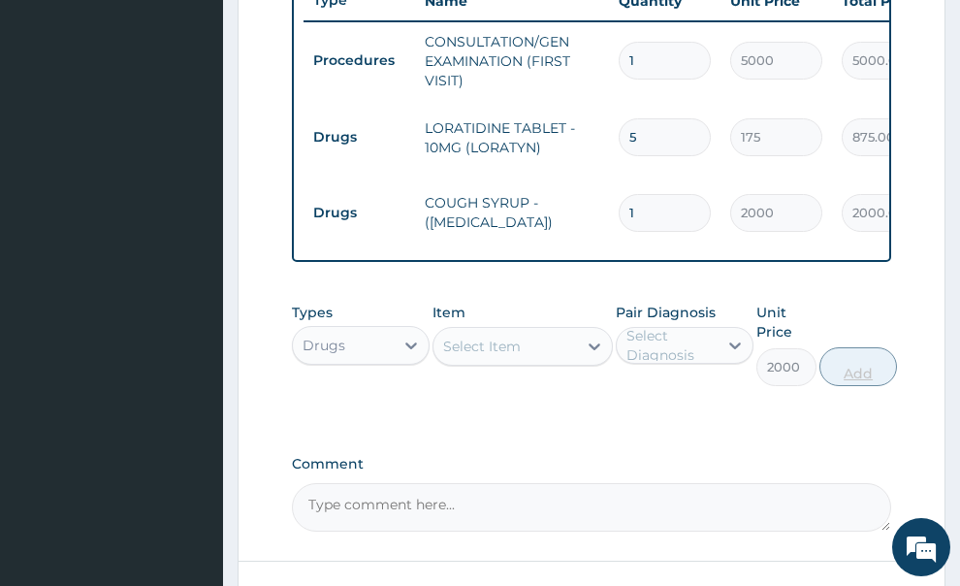
type input "0"
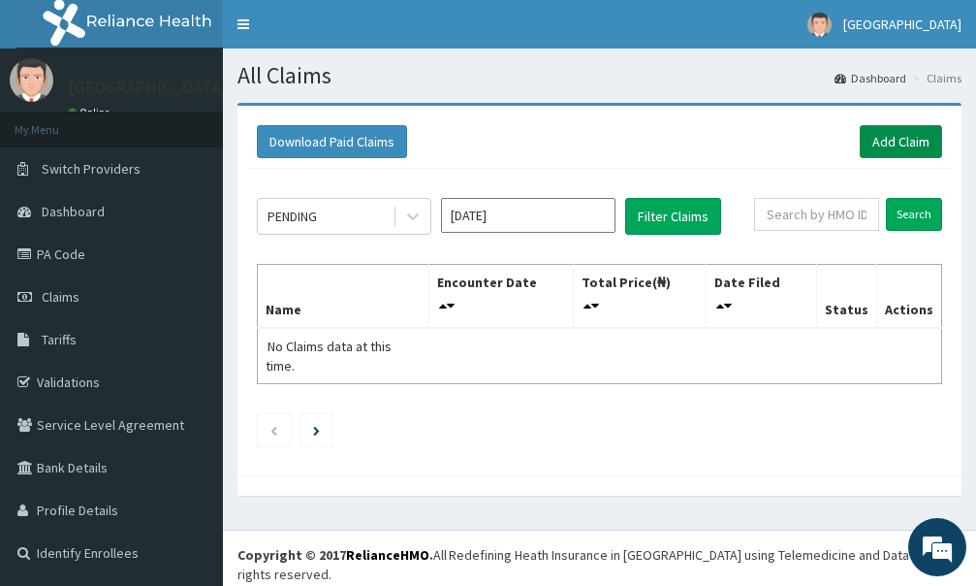
click at [869, 144] on link "Add Claim" at bounding box center [901, 141] width 82 height 33
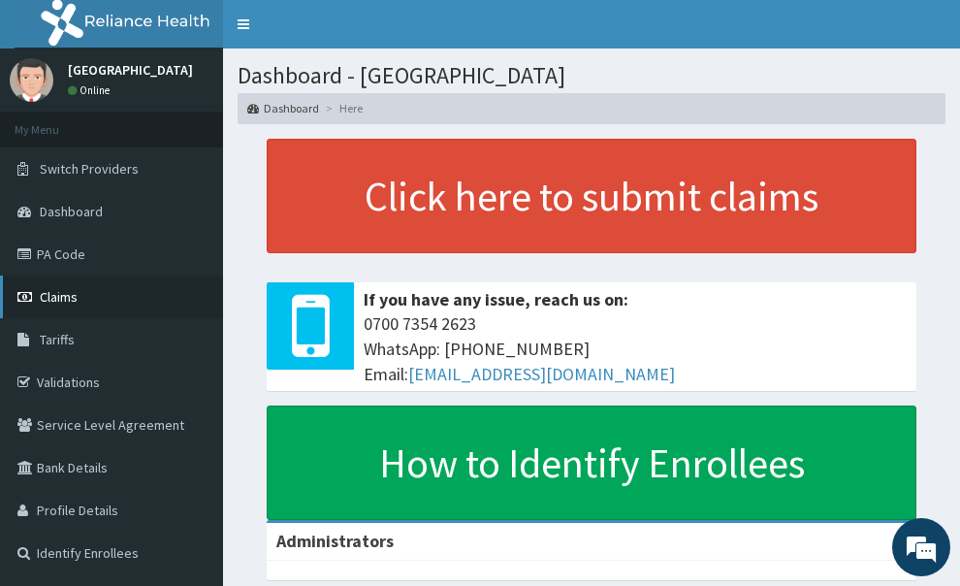
click at [80, 305] on link "Claims" at bounding box center [111, 296] width 223 height 43
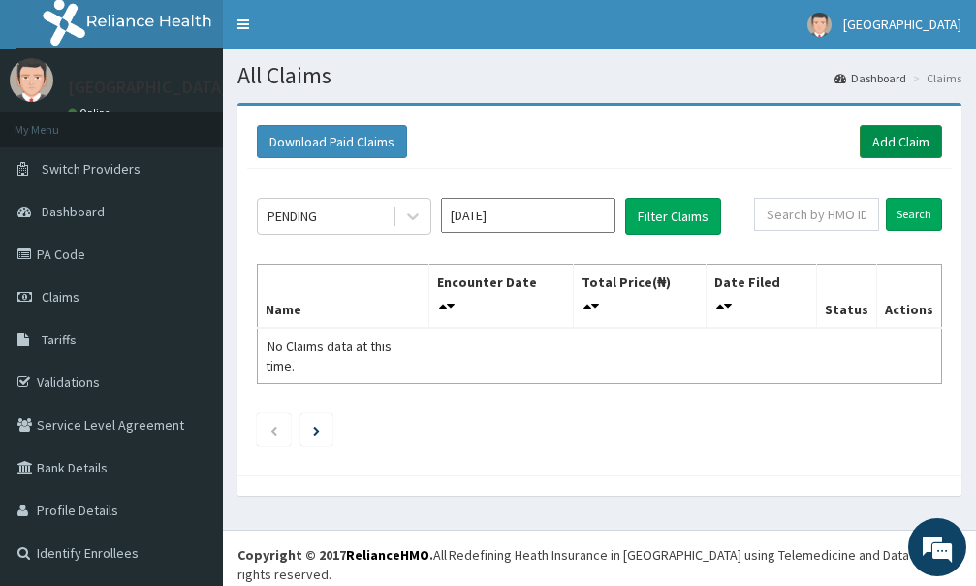
click at [860, 133] on link "Add Claim" at bounding box center [901, 141] width 82 height 33
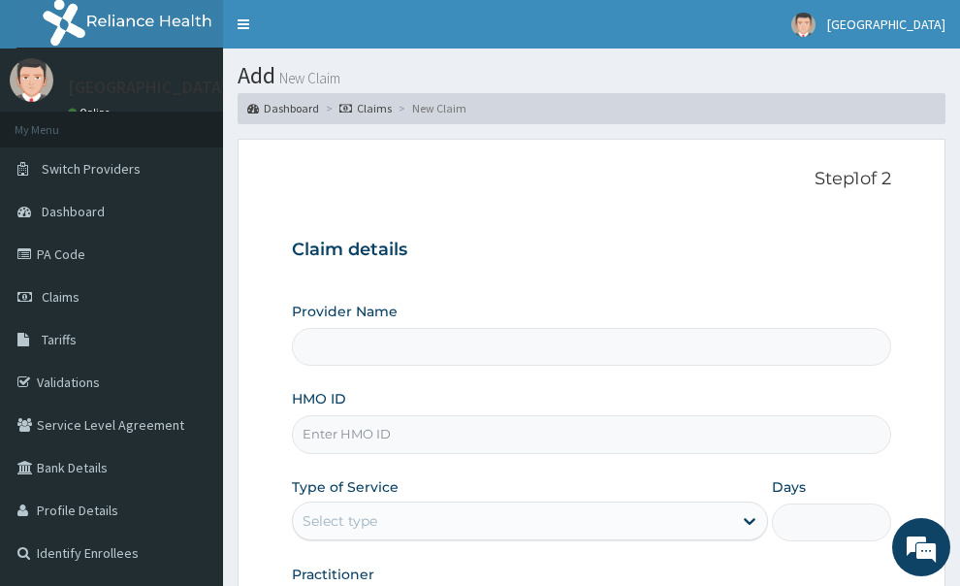
click at [343, 415] on input "HMO ID" at bounding box center [592, 434] width 600 height 38
type input "[GEOGRAPHIC_DATA]"
paste input "AMO/10023/B"
type input "AMO/10023/B"
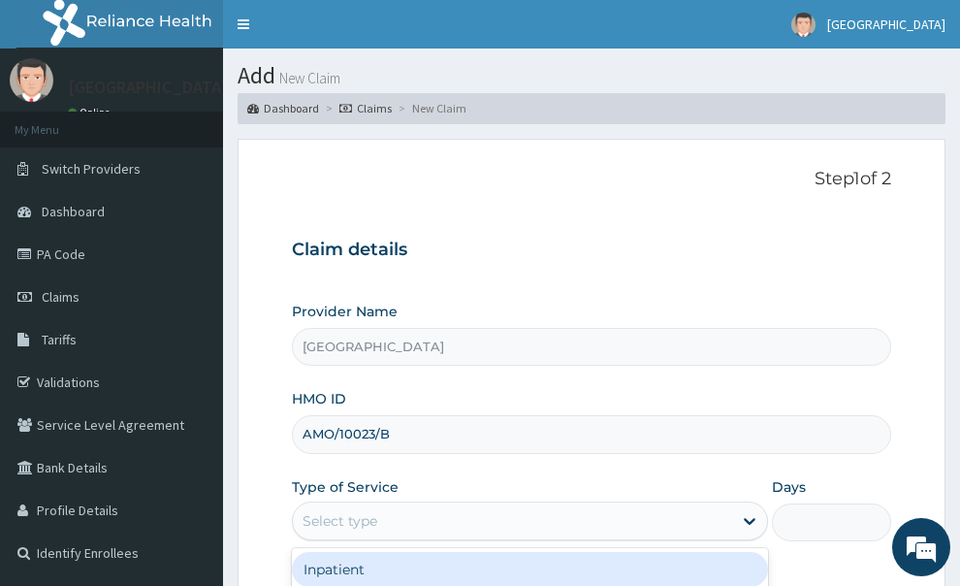
click at [388, 505] on div "Select type" at bounding box center [513, 520] width 440 height 31
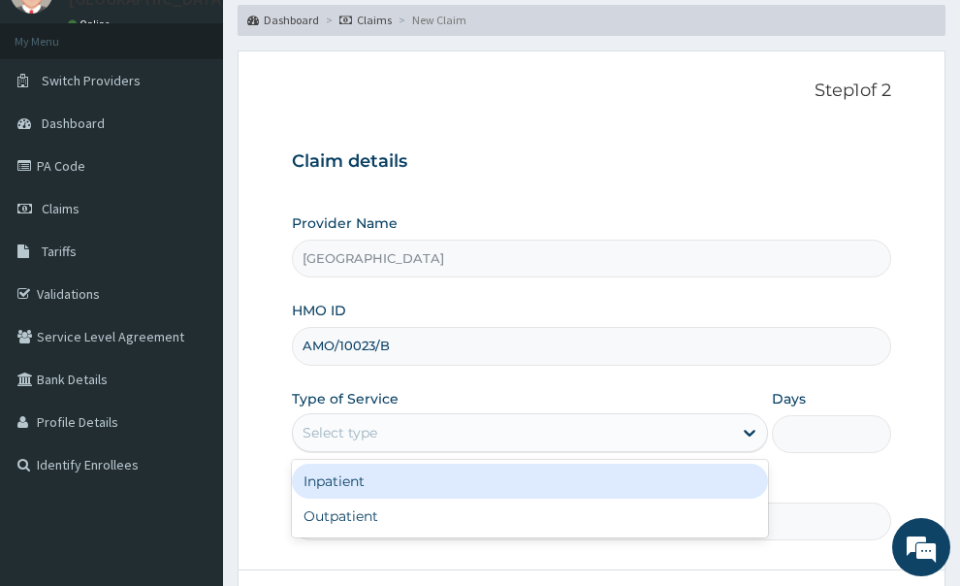
scroll to position [194, 0]
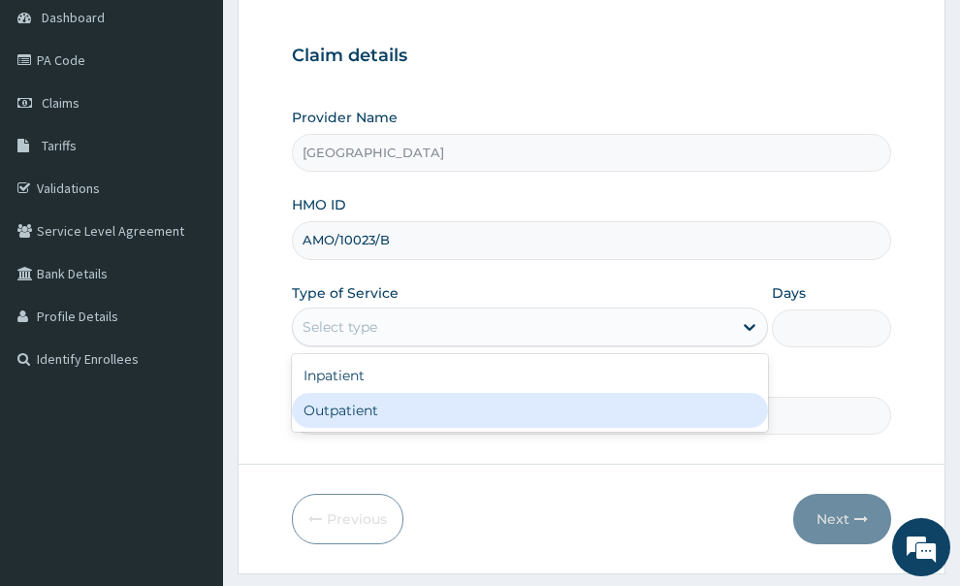
click at [454, 393] on div "Outpatient" at bounding box center [530, 410] width 477 height 35
type input "1"
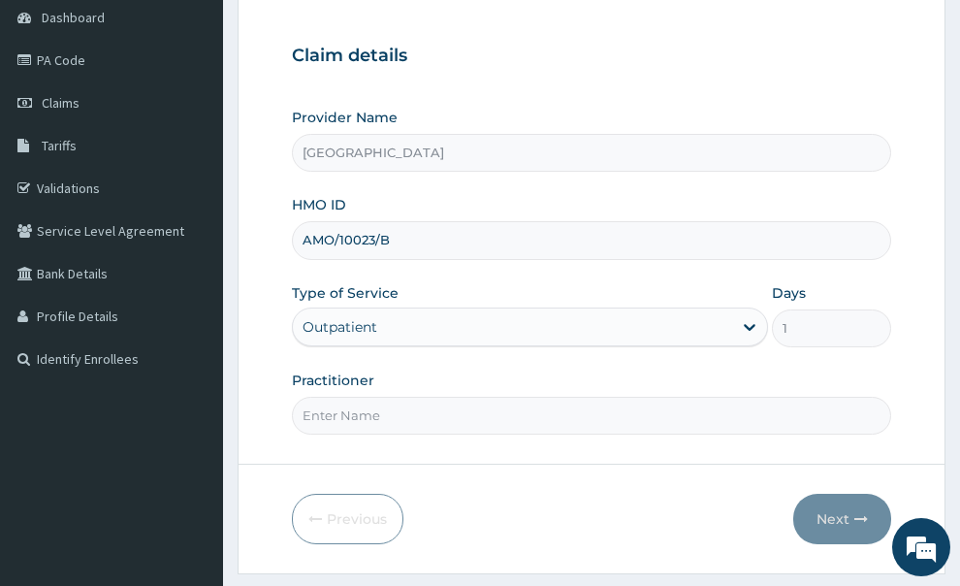
click at [484, 397] on input "Practitioner" at bounding box center [592, 416] width 600 height 38
type input "GP"
click at [833, 494] on button "Next" at bounding box center [842, 519] width 98 height 50
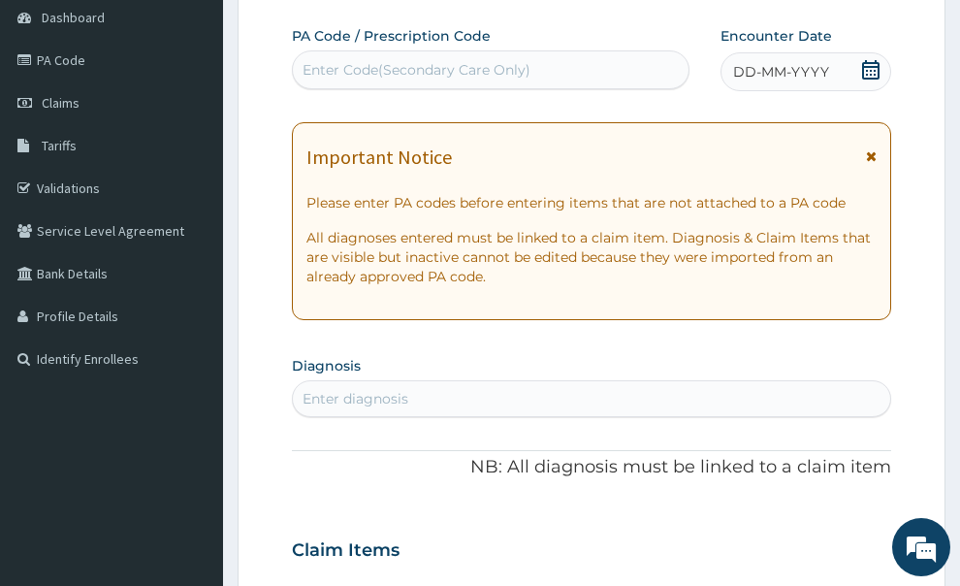
click at [871, 149] on icon at bounding box center [871, 156] width 11 height 14
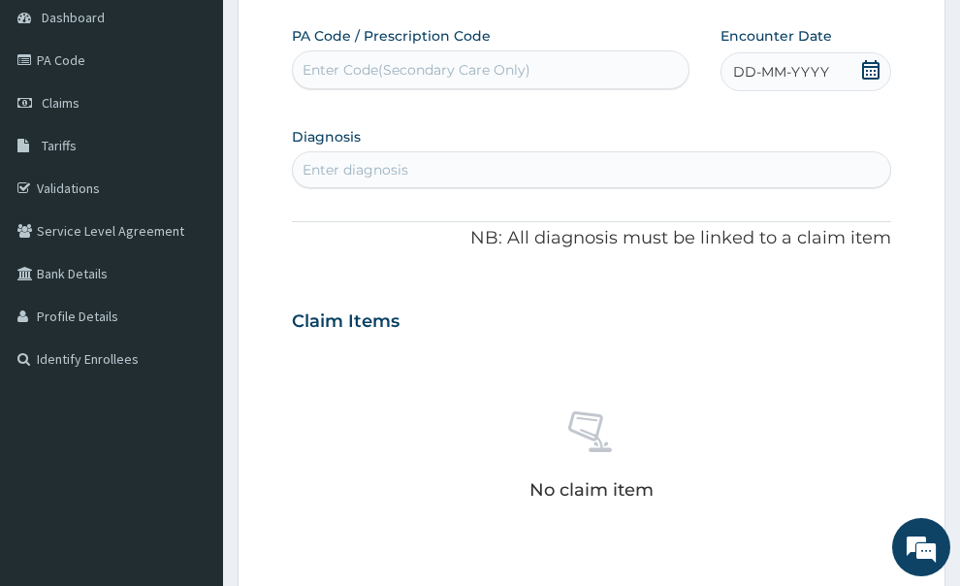
click at [864, 60] on icon at bounding box center [870, 69] width 17 height 19
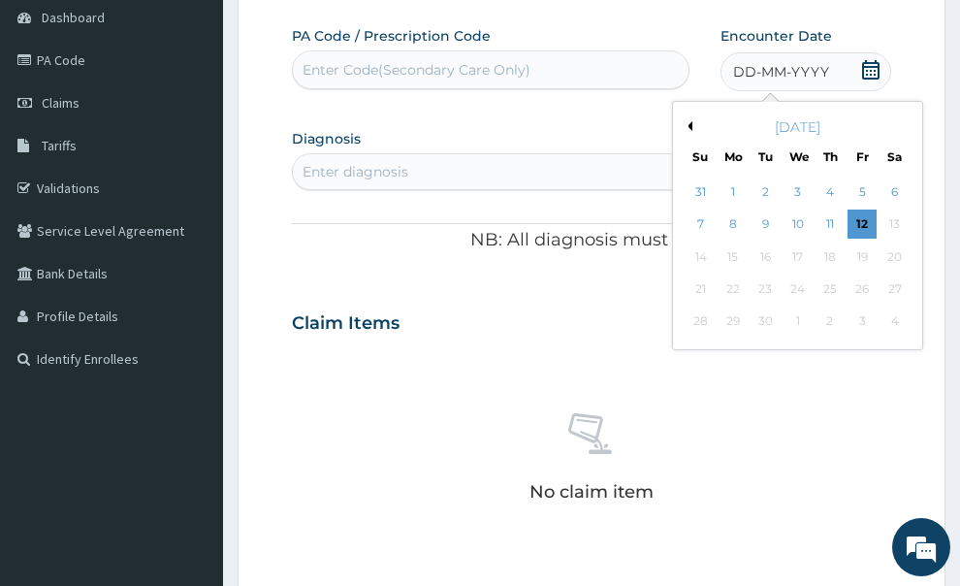
click at [689, 121] on button "Previous Month" at bounding box center [688, 126] width 10 height 10
click at [887, 210] on div "9" at bounding box center [894, 224] width 29 height 29
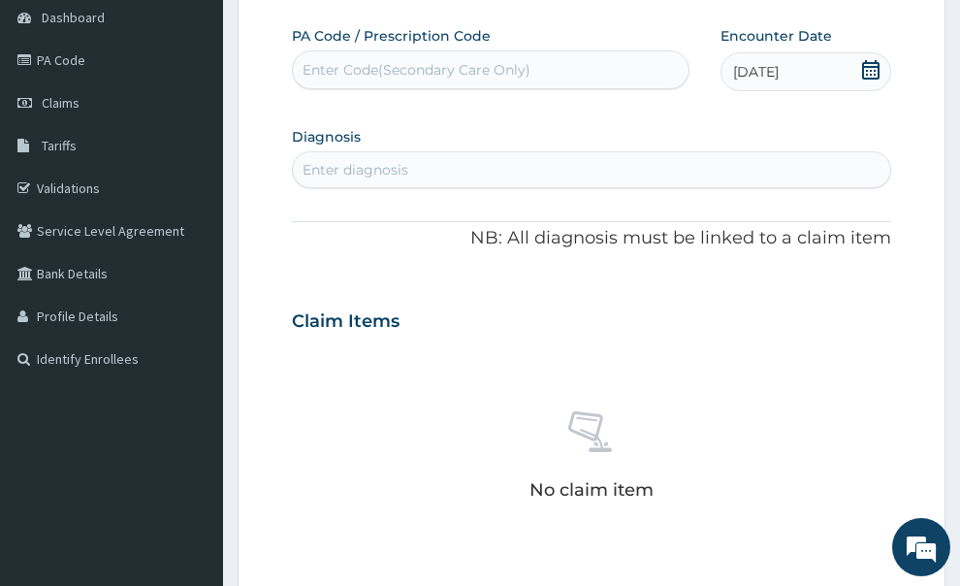
click at [391, 160] on div "Enter diagnosis" at bounding box center [356, 169] width 106 height 19
type input "MALAR"
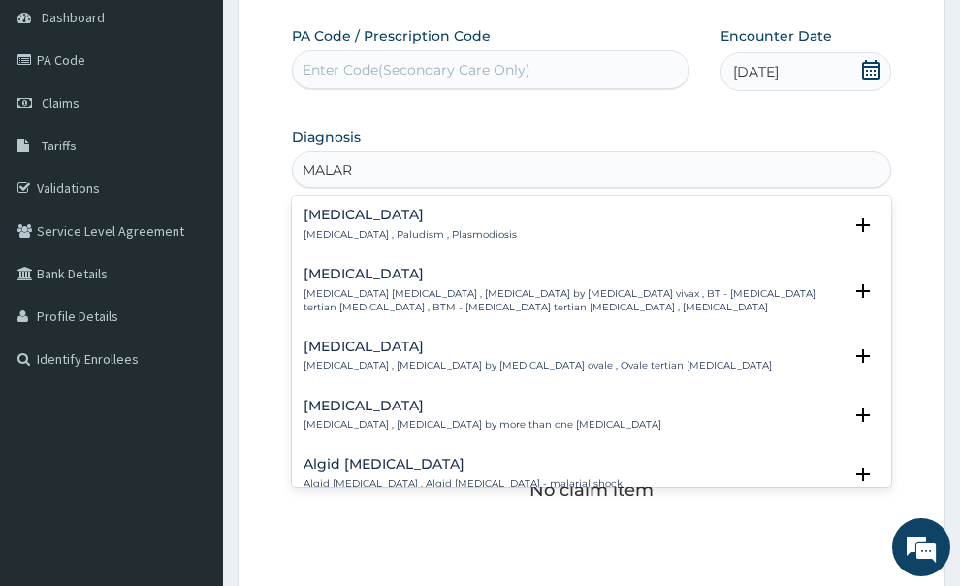
click at [542, 207] on div "[MEDICAL_DATA] [MEDICAL_DATA] , Paludism , Plasmodiosis" at bounding box center [591, 224] width 577 height 34
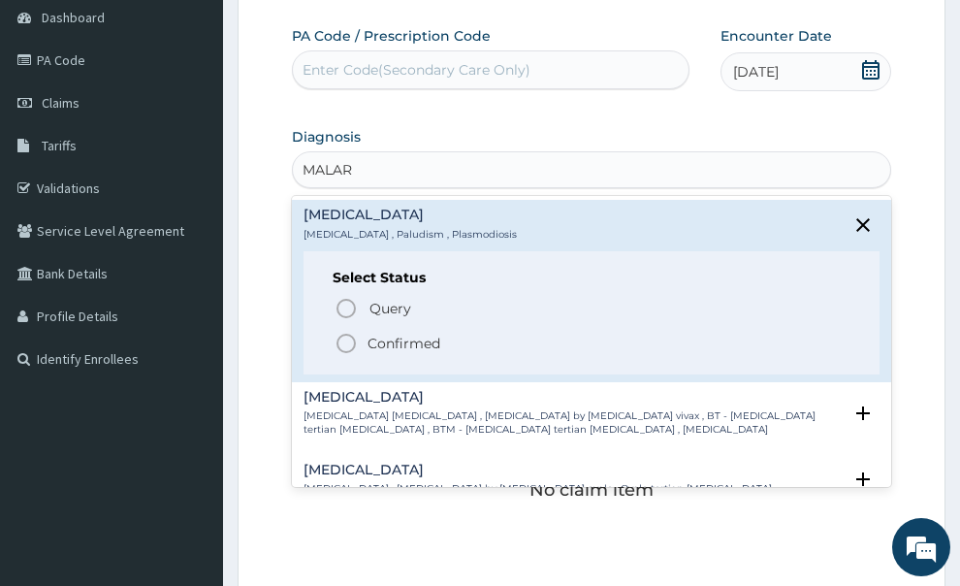
click at [347, 332] on icon "status option filled" at bounding box center [346, 343] width 23 height 23
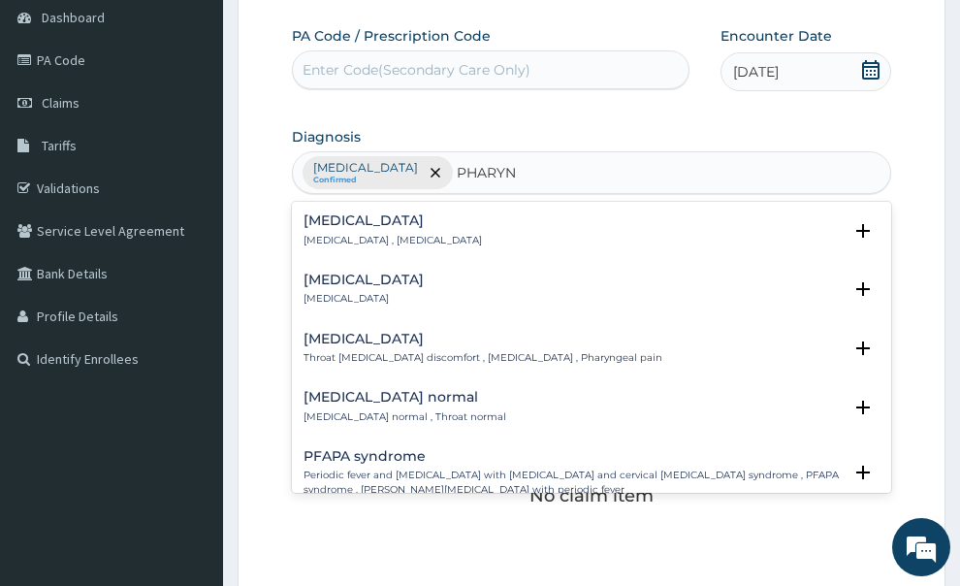
type input "PHARYNG"
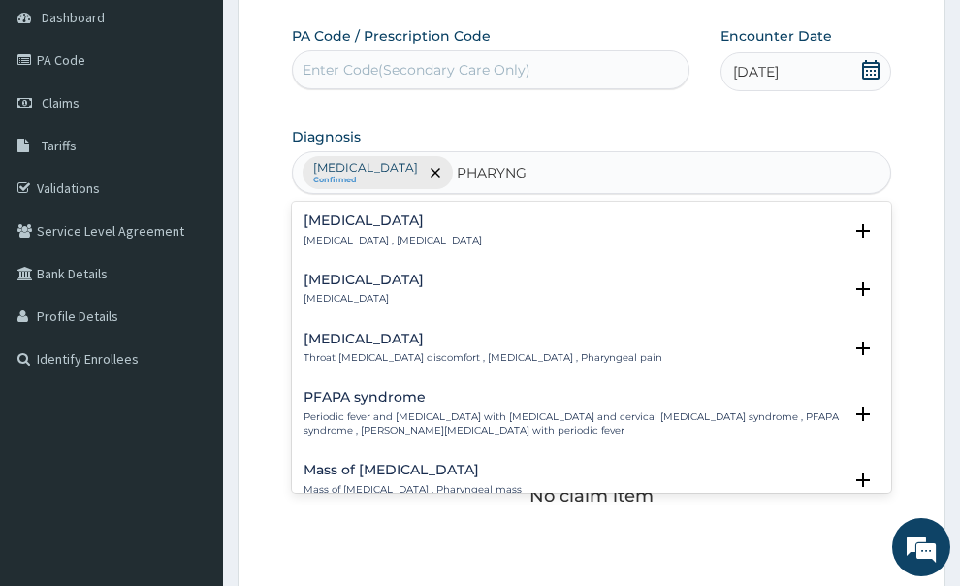
click at [420, 272] on div "[MEDICAL_DATA] [MEDICAL_DATA]" at bounding box center [591, 289] width 577 height 34
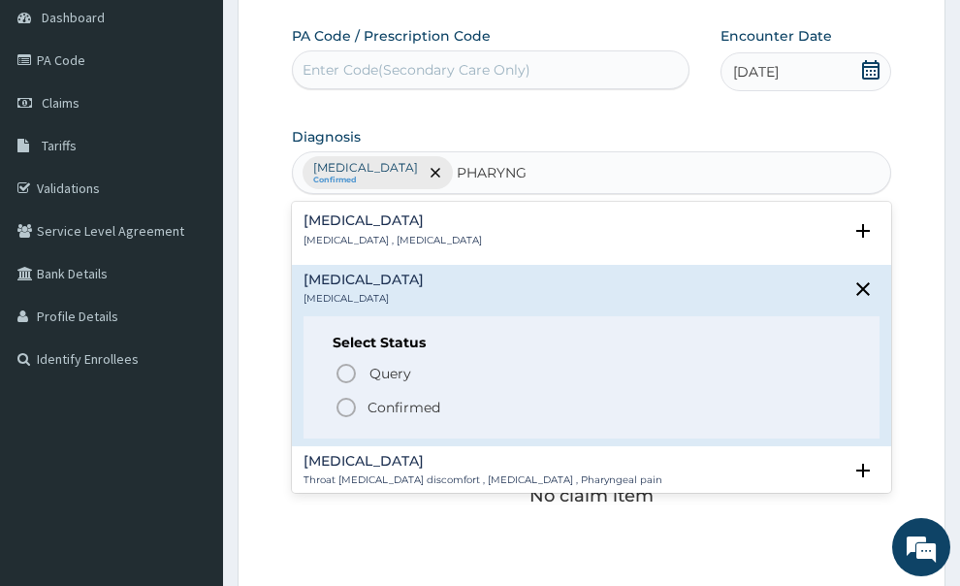
click at [344, 396] on icon "status option filled" at bounding box center [346, 407] width 23 height 23
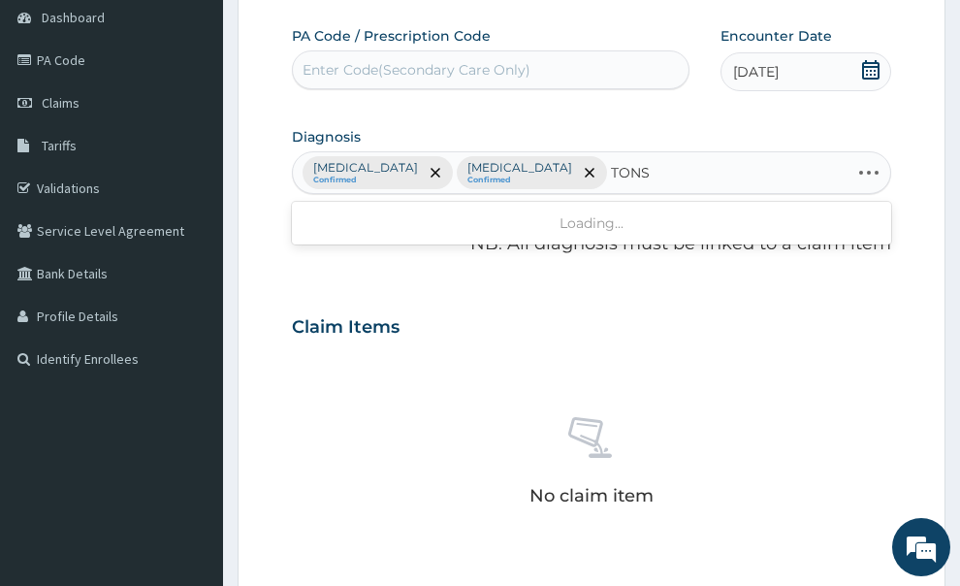
type input "TONSI"
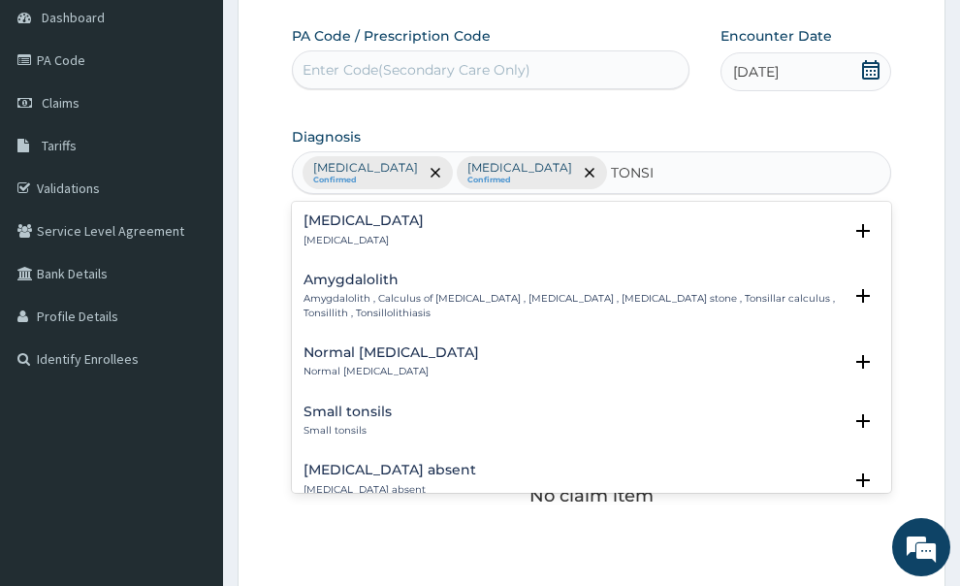
click at [388, 213] on div "[MEDICAL_DATA] [MEDICAL_DATA]" at bounding box center [591, 230] width 577 height 34
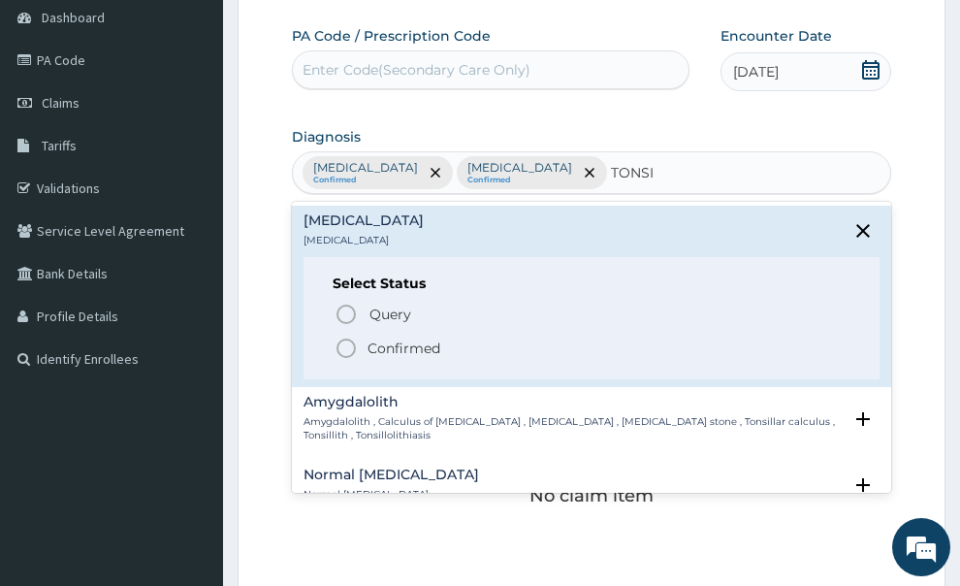
click at [340, 336] on icon "status option filled" at bounding box center [346, 347] width 23 height 23
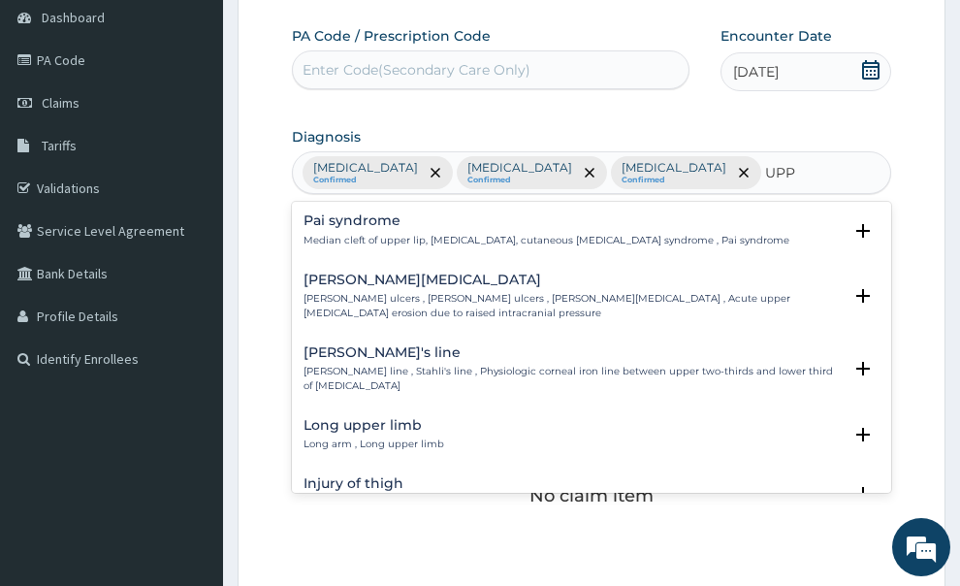
type input "UPP"
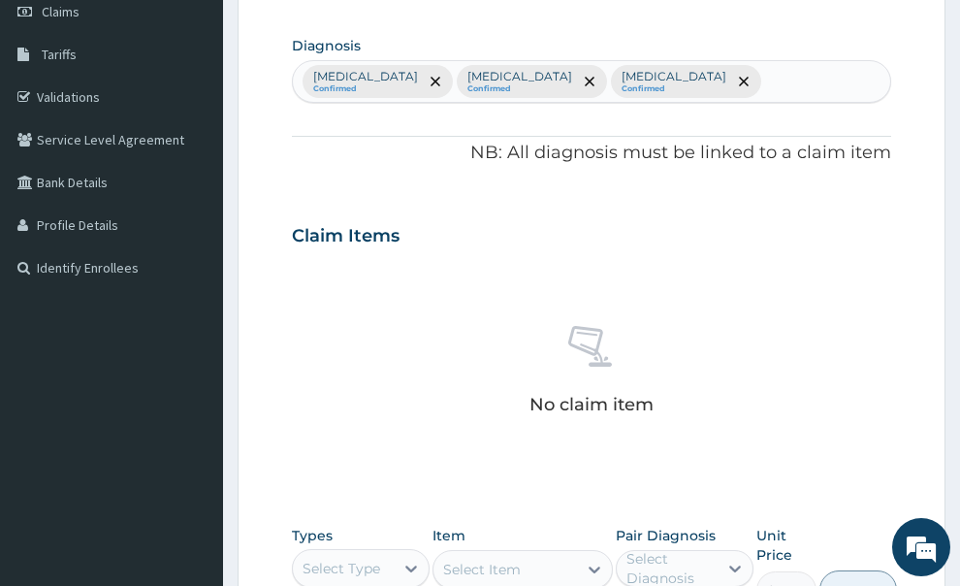
scroll to position [388, 0]
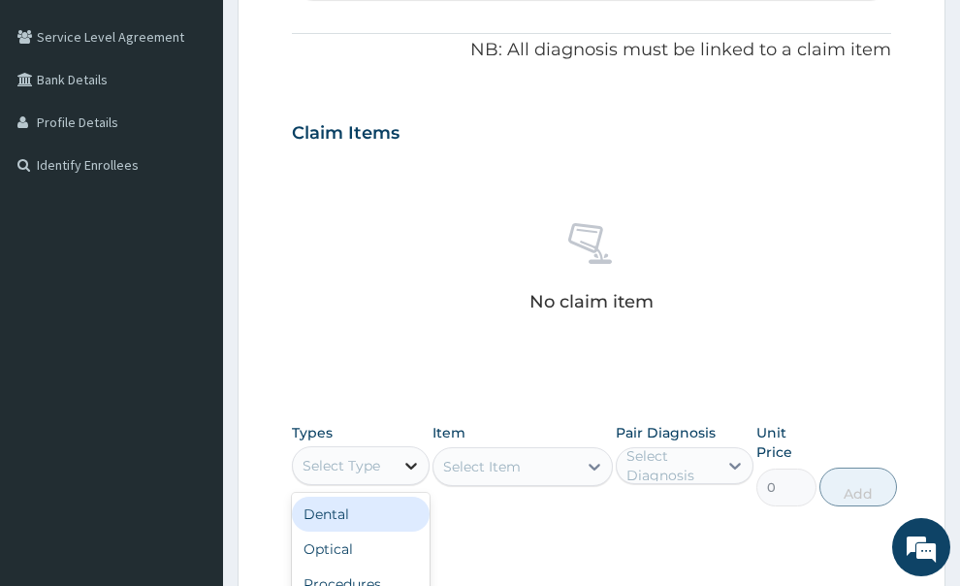
click at [397, 448] on div at bounding box center [411, 465] width 35 height 35
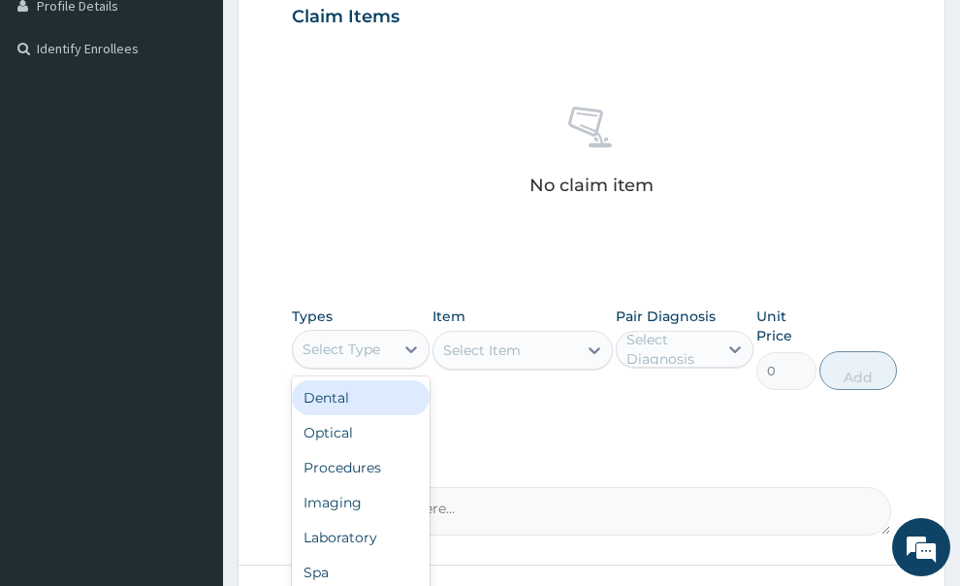
scroll to position [582, 0]
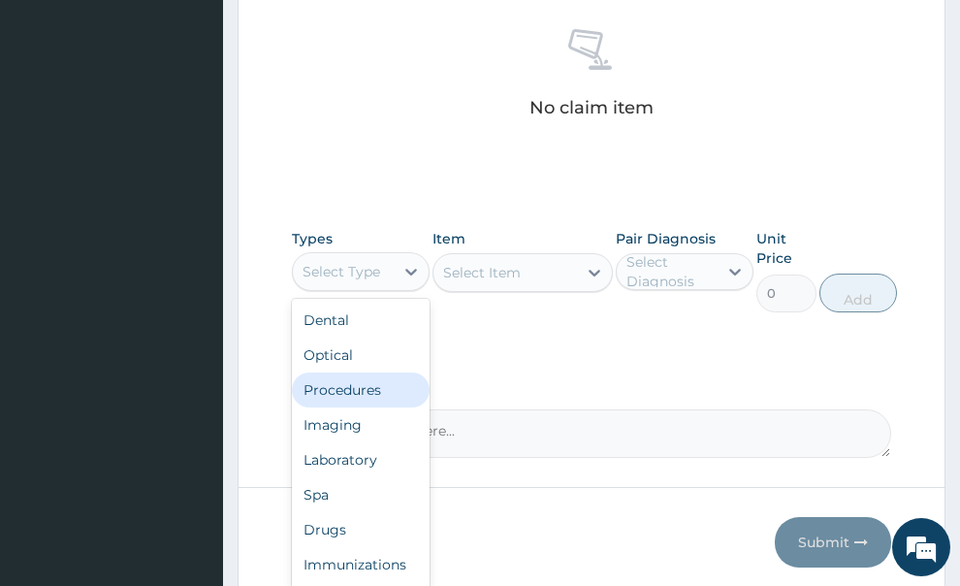
click at [367, 372] on div "Procedures" at bounding box center [361, 389] width 138 height 35
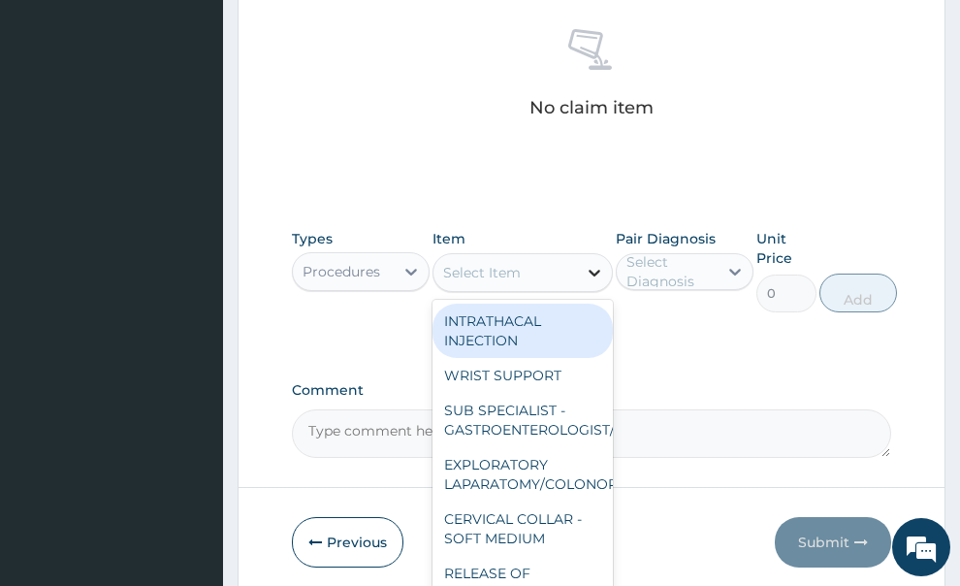
click at [590, 255] on div at bounding box center [594, 272] width 35 height 35
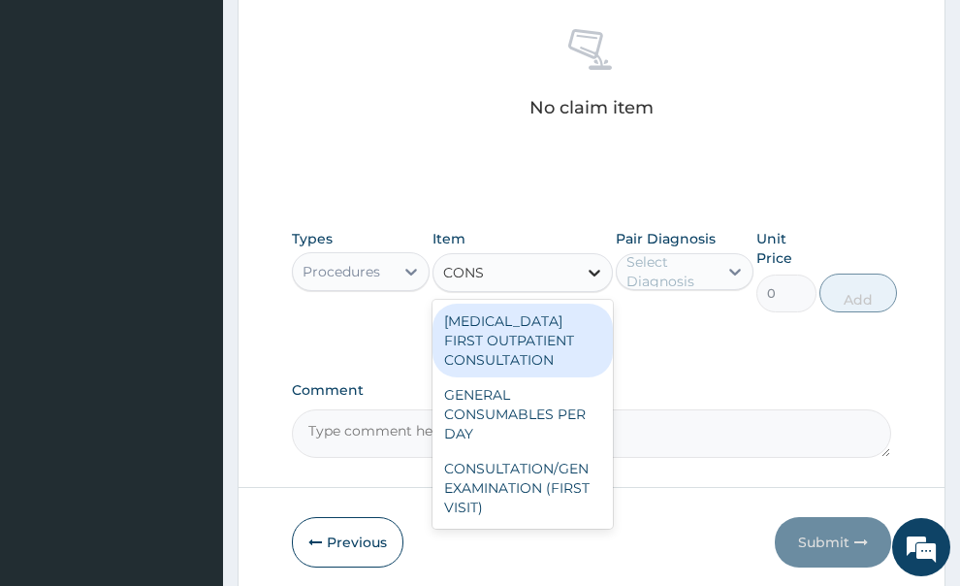
type input "CONSU"
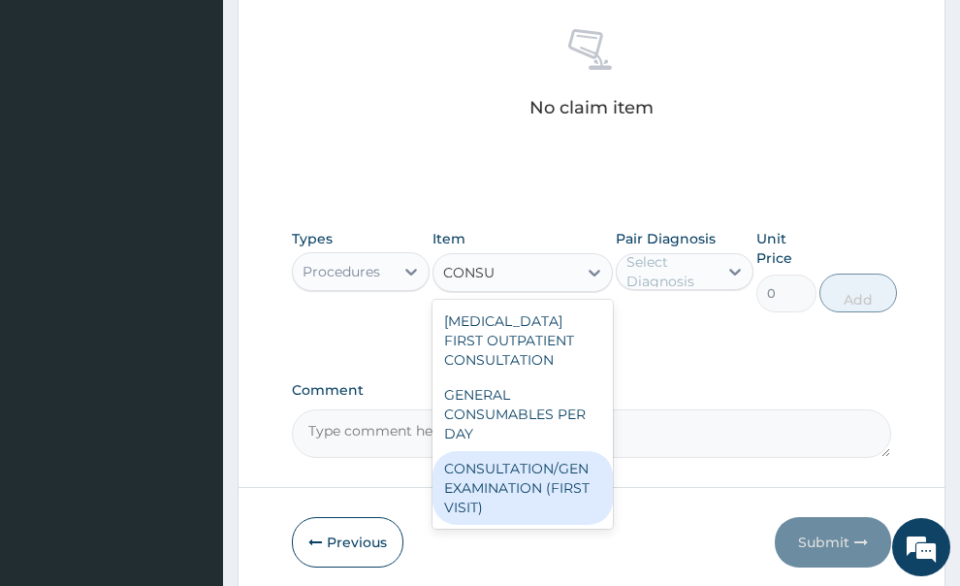
click at [557, 451] on div "CONSULTATION/GEN EXAMINATION (FIRST VISIT)" at bounding box center [522, 488] width 180 height 74
type input "5000"
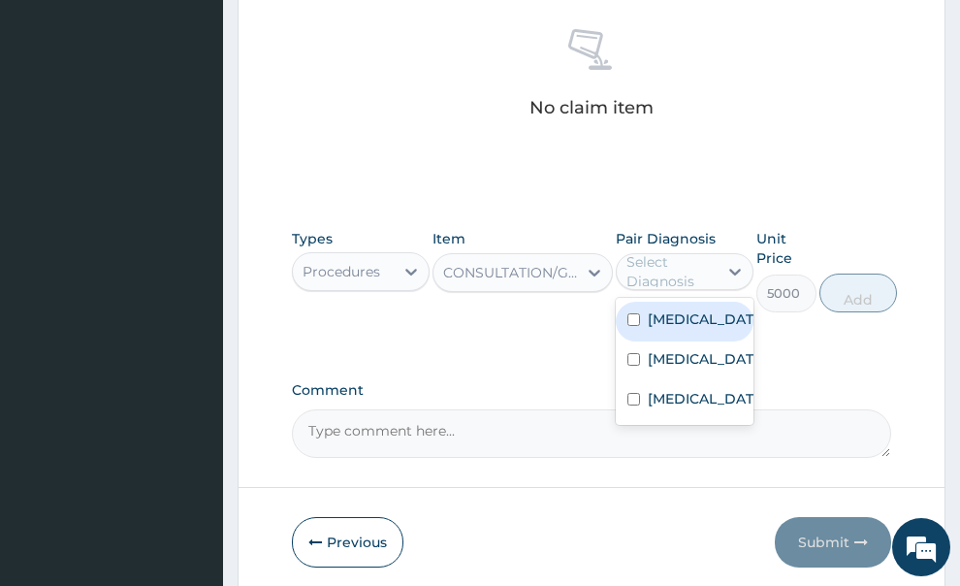
click at [692, 252] on div "Select Diagnosis" at bounding box center [670, 271] width 89 height 39
click at [676, 309] on label "[MEDICAL_DATA]" at bounding box center [705, 318] width 114 height 19
checkbox input "true"
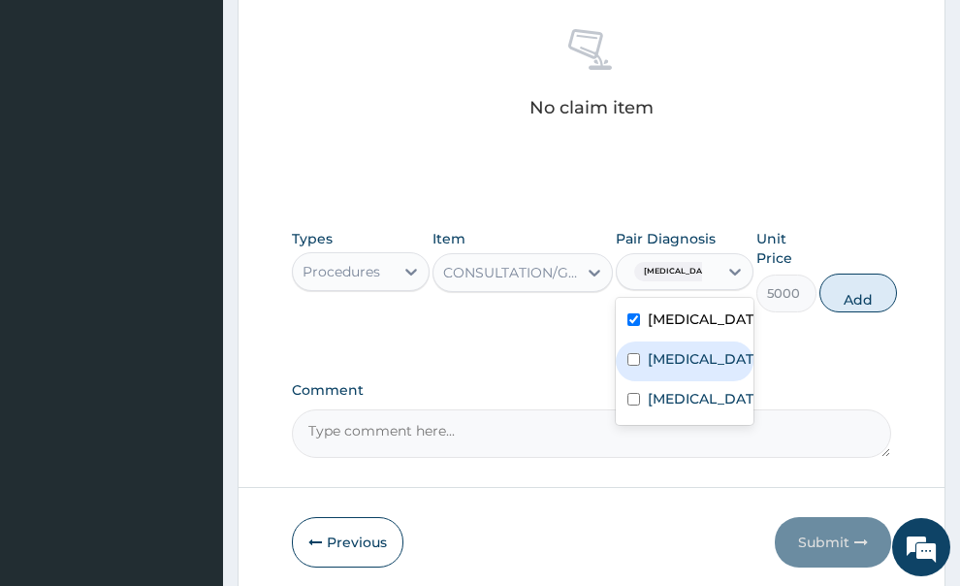
click at [649, 349] on label "Pharyngitis" at bounding box center [705, 358] width 114 height 19
checkbox input "true"
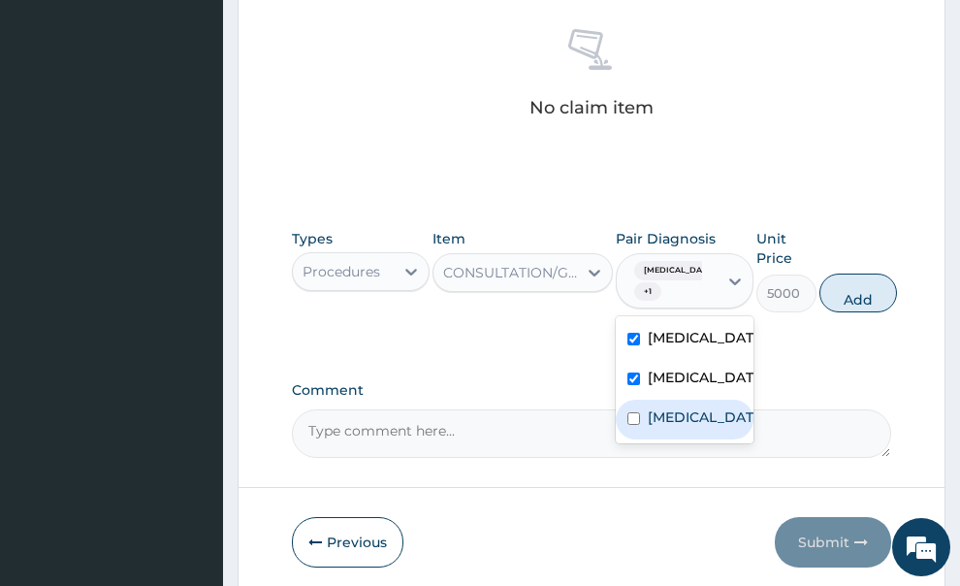
click at [641, 399] on div "Tonsillitis" at bounding box center [685, 419] width 138 height 40
checkbox input "true"
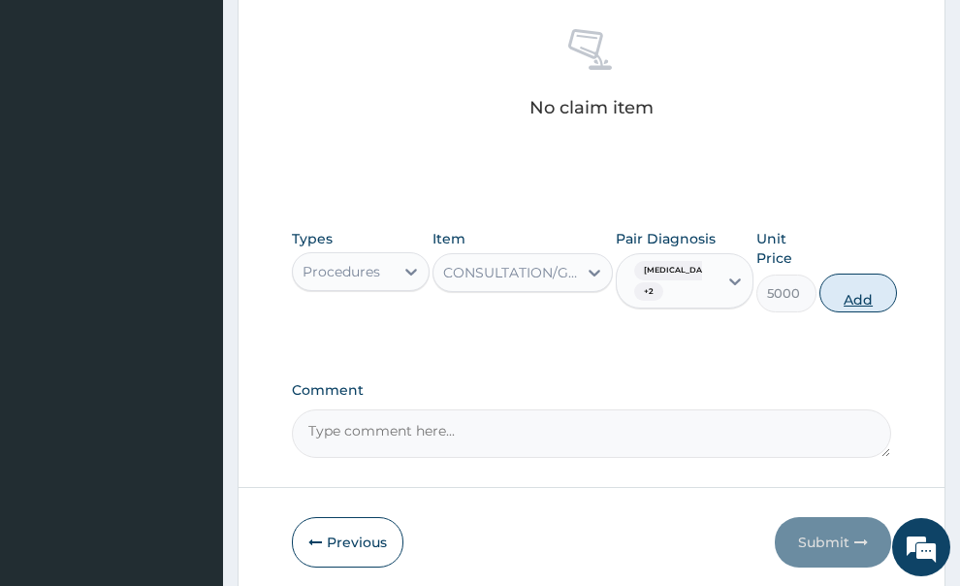
click at [832, 273] on button "Add" at bounding box center [858, 292] width 78 height 39
type input "0"
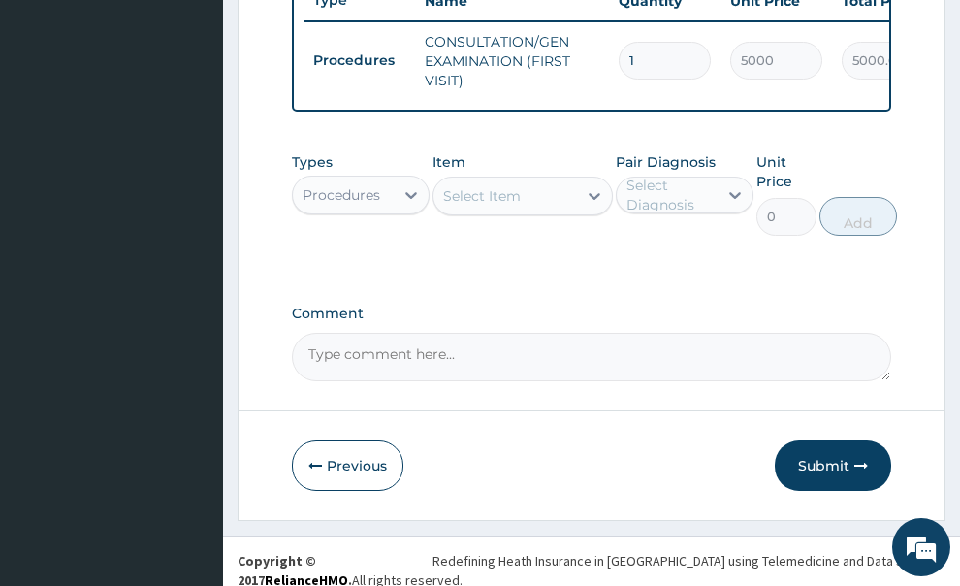
click at [384, 179] on div "Procedures" at bounding box center [343, 194] width 101 height 31
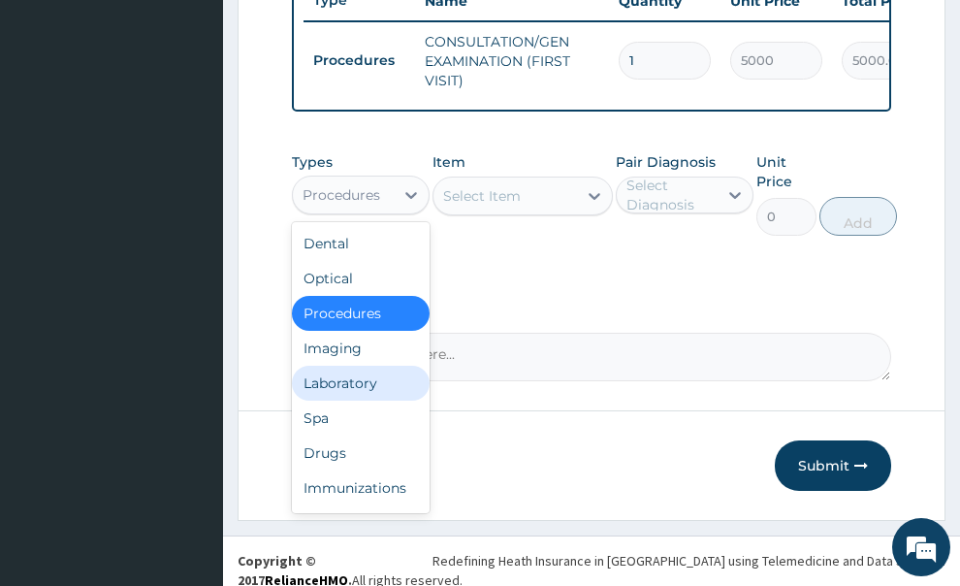
click at [367, 371] on div "Laboratory" at bounding box center [361, 383] width 138 height 35
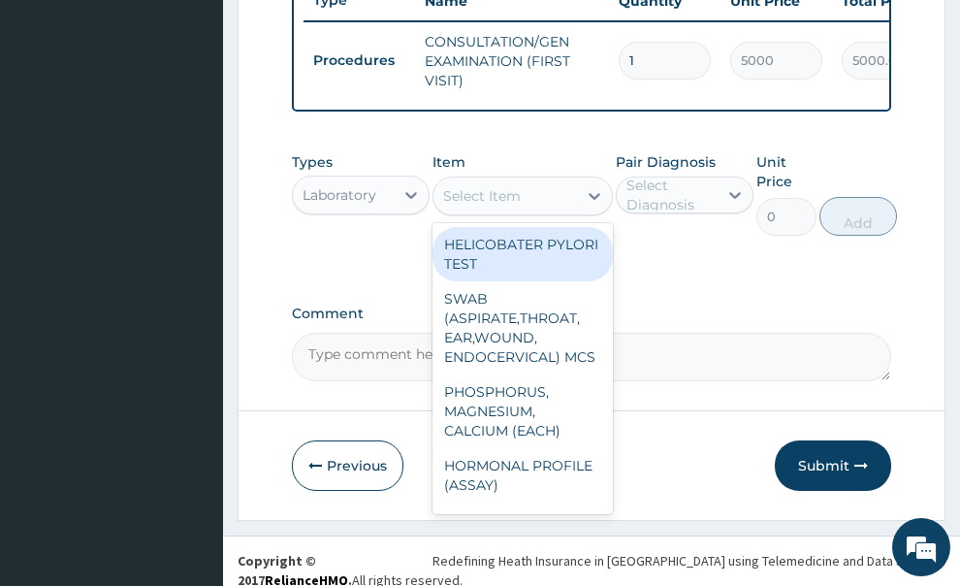
click at [564, 180] on div "Select Item" at bounding box center [505, 195] width 144 height 31
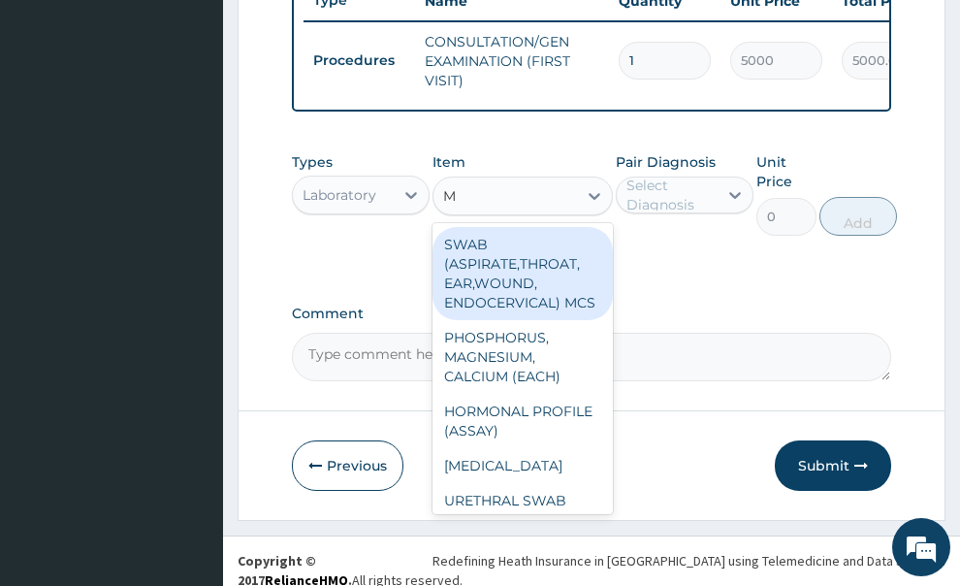
type input "MP"
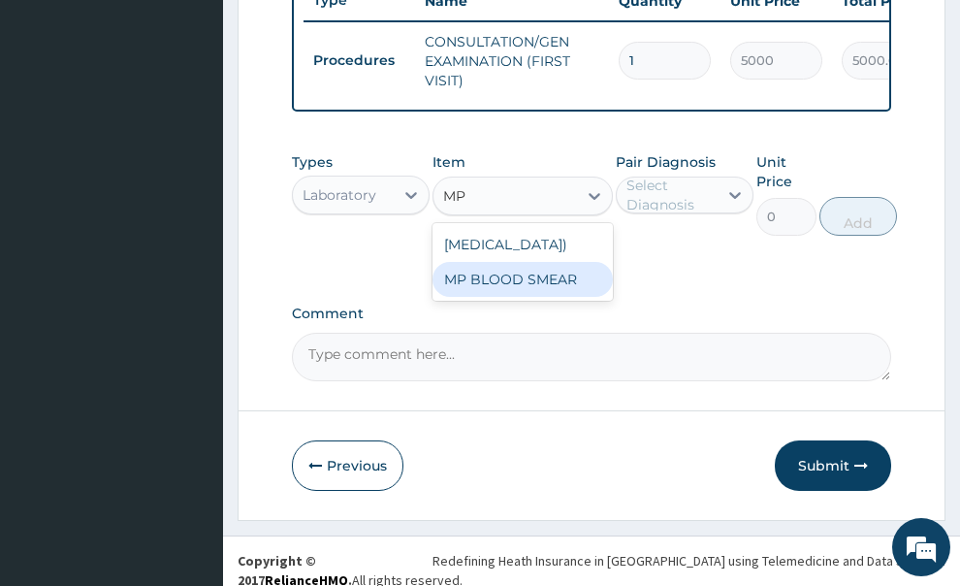
click at [544, 275] on div "MP BLOOD SMEAR" at bounding box center [522, 279] width 180 height 35
type input "2500"
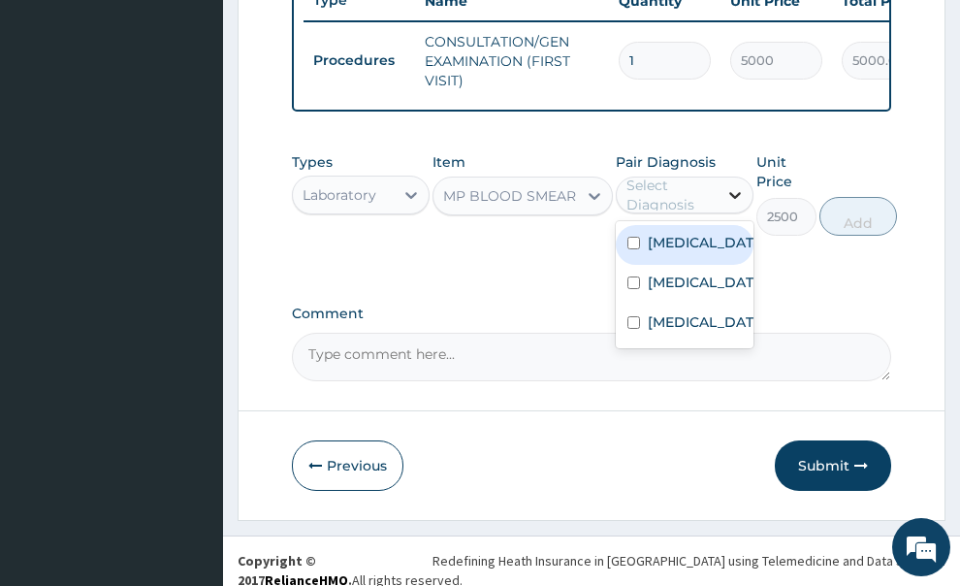
click at [730, 192] on icon at bounding box center [735, 195] width 12 height 7
click at [646, 233] on div "Malaria" at bounding box center [685, 245] width 138 height 40
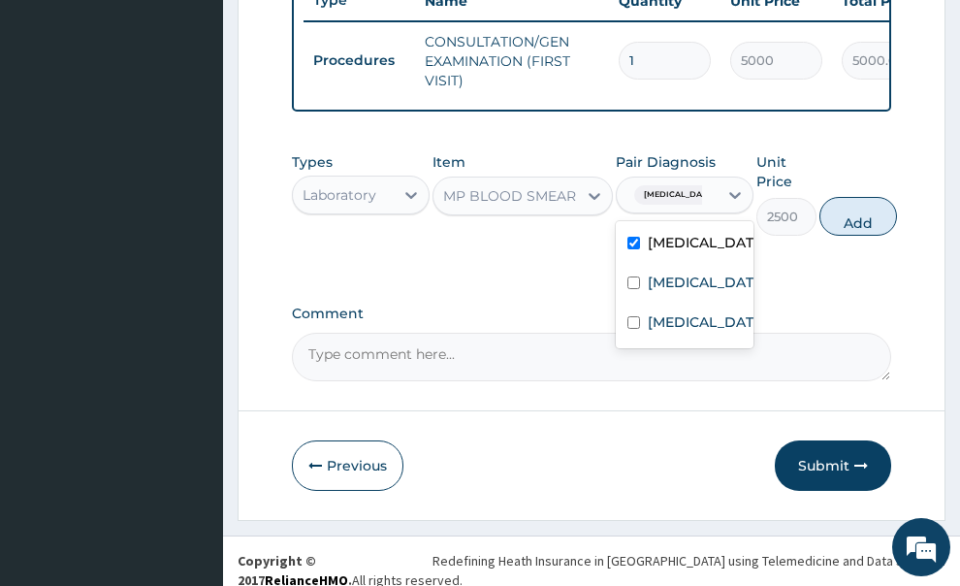
checkbox input "true"
click at [638, 276] on input "checkbox" at bounding box center [633, 282] width 13 height 13
checkbox input "true"
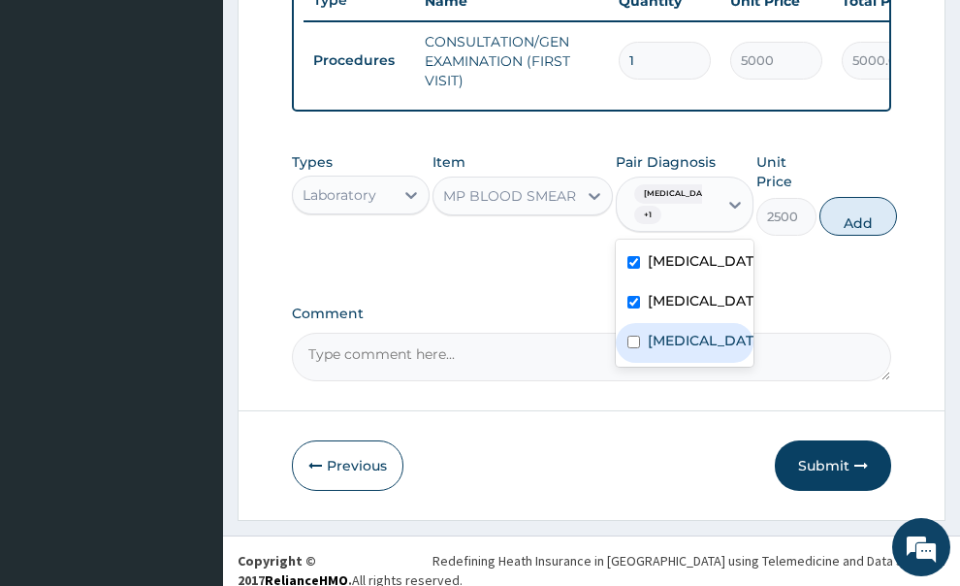
click at [645, 323] on div "Tonsillitis" at bounding box center [685, 343] width 138 height 40
checkbox input "true"
click at [845, 205] on button "Add" at bounding box center [858, 216] width 78 height 39
type input "0"
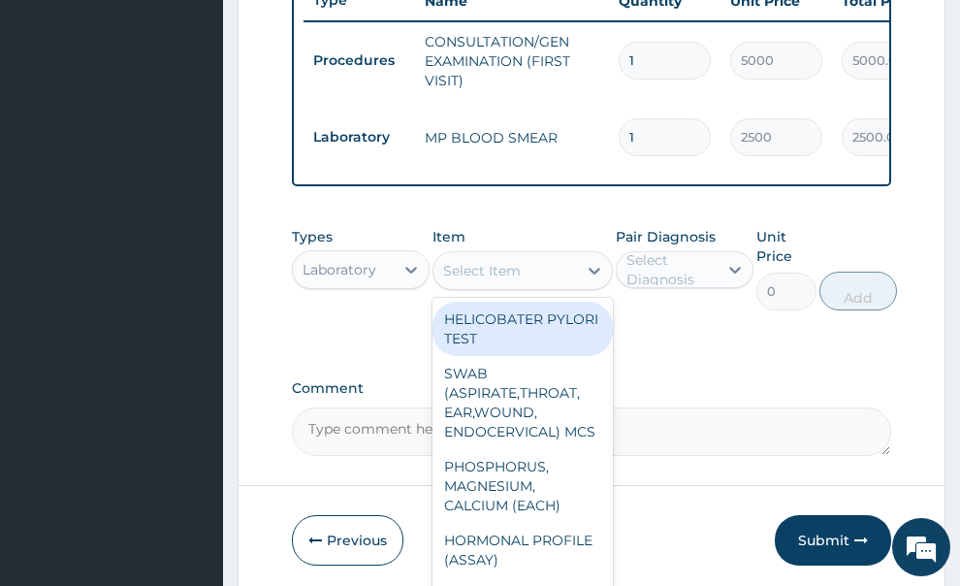
click at [479, 261] on div "Select Item" at bounding box center [482, 270] width 78 height 19
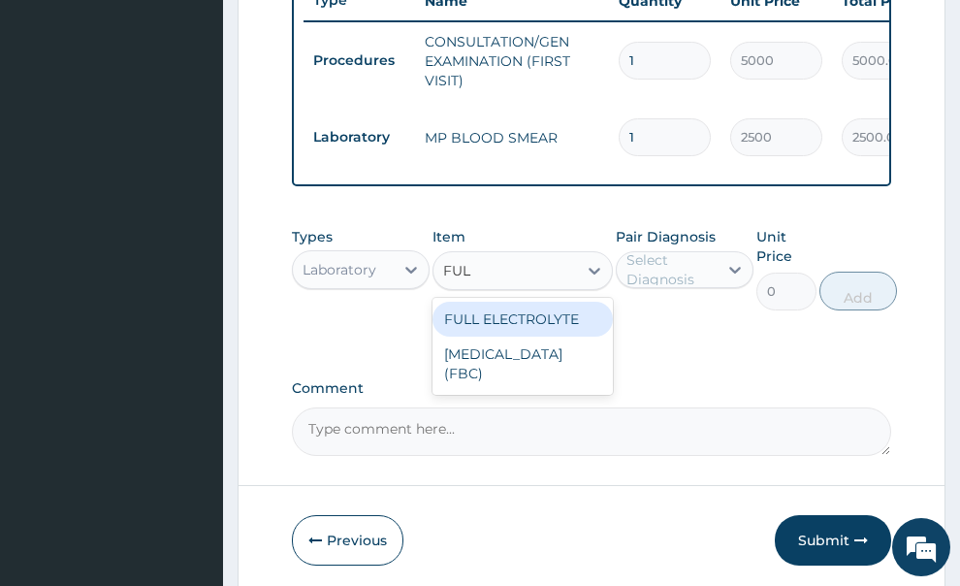
type input "FULL"
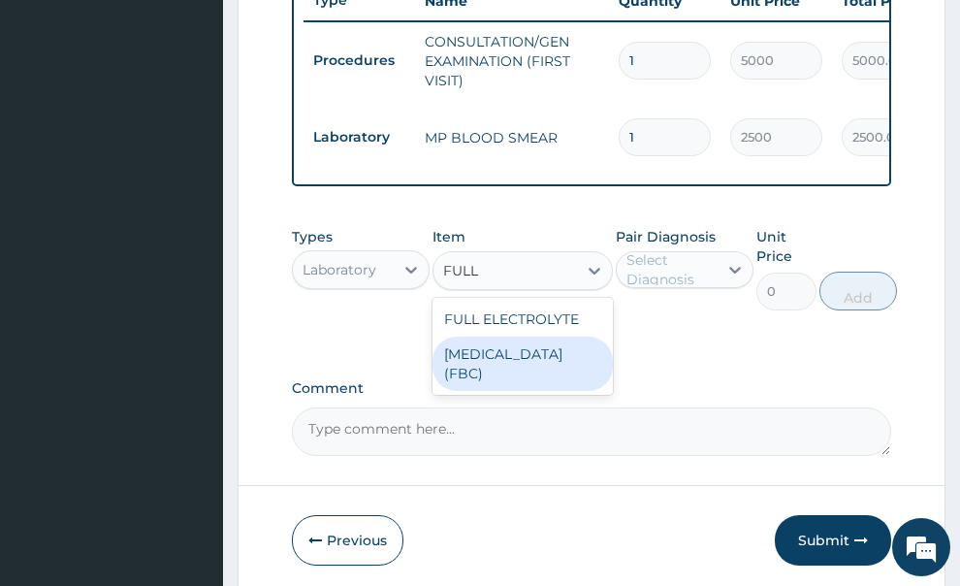
click at [468, 336] on div "FULL BLOOD COUNT (FBC)" at bounding box center [522, 363] width 180 height 54
type input "7000"
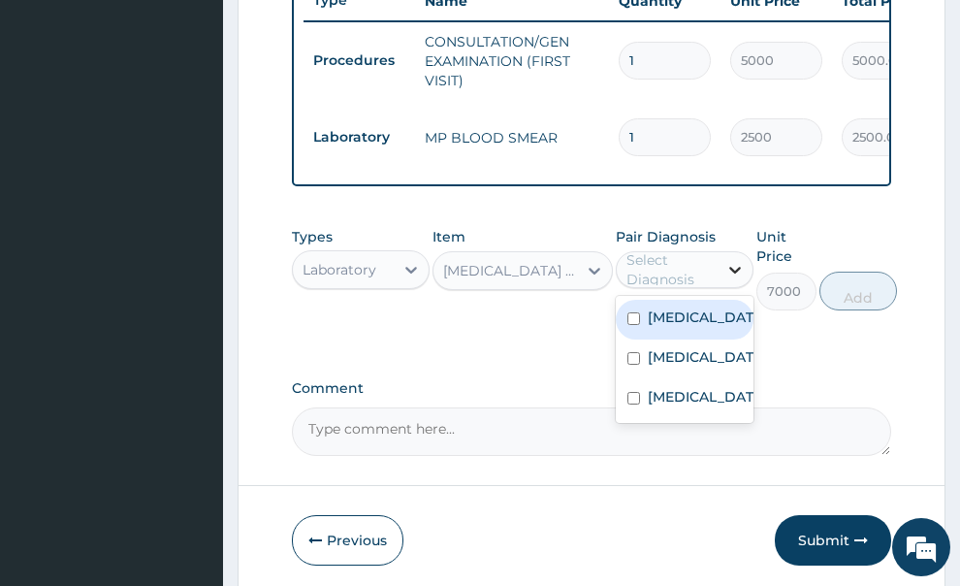
click at [735, 260] on icon at bounding box center [734, 269] width 19 height 19
click at [707, 300] on div "Malaria" at bounding box center [685, 320] width 138 height 40
checkbox input "true"
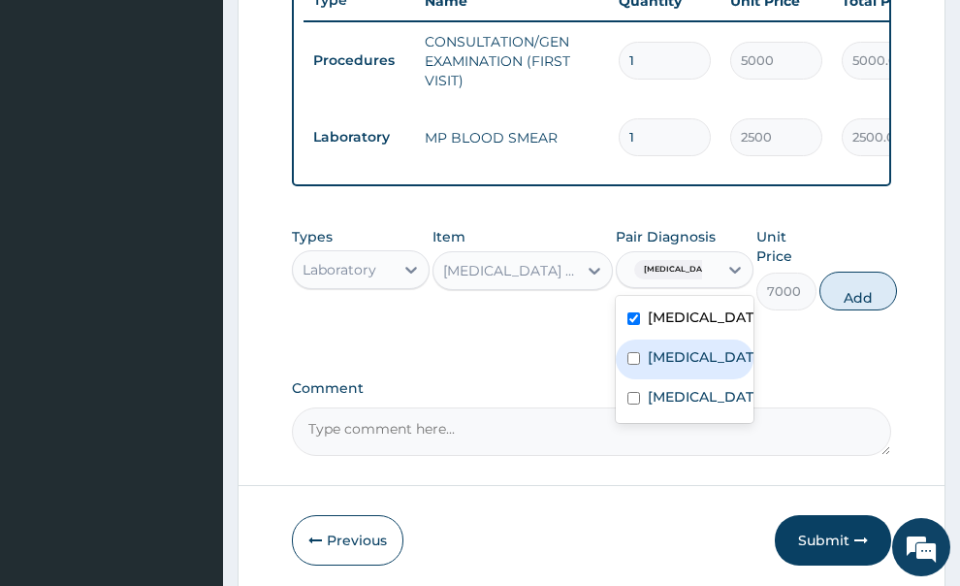
click at [693, 347] on label "Pharyngitis" at bounding box center [705, 356] width 114 height 19
checkbox input "true"
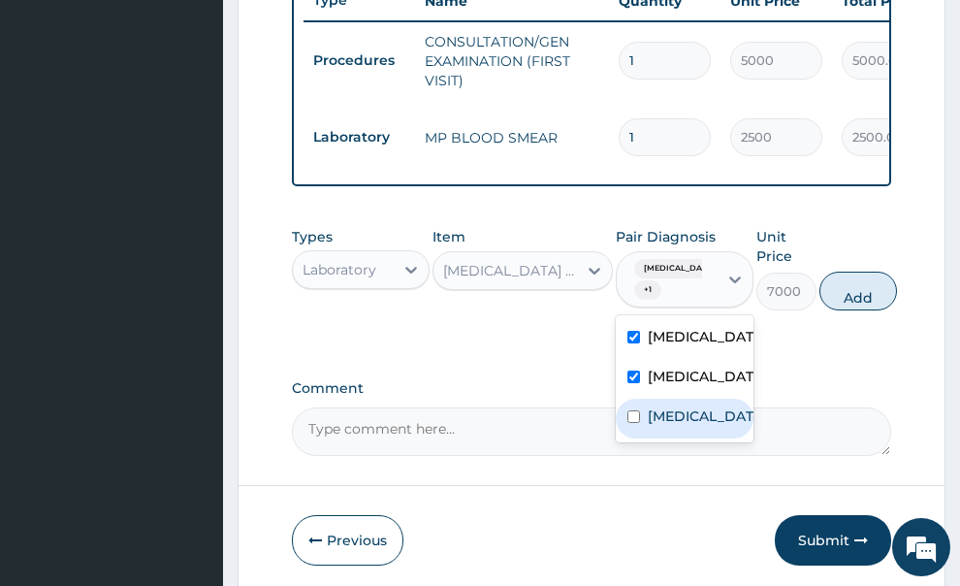
click at [675, 406] on label "Tonsillitis" at bounding box center [705, 415] width 114 height 19
checkbox input "true"
click at [828, 271] on button "Add" at bounding box center [858, 290] width 78 height 39
type input "0"
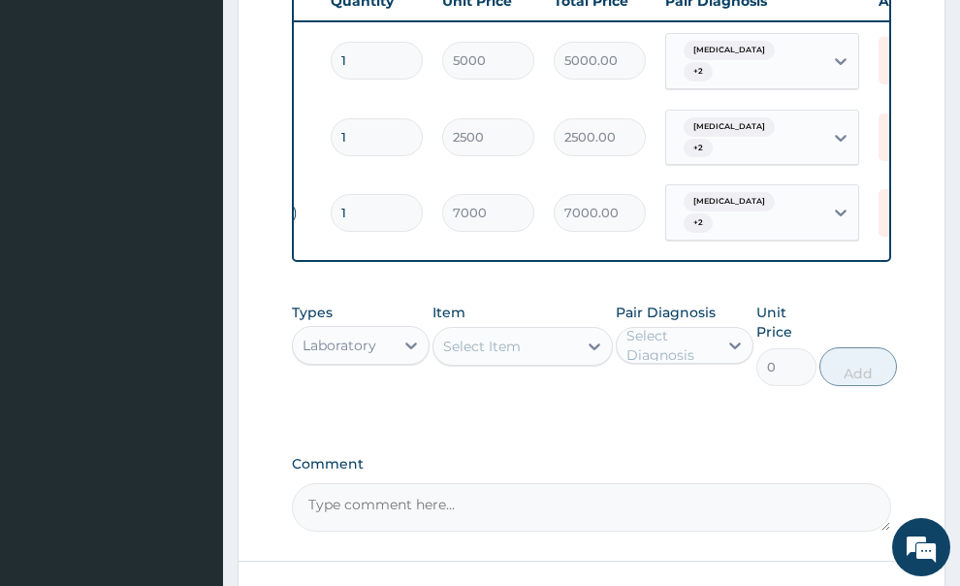
scroll to position [0, 373]
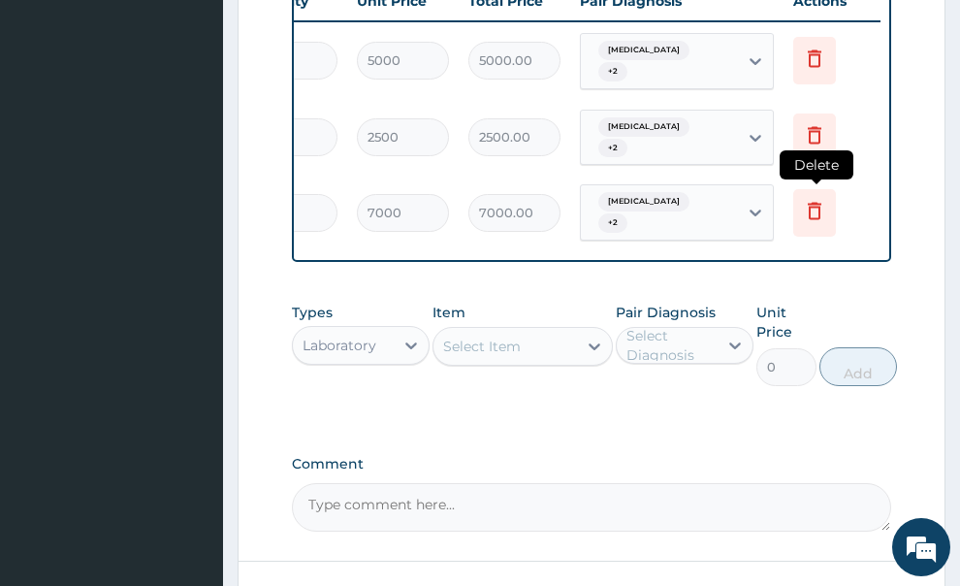
click at [818, 202] on icon at bounding box center [815, 210] width 14 height 17
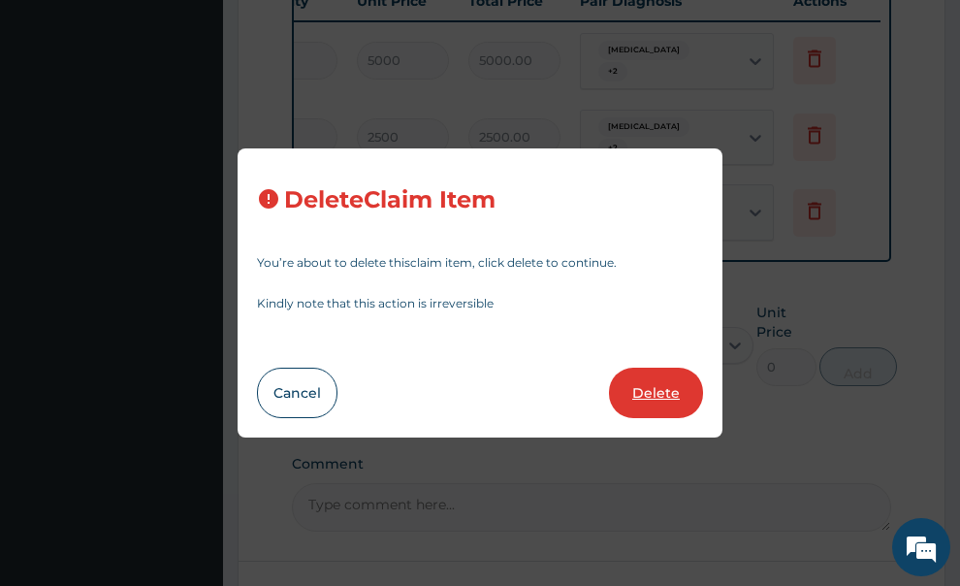
click at [688, 384] on button "Delete" at bounding box center [656, 392] width 94 height 50
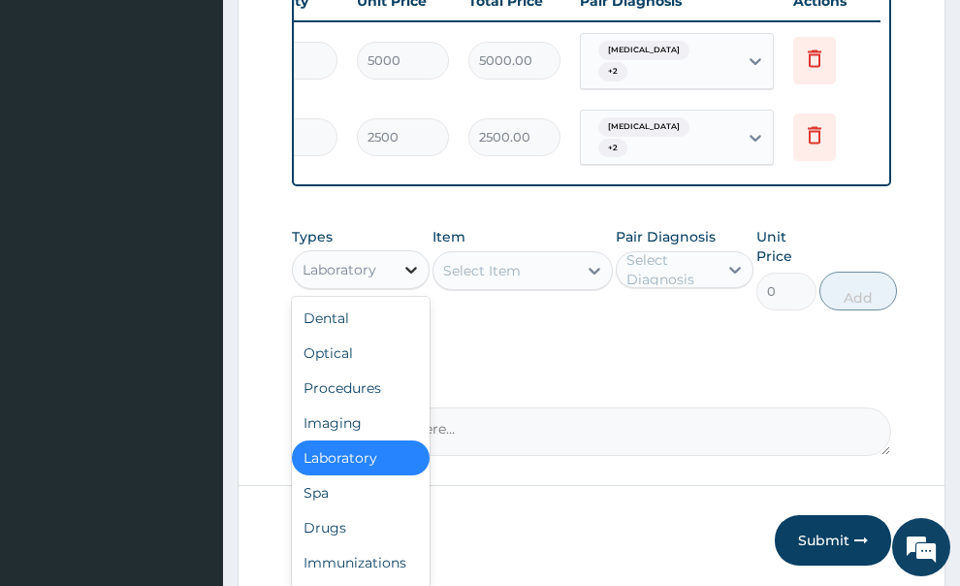
click at [405, 260] on icon at bounding box center [410, 269] width 19 height 19
click at [362, 510] on div "Drugs" at bounding box center [361, 527] width 138 height 35
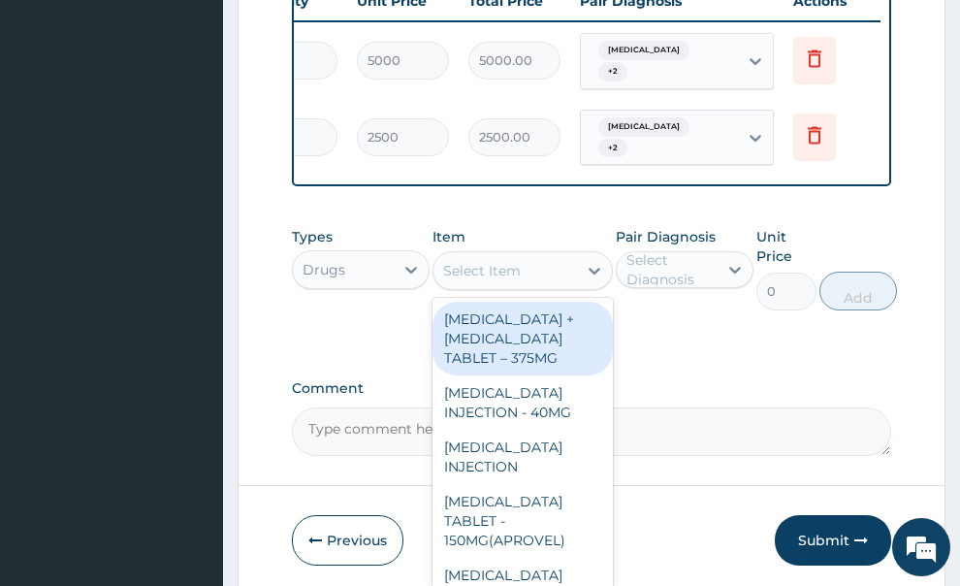
click at [472, 261] on div "Select Item" at bounding box center [482, 270] width 78 height 19
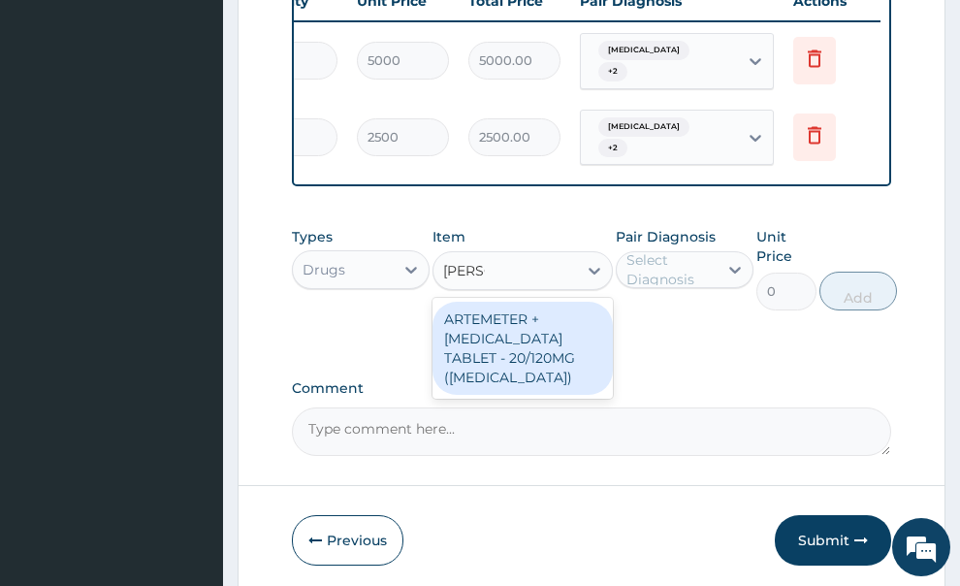
type input "COART"
click at [458, 345] on div "ARTEMETER + LUMEFANTRINE TABLET - 20/120MG (COARTEM)" at bounding box center [522, 348] width 180 height 93
type input "375"
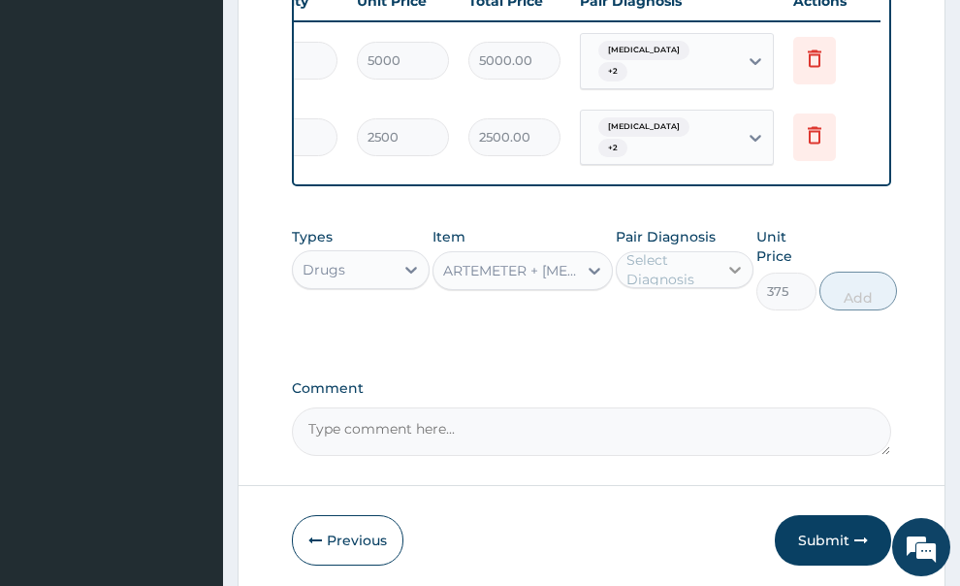
click at [722, 252] on div at bounding box center [735, 269] width 35 height 35
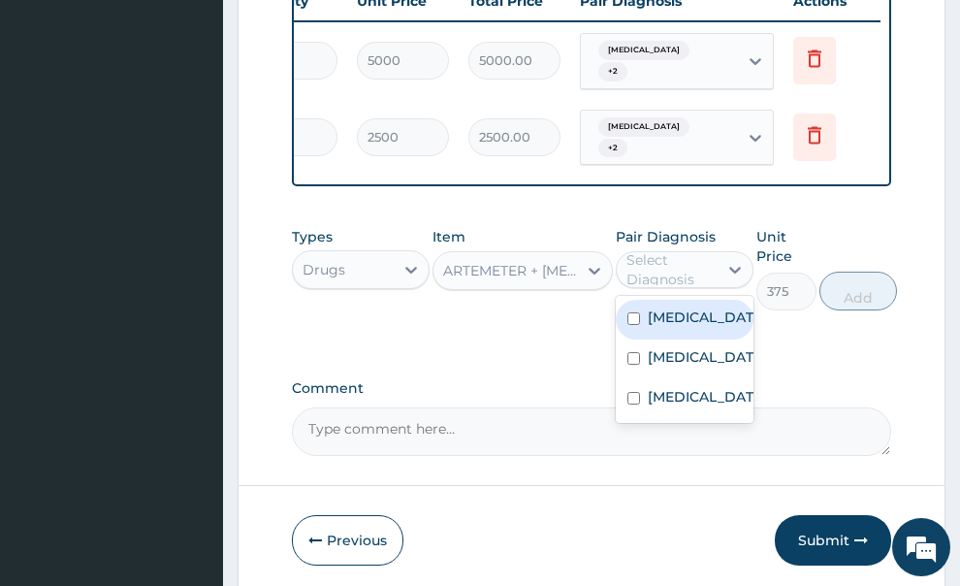
click at [684, 307] on label "Malaria" at bounding box center [705, 316] width 114 height 19
checkbox input "true"
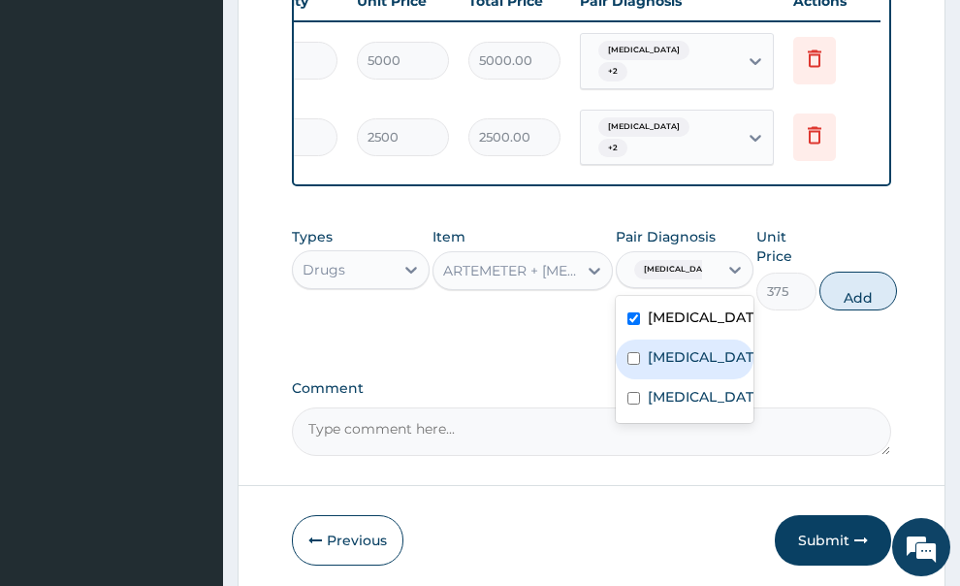
click at [666, 347] on label "Pharyngitis" at bounding box center [705, 356] width 114 height 19
checkbox input "true"
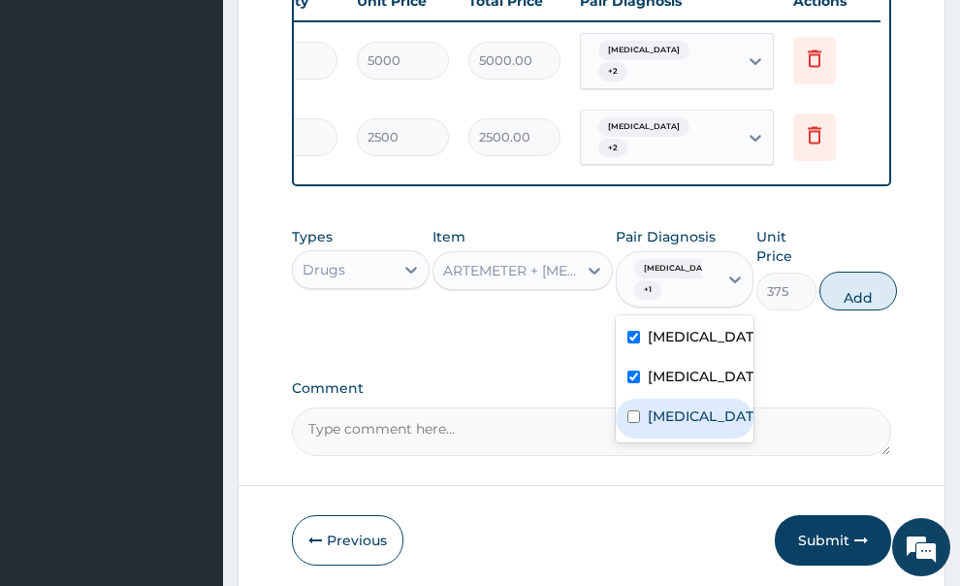
click at [668, 406] on label "Tonsillitis" at bounding box center [705, 415] width 114 height 19
checkbox input "true"
click at [837, 273] on button "Add" at bounding box center [858, 290] width 78 height 39
type input "0"
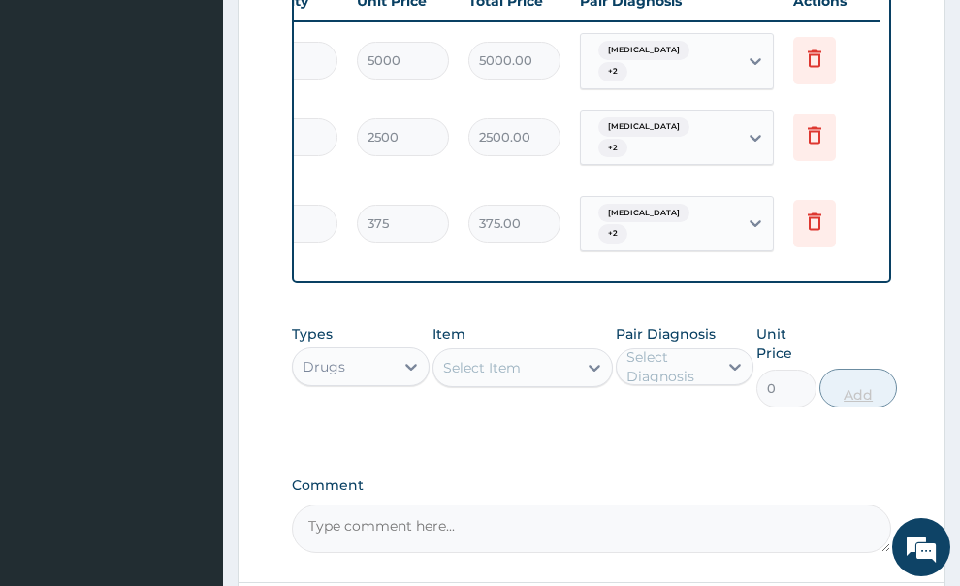
scroll to position [0, 325]
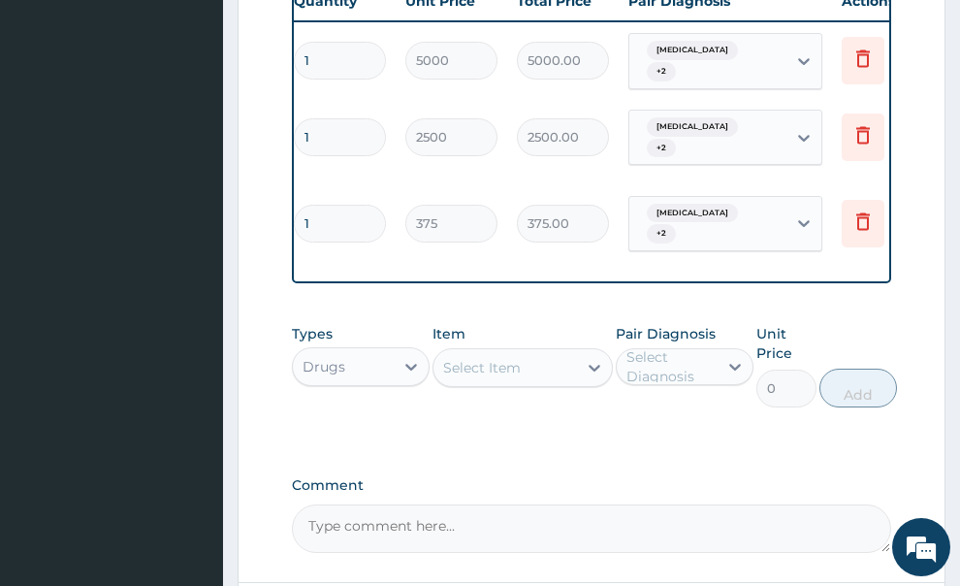
type input "18"
type input "6750.00"
type input "18"
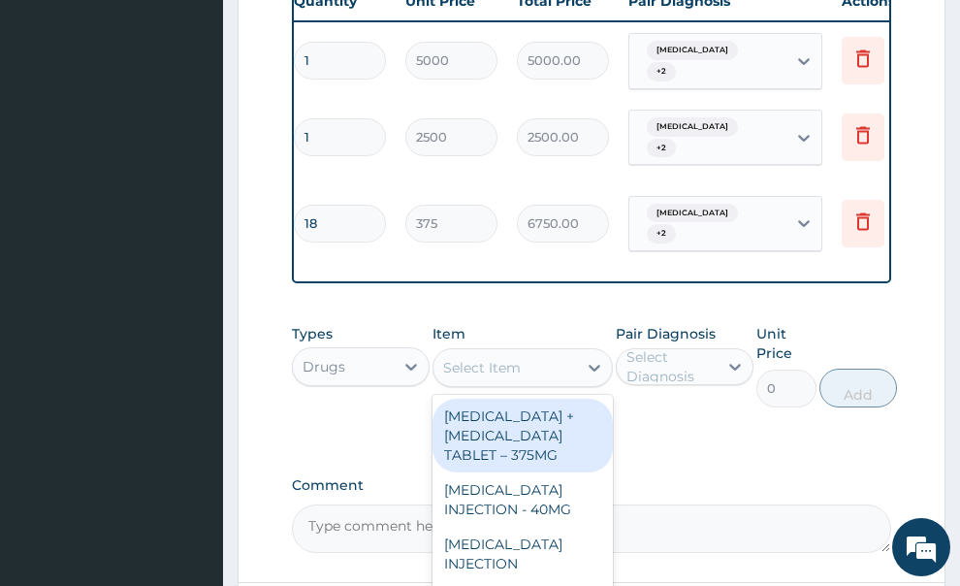
click at [502, 358] on div "Select Item" at bounding box center [482, 367] width 78 height 19
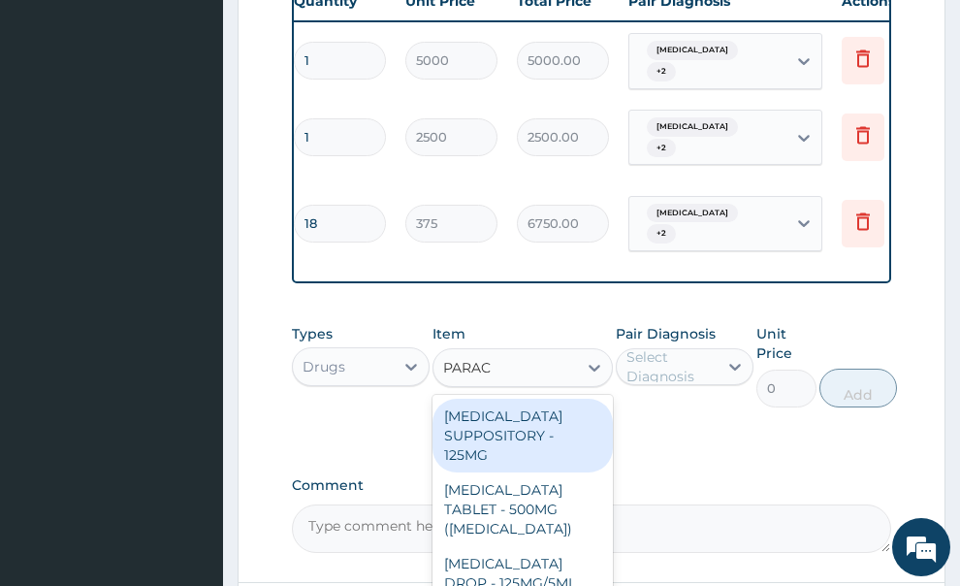
type input "PARACE"
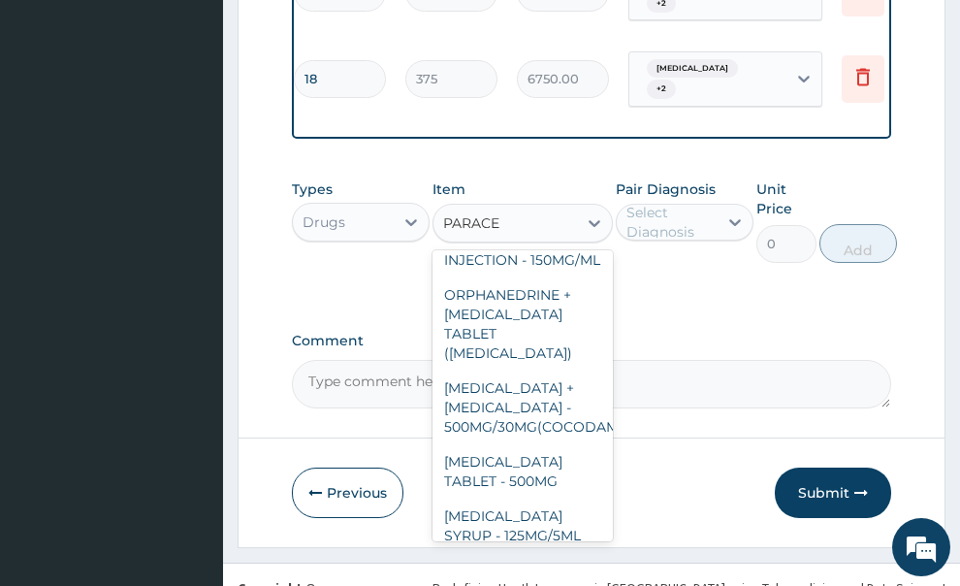
scroll to position [271, 0]
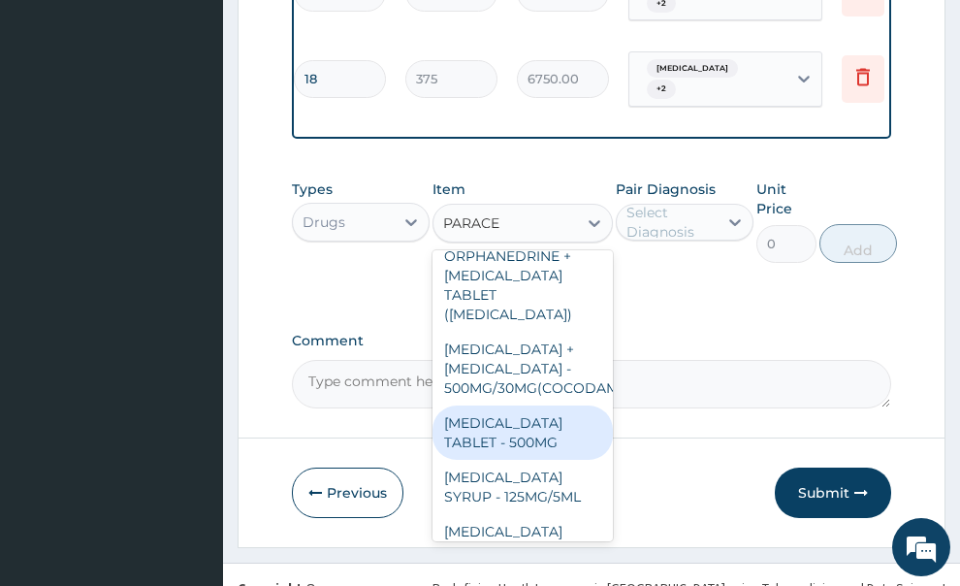
click at [548, 411] on div "PARACETAMOL TABLET - 500MG" at bounding box center [522, 432] width 180 height 54
type input "60"
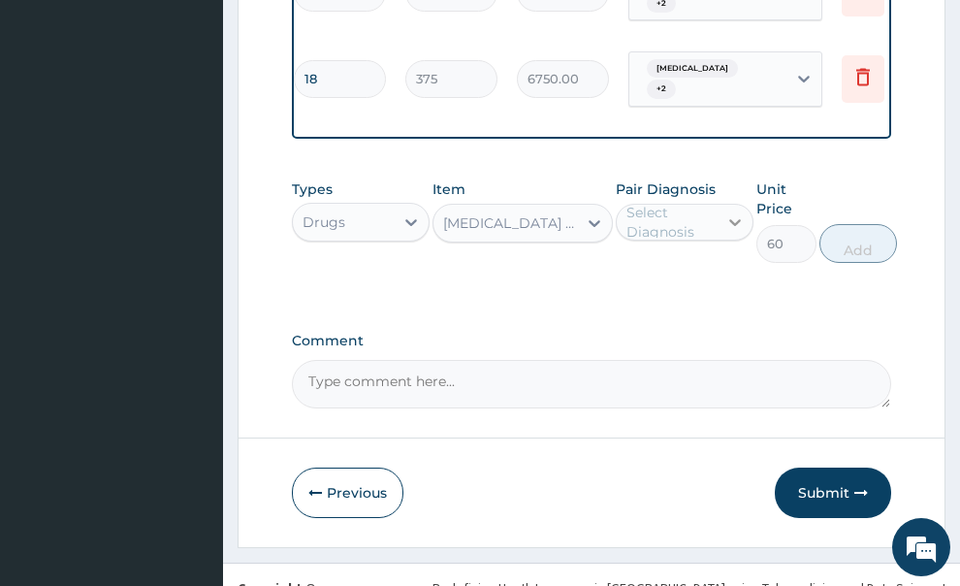
click at [735, 212] on icon at bounding box center [734, 221] width 19 height 19
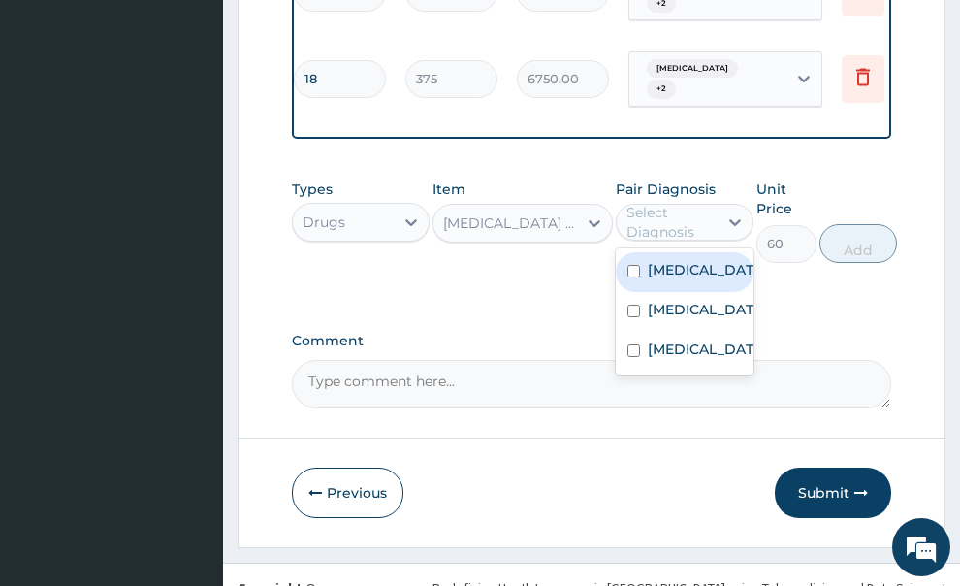
click at [685, 260] on label "Malaria" at bounding box center [705, 269] width 114 height 19
checkbox input "true"
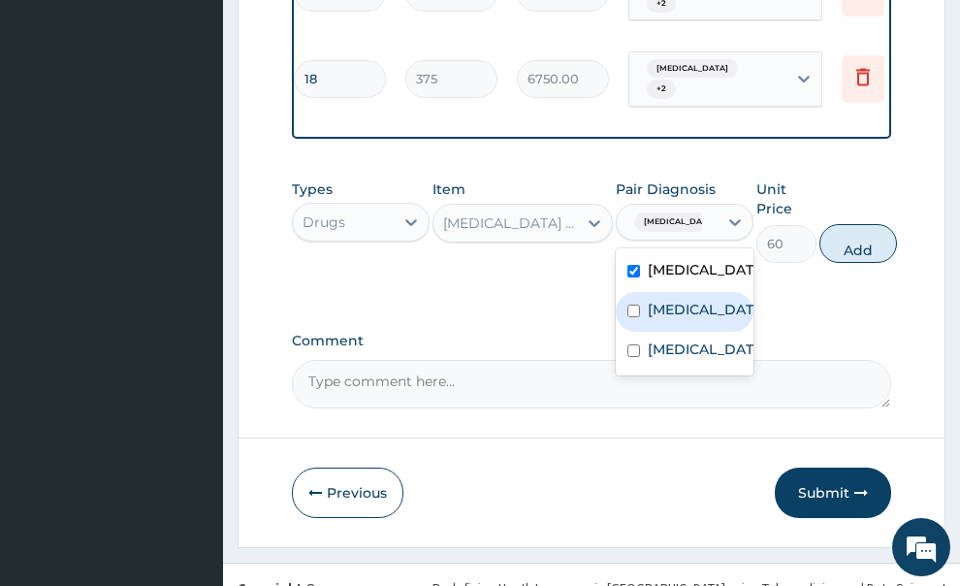
click at [666, 300] on label "Pharyngitis" at bounding box center [705, 309] width 114 height 19
checkbox input "true"
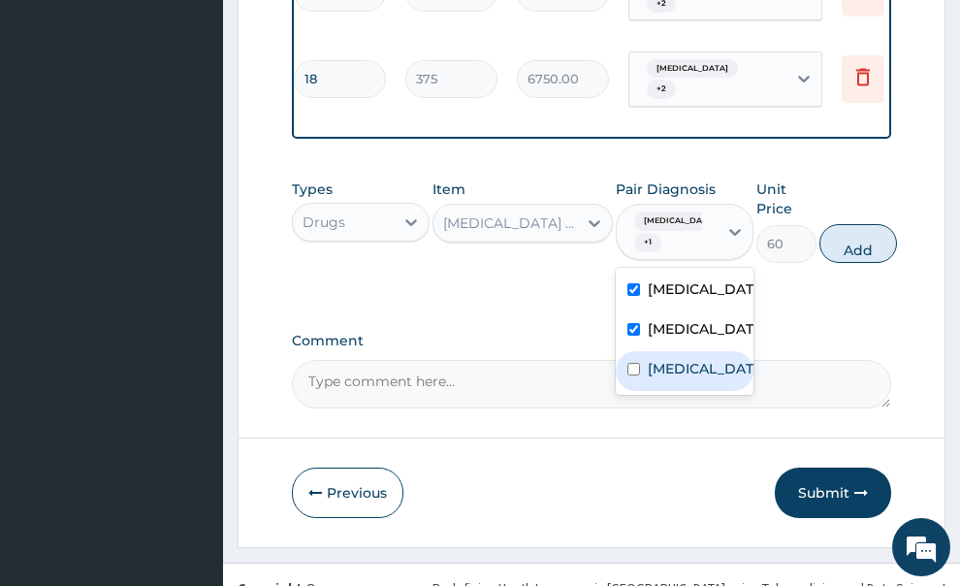
click at [640, 351] on div "Tonsillitis" at bounding box center [685, 371] width 138 height 40
checkbox input "true"
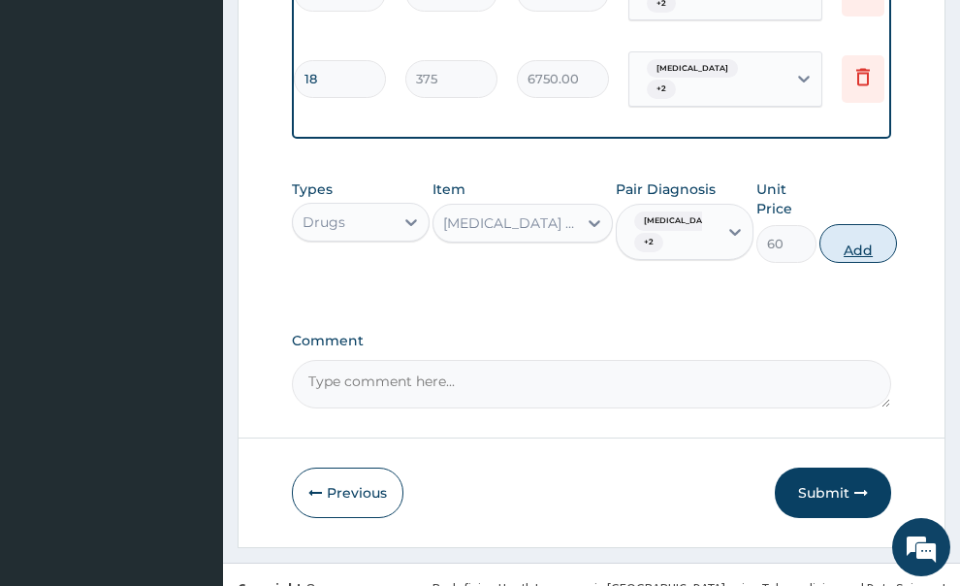
click at [836, 224] on button "Add" at bounding box center [858, 243] width 78 height 39
type input "0"
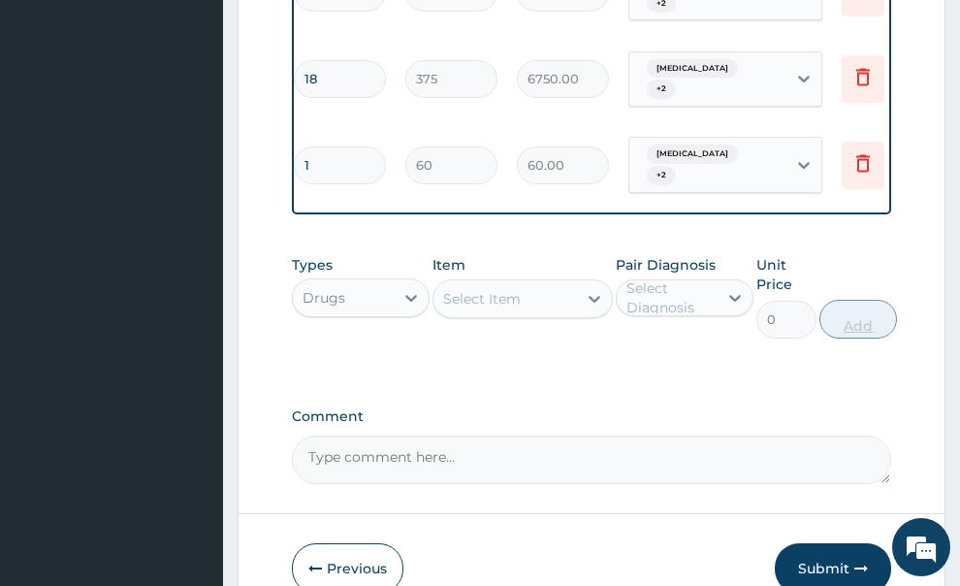
type input "0.00"
type input "9"
type input "540.00"
type input "9"
click at [471, 289] on div "Select Item" at bounding box center [482, 298] width 78 height 19
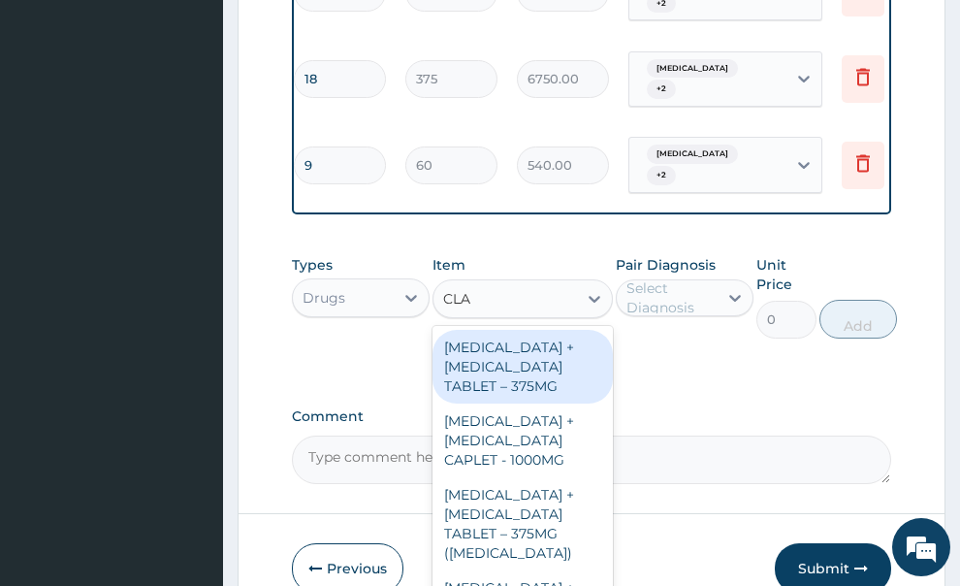
type input "CLAV"
click at [520, 330] on div "AMOXICILLIN + CLAVULANIC ACID TABLET – 375MG" at bounding box center [522, 367] width 180 height 74
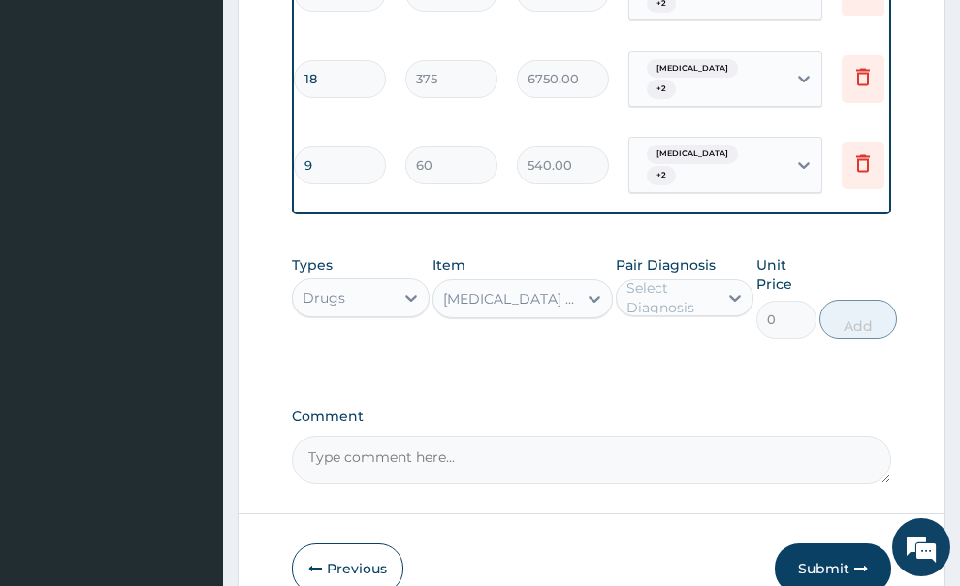
type input "850"
click at [641, 278] on div "Select Diagnosis" at bounding box center [670, 297] width 89 height 39
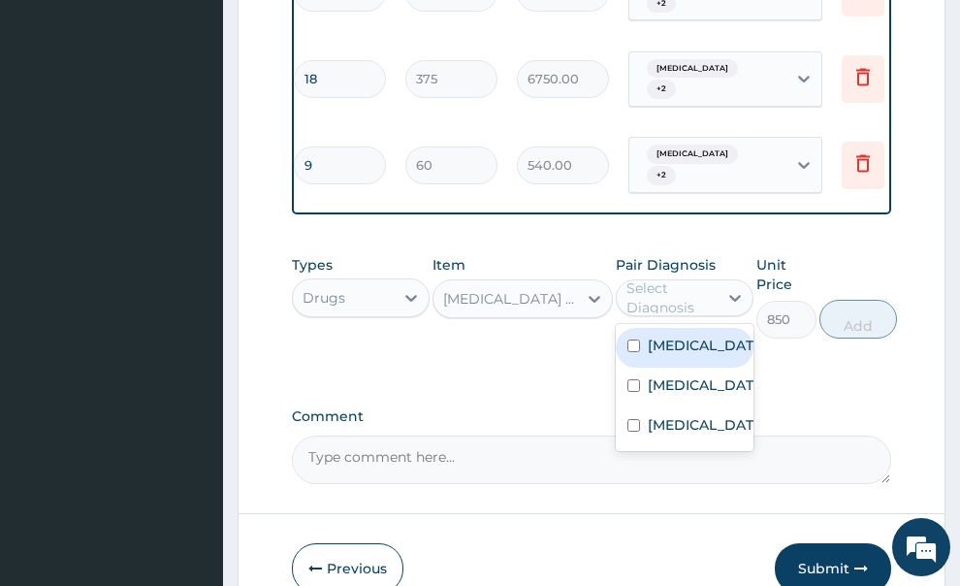
click at [646, 328] on div "Malaria" at bounding box center [685, 348] width 138 height 40
checkbox input "true"
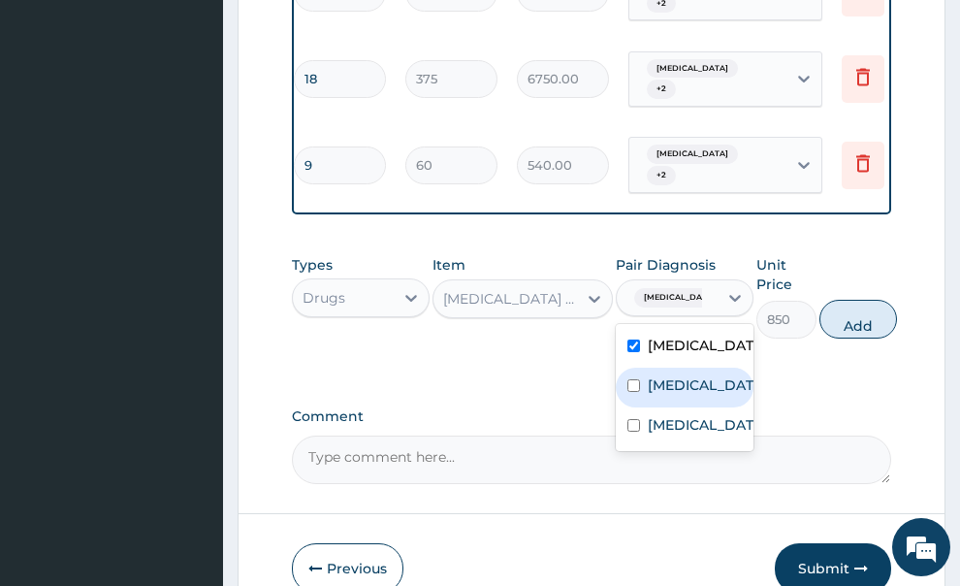
click at [636, 379] on input "checkbox" at bounding box center [633, 385] width 13 height 13
checkbox input "true"
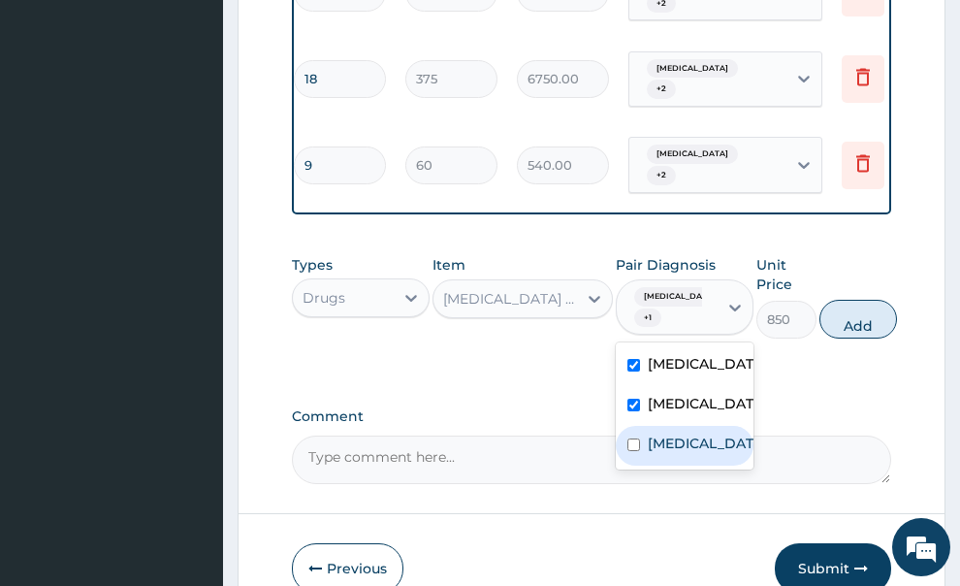
click at [642, 426] on div "Tonsillitis" at bounding box center [685, 446] width 138 height 40
checkbox input "true"
click at [860, 300] on button "Add" at bounding box center [858, 319] width 78 height 39
type input "0"
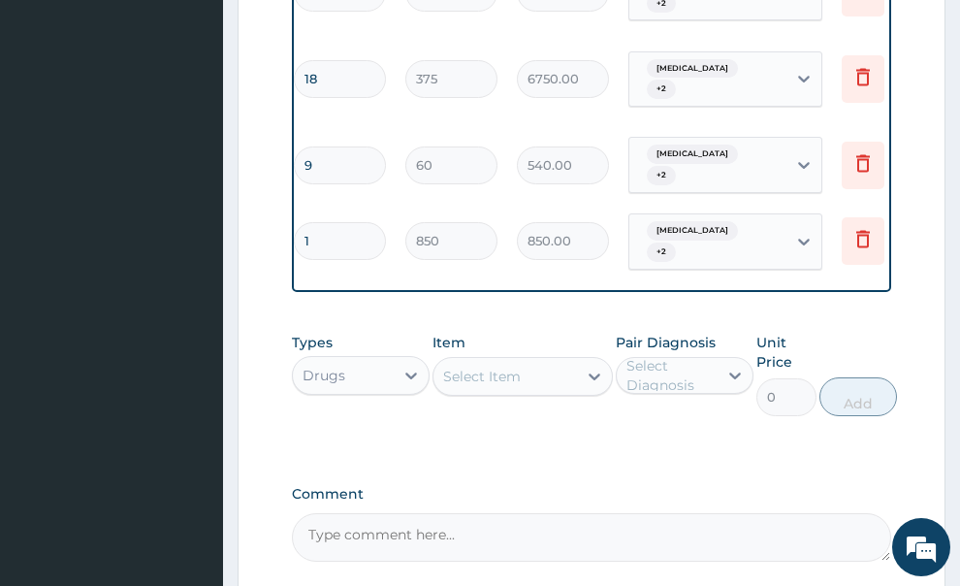
type input "10"
type input "8500.00"
type input "10"
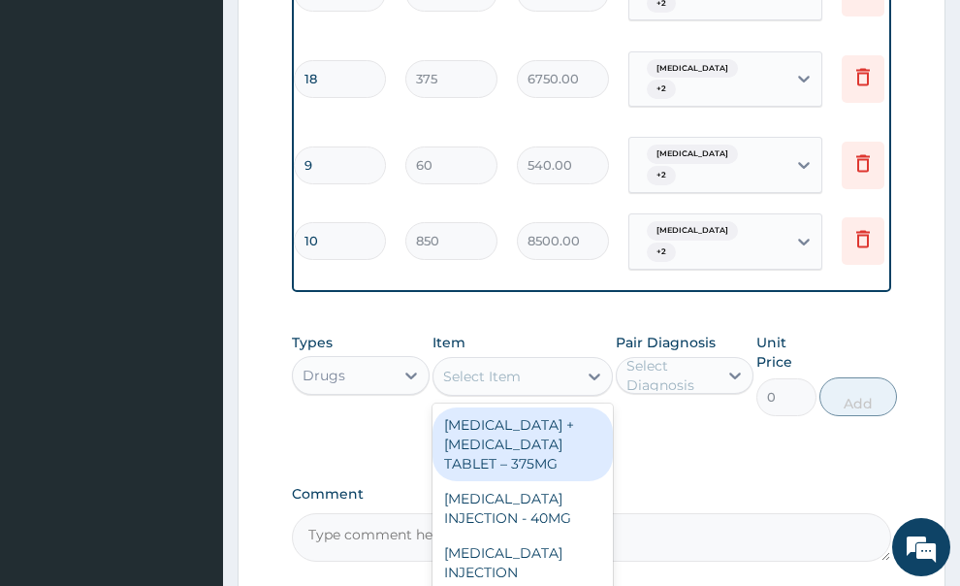
click at [494, 367] on div "Select Item" at bounding box center [482, 376] width 78 height 19
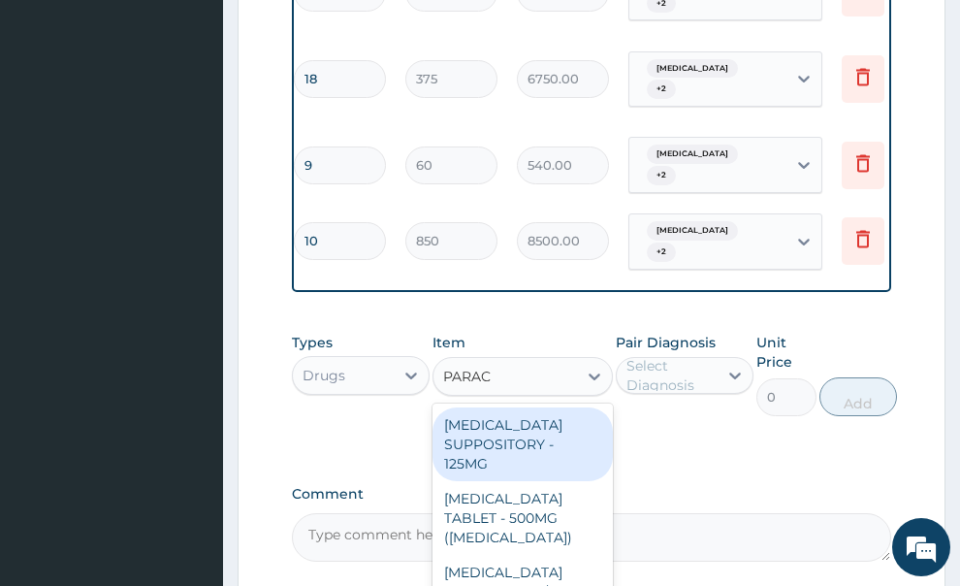
type input "PARACE"
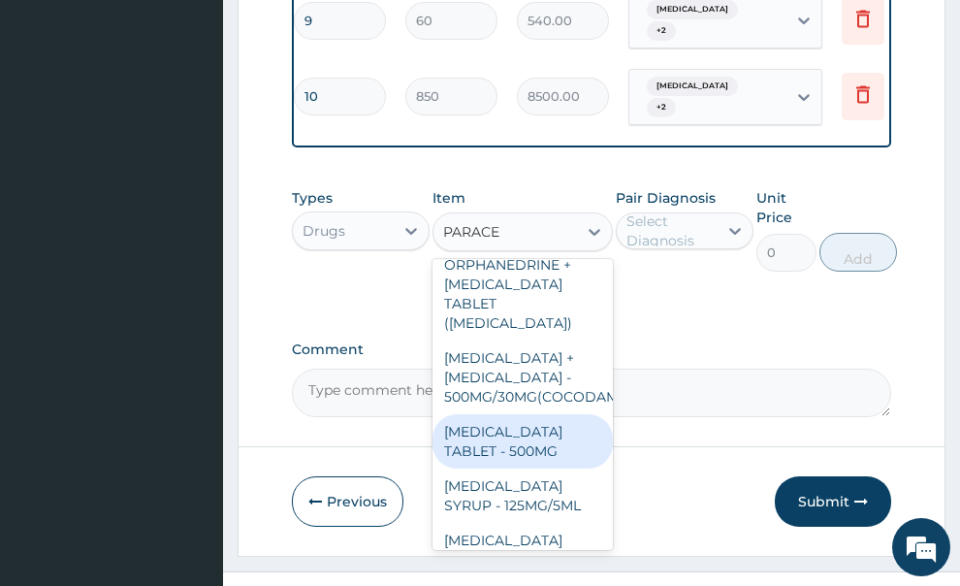
click at [539, 414] on div "PARACETAMOL TABLET - 500MG" at bounding box center [522, 441] width 180 height 54
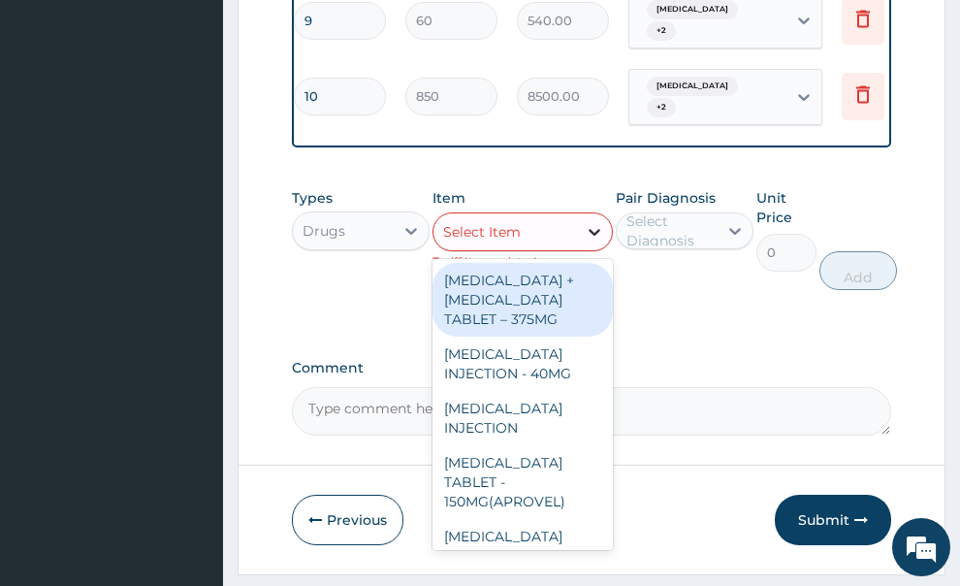
click at [587, 222] on icon at bounding box center [594, 231] width 19 height 19
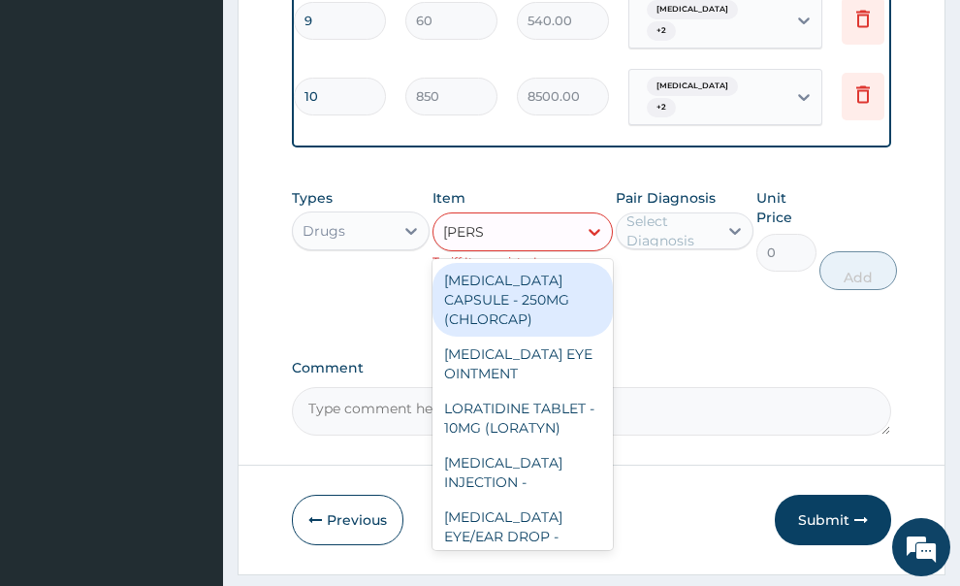
type input "LORAT"
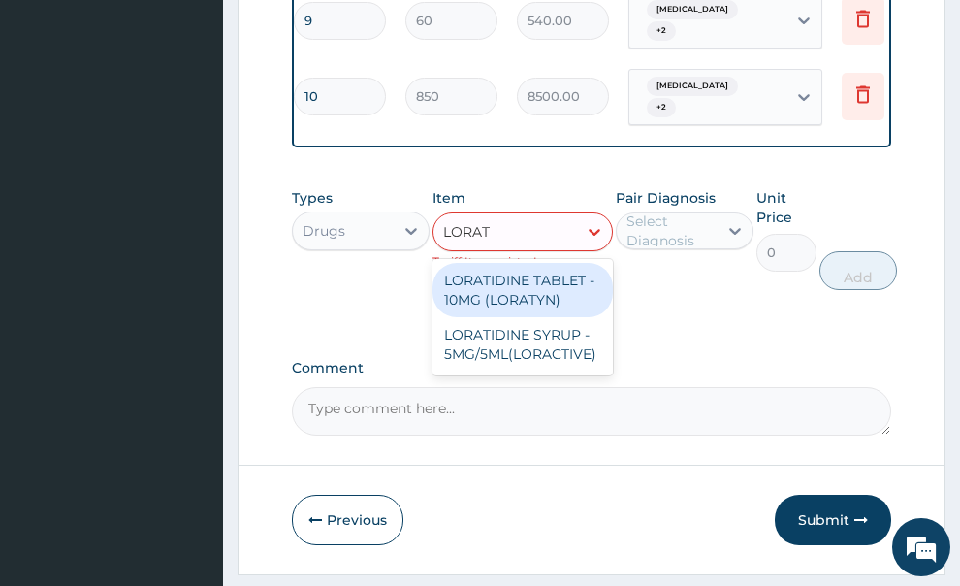
click at [508, 263] on div "LORATIDINE TABLET - 10MG (LORATYN)" at bounding box center [522, 290] width 180 height 54
type input "175"
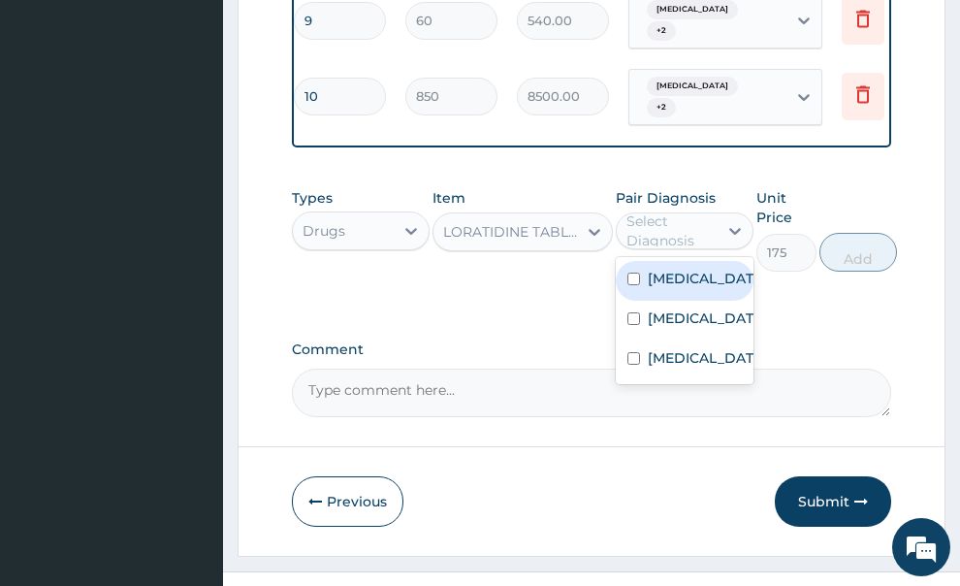
click at [685, 211] on div "Select Diagnosis" at bounding box center [670, 230] width 89 height 39
click at [669, 269] on label "Malaria" at bounding box center [705, 278] width 114 height 19
checkbox input "true"
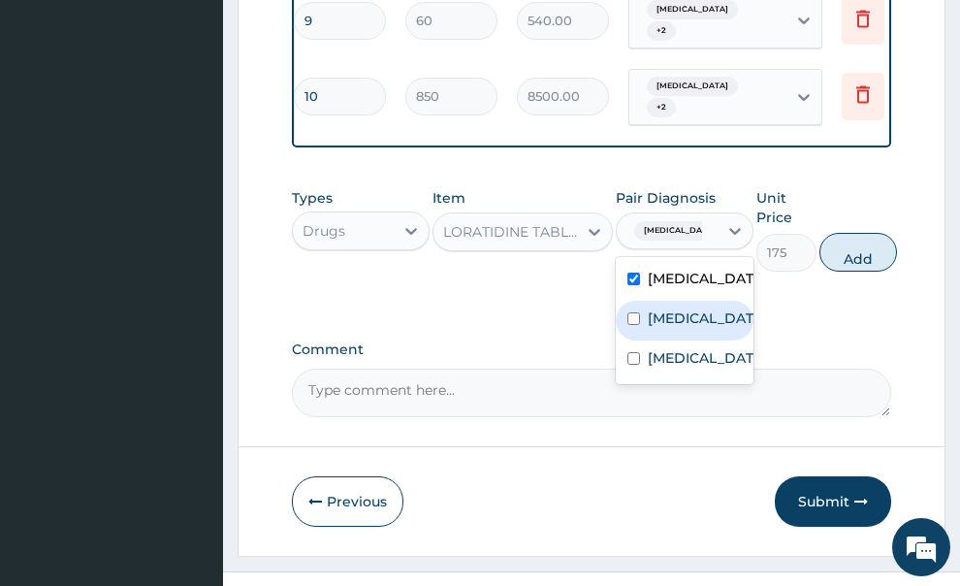
click at [648, 308] on label "Pharyngitis" at bounding box center [705, 317] width 114 height 19
checkbox input "true"
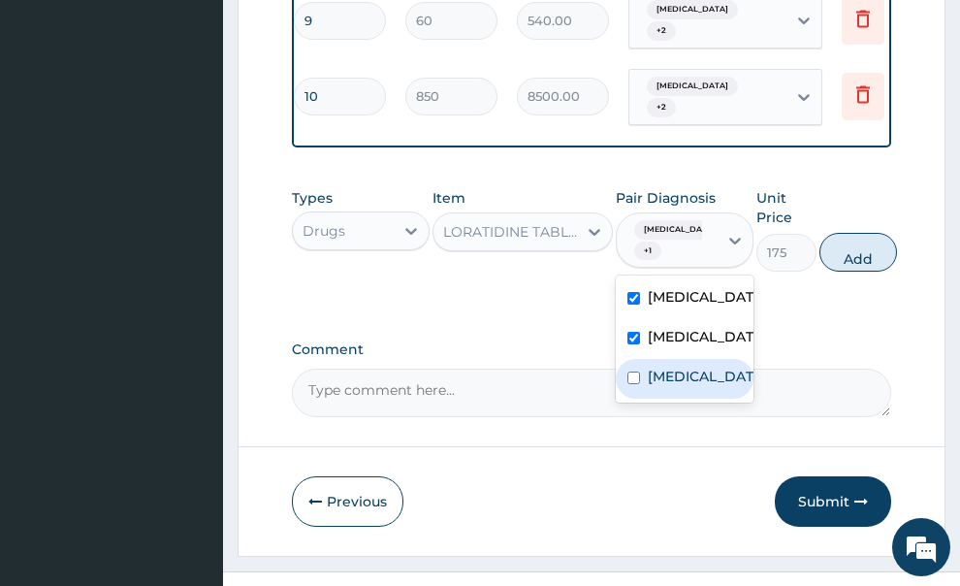
click at [647, 359] on div "Tonsillitis" at bounding box center [685, 379] width 138 height 40
checkbox input "true"
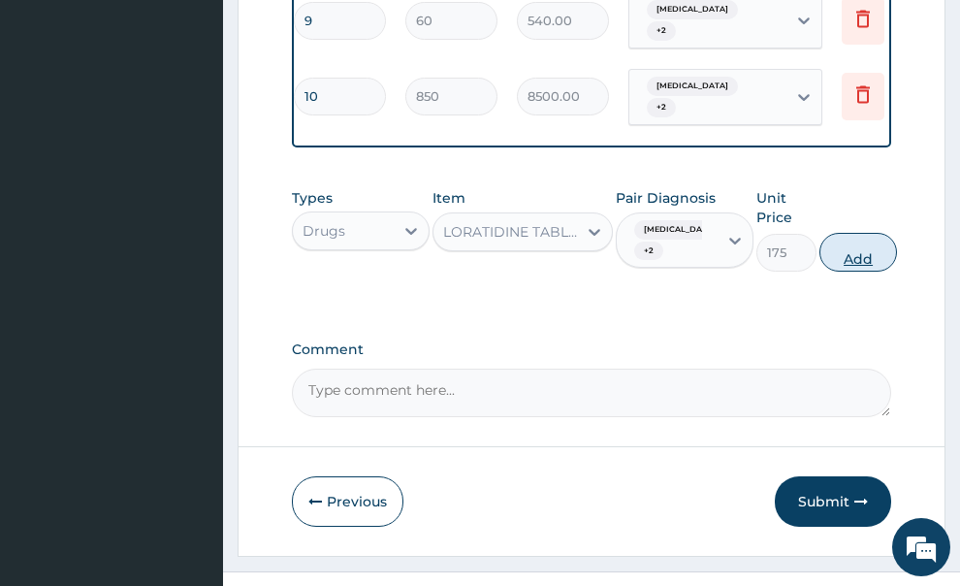
click at [838, 233] on button "Add" at bounding box center [858, 252] width 78 height 39
type input "0"
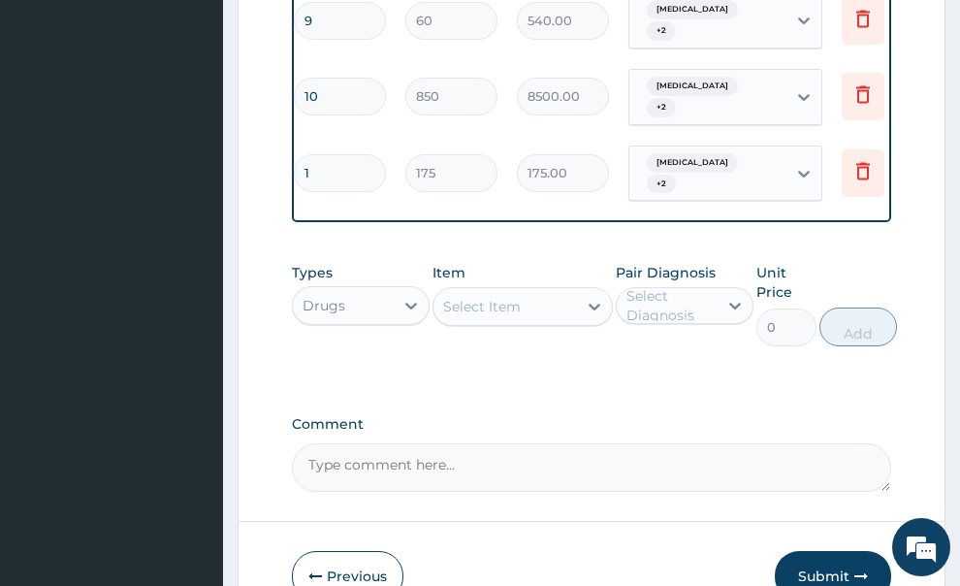
type input "0.00"
type input "3"
type input "525.00"
type input "3"
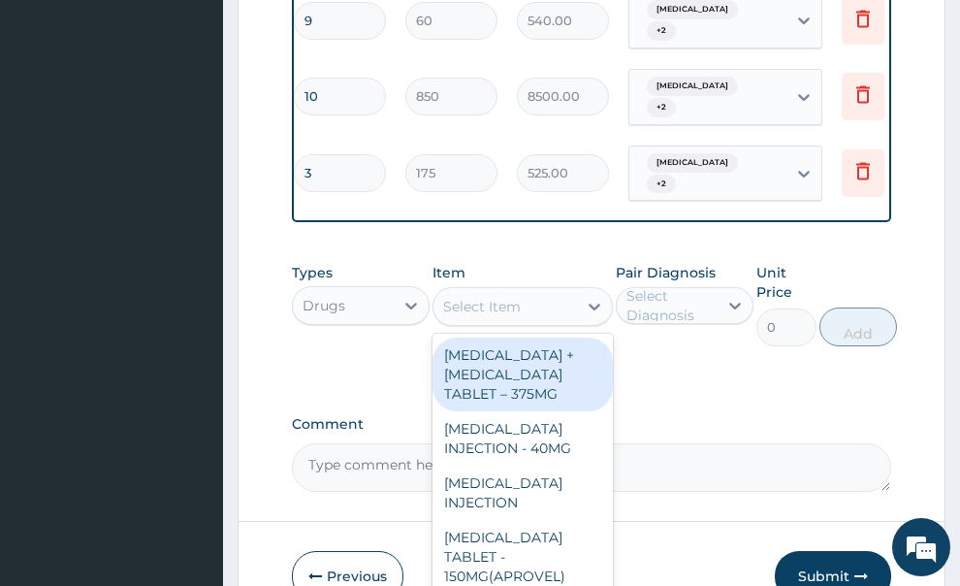
click at [528, 291] on div "Select Item" at bounding box center [505, 306] width 144 height 31
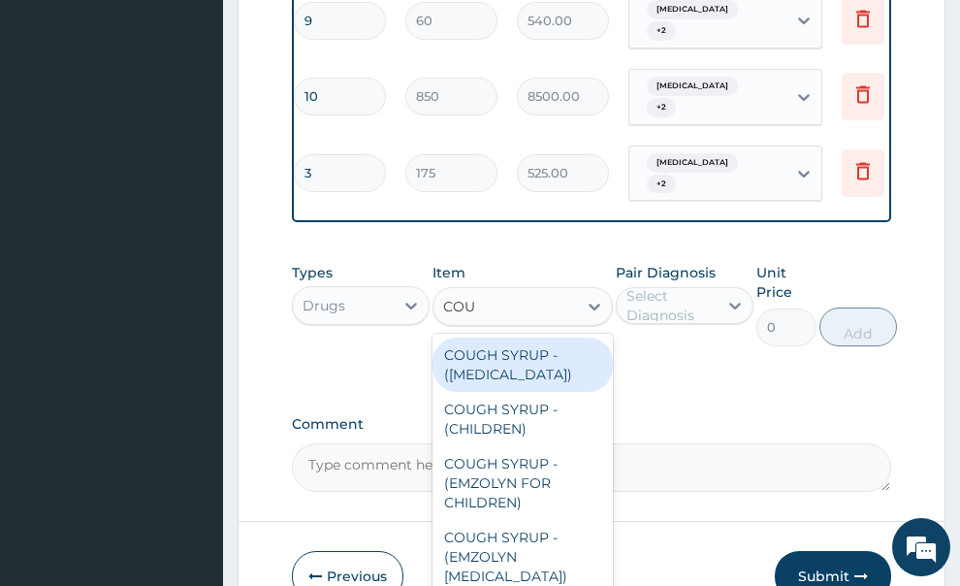
type input "COUG"
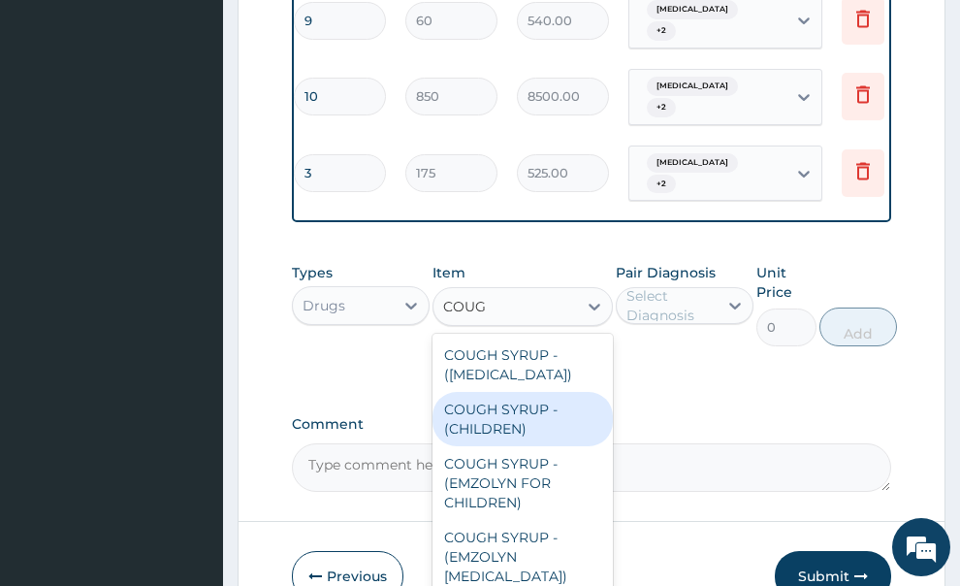
click at [516, 392] on div "COUGH SYRUP - (CHILDREN)" at bounding box center [522, 419] width 180 height 54
type input "2000"
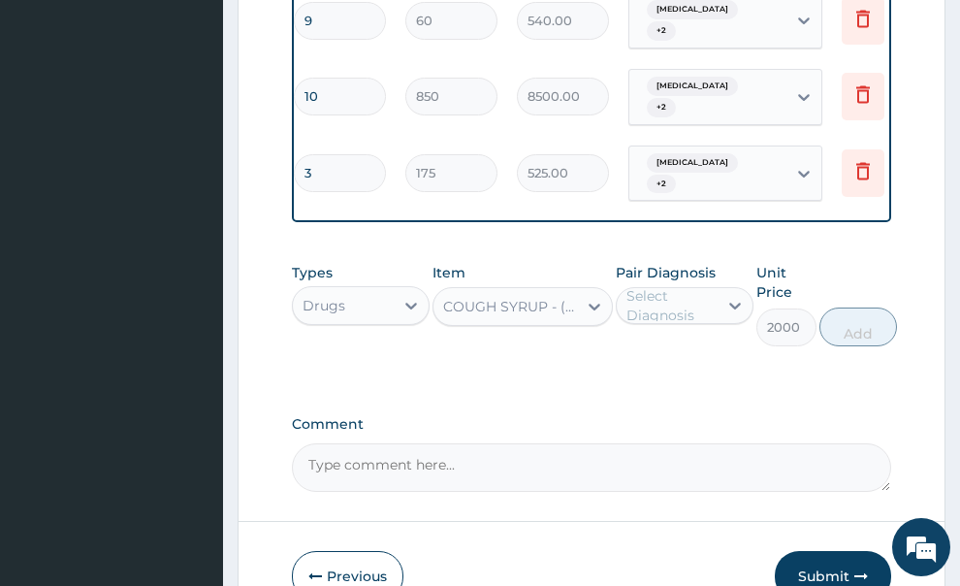
click at [659, 286] on div "Select Diagnosis" at bounding box center [670, 305] width 89 height 39
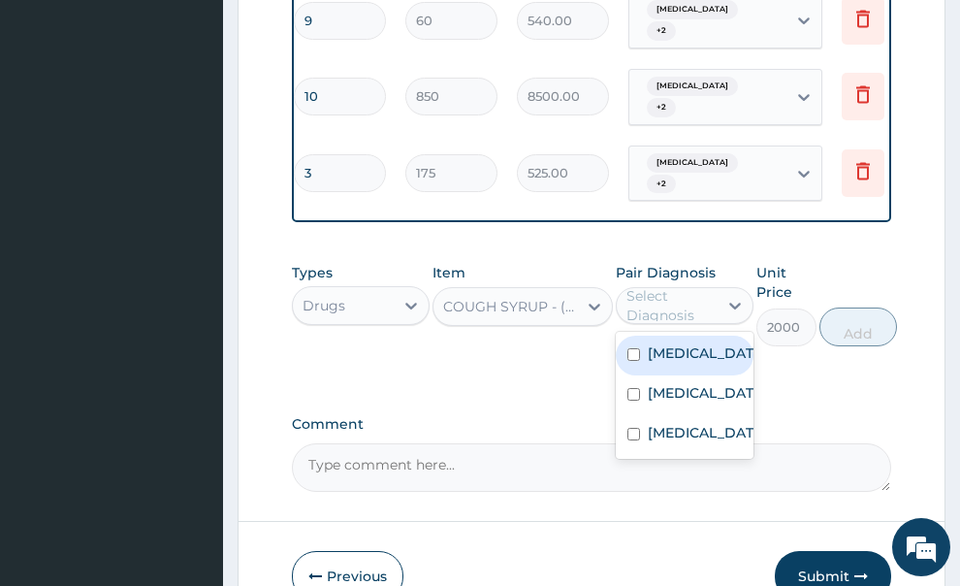
click at [656, 343] on label "Malaria" at bounding box center [705, 352] width 114 height 19
checkbox input "true"
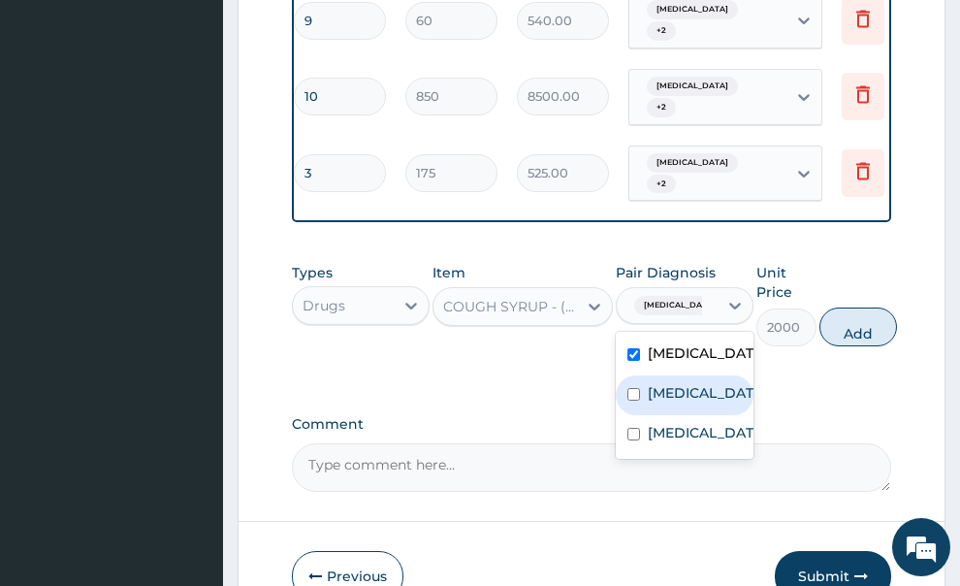
click at [640, 375] on div "Pharyngitis" at bounding box center [685, 395] width 138 height 40
checkbox input "true"
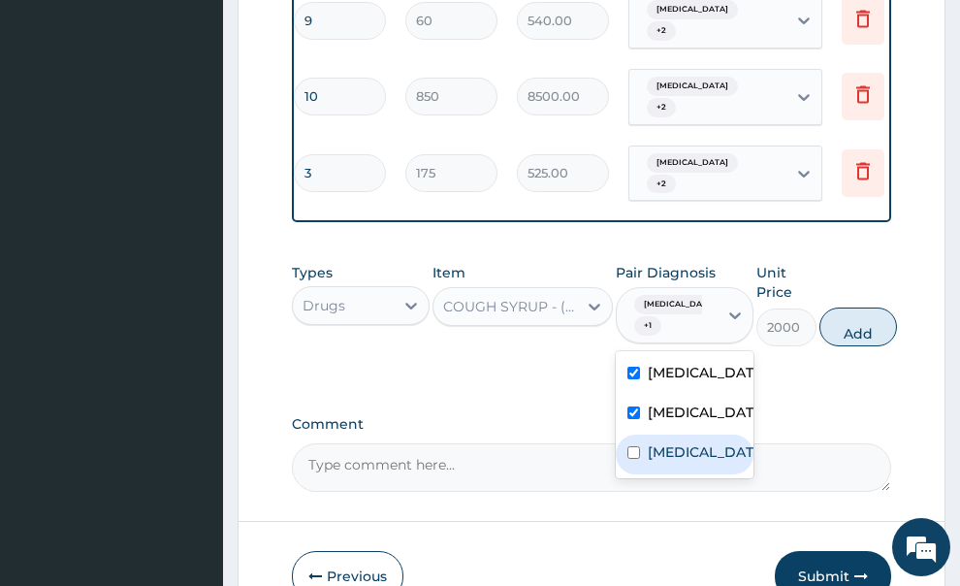
click at [648, 442] on label "Tonsillitis" at bounding box center [705, 451] width 114 height 19
checkbox input "true"
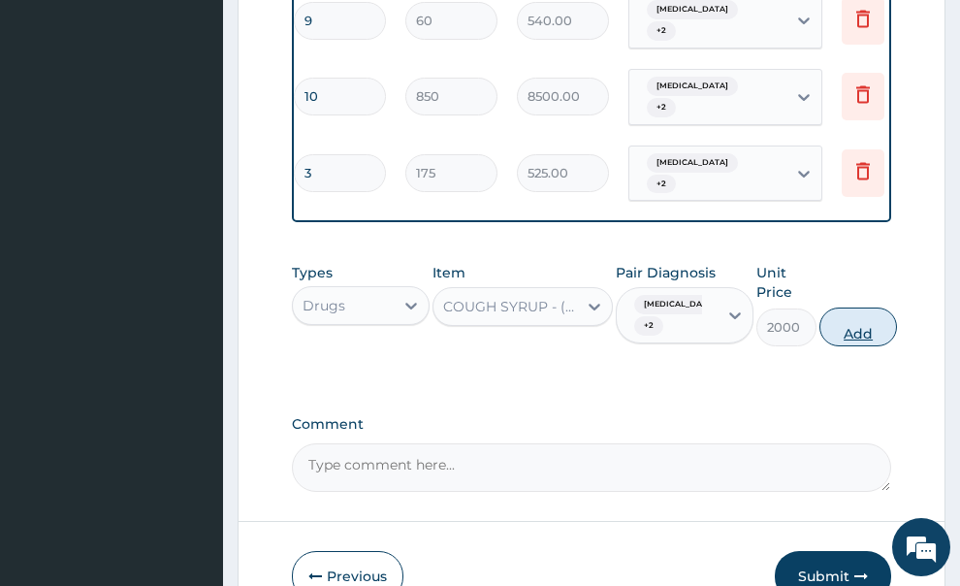
click at [868, 307] on button "Add" at bounding box center [858, 326] width 78 height 39
type input "0"
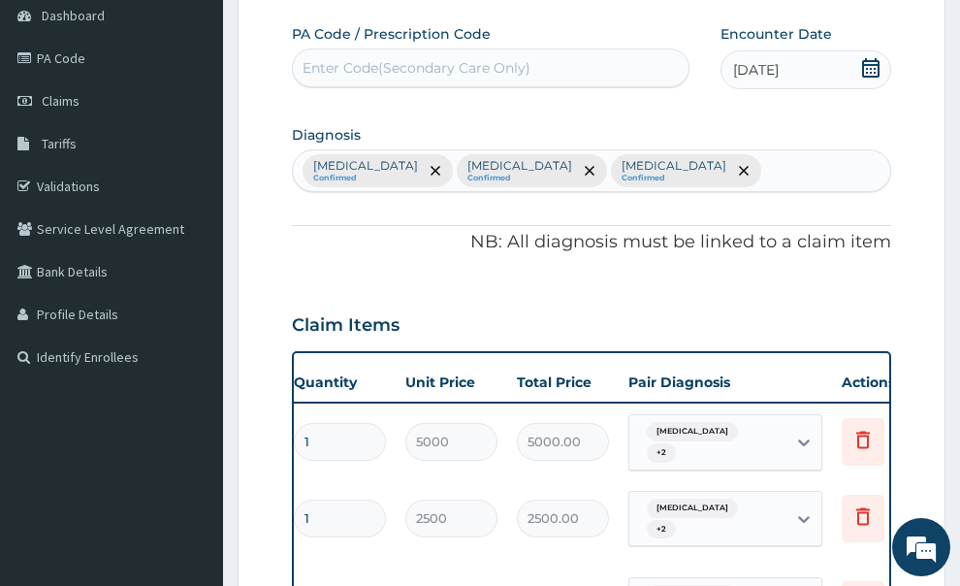
scroll to position [0, 0]
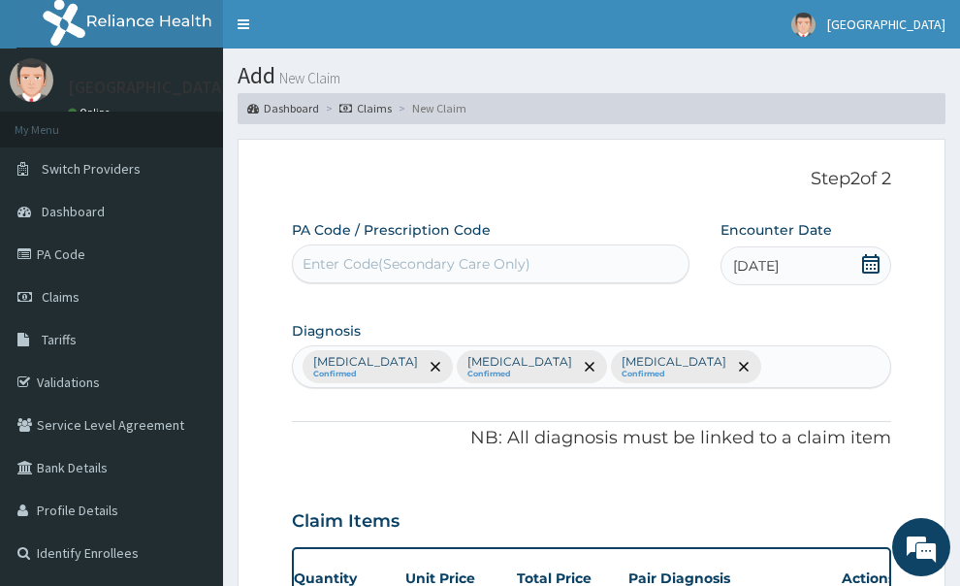
click at [662, 346] on div "Malaria Confirmed Pharyngitis Confirmed Tonsillitis Confirmed" at bounding box center [592, 366] width 598 height 41
type input "UPPER RES"
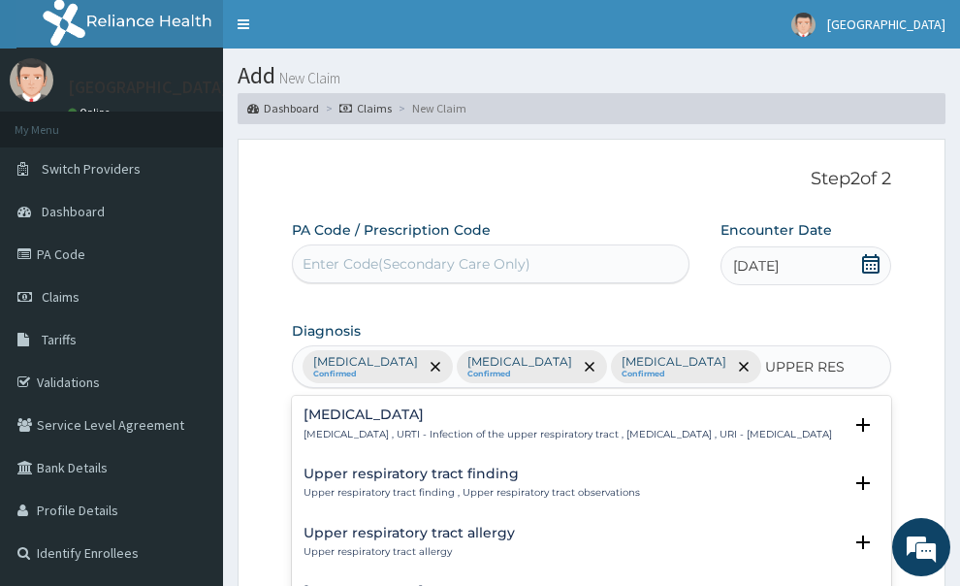
click at [526, 407] on h4 "Upper respiratory infection" at bounding box center [567, 414] width 528 height 15
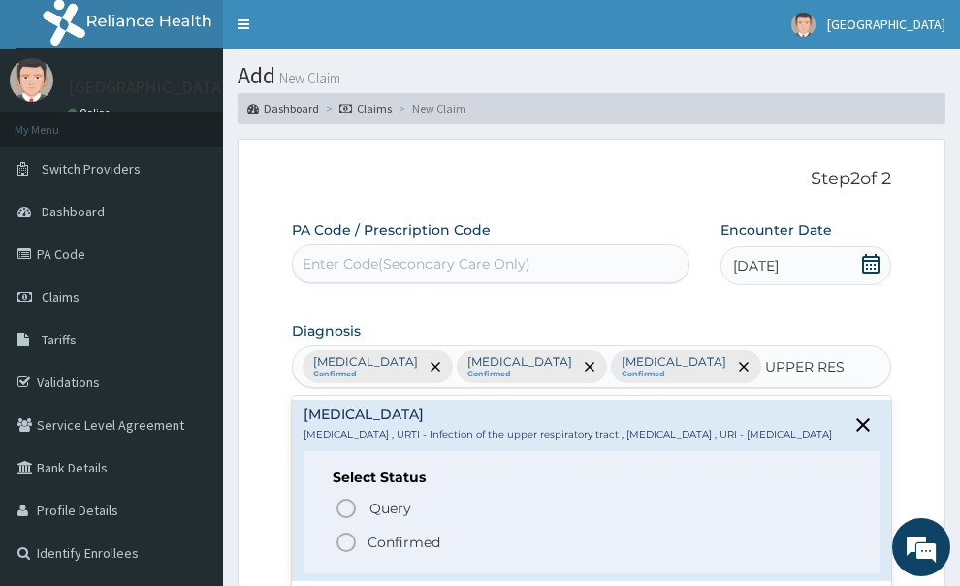
click at [350, 530] on icon "status option filled" at bounding box center [346, 541] width 23 height 23
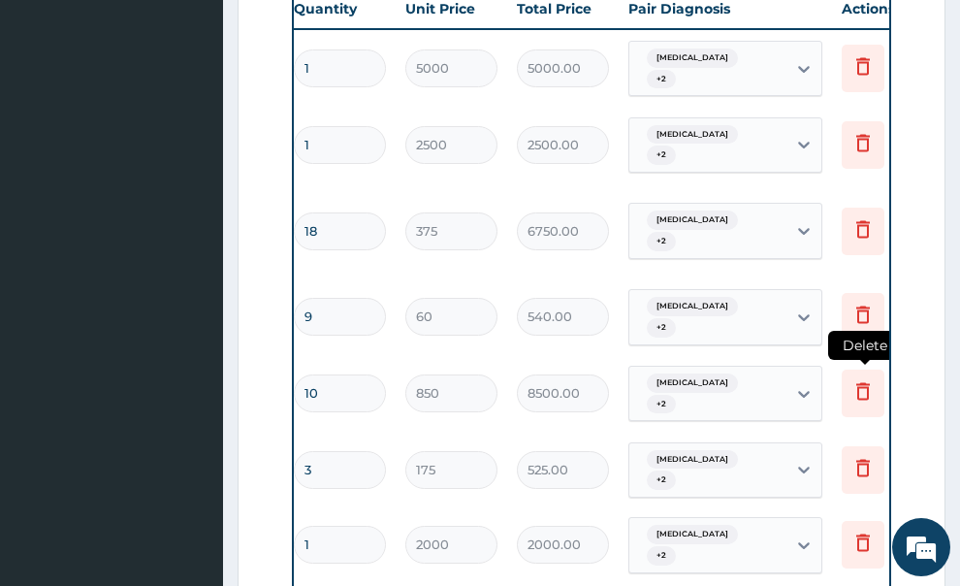
scroll to position [873, 0]
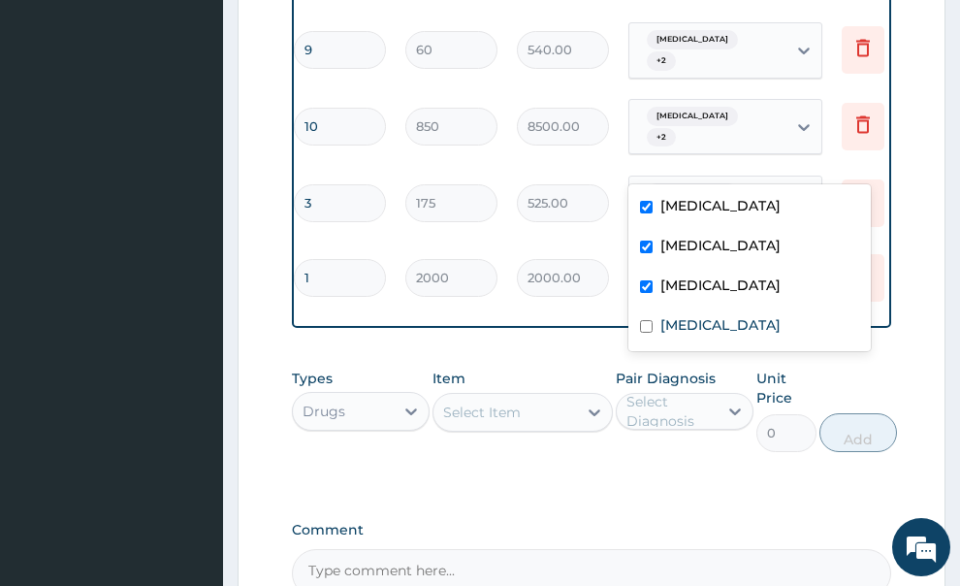
click at [809, 269] on icon at bounding box center [803, 278] width 19 height 19
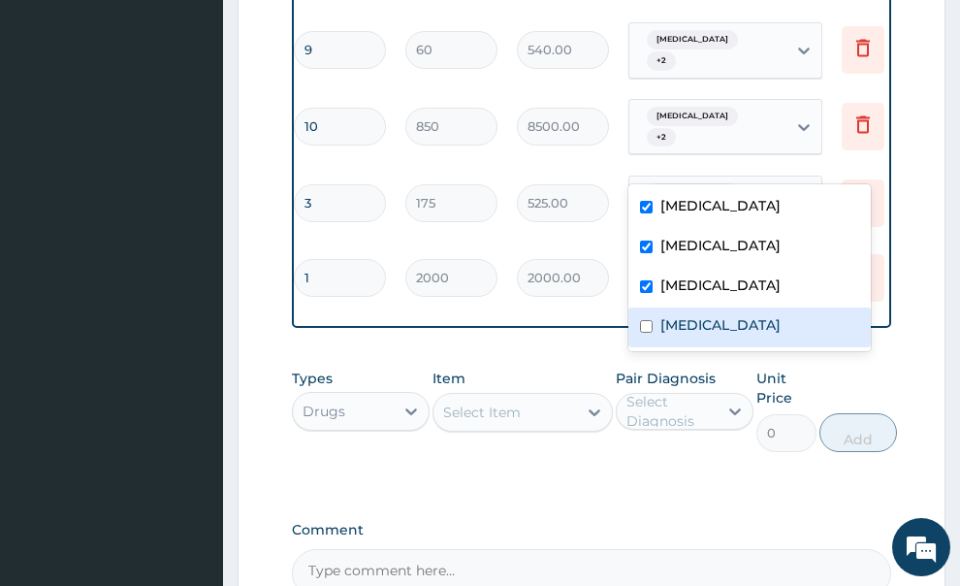
click at [673, 332] on label "Upper respiratory infection" at bounding box center [720, 324] width 120 height 19
checkbox input "true"
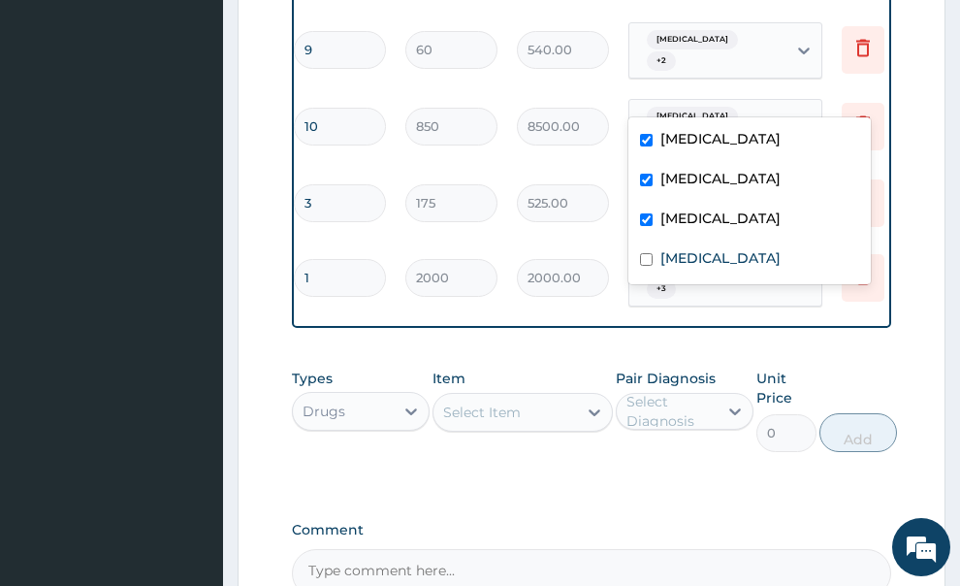
click at [794, 193] on icon at bounding box center [803, 202] width 19 height 19
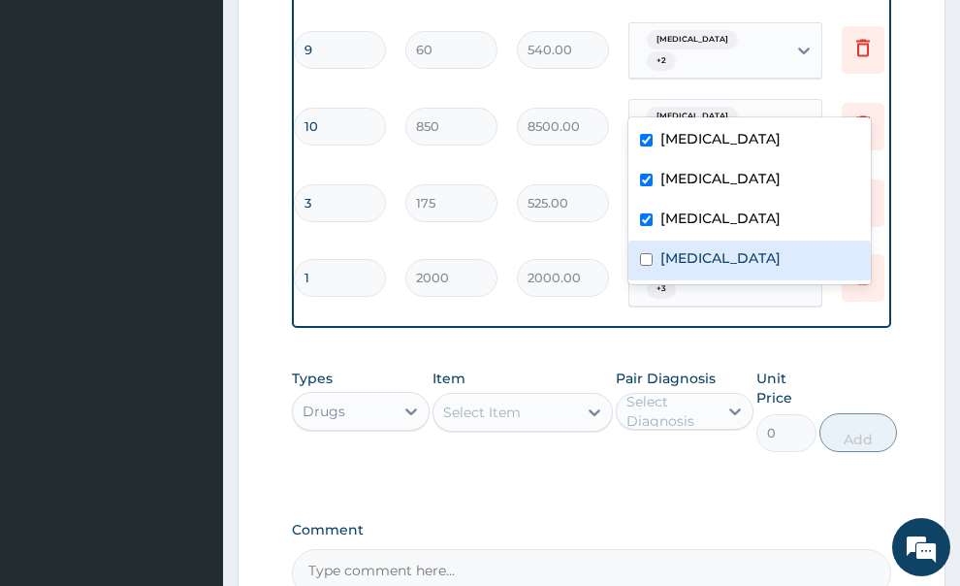
click at [689, 252] on label "Upper respiratory infection" at bounding box center [720, 257] width 120 height 19
checkbox input "true"
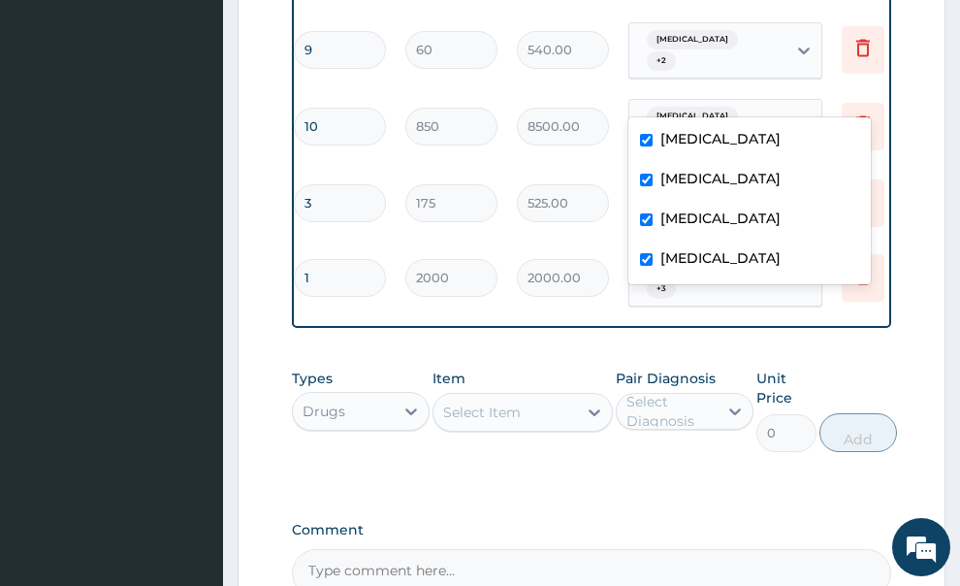
click at [812, 110] on div at bounding box center [803, 127] width 35 height 35
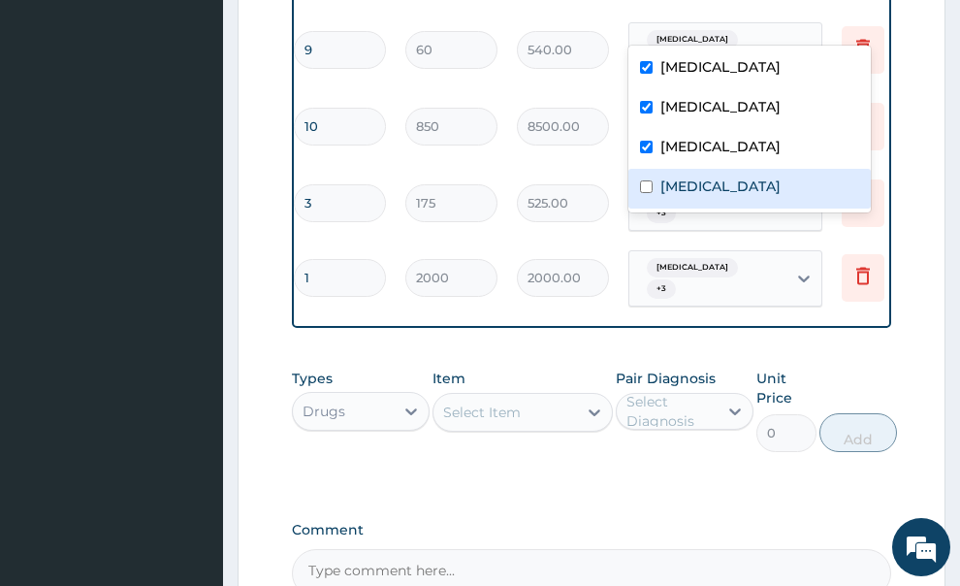
click at [684, 184] on label "Upper respiratory infection" at bounding box center [720, 185] width 120 height 19
checkbox input "true"
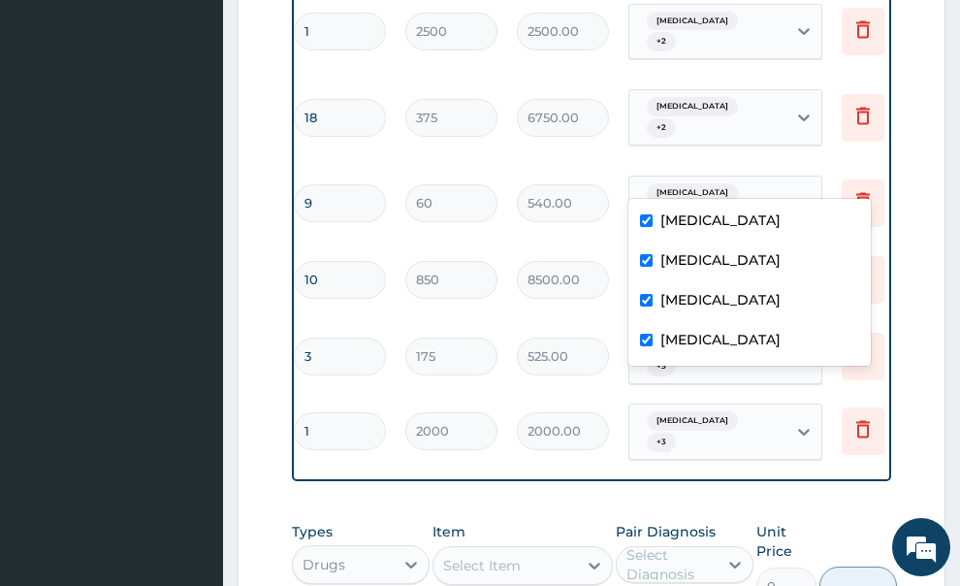
scroll to position [582, 0]
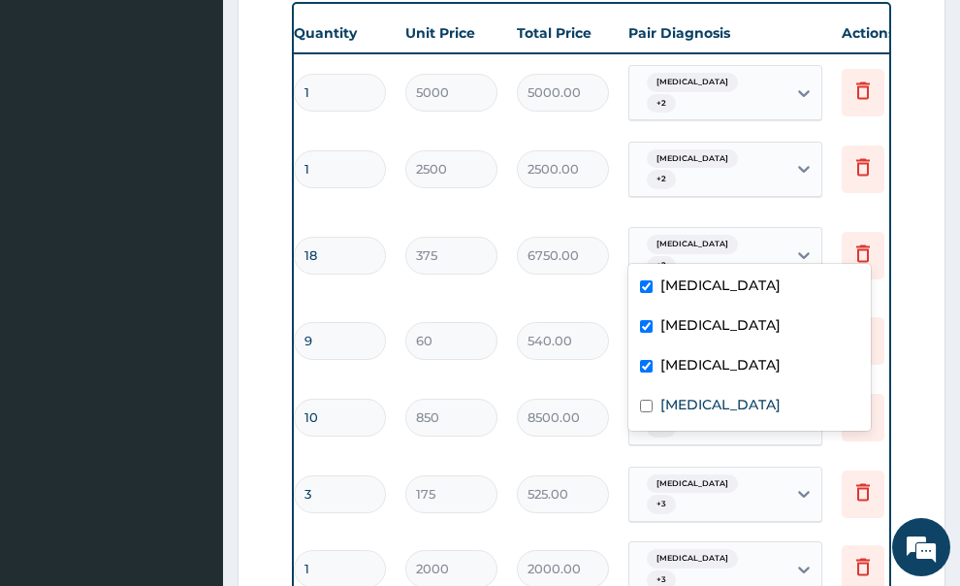
click at [799, 332] on icon at bounding box center [803, 341] width 19 height 19
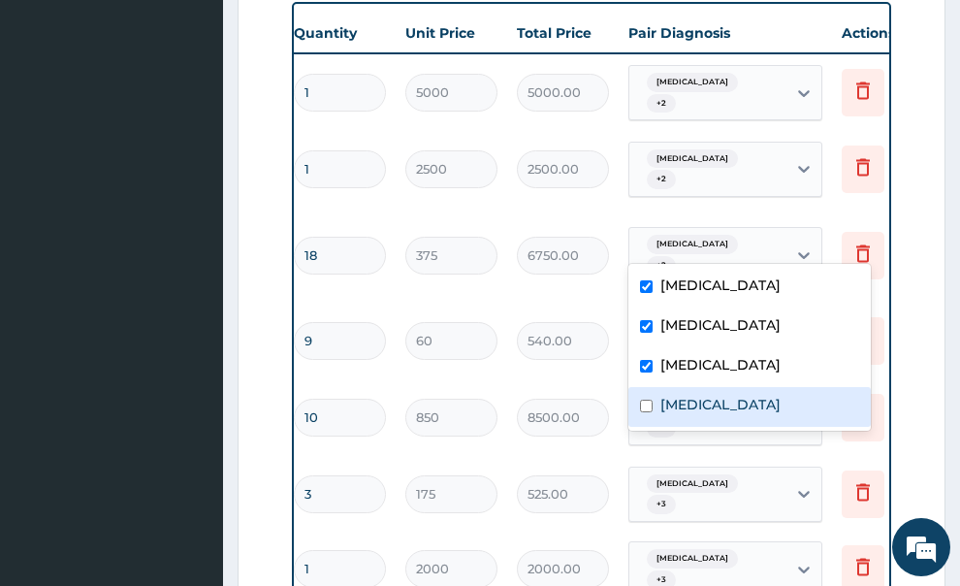
click at [654, 415] on div "Upper respiratory infection" at bounding box center [749, 407] width 242 height 40
checkbox input "true"
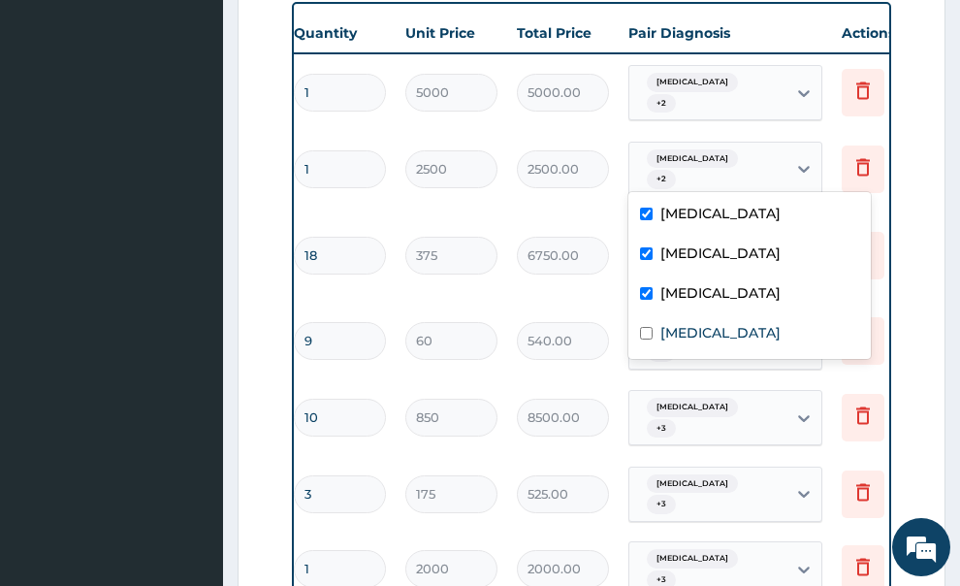
click at [796, 245] on icon at bounding box center [803, 254] width 19 height 19
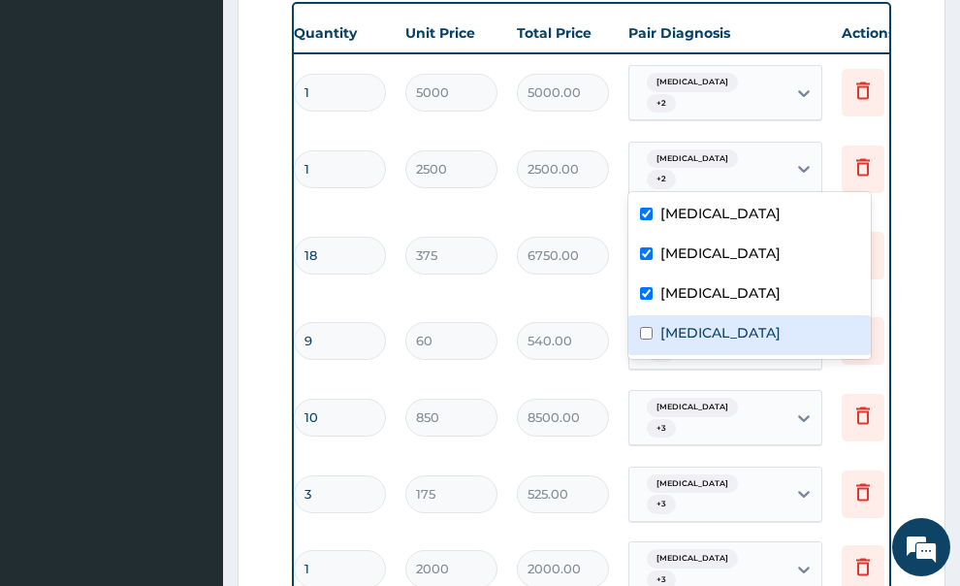
click at [647, 335] on input "checkbox" at bounding box center [646, 333] width 13 height 13
checkbox input "true"
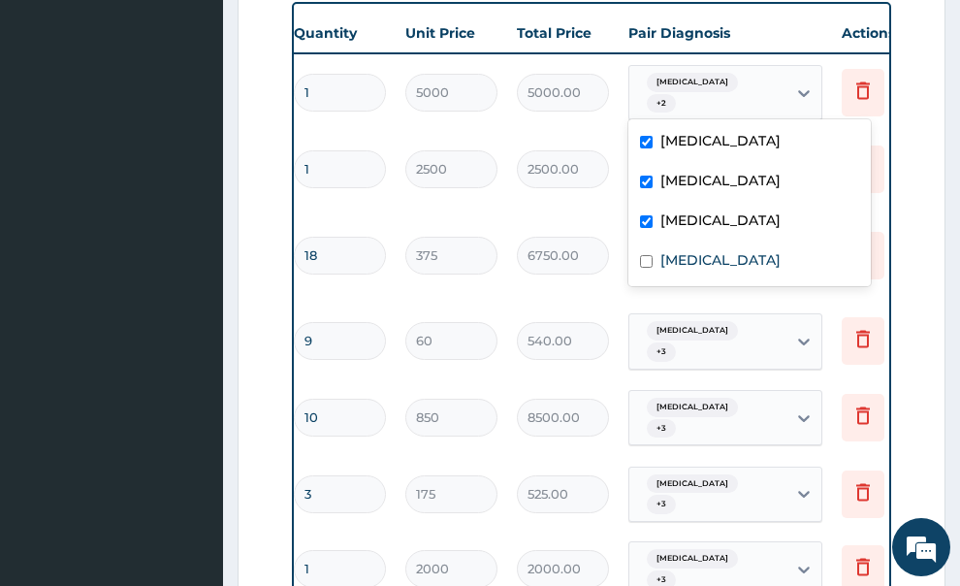
click at [806, 159] on icon at bounding box center [803, 168] width 19 height 19
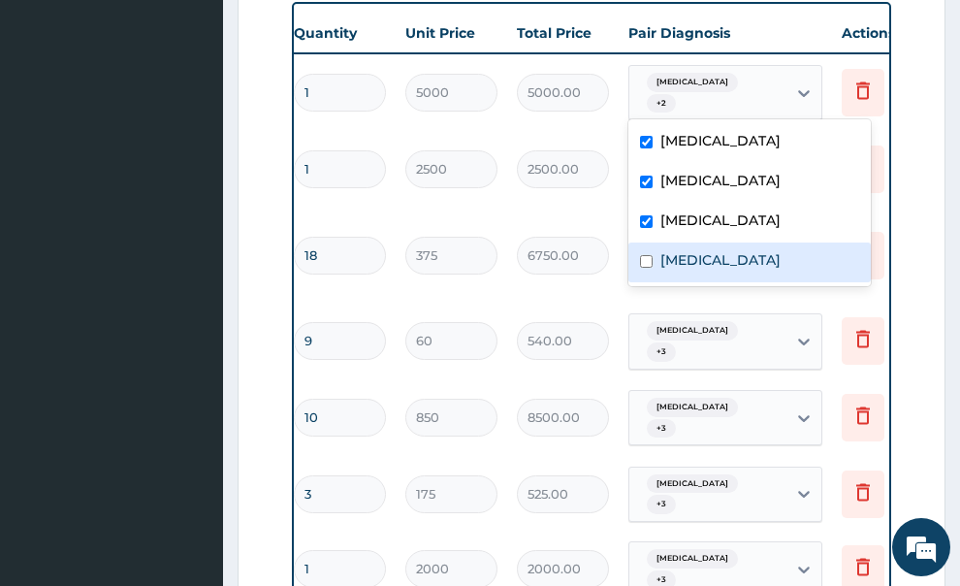
click at [654, 271] on div "Upper respiratory infection" at bounding box center [749, 262] width 242 height 40
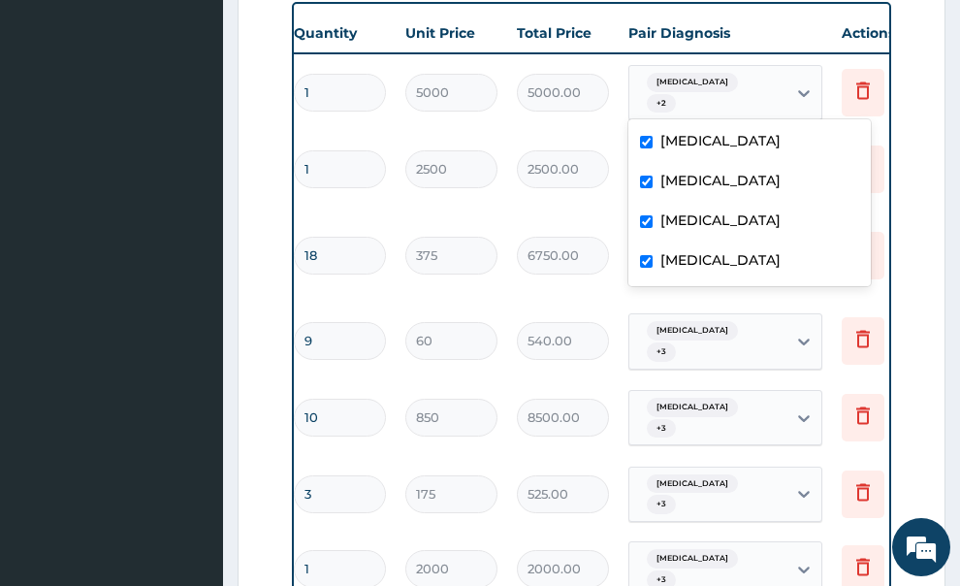
checkbox input "true"
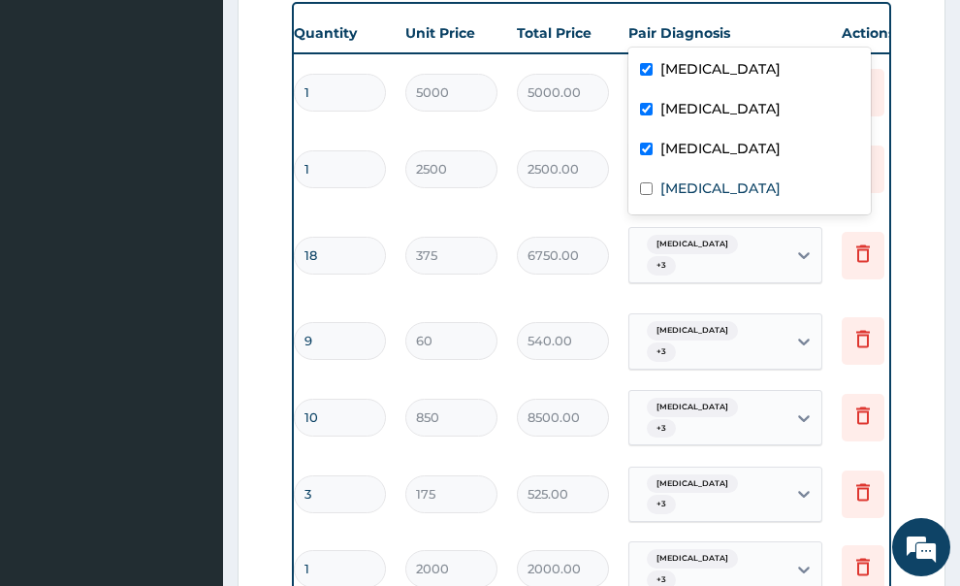
click at [803, 76] on div at bounding box center [803, 93] width 35 height 35
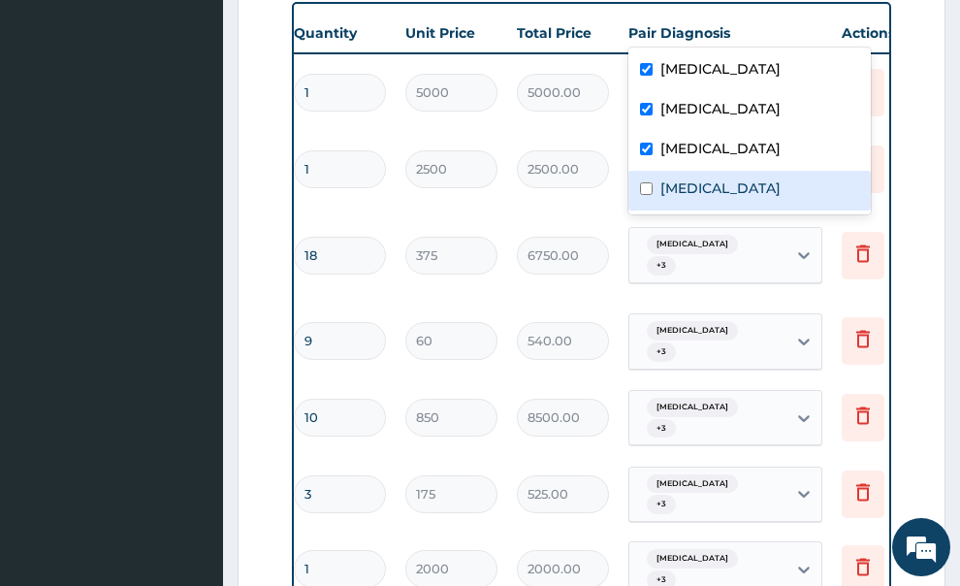
click at [675, 190] on label "Upper respiratory infection" at bounding box center [720, 187] width 120 height 19
checkbox input "true"
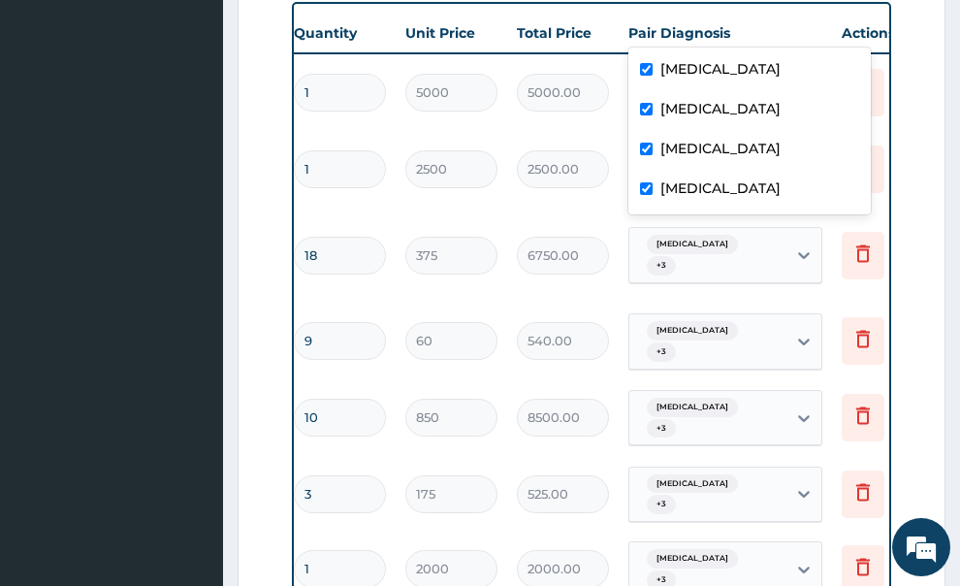
scroll to position [388, 0]
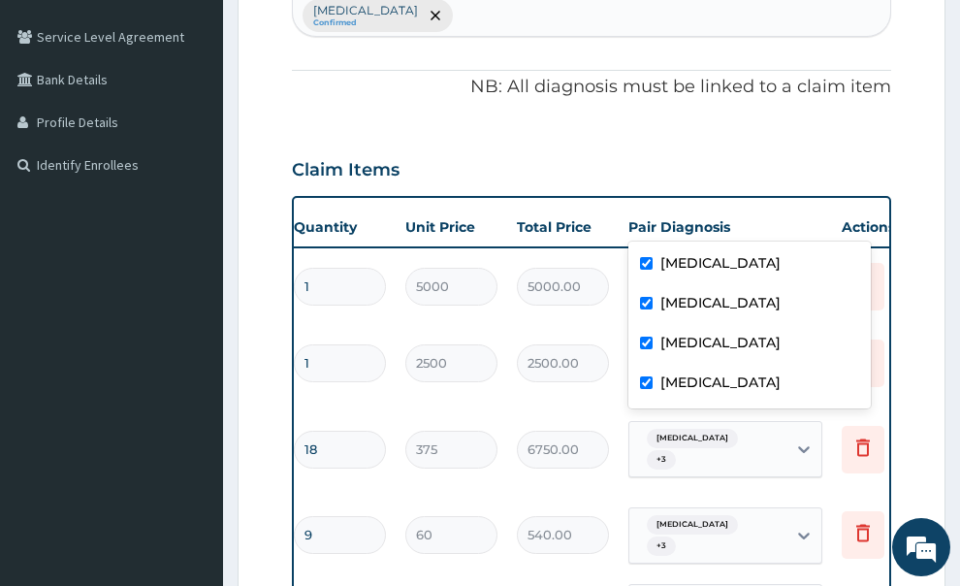
click at [916, 333] on form "Step 2 of 2 PA Code / Prescription Code Enter Code(Secondary Care Only) Encount…" at bounding box center [592, 486] width 708 height 1471
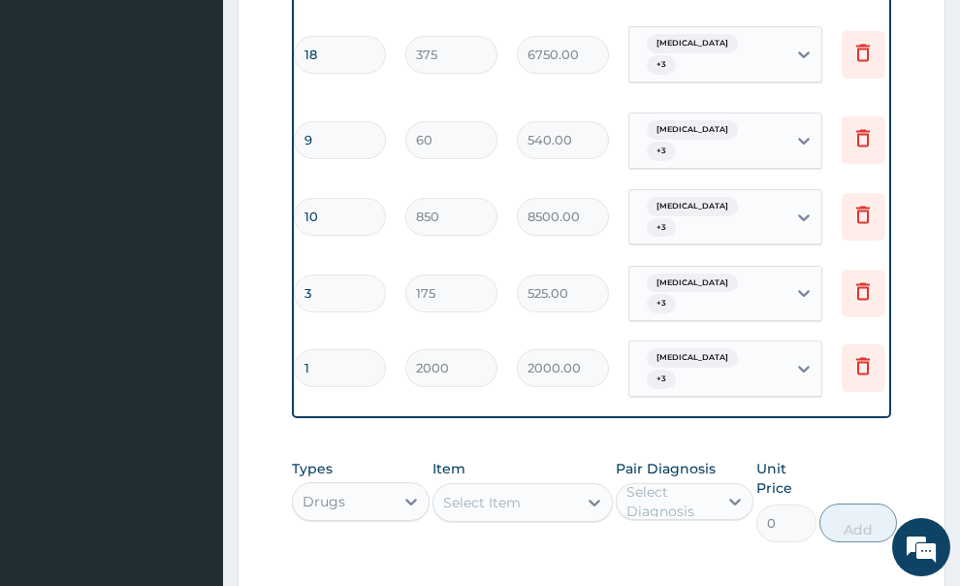
scroll to position [970, 0]
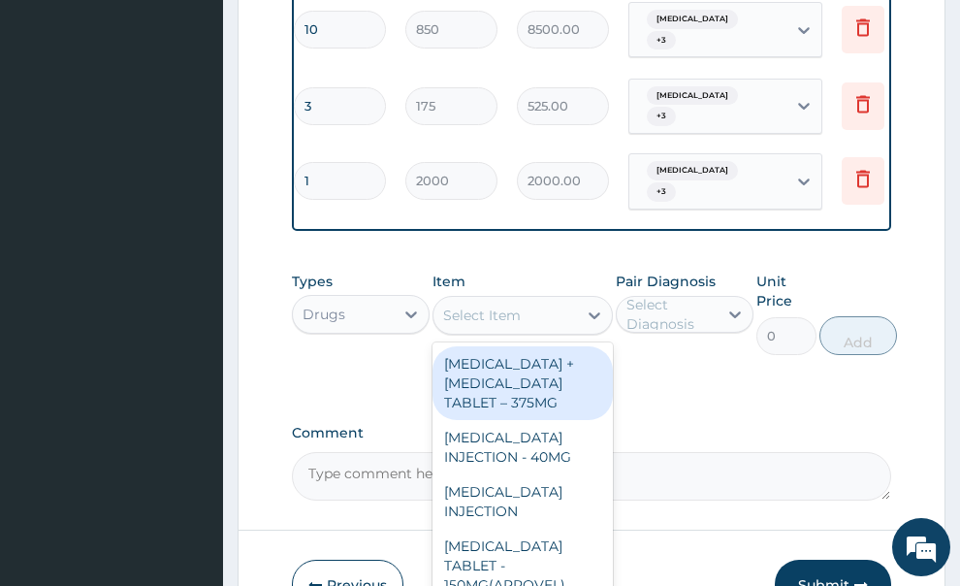
click at [494, 300] on div "Select Item" at bounding box center [505, 315] width 144 height 31
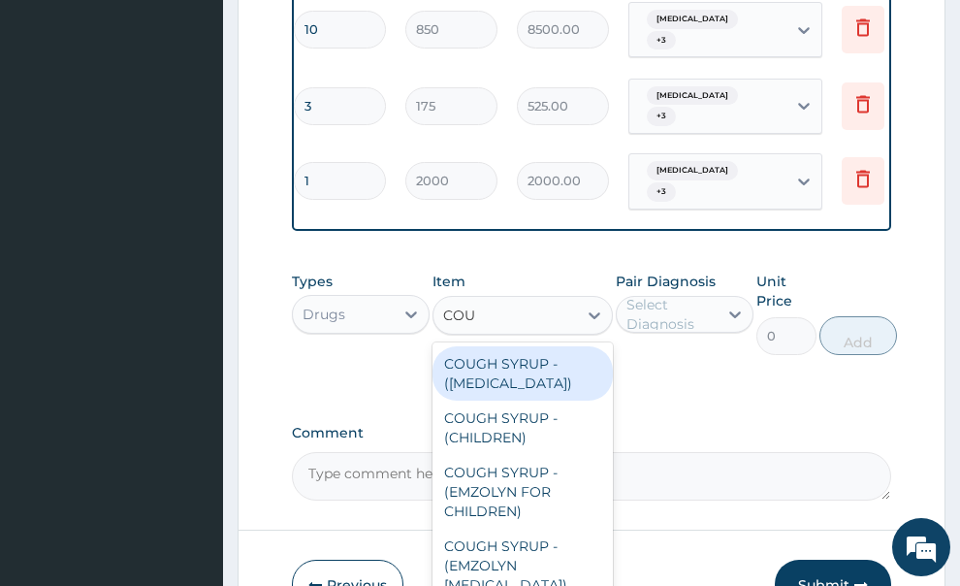
type input "COUG"
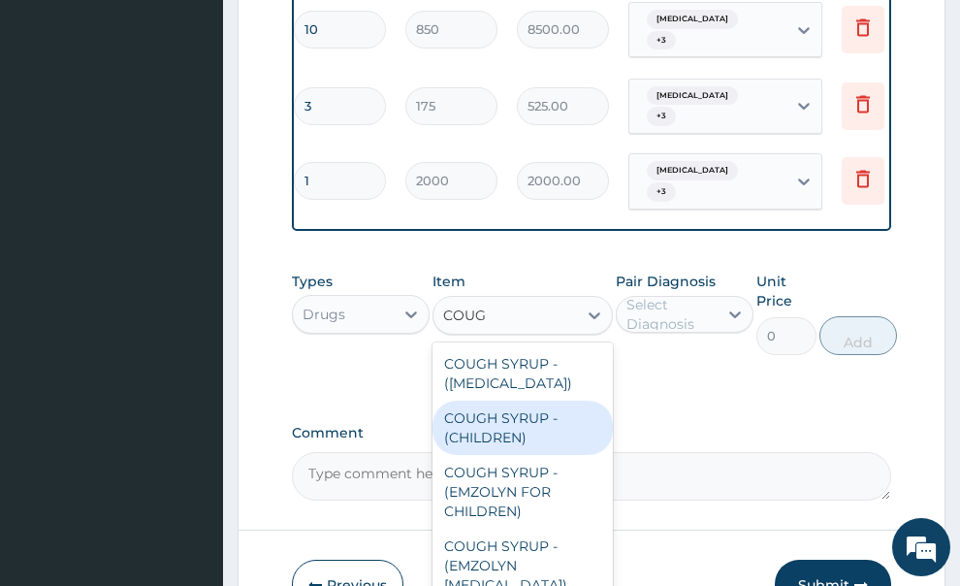
click at [485, 400] on div "COUGH SYRUP - (CHILDREN)" at bounding box center [522, 427] width 180 height 54
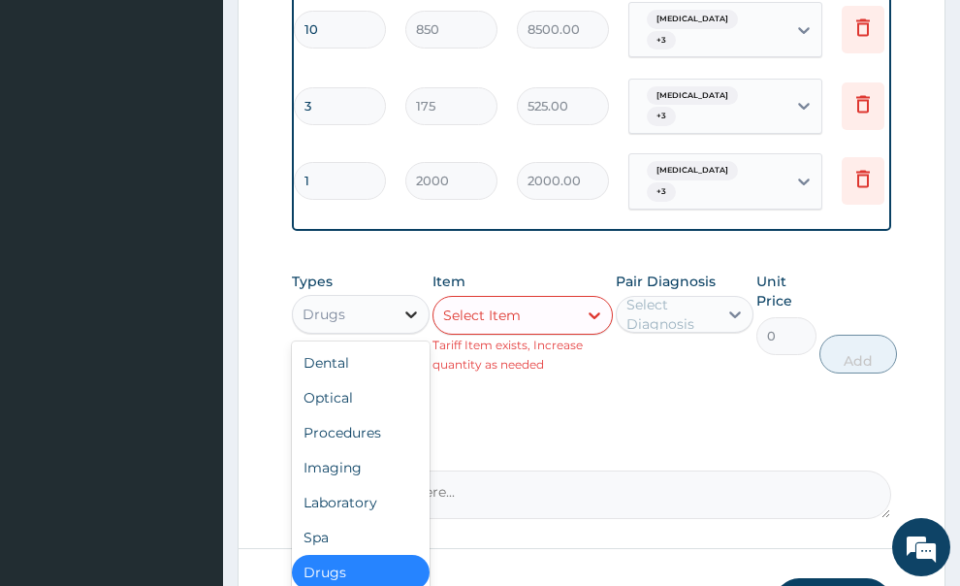
click at [407, 311] on icon at bounding box center [411, 314] width 12 height 7
click at [375, 415] on div "Procedures" at bounding box center [361, 432] width 138 height 35
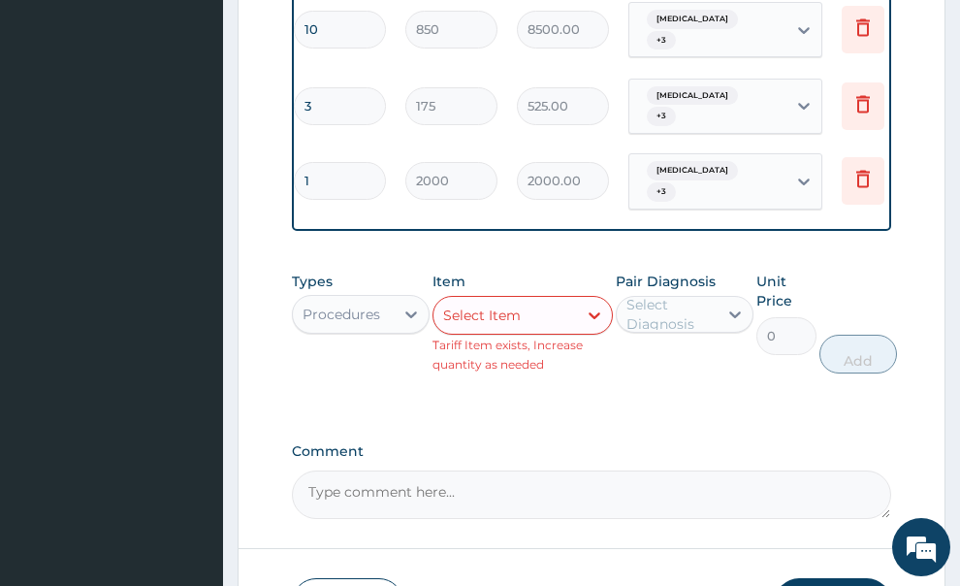
click at [532, 300] on div "Select Item" at bounding box center [505, 315] width 144 height 31
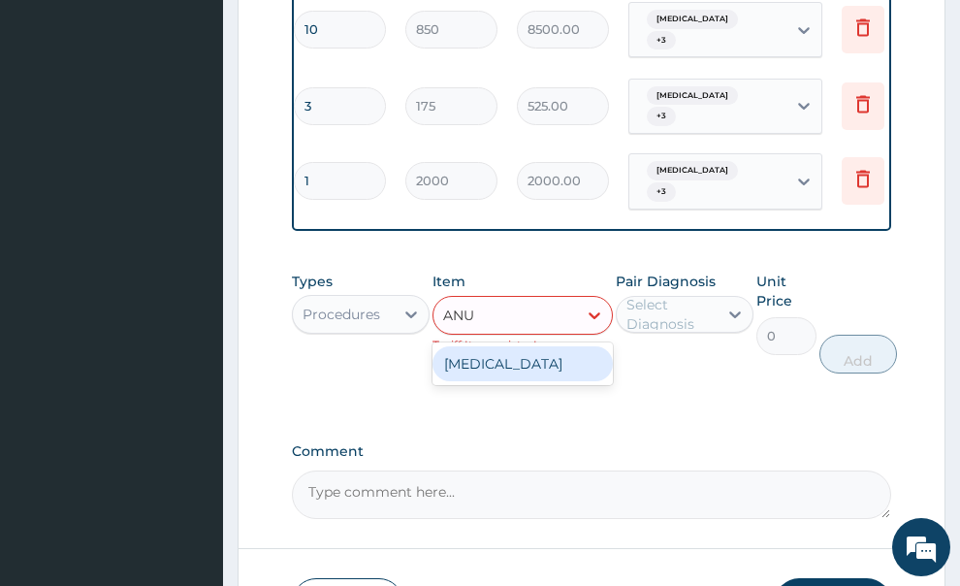
type input "ANU"
click at [650, 303] on div "Types Procedures Item option COUGH SYRUP - (CHILDREN), selected. option MANUAL …" at bounding box center [592, 337] width 600 height 150
